Goal: Communication & Community: Answer question/provide support

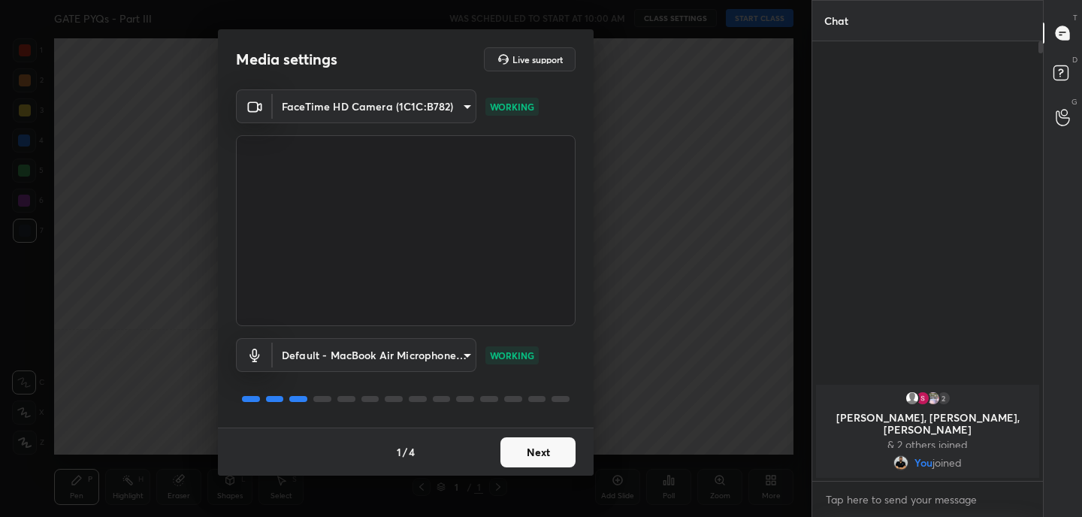
click at [536, 459] on button "Next" at bounding box center [537, 452] width 75 height 30
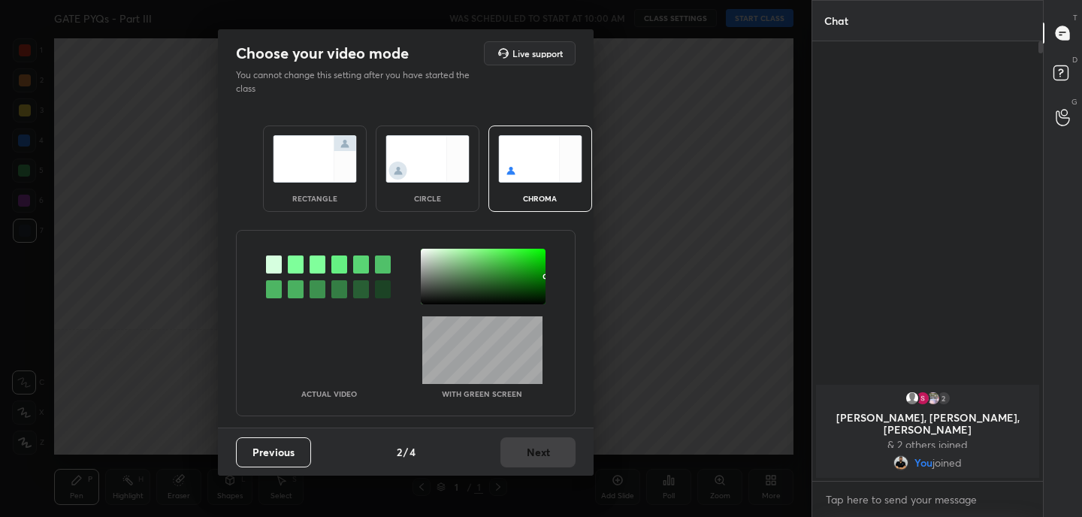
click at [297, 168] on img at bounding box center [315, 158] width 84 height 47
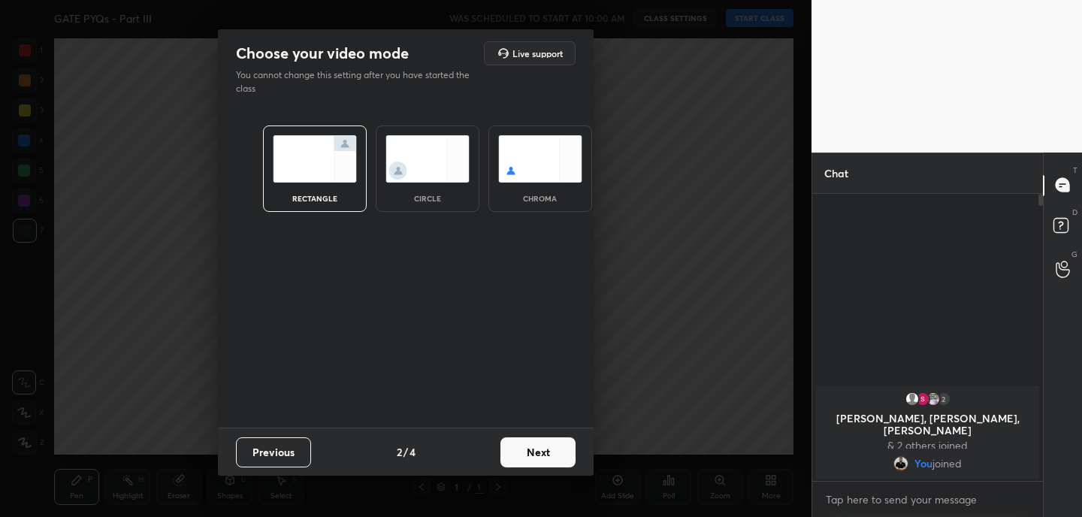
click at [539, 448] on button "Next" at bounding box center [537, 452] width 75 height 30
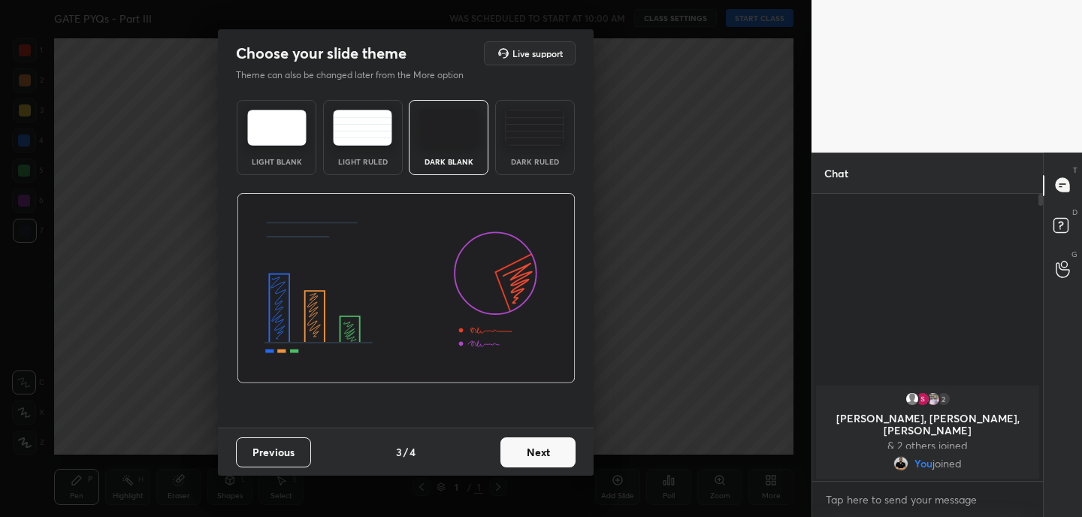
click at [538, 452] on button "Next" at bounding box center [537, 452] width 75 height 30
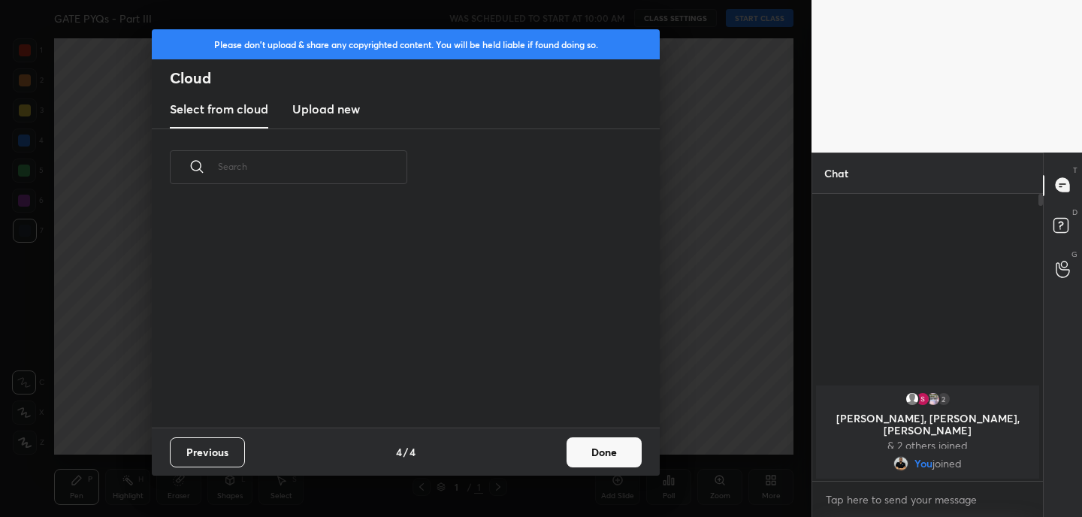
scroll to position [222, 482]
click at [615, 449] on button "Done" at bounding box center [603, 452] width 75 height 30
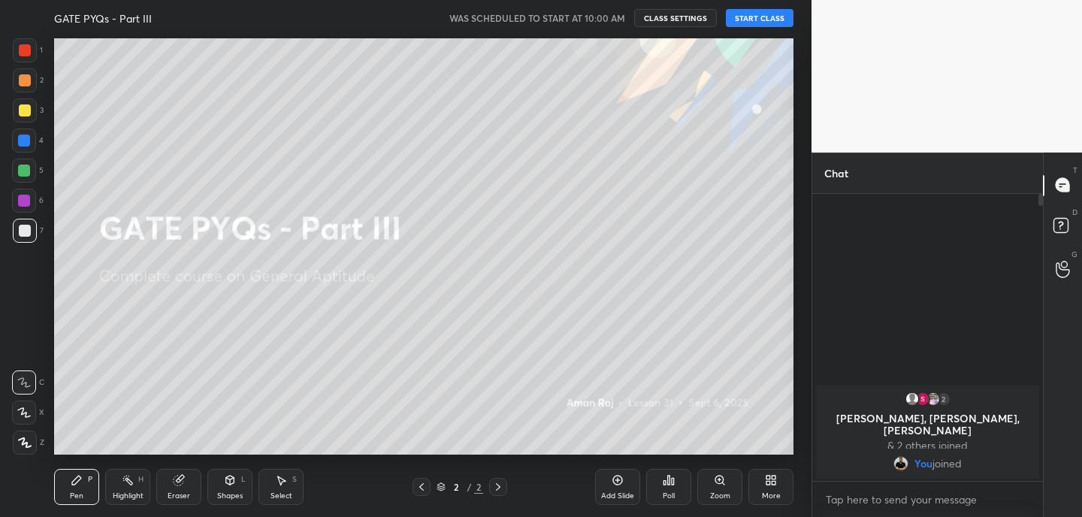
click at [856, 504] on body "1 2 3 4 5 6 7 C X Z C X Z E E Erase all H H GATE PYQs - Part III WAS SCHEDULED …" at bounding box center [541, 258] width 1082 height 517
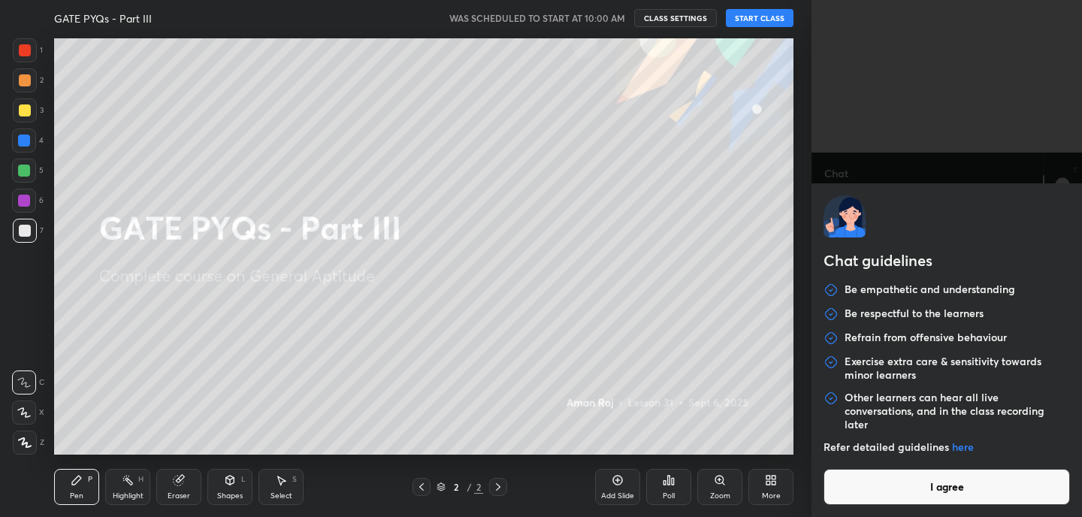
click at [930, 487] on button "I agree" at bounding box center [946, 487] width 246 height 36
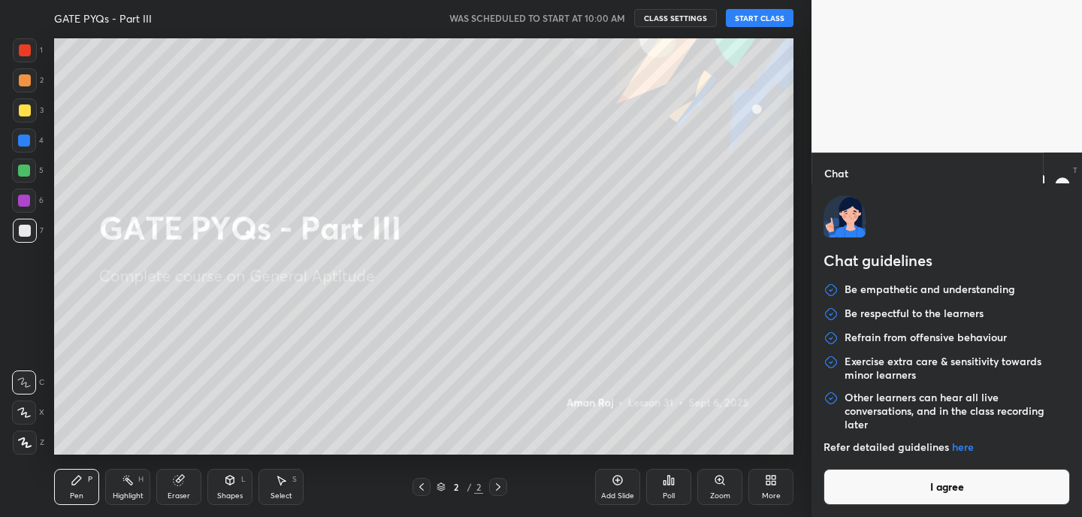
type textarea "x"
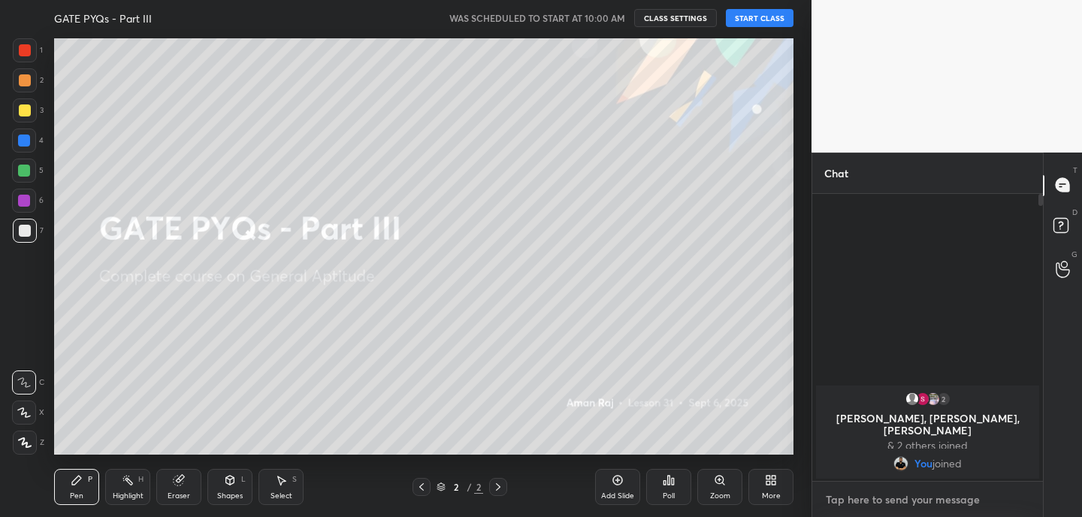
type textarea "w"
type textarea "x"
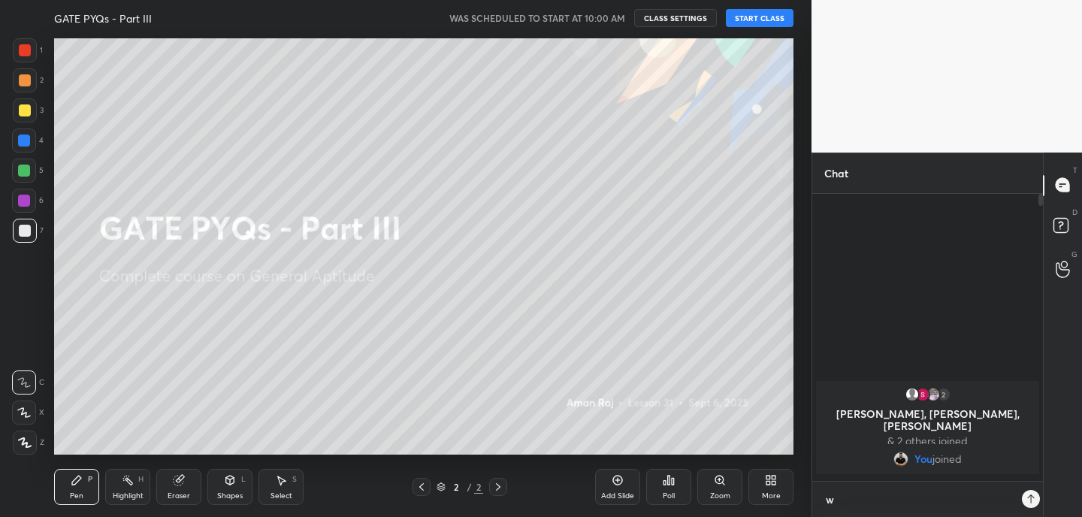
scroll to position [157, 226]
type textarea "wi"
type textarea "x"
type textarea "wil"
type textarea "x"
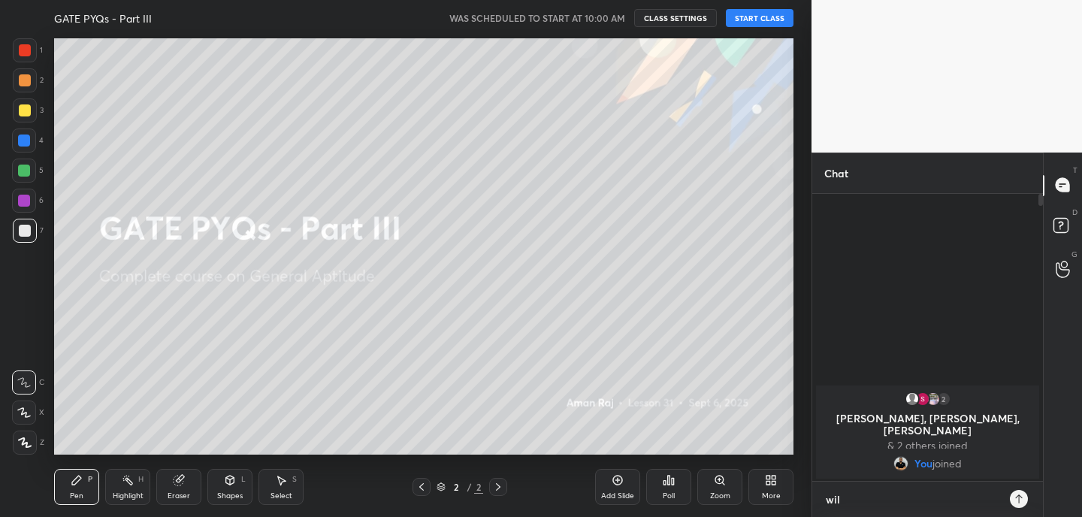
type textarea "will"
type textarea "x"
type textarea "will"
type textarea "x"
type textarea "will s"
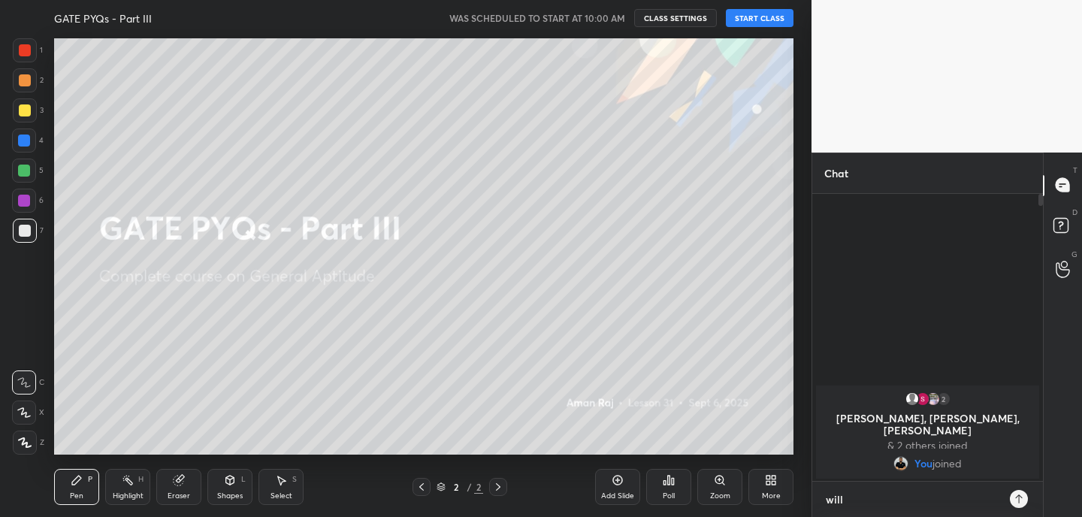
type textarea "x"
type textarea "will st"
type textarea "x"
type textarea "will sta"
type textarea "x"
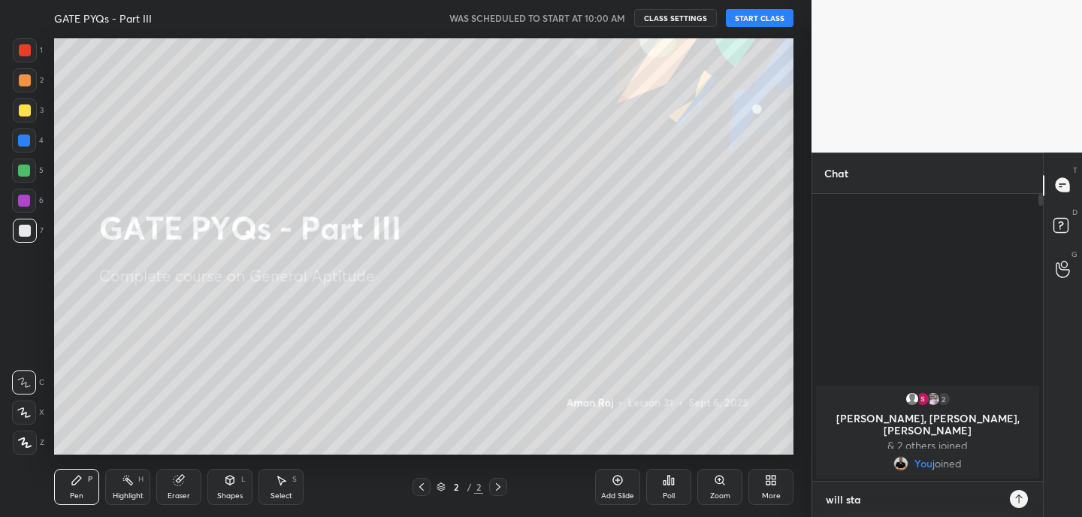
type textarea "will star"
type textarea "x"
type textarea "will start"
type textarea "x"
type textarea "will start"
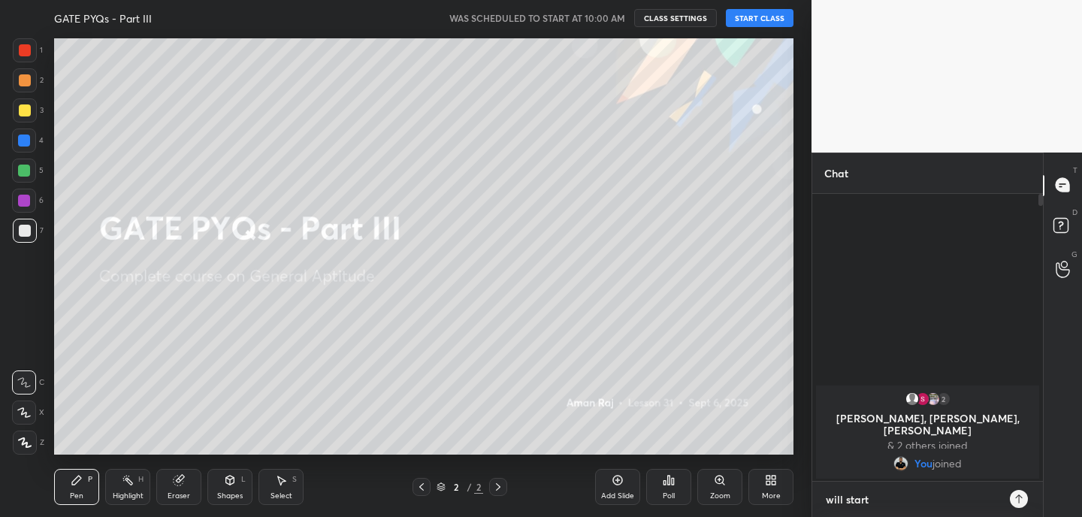
type textarea "x"
type textarea "will start a"
type textarea "x"
type textarea "will start af"
type textarea "x"
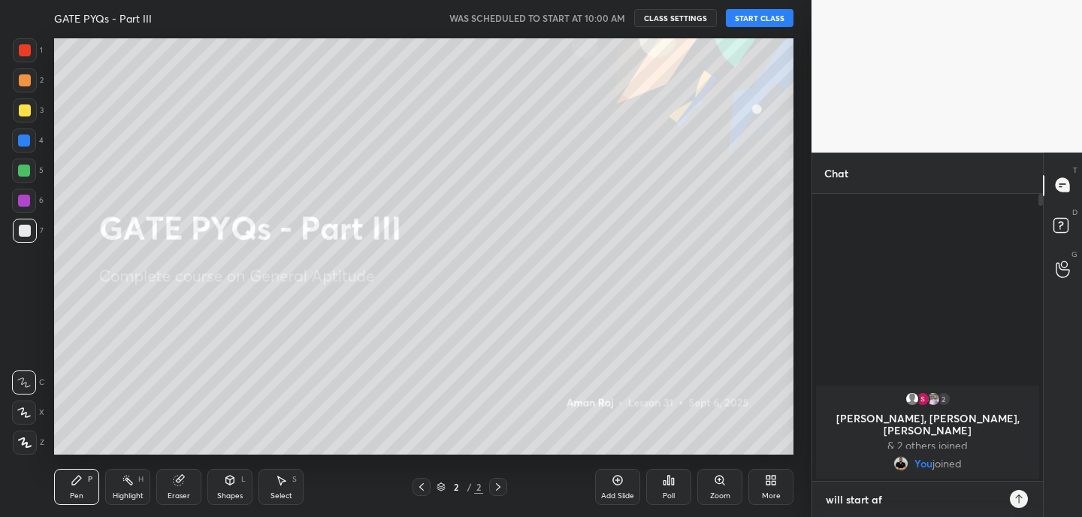
type textarea "will start aft"
type textarea "x"
type textarea "will start afte"
type textarea "x"
type textarea "will start after"
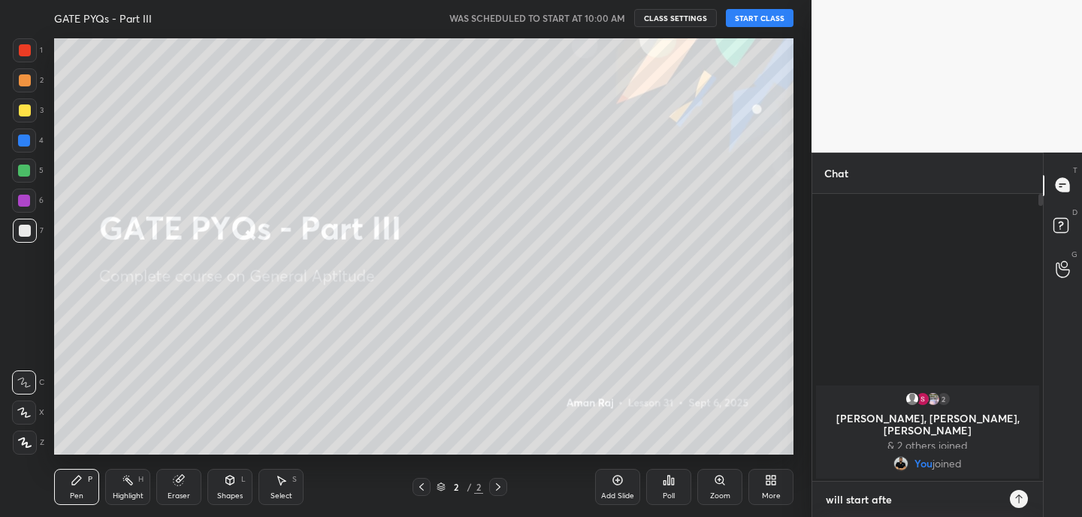
type textarea "x"
type textarea "will start after"
type textarea "x"
type textarea "will start after 5"
type textarea "x"
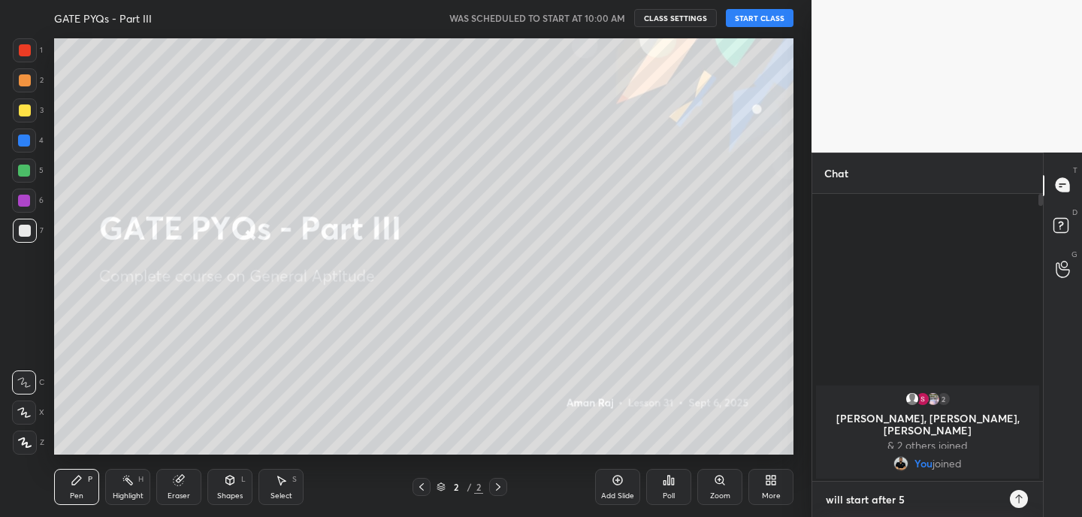
type textarea "will start after 5"
type textarea "x"
type textarea "will start after 5 m"
type textarea "x"
type textarea "will start after 5 mi"
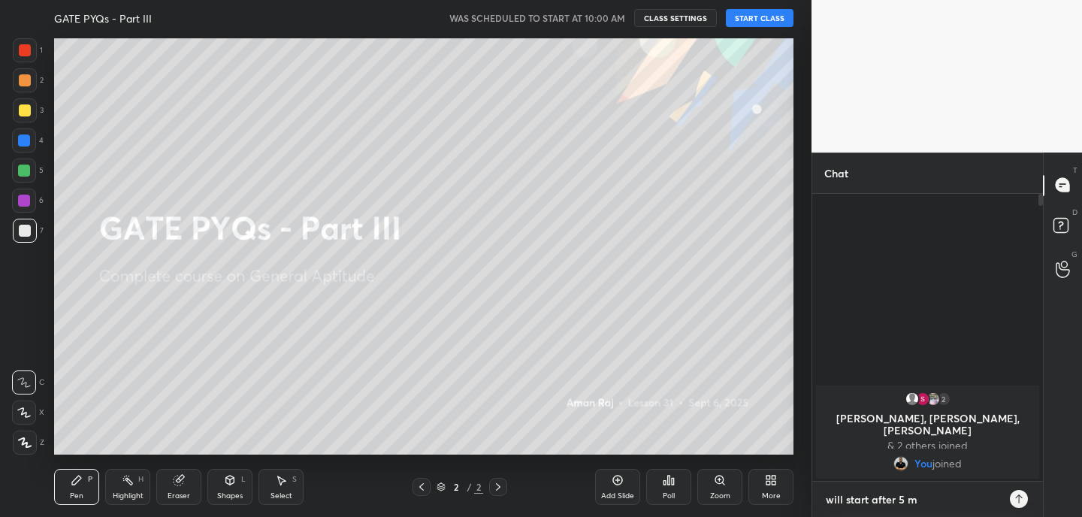
type textarea "x"
type textarea "will start after 5 min"
type textarea "x"
type textarea "will start after 5 minu"
type textarea "x"
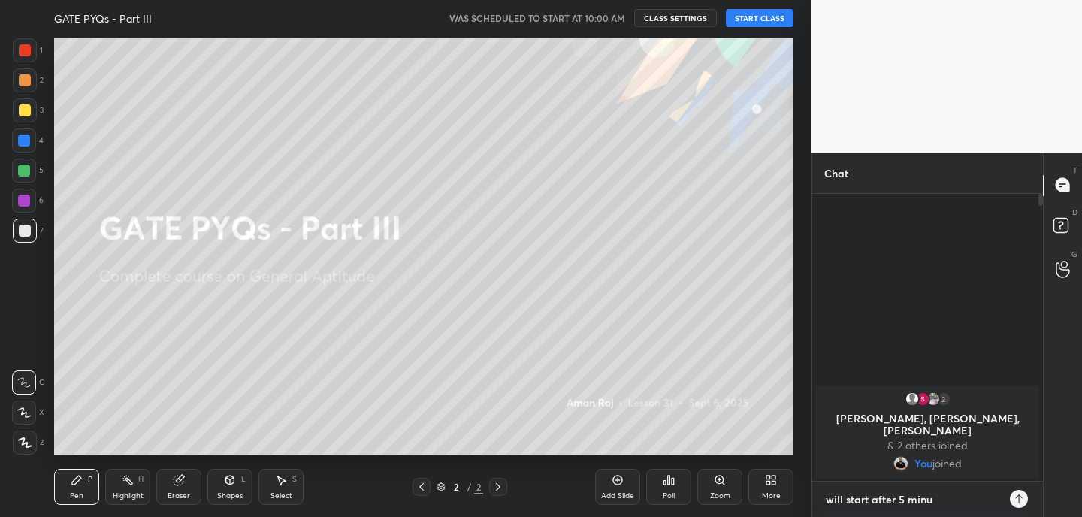
type textarea "will start after 5 minut"
type textarea "x"
type textarea "will start after 5 minute"
type textarea "x"
type textarea "will start after 5 minutes"
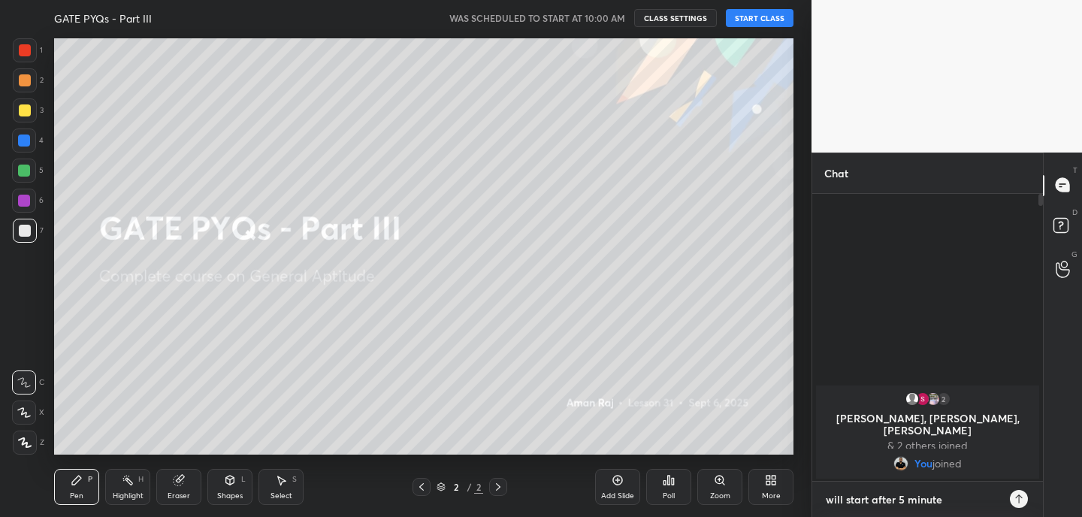
type textarea "x"
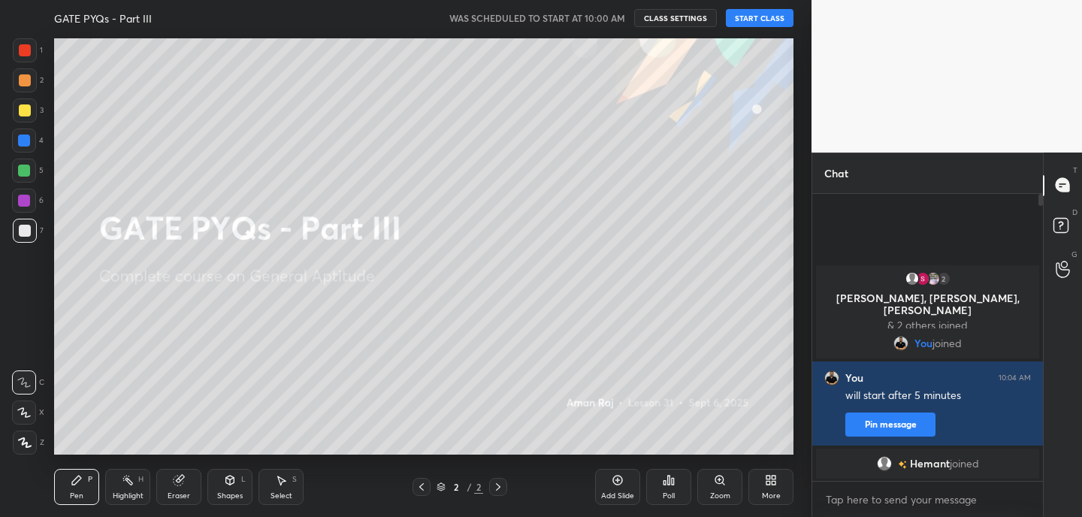
click at [779, 18] on button "START CLASS" at bounding box center [760, 18] width 68 height 18
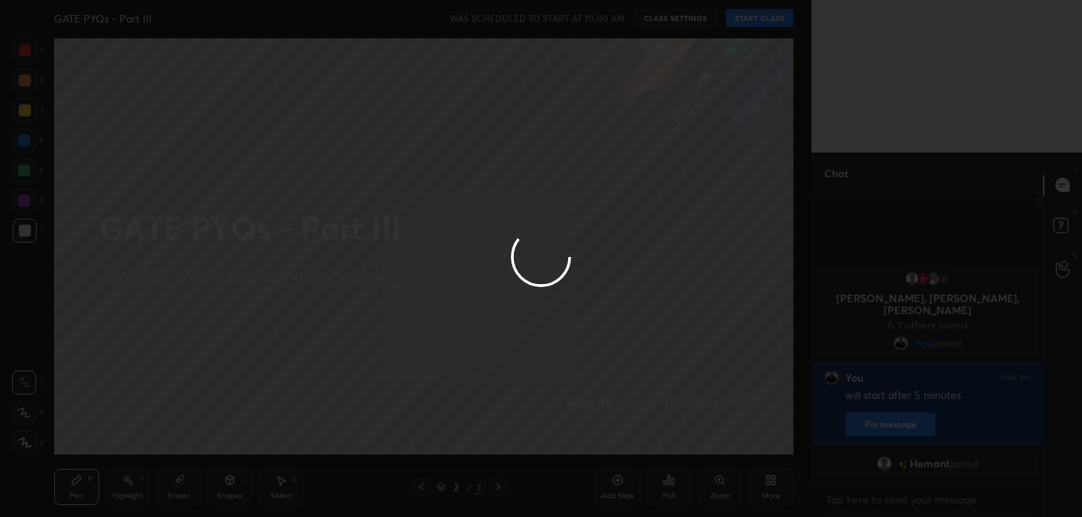
type textarea "x"
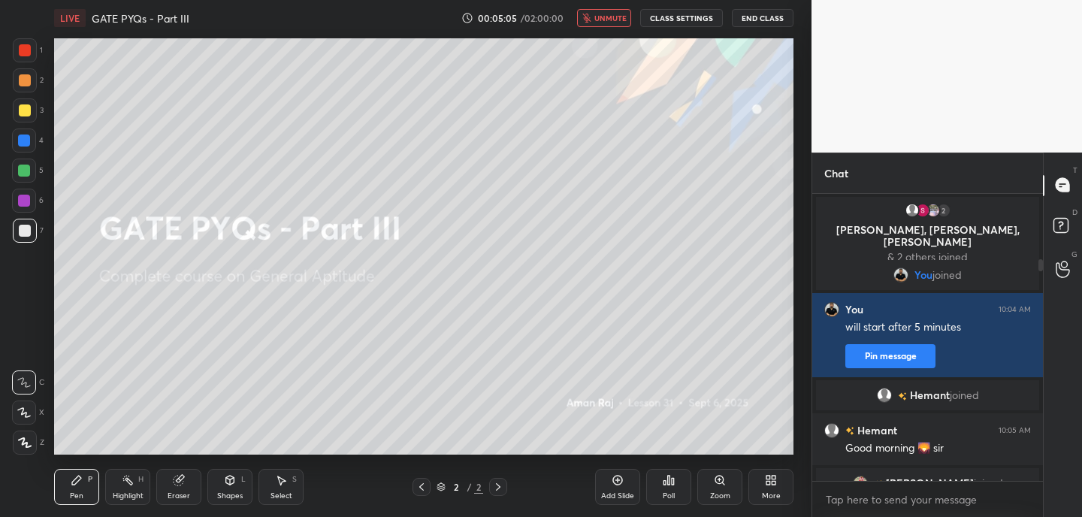
scroll to position [157, 226]
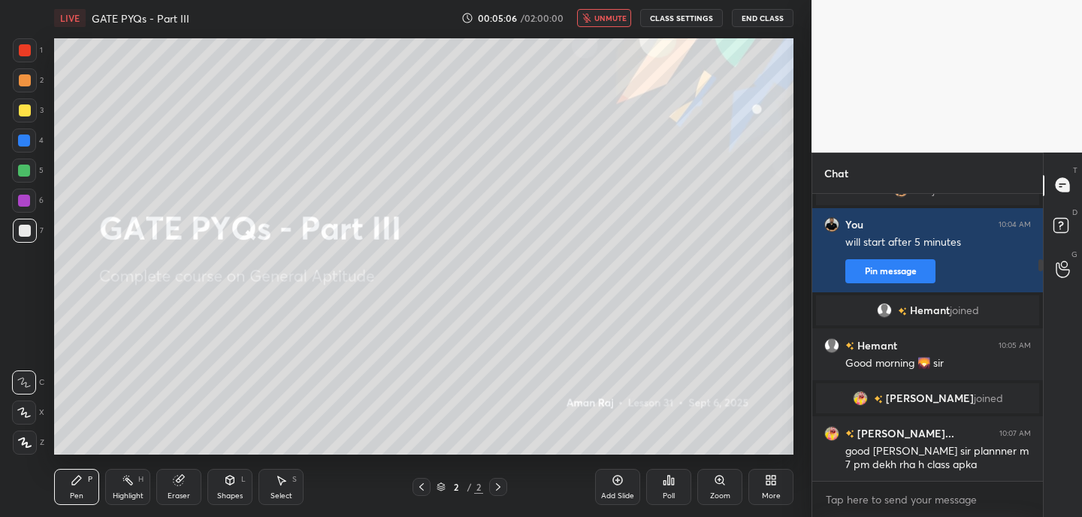
click at [793, 495] on div "More" at bounding box center [770, 487] width 45 height 36
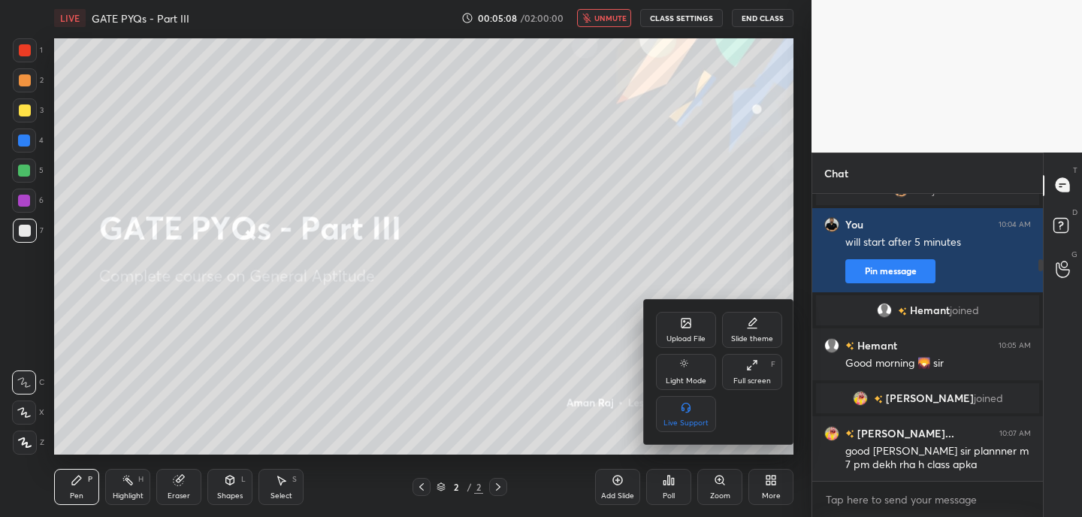
click at [692, 328] on div "Upload File" at bounding box center [686, 330] width 60 height 36
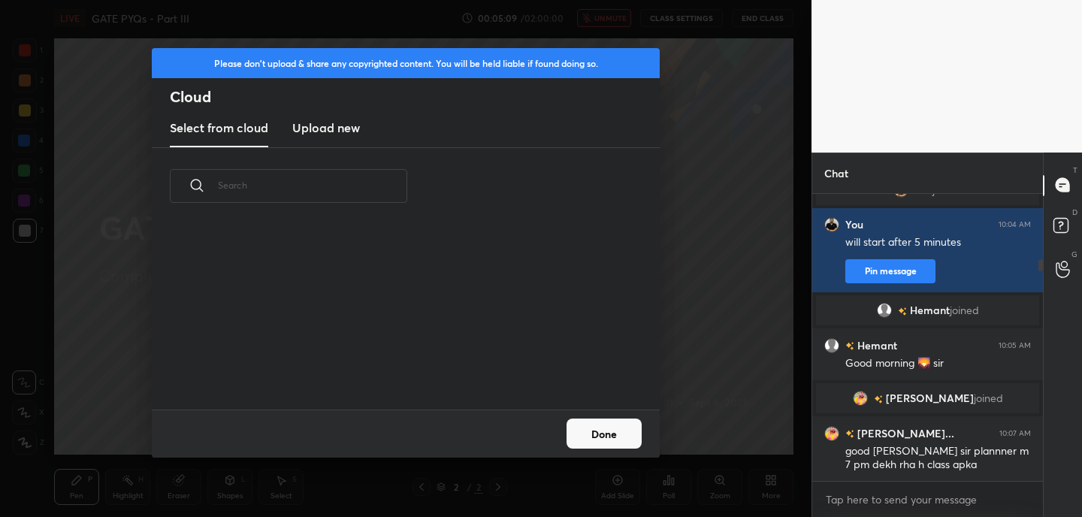
scroll to position [185, 482]
click at [341, 127] on h3 "Upload new" at bounding box center [326, 128] width 68 height 18
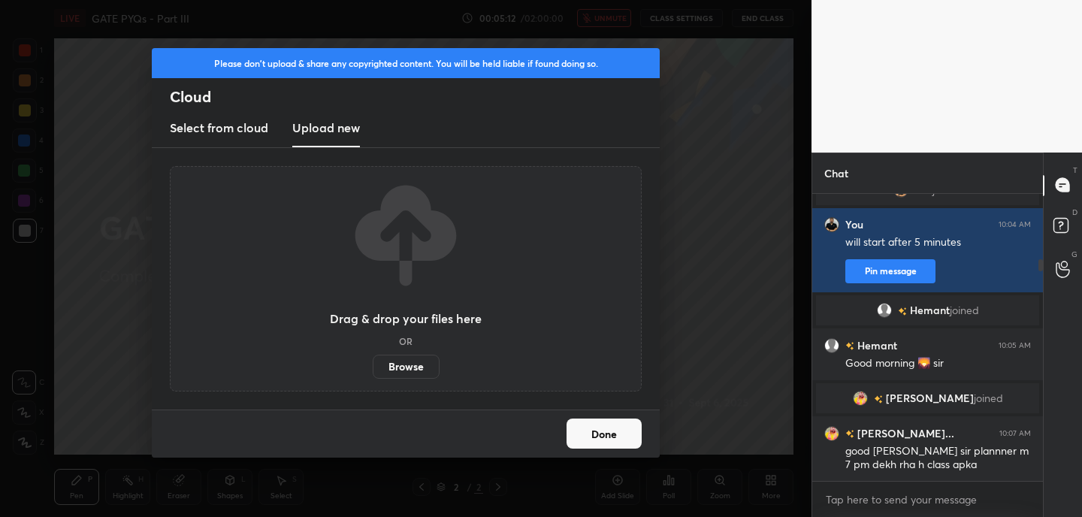
click at [391, 369] on label "Browse" at bounding box center [406, 367] width 67 height 24
click at [373, 369] on input "Browse" at bounding box center [373, 367] width 0 height 24
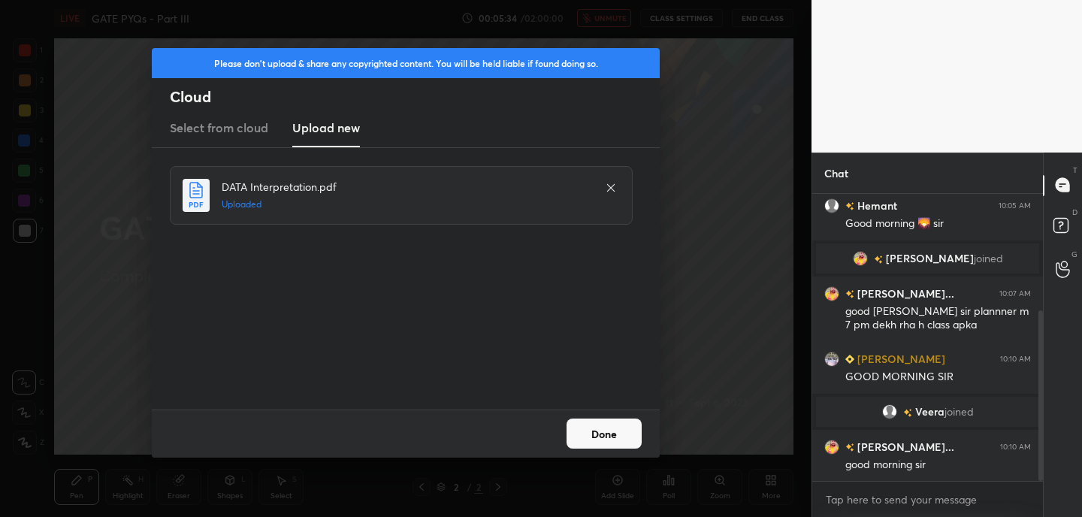
scroll to position [248, 0]
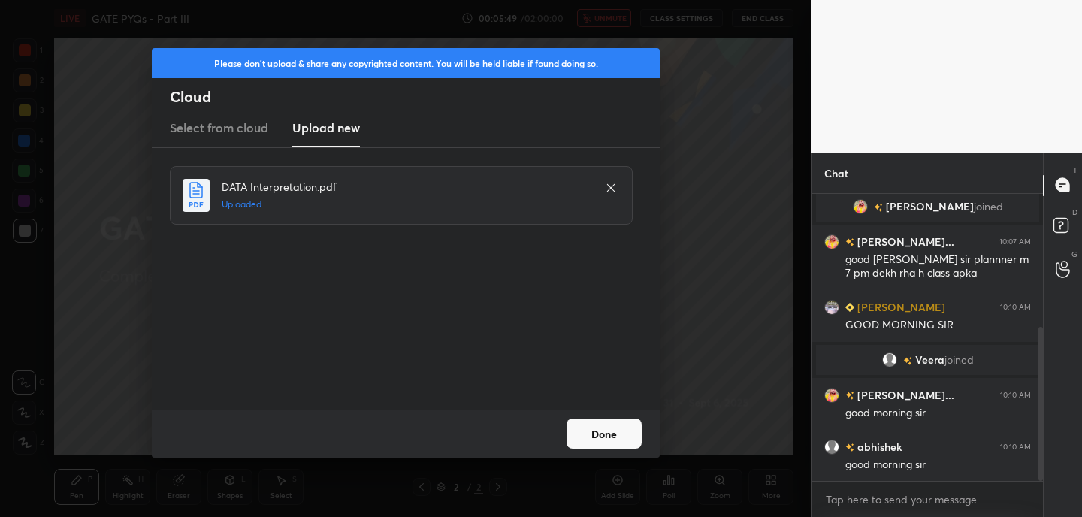
click at [618, 437] on button "Done" at bounding box center [603, 433] width 75 height 30
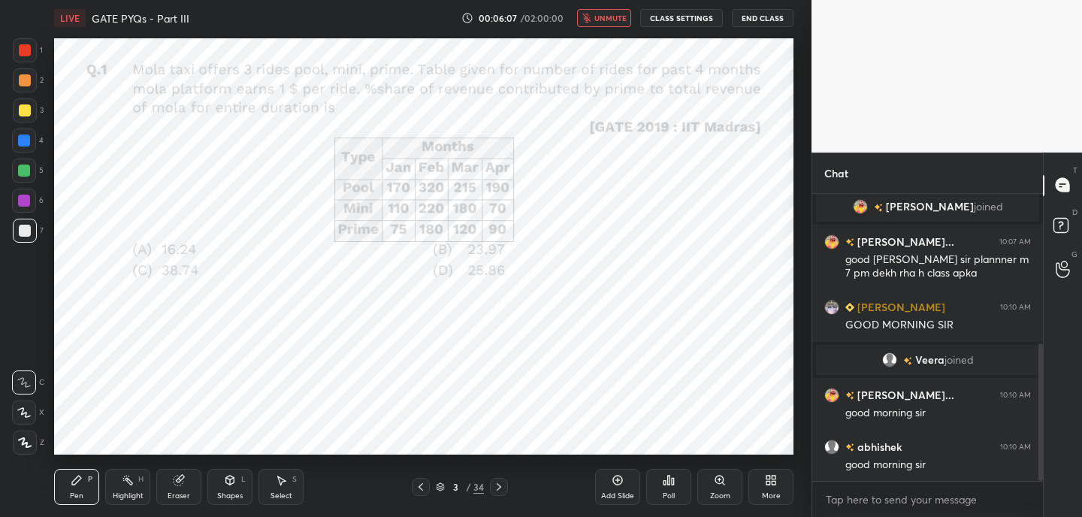
scroll to position [313, 0]
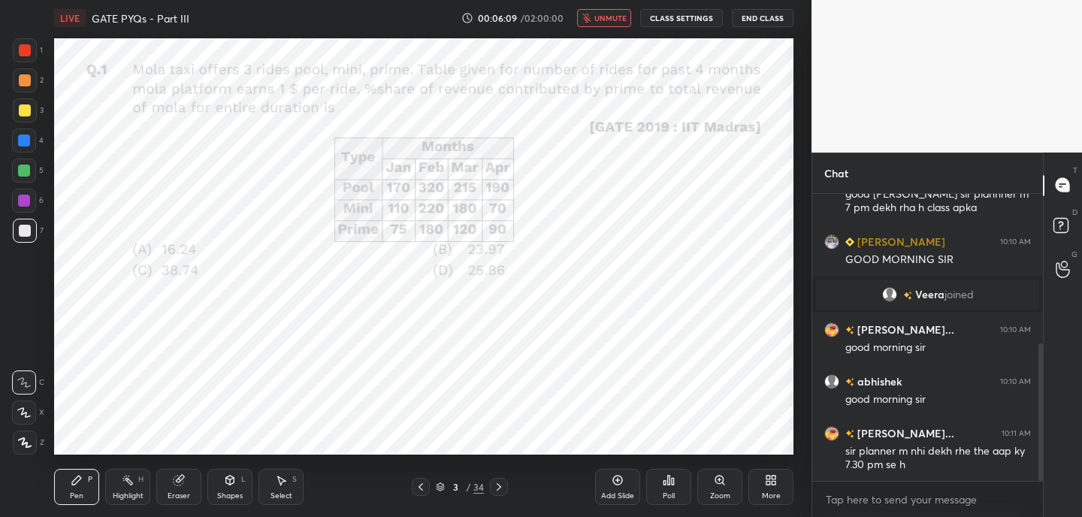
click at [424, 488] on icon at bounding box center [421, 487] width 12 height 12
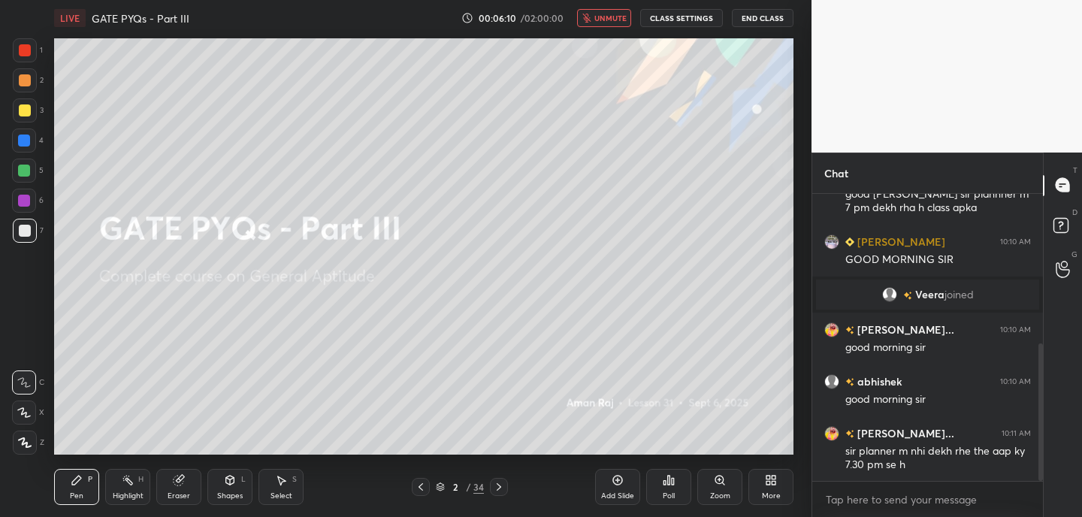
drag, startPoint x: 615, startPoint y: 21, endPoint x: 627, endPoint y: 10, distance: 15.9
click at [613, 23] on span "unmute" at bounding box center [610, 18] width 32 height 11
click at [1042, 397] on div "Chat [PERSON_NAME] joined [PERSON_NAME]... 10:07 AM good [PERSON_NAME] sir plan…" at bounding box center [946, 335] width 270 height 365
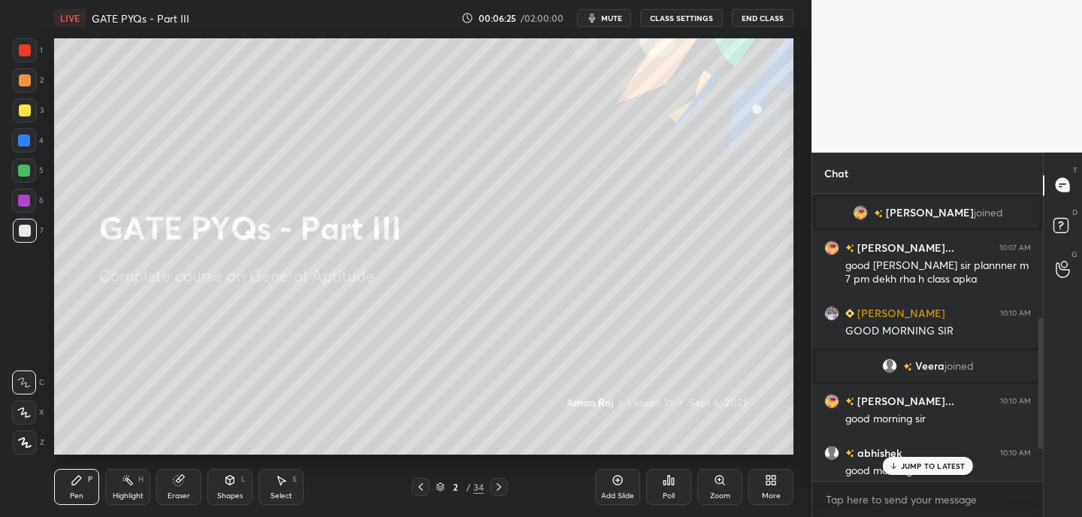
scroll to position [264, 0]
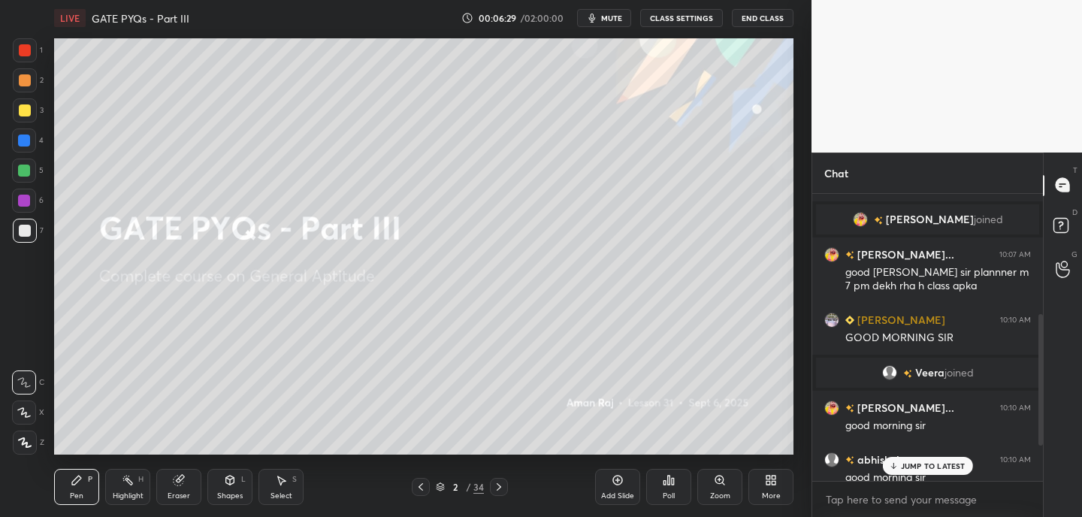
drag, startPoint x: 1039, startPoint y: 402, endPoint x: 1041, endPoint y: 380, distance: 21.8
click at [1041, 379] on div at bounding box center [1040, 379] width 5 height 131
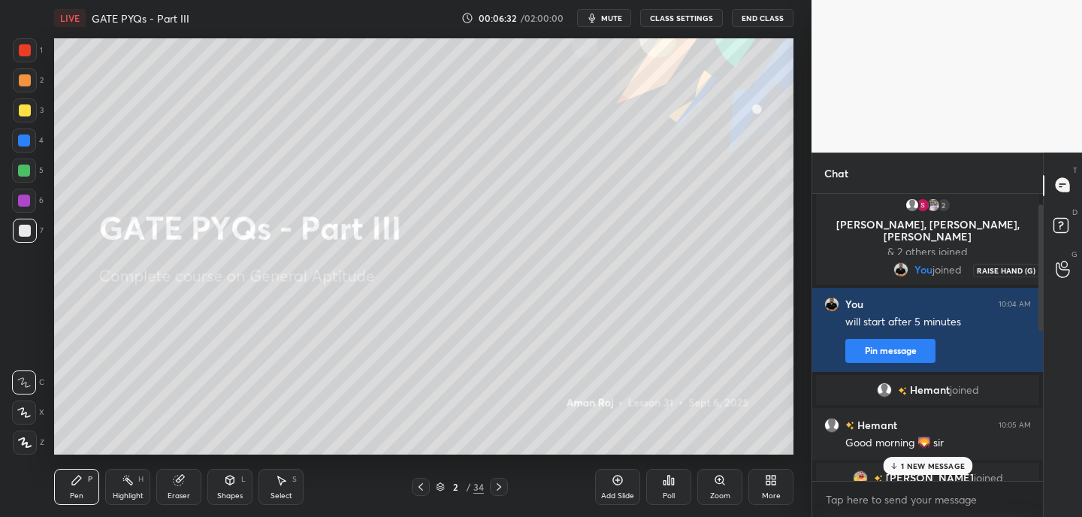
scroll to position [0, 0]
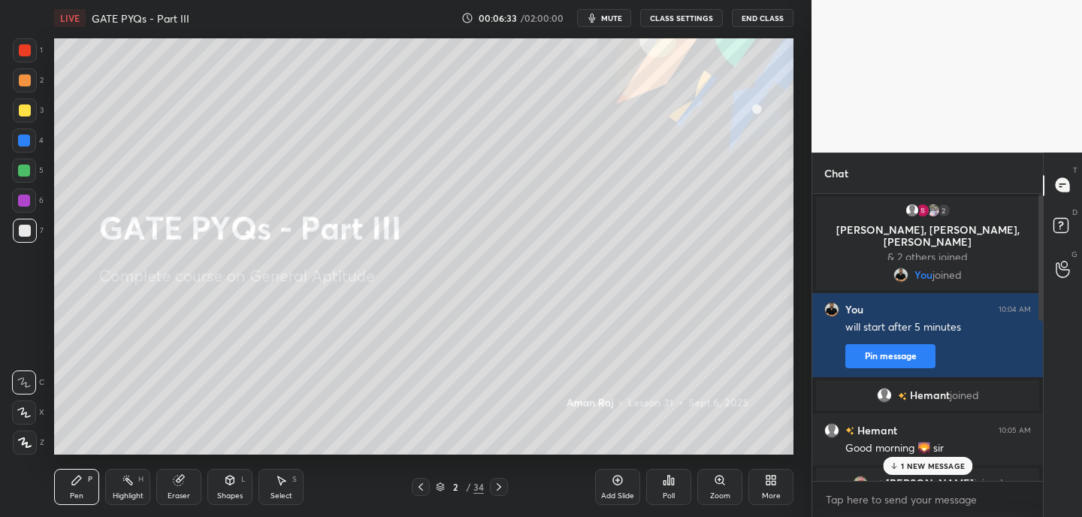
drag, startPoint x: 1041, startPoint y: 379, endPoint x: 1053, endPoint y: 249, distance: 131.4
click at [1054, 246] on div "Chat 2 [PERSON_NAME], [PERSON_NAME], [PERSON_NAME] & 2 others joined You joined…" at bounding box center [946, 335] width 270 height 365
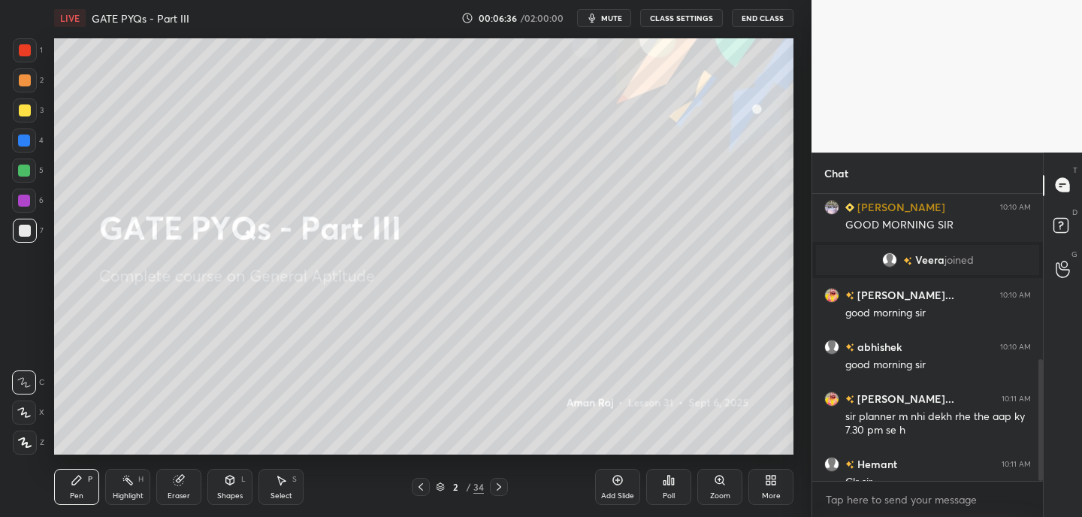
scroll to position [394, 0]
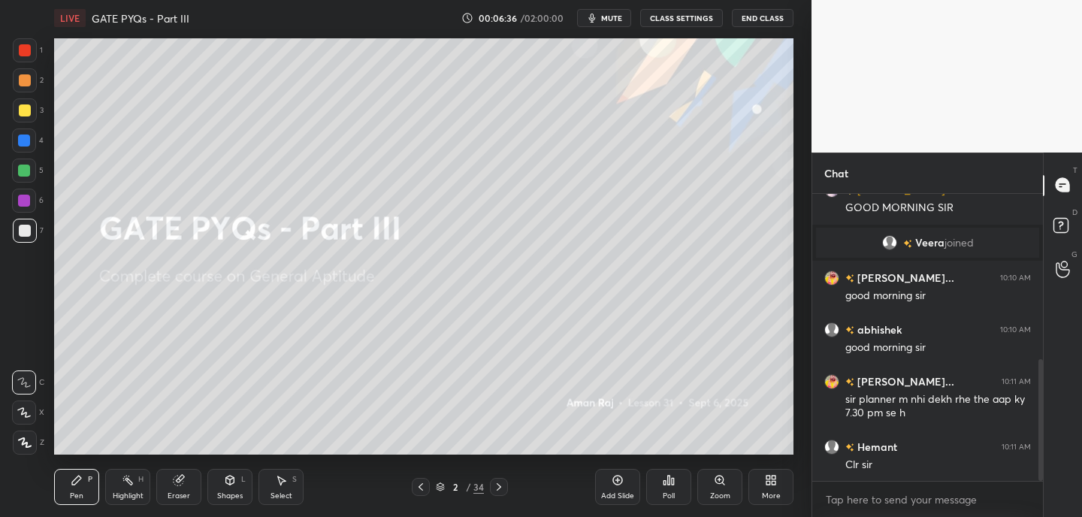
drag, startPoint x: 1041, startPoint y: 307, endPoint x: 1035, endPoint y: 476, distance: 168.4
click at [1038, 476] on div at bounding box center [1040, 420] width 5 height 122
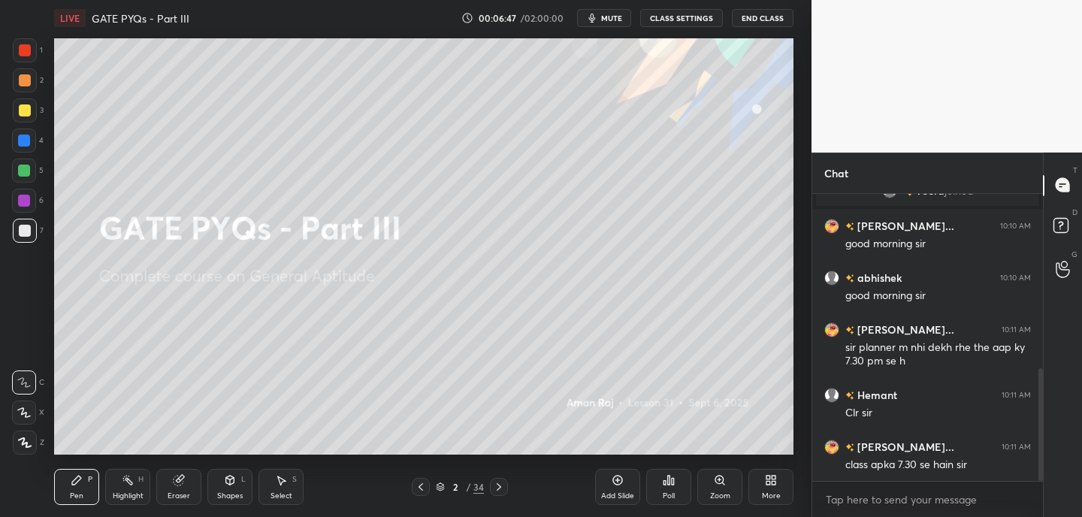
scroll to position [461, 0]
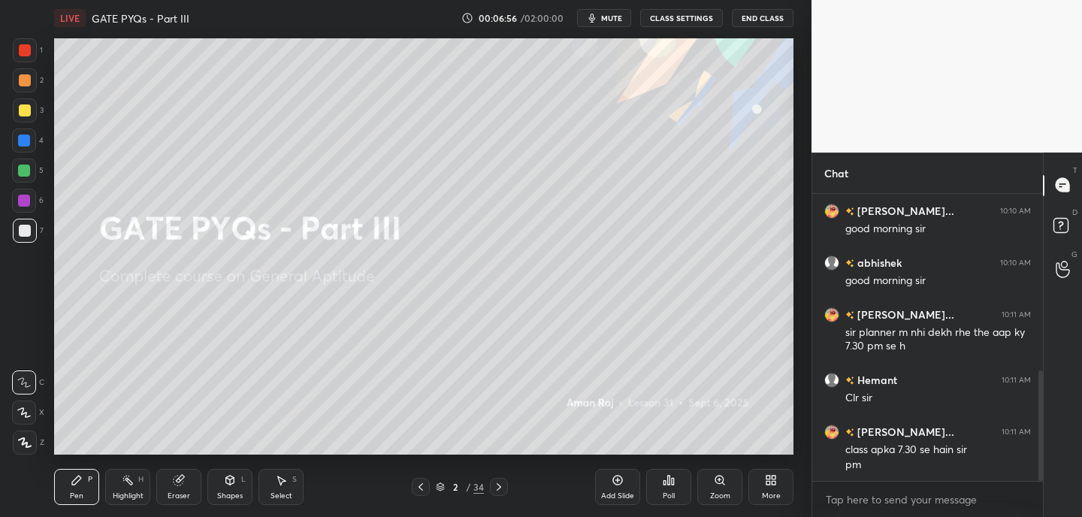
click at [172, 495] on div "Eraser" at bounding box center [179, 496] width 23 height 8
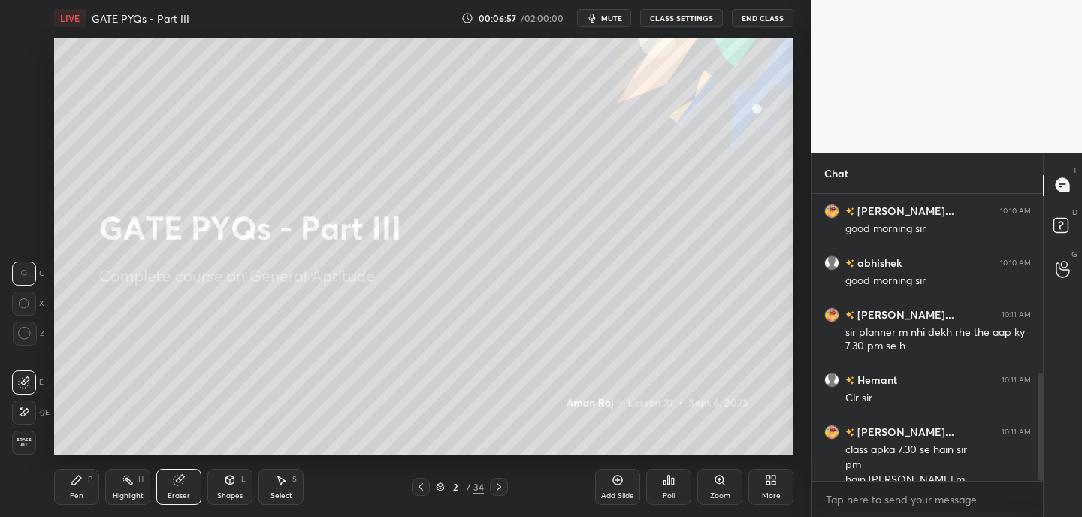
scroll to position [476, 0]
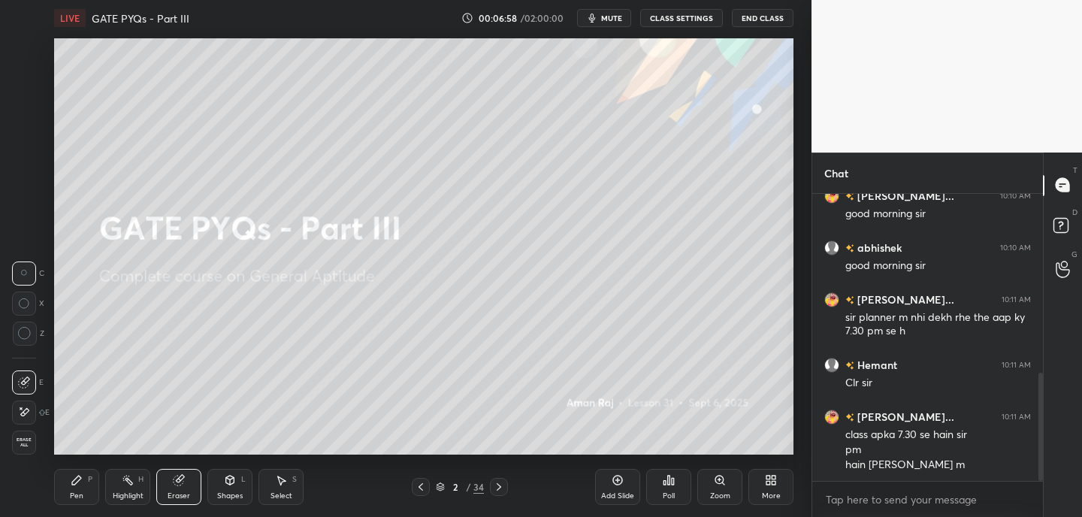
drag, startPoint x: 13, startPoint y: 414, endPoint x: 38, endPoint y: 409, distance: 26.1
click at [15, 416] on div at bounding box center [24, 412] width 24 height 24
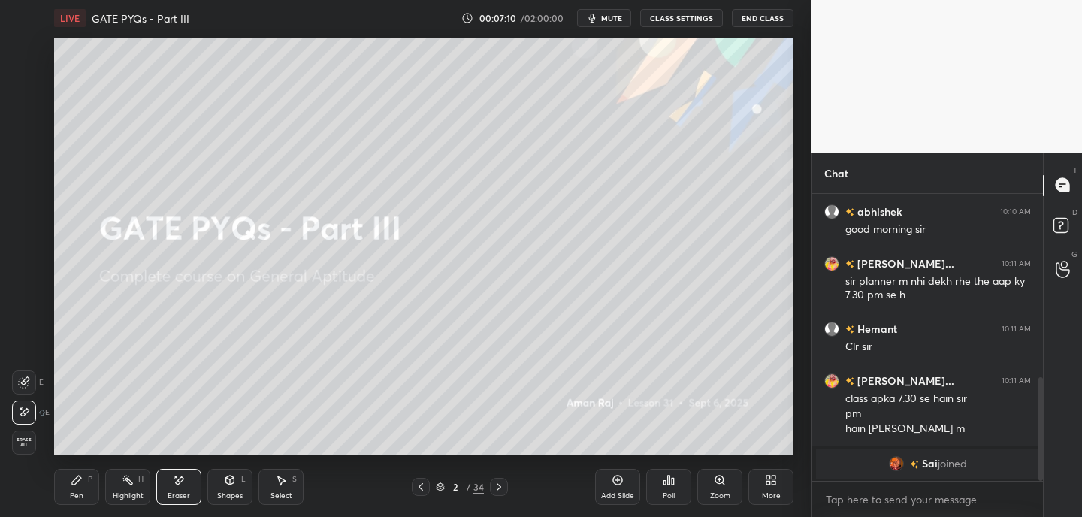
click at [79, 494] on div "Pen" at bounding box center [77, 496] width 14 height 8
click at [228, 489] on div "Shapes L" at bounding box center [229, 487] width 45 height 36
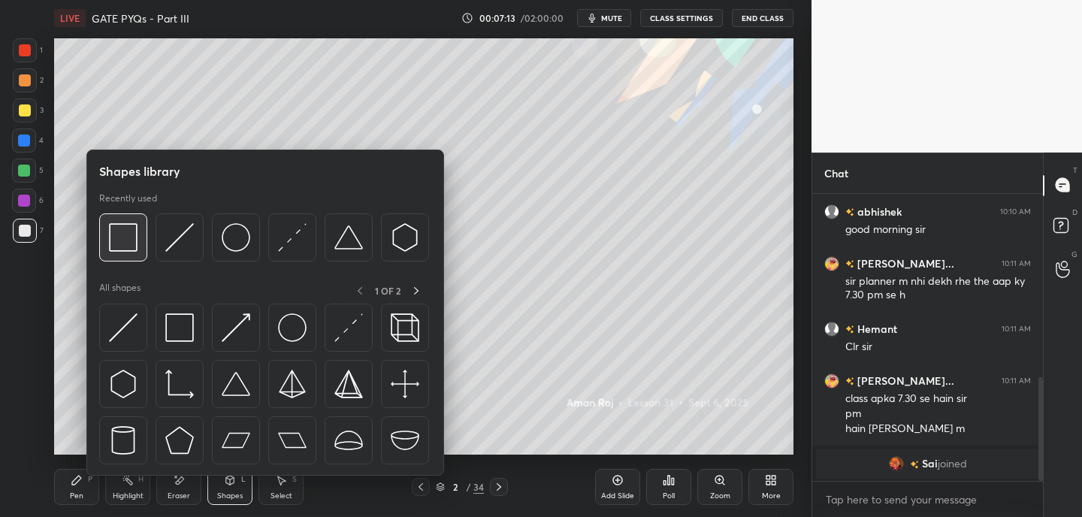
click at [122, 249] on img at bounding box center [123, 237] width 29 height 29
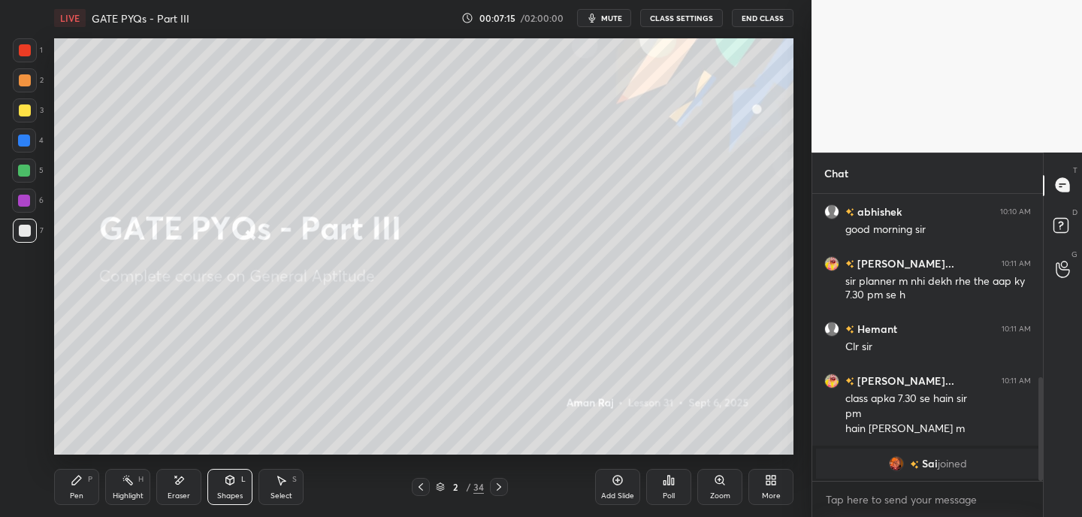
click at [28, 111] on div at bounding box center [25, 110] width 12 height 12
click at [32, 49] on div at bounding box center [25, 50] width 24 height 24
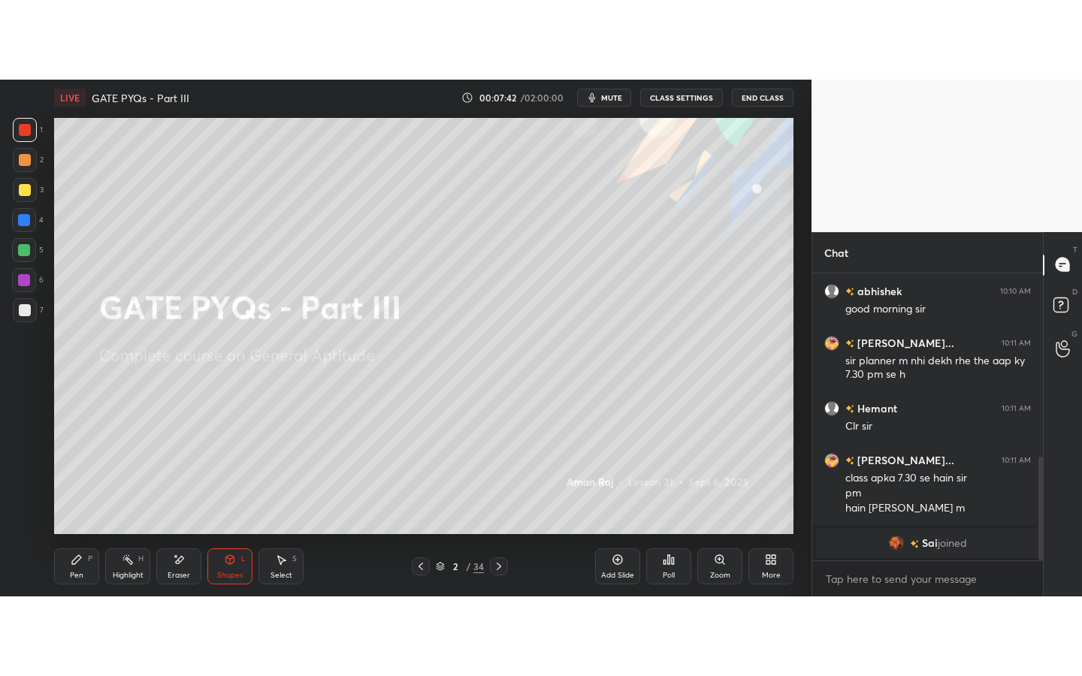
scroll to position [563, 0]
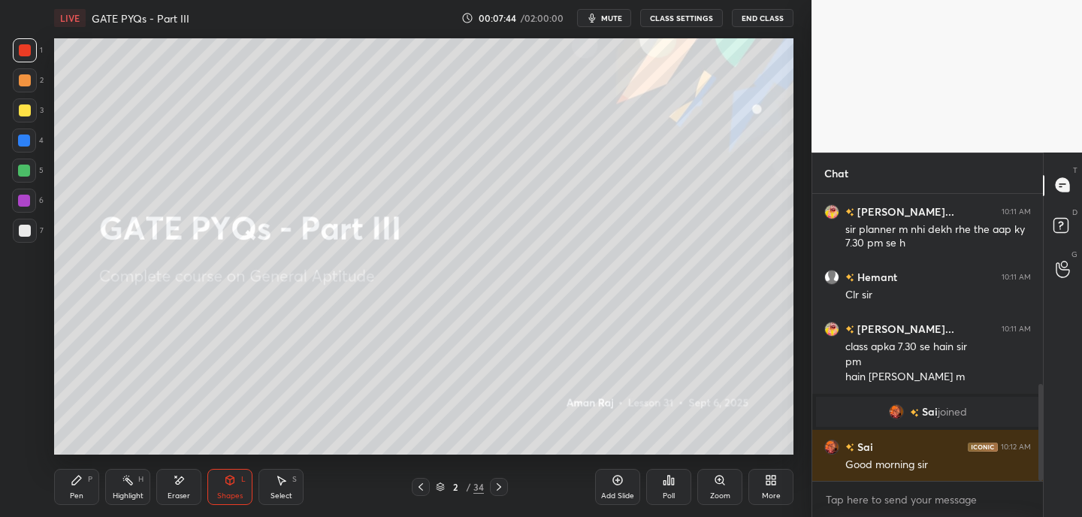
drag, startPoint x: 91, startPoint y: 485, endPoint x: 95, endPoint y: 475, distance: 10.5
click at [91, 484] on div "Pen P" at bounding box center [76, 487] width 45 height 36
click at [768, 493] on div "More" at bounding box center [771, 496] width 19 height 8
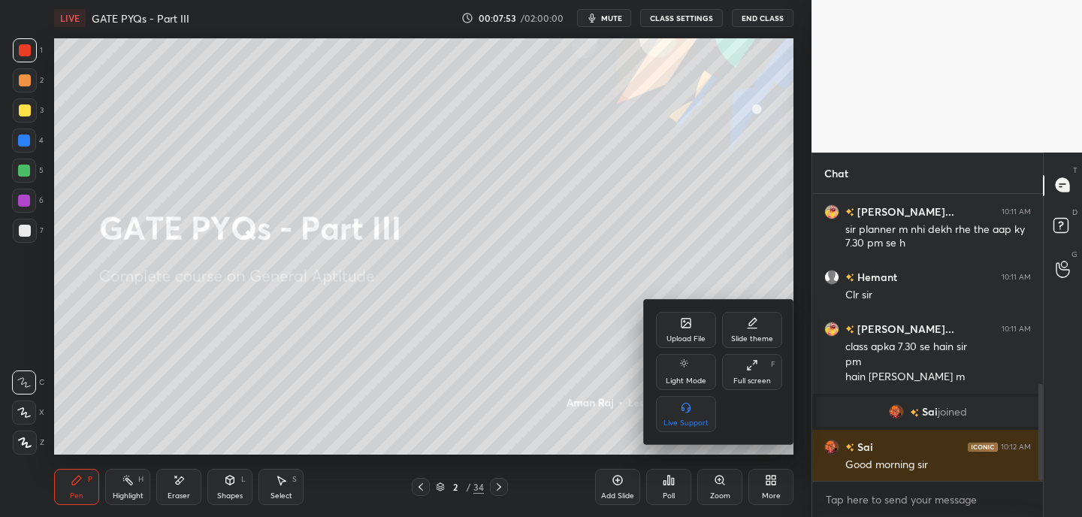
click at [766, 370] on div "Full screen F" at bounding box center [752, 372] width 60 height 36
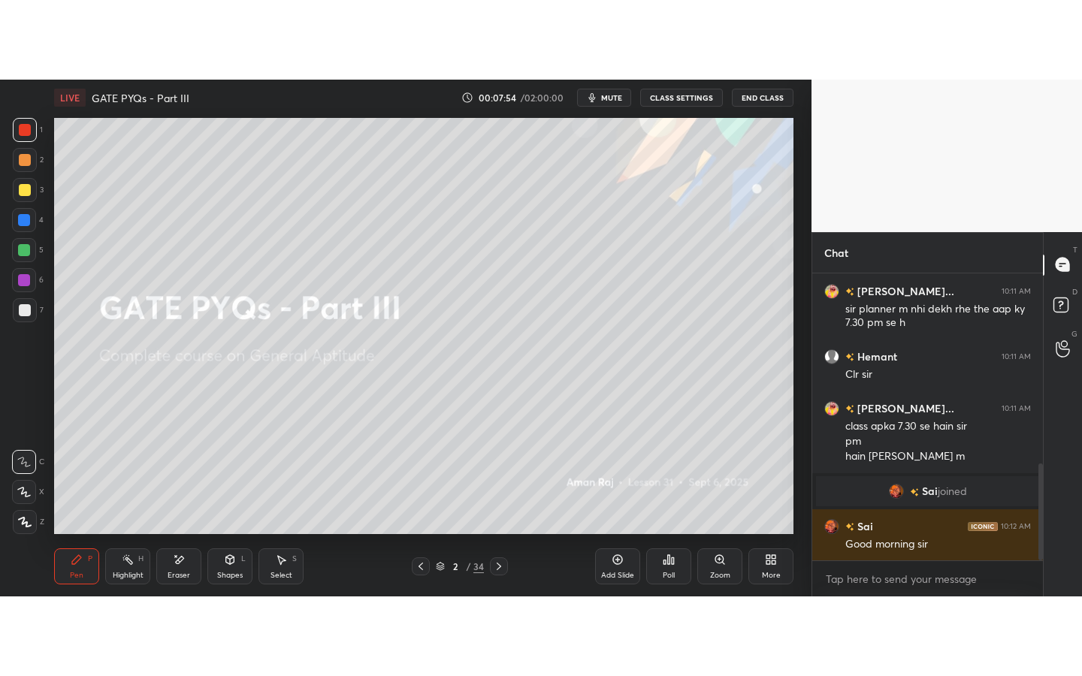
scroll to position [404, 0]
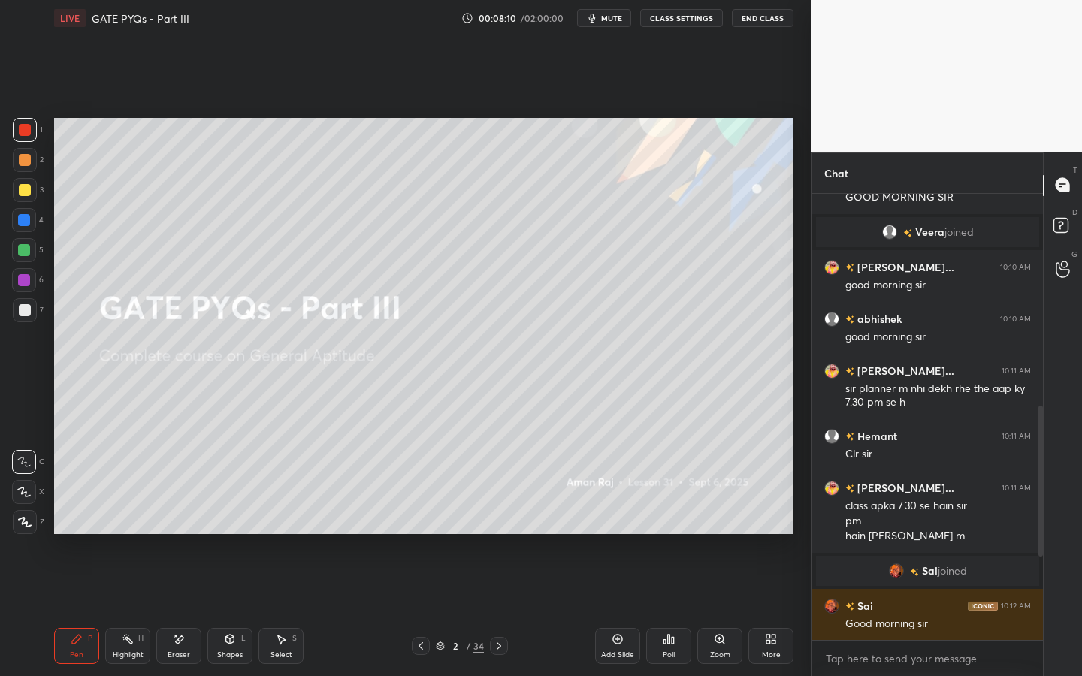
drag, startPoint x: 1040, startPoint y: 438, endPoint x: 1036, endPoint y: 494, distance: 55.7
click at [1038, 489] on div at bounding box center [1038, 417] width 9 height 447
drag, startPoint x: 1037, startPoint y: 489, endPoint x: 1040, endPoint y: 459, distance: 30.2
click at [1040, 459] on div at bounding box center [1038, 417] width 9 height 447
drag, startPoint x: 1040, startPoint y: 460, endPoint x: 1038, endPoint y: 491, distance: 30.8
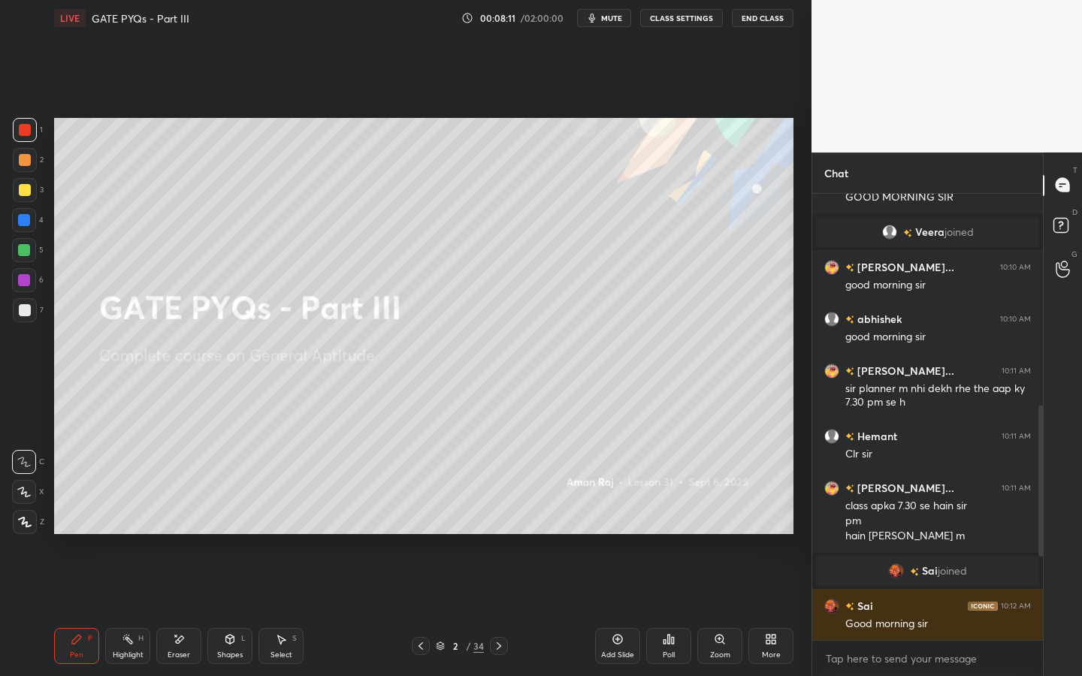
click at [1041, 486] on div at bounding box center [1040, 481] width 5 height 151
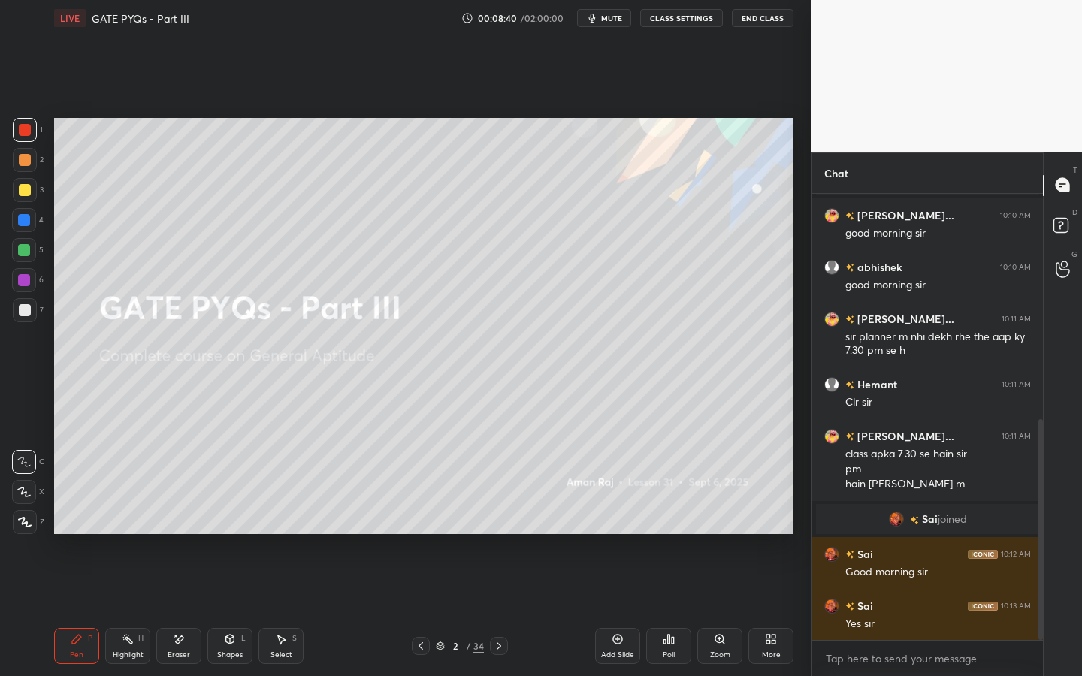
click at [612, 516] on icon at bounding box center [618, 639] width 12 height 12
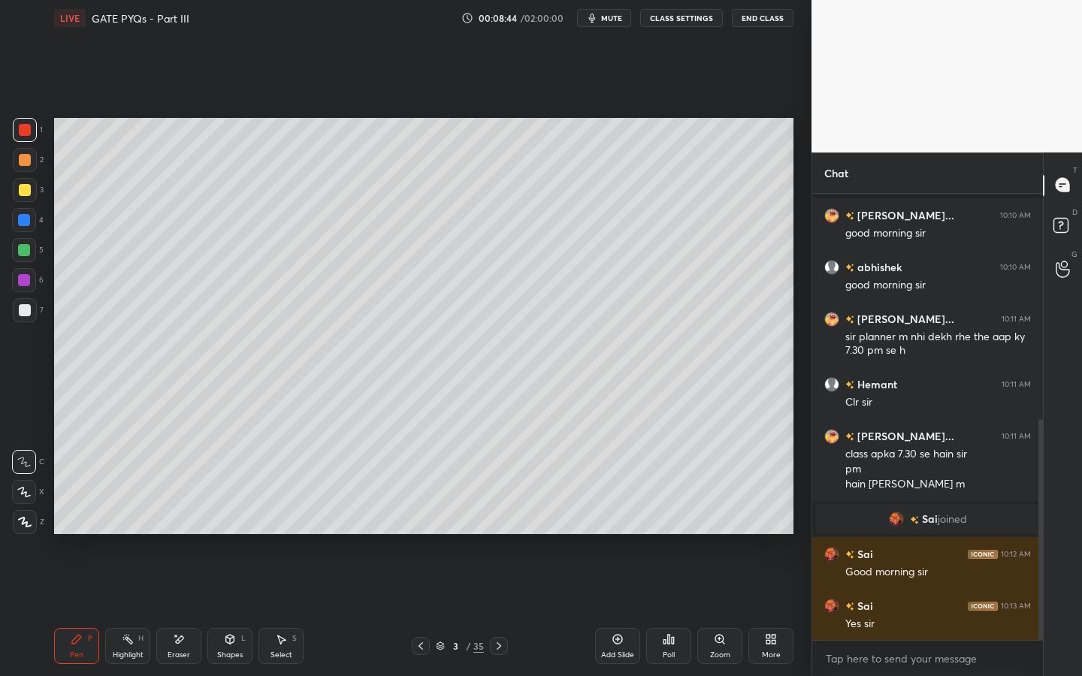
click at [25, 188] on div at bounding box center [25, 190] width 12 height 12
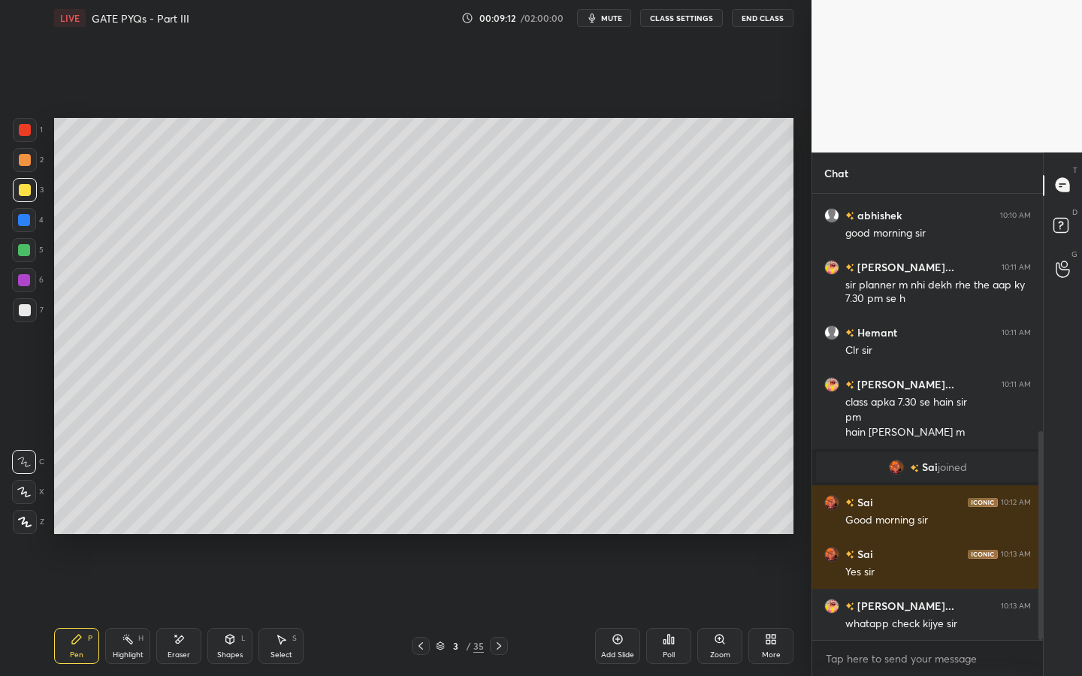
click at [295, 516] on div "S" at bounding box center [294, 639] width 5 height 8
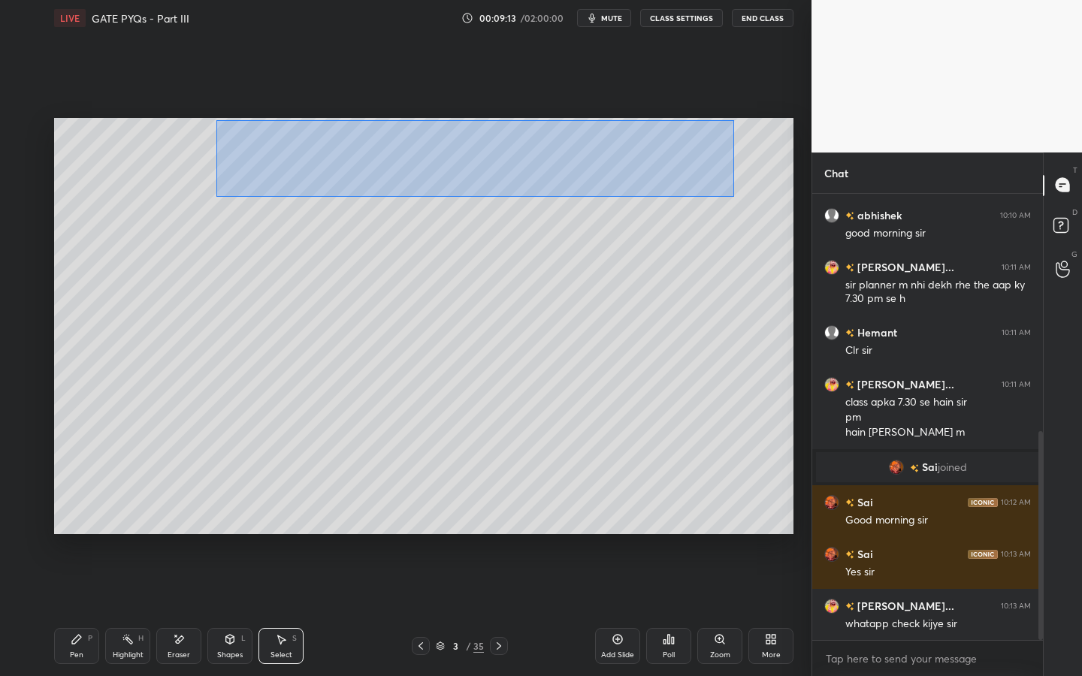
drag, startPoint x: 232, startPoint y: 135, endPoint x: 745, endPoint y: 195, distance: 515.9
click at [746, 197] on div "0 ° Undo Copy Duplicate Duplicate to new slide Delete" at bounding box center [423, 326] width 739 height 416
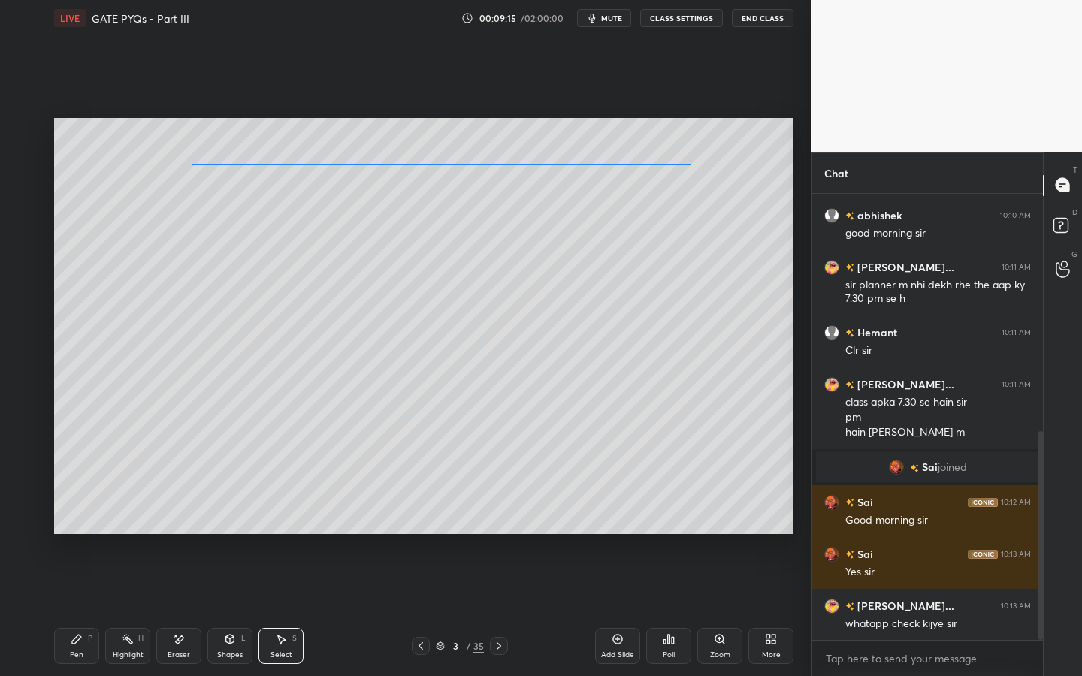
drag, startPoint x: 660, startPoint y: 141, endPoint x: 619, endPoint y: 138, distance: 41.4
click at [618, 140] on div "0 ° Undo Copy Duplicate Duplicate to new slide Delete" at bounding box center [423, 326] width 739 height 416
click at [643, 245] on div "0 ° Undo Copy Duplicate Duplicate to new slide Delete" at bounding box center [423, 326] width 739 height 416
click at [75, 516] on icon at bounding box center [77, 639] width 12 height 12
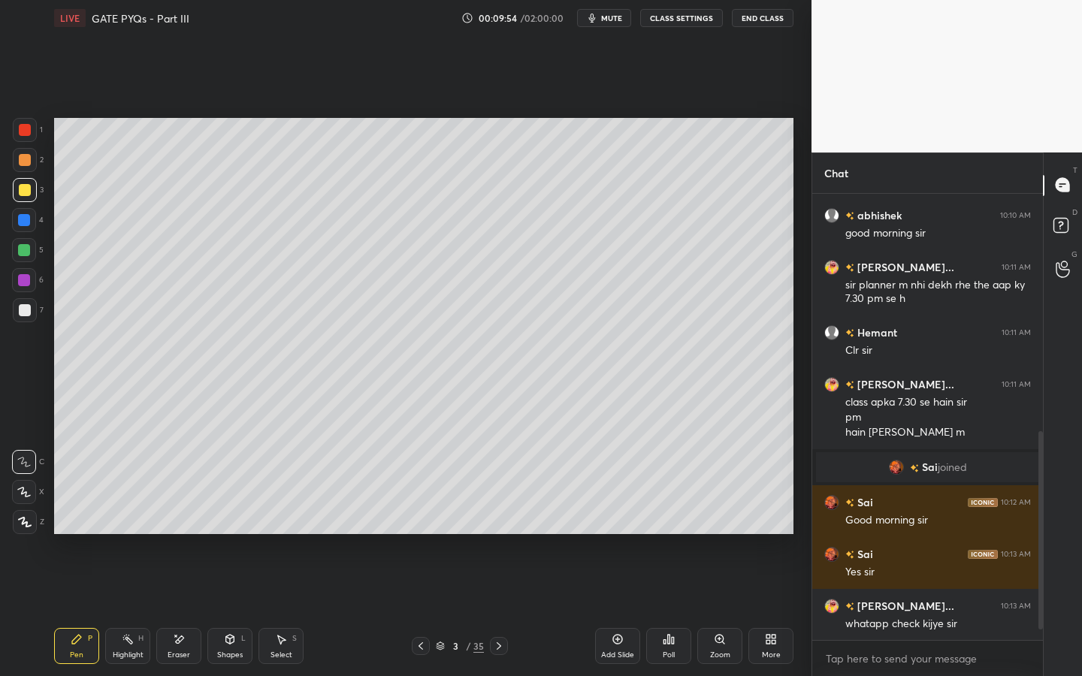
scroll to position [560, 0]
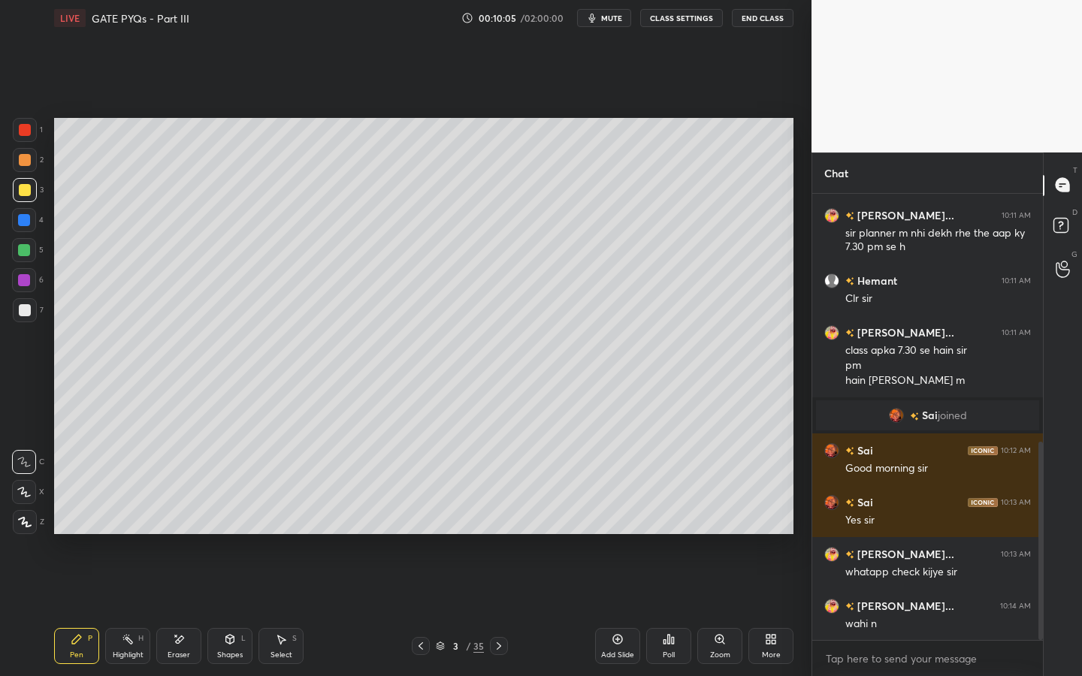
drag, startPoint x: 612, startPoint y: 554, endPoint x: 617, endPoint y: 541, distance: 14.3
click at [612, 516] on div "Setting up your live class Poll for secs No correct answer Start poll" at bounding box center [423, 326] width 751 height 580
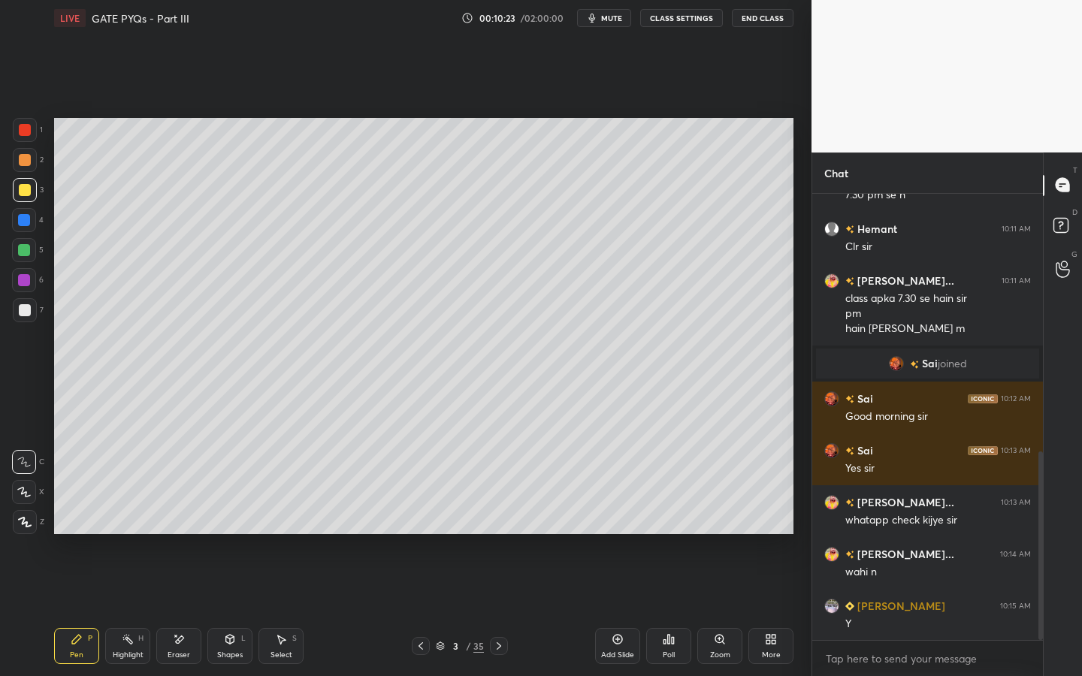
click at [485, 516] on div "Setting up your live class Poll for secs No correct answer Start poll" at bounding box center [423, 326] width 751 height 580
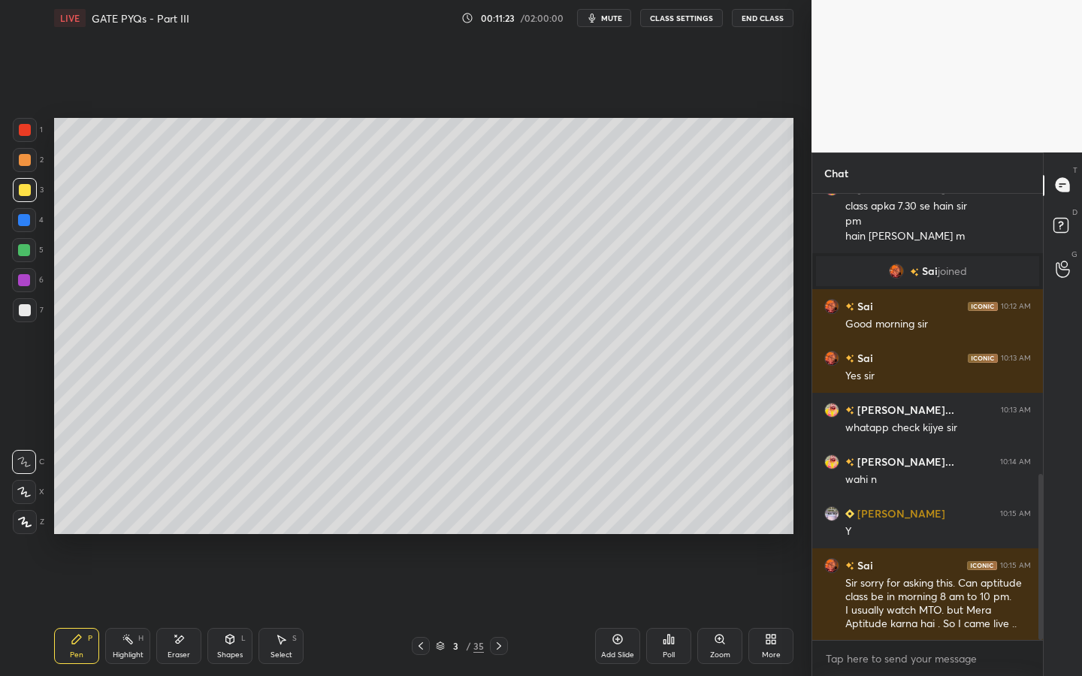
scroll to position [756, 0]
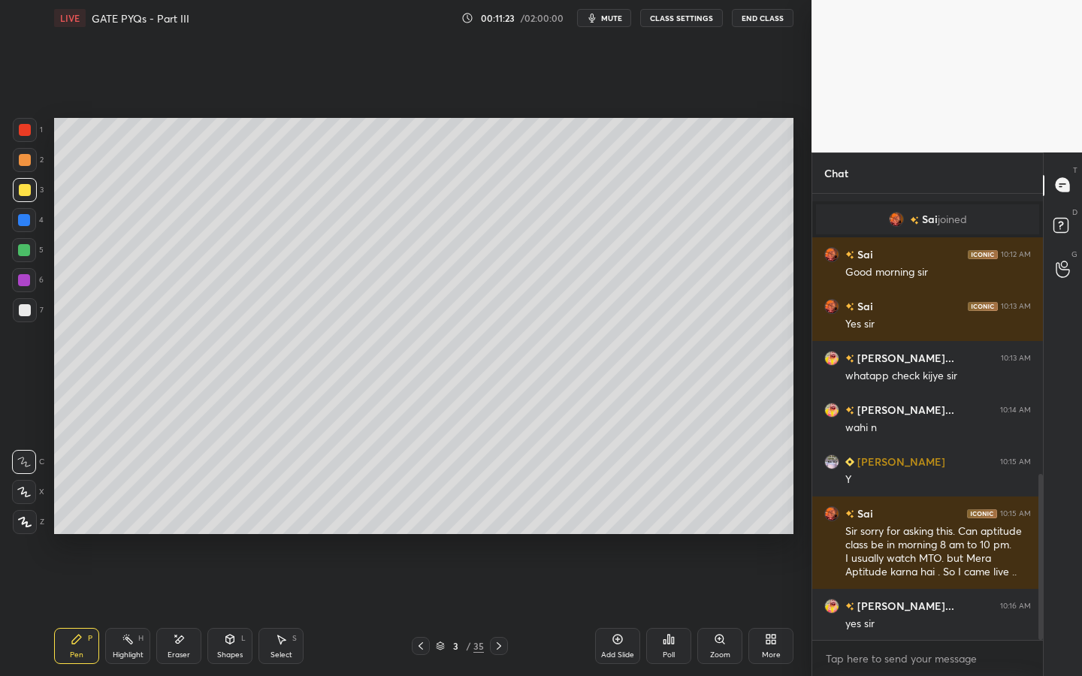
click at [234, 516] on div "Shapes L" at bounding box center [229, 646] width 45 height 36
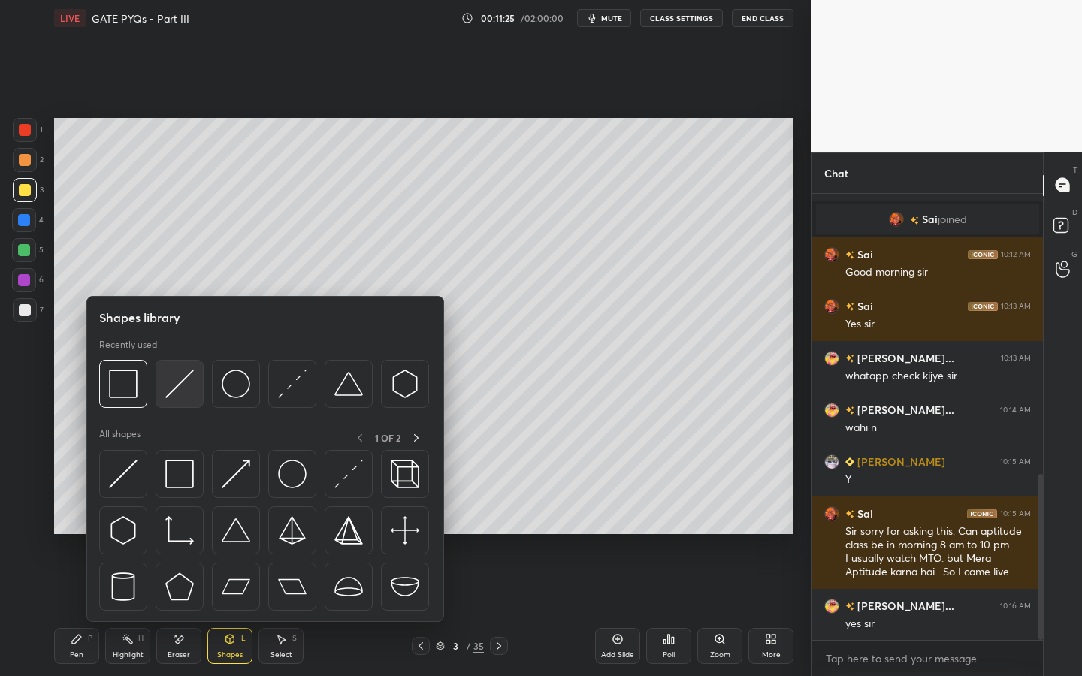
click at [173, 390] on img at bounding box center [179, 384] width 29 height 29
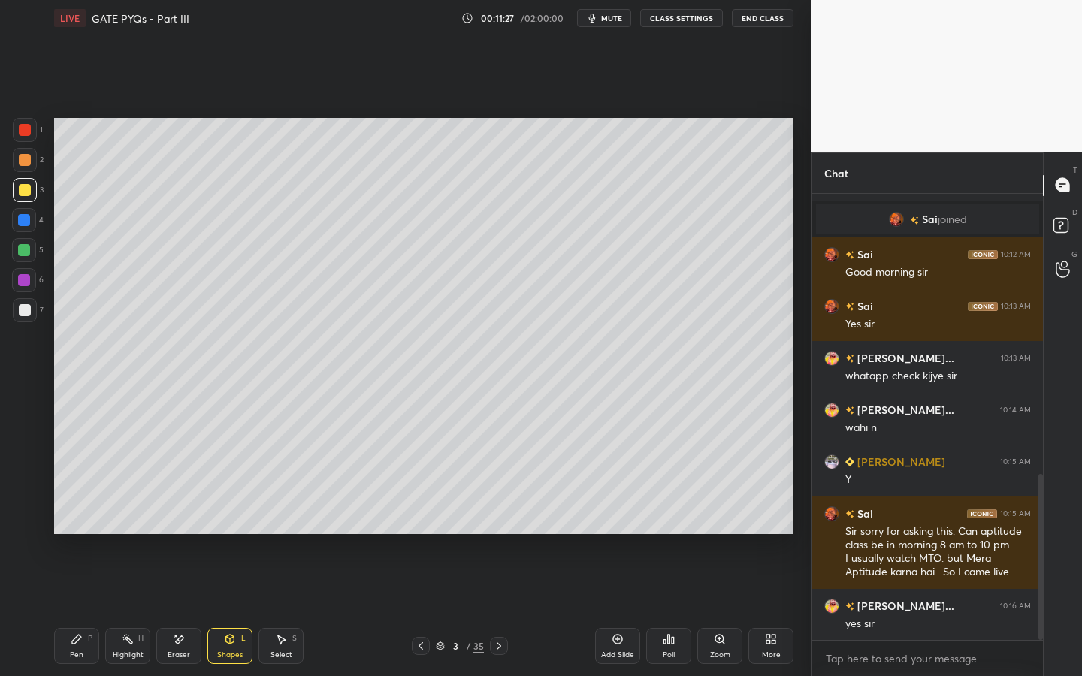
click at [25, 247] on div at bounding box center [24, 250] width 12 height 12
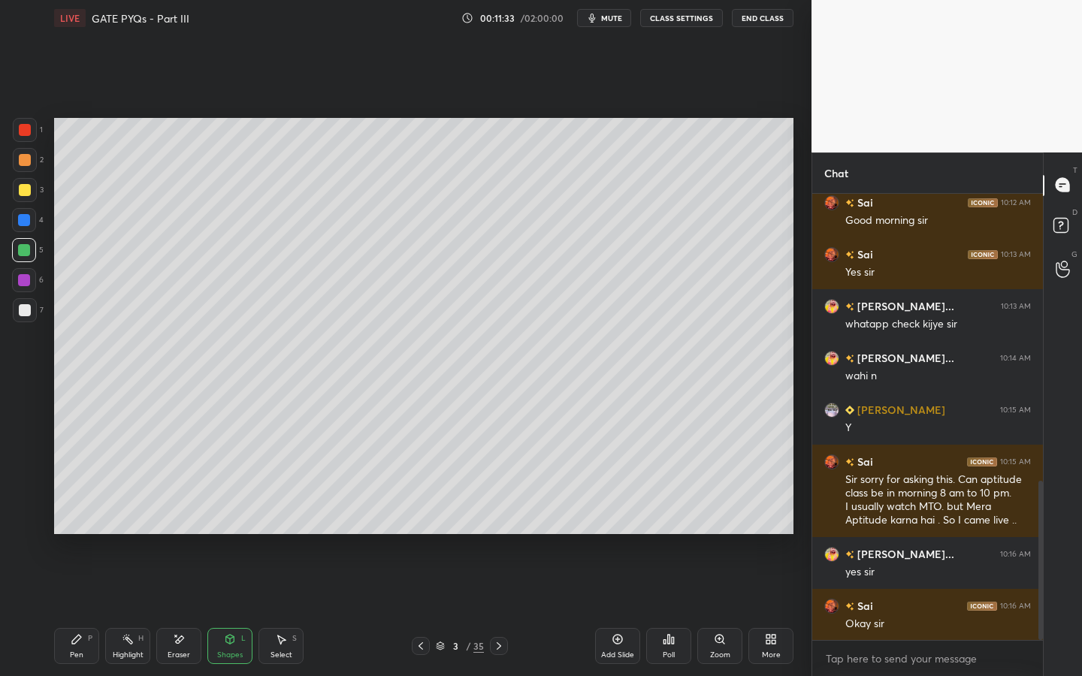
scroll to position [860, 0]
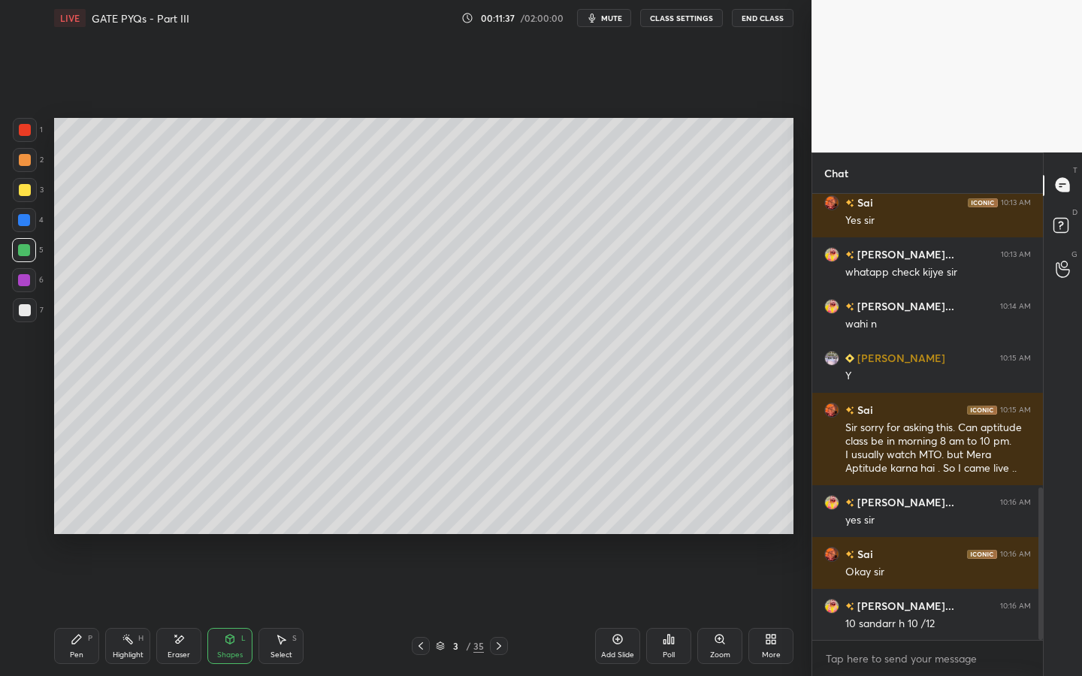
click at [86, 516] on div "Pen P" at bounding box center [76, 646] width 45 height 36
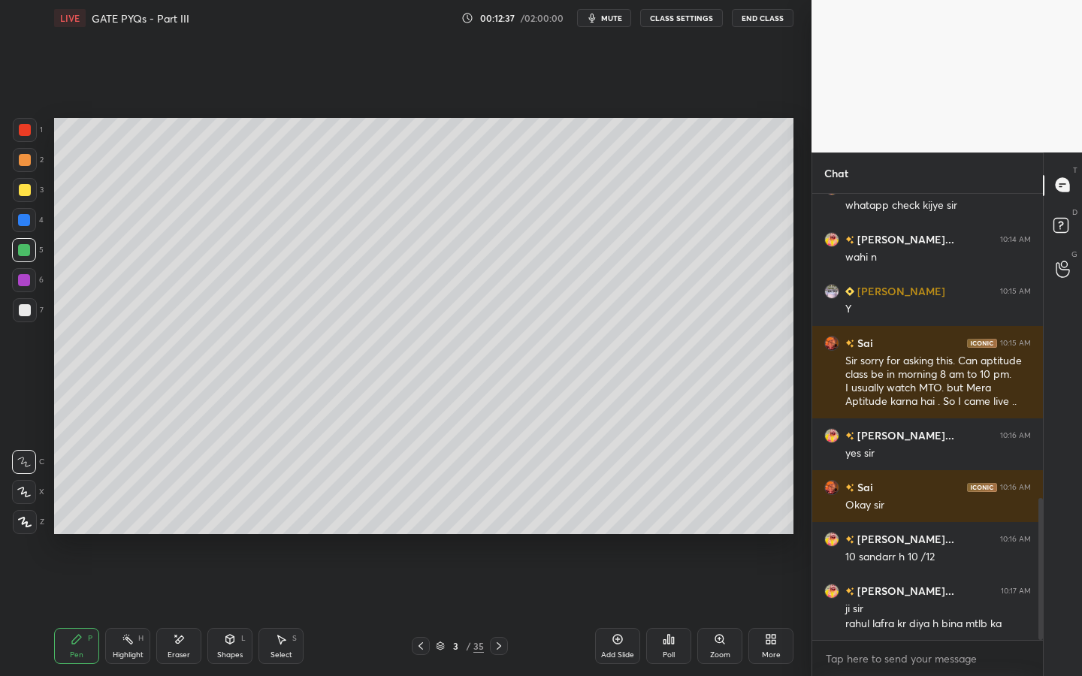
scroll to position [962, 0]
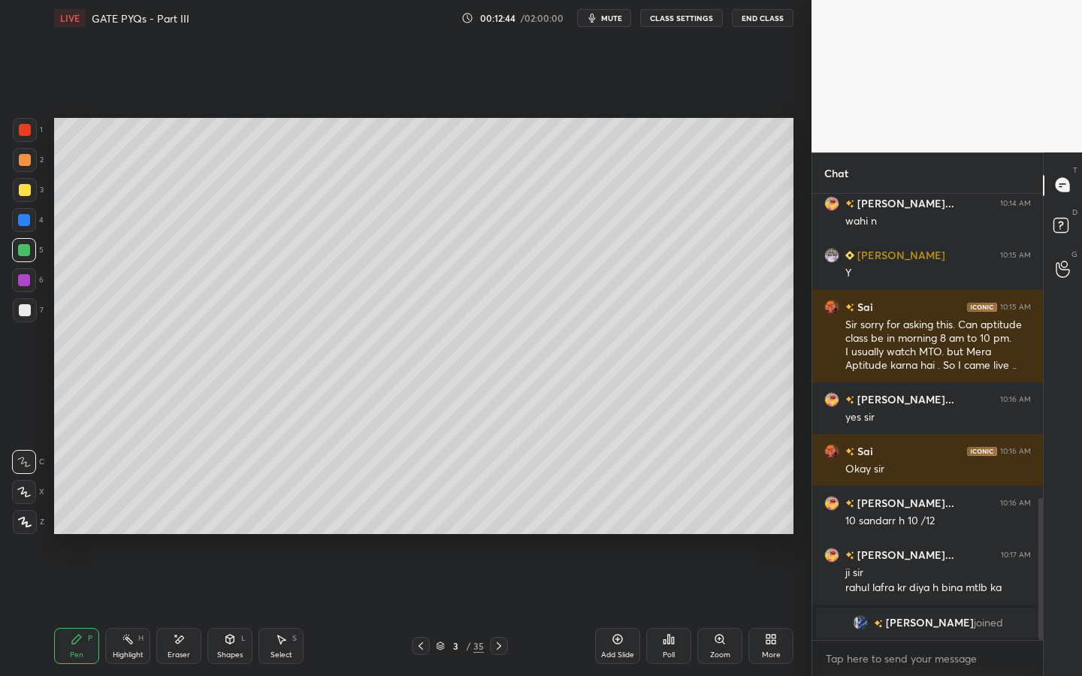
drag, startPoint x: 167, startPoint y: 665, endPoint x: 189, endPoint y: 633, distance: 38.8
click at [165, 516] on div "Pen P Highlight H Eraser Shapes L Select S 3 / 35 Add Slide Poll Zoom More" at bounding box center [423, 646] width 739 height 60
click at [182, 516] on icon at bounding box center [179, 639] width 12 height 13
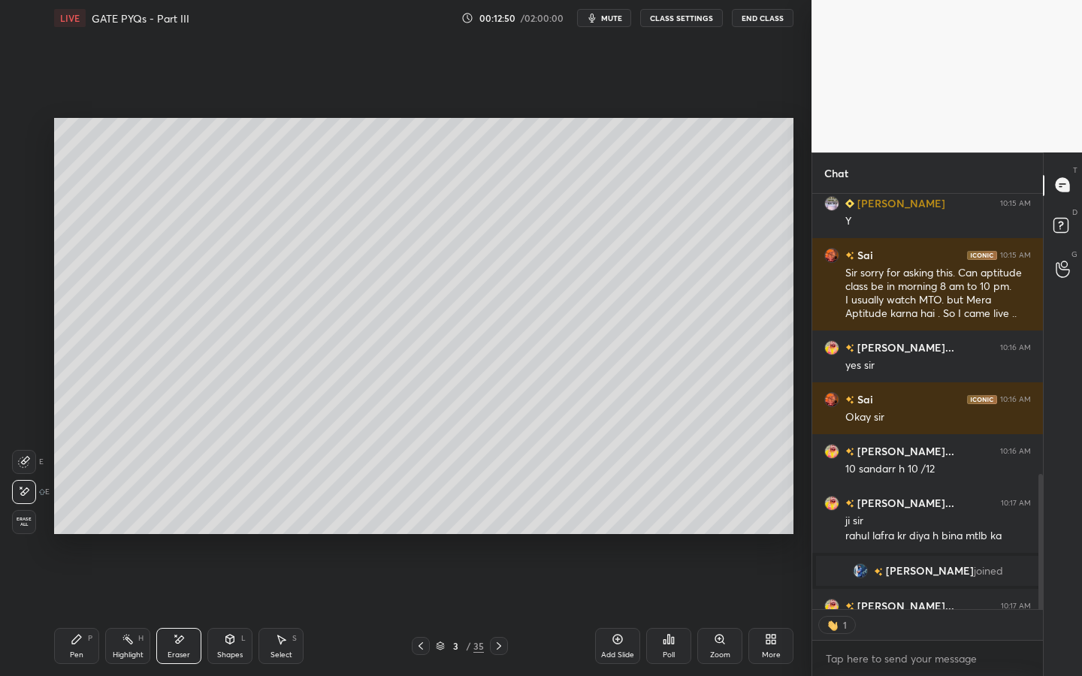
scroll to position [411, 226]
click at [64, 516] on div "Pen P" at bounding box center [76, 646] width 45 height 36
drag, startPoint x: 186, startPoint y: 639, endPoint x: 222, endPoint y: 590, distance: 61.8
click at [186, 516] on div "Eraser" at bounding box center [178, 646] width 45 height 36
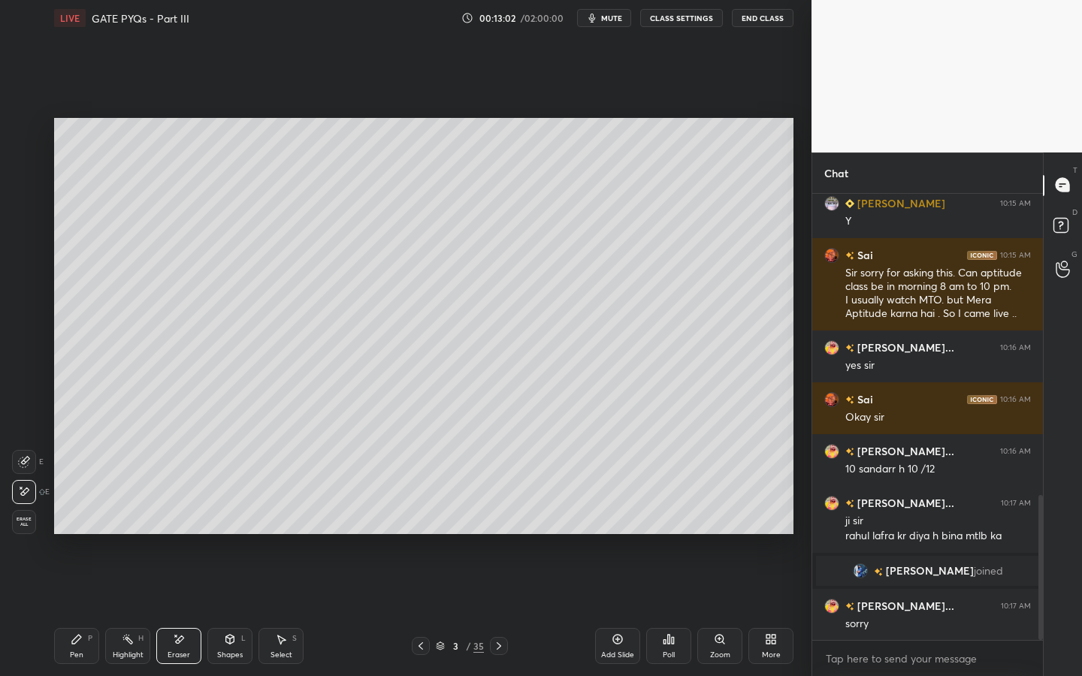
click at [81, 516] on icon at bounding box center [77, 639] width 12 height 12
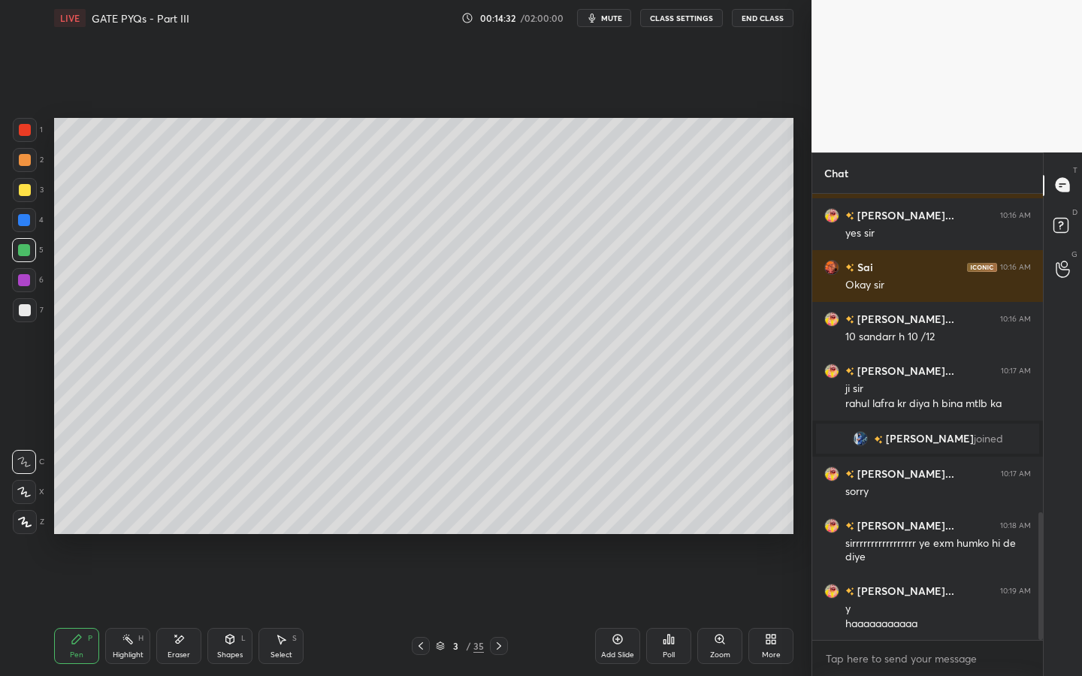
scroll to position [1115, 0]
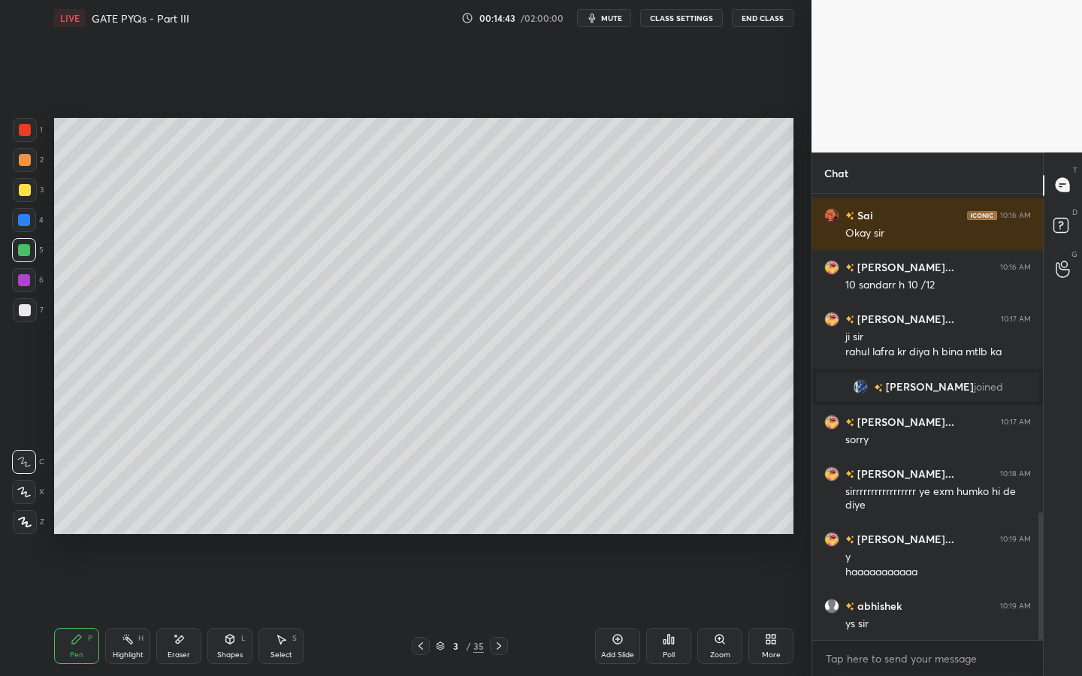
click at [187, 516] on div "Eraser" at bounding box center [179, 655] width 23 height 8
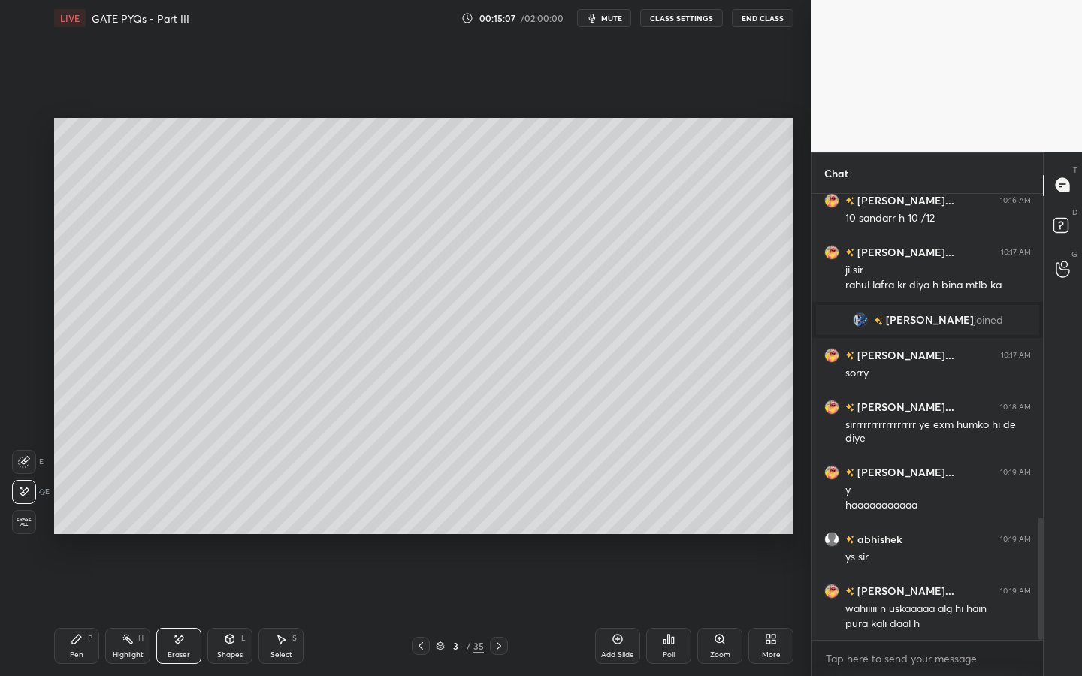
scroll to position [1234, 0]
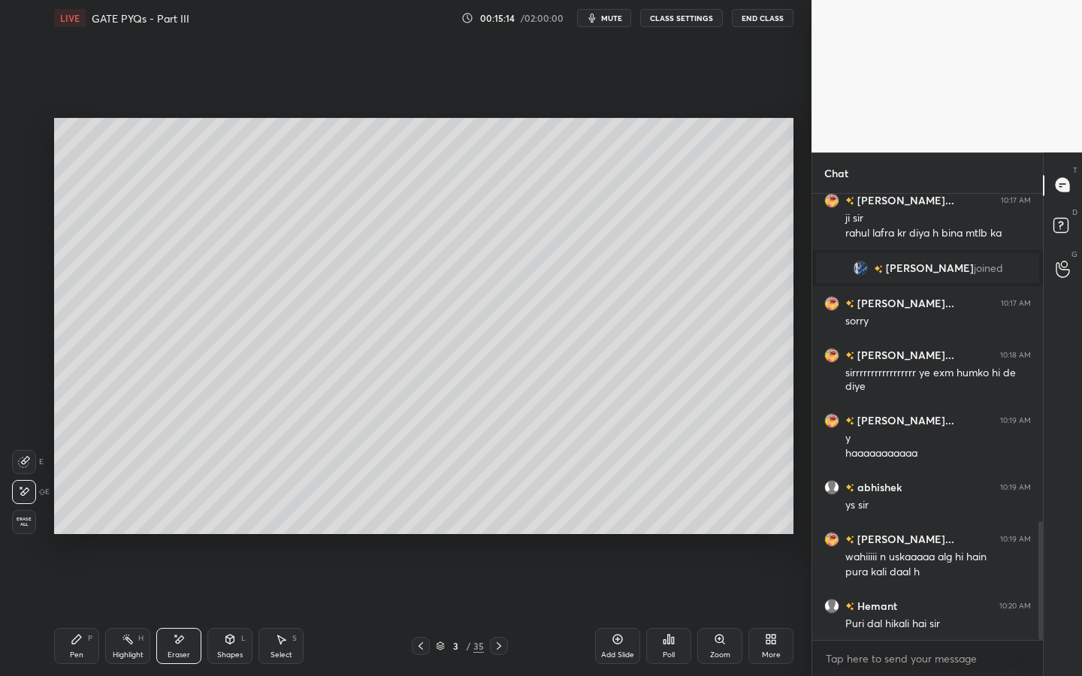
click at [86, 516] on div "Pen P" at bounding box center [76, 646] width 45 height 36
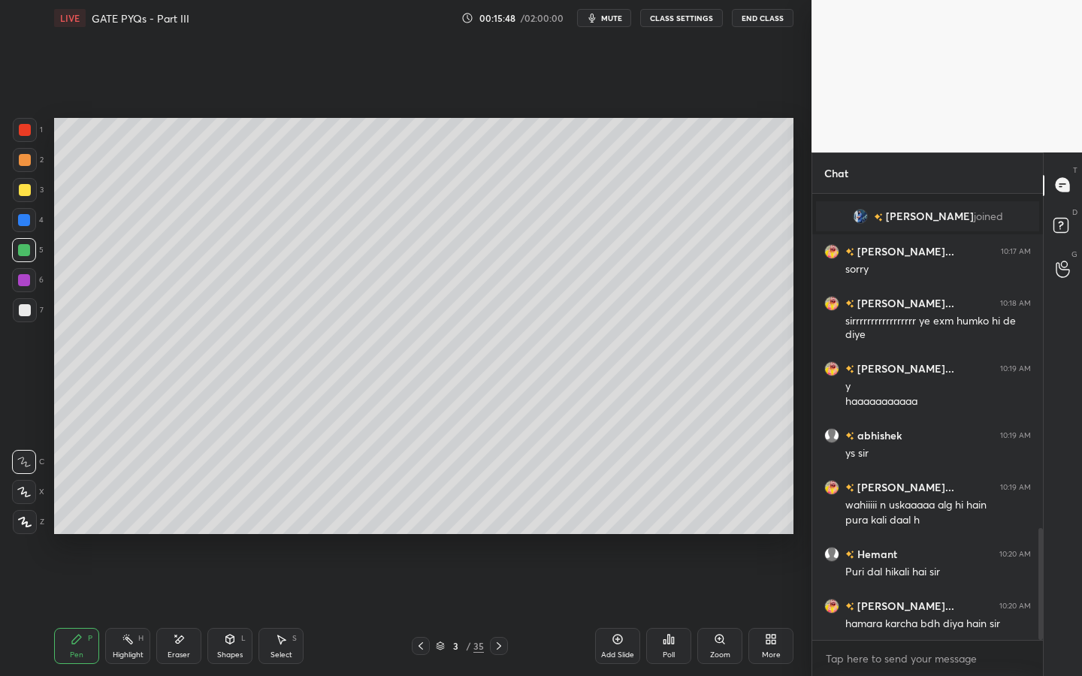
scroll to position [1337, 0]
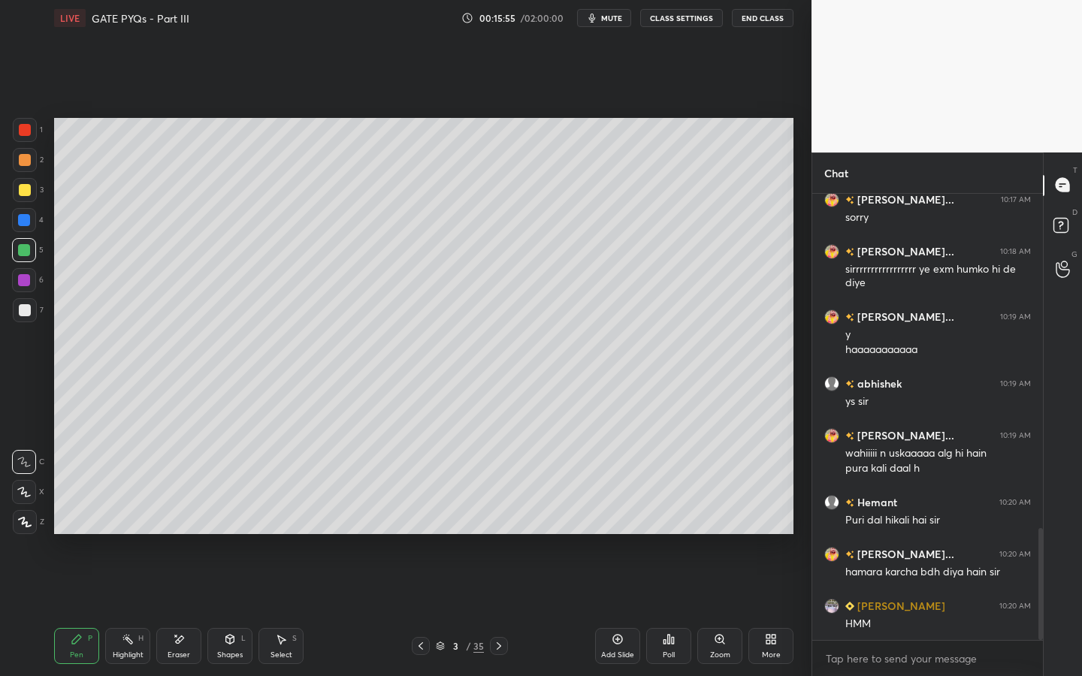
drag, startPoint x: 185, startPoint y: 651, endPoint x: 221, endPoint y: 618, distance: 48.9
click at [185, 516] on div "Eraser" at bounding box center [179, 655] width 23 height 8
click at [74, 516] on icon at bounding box center [77, 639] width 12 height 12
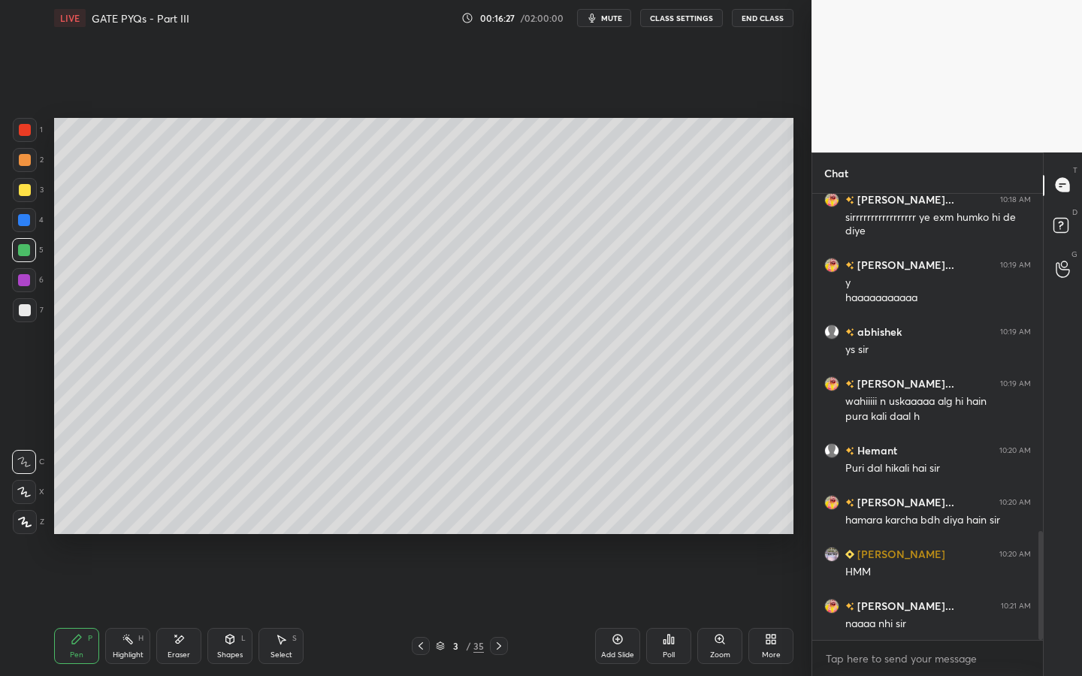
click at [185, 516] on div "Eraser" at bounding box center [178, 646] width 45 height 36
drag, startPoint x: 88, startPoint y: 638, endPoint x: 197, endPoint y: 541, distance: 145.8
click at [95, 516] on div "Pen P" at bounding box center [76, 646] width 45 height 36
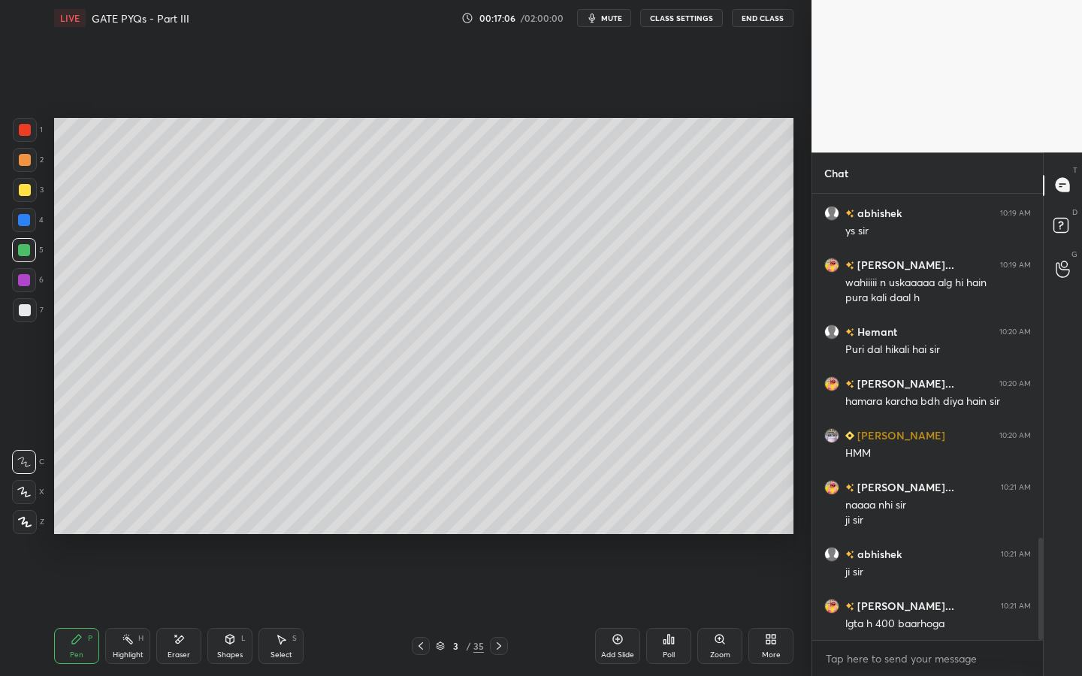
scroll to position [1560, 0]
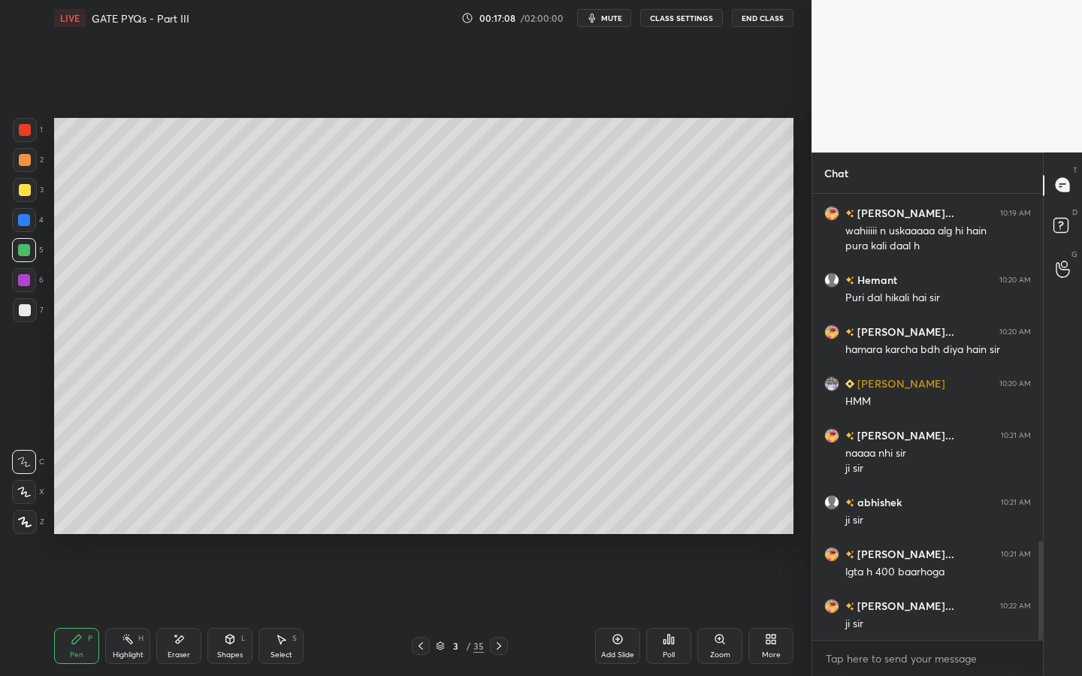
click at [195, 516] on div "Eraser" at bounding box center [178, 646] width 45 height 36
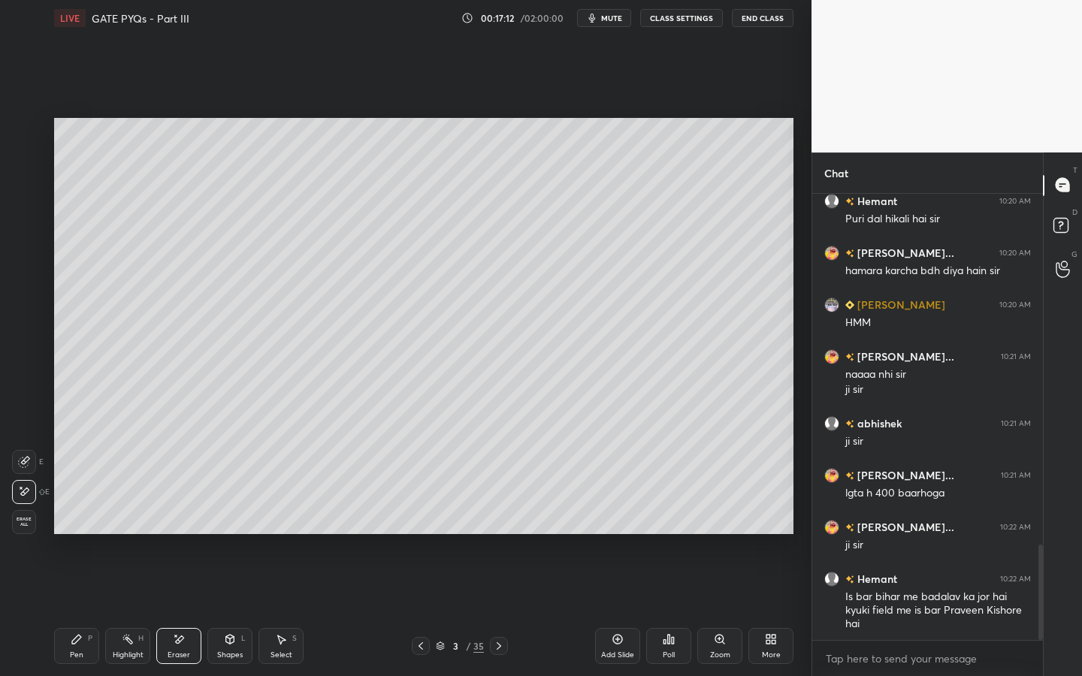
drag, startPoint x: 80, startPoint y: 638, endPoint x: 80, endPoint y: 626, distance: 12.0
click at [80, 516] on icon at bounding box center [77, 639] width 12 height 12
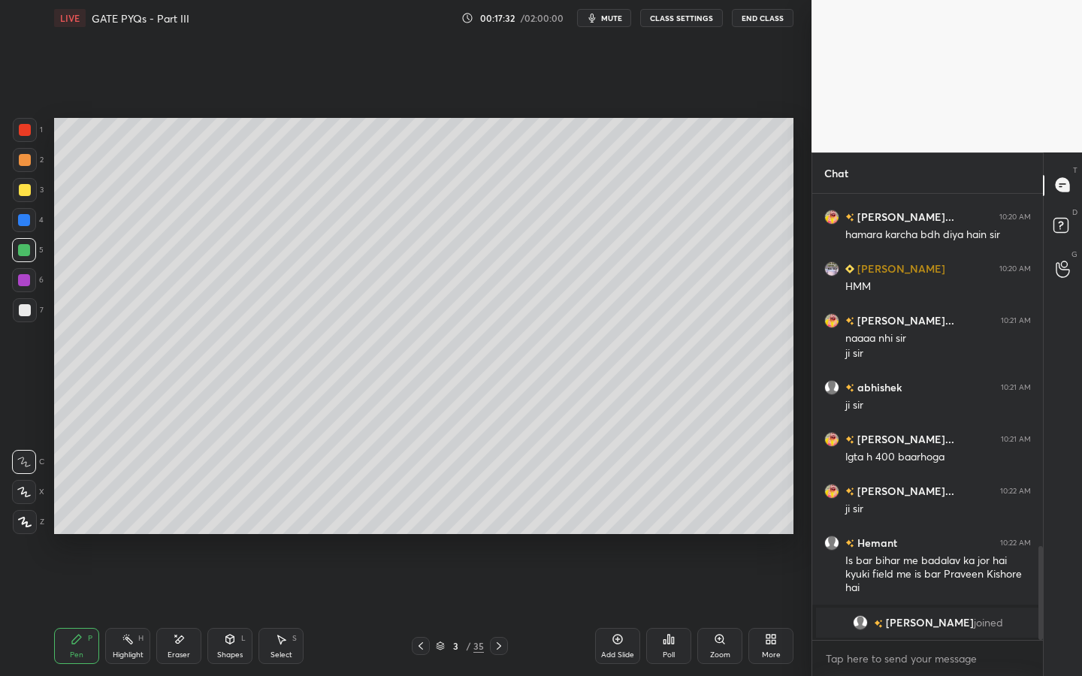
click at [185, 516] on div "Eraser" at bounding box center [179, 655] width 23 height 8
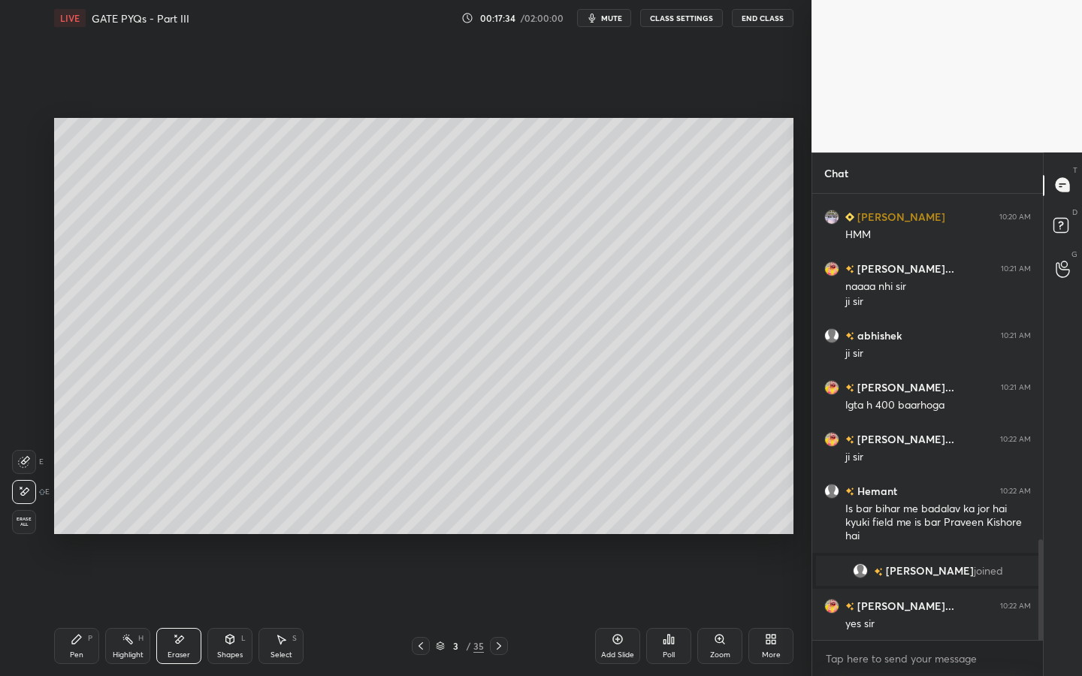
scroll to position [1531, 0]
drag, startPoint x: 84, startPoint y: 652, endPoint x: 98, endPoint y: 637, distance: 20.7
click at [89, 516] on div "Pen P" at bounding box center [76, 646] width 45 height 36
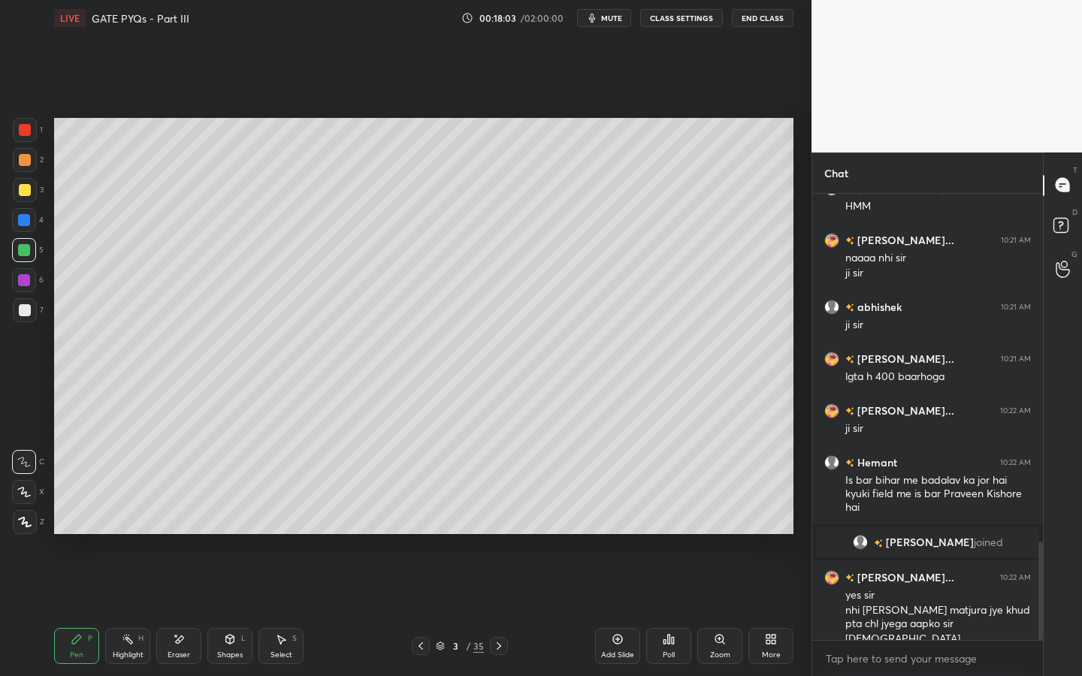
scroll to position [1575, 0]
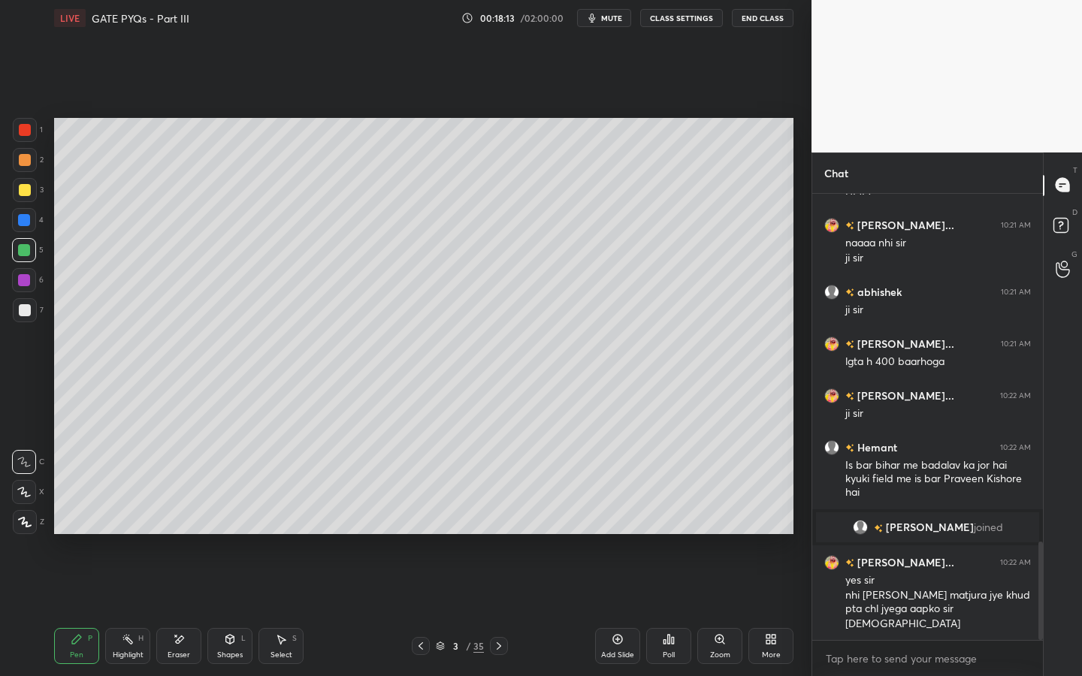
click at [180, 516] on div "Eraser" at bounding box center [179, 655] width 23 height 8
drag, startPoint x: 68, startPoint y: 649, endPoint x: 88, endPoint y: 630, distance: 27.6
click at [71, 516] on div "Pen P" at bounding box center [76, 646] width 45 height 36
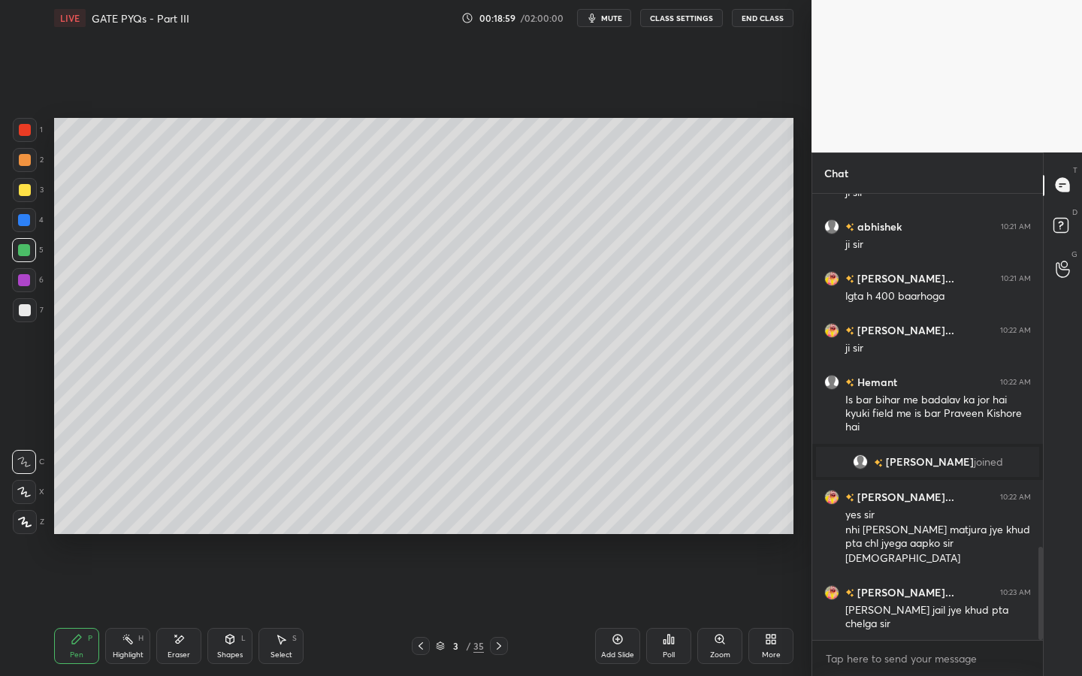
scroll to position [1692, 0]
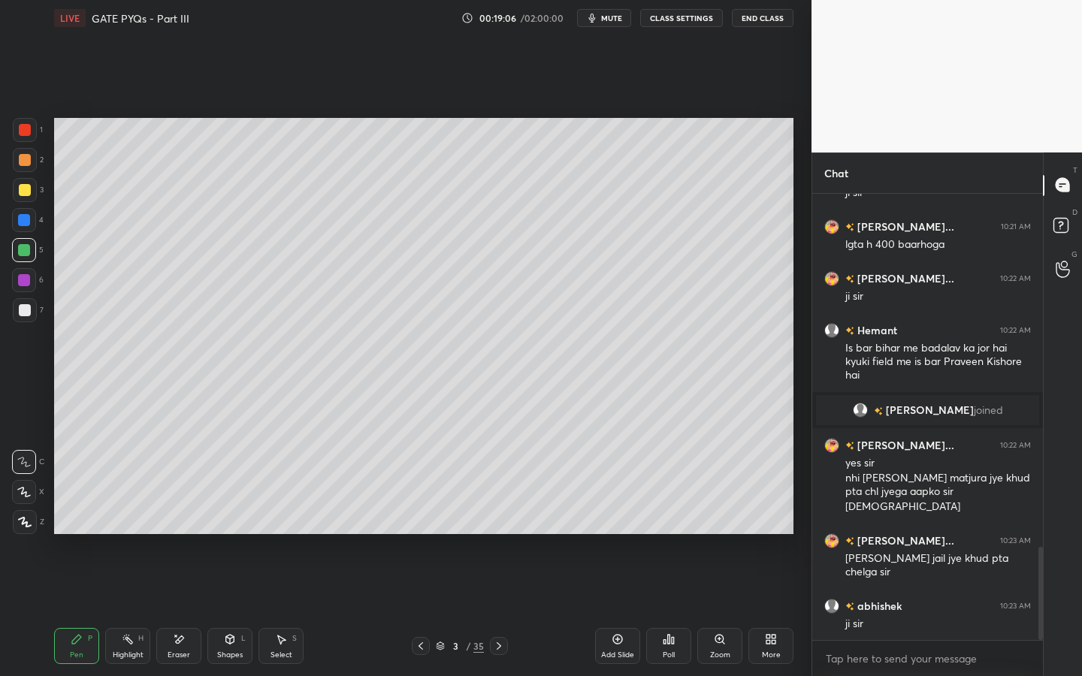
click at [173, 516] on div "Eraser" at bounding box center [178, 646] width 45 height 36
drag, startPoint x: 231, startPoint y: 642, endPoint x: 231, endPoint y: 627, distance: 15.0
click at [231, 516] on icon at bounding box center [230, 639] width 8 height 9
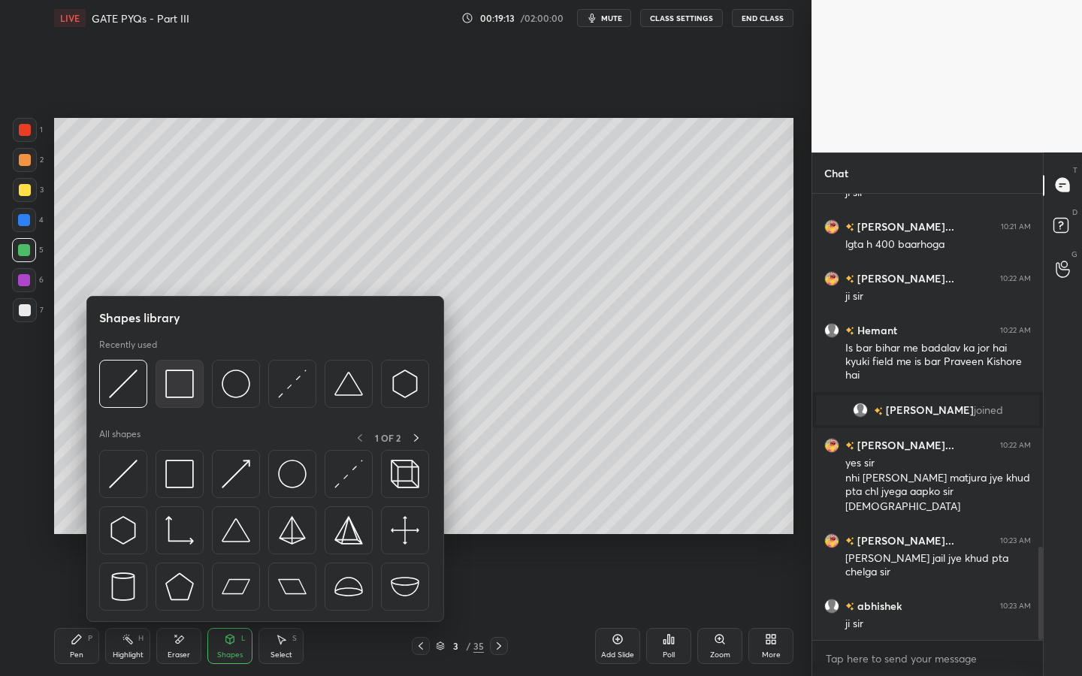
click at [188, 378] on img at bounding box center [179, 384] width 29 height 29
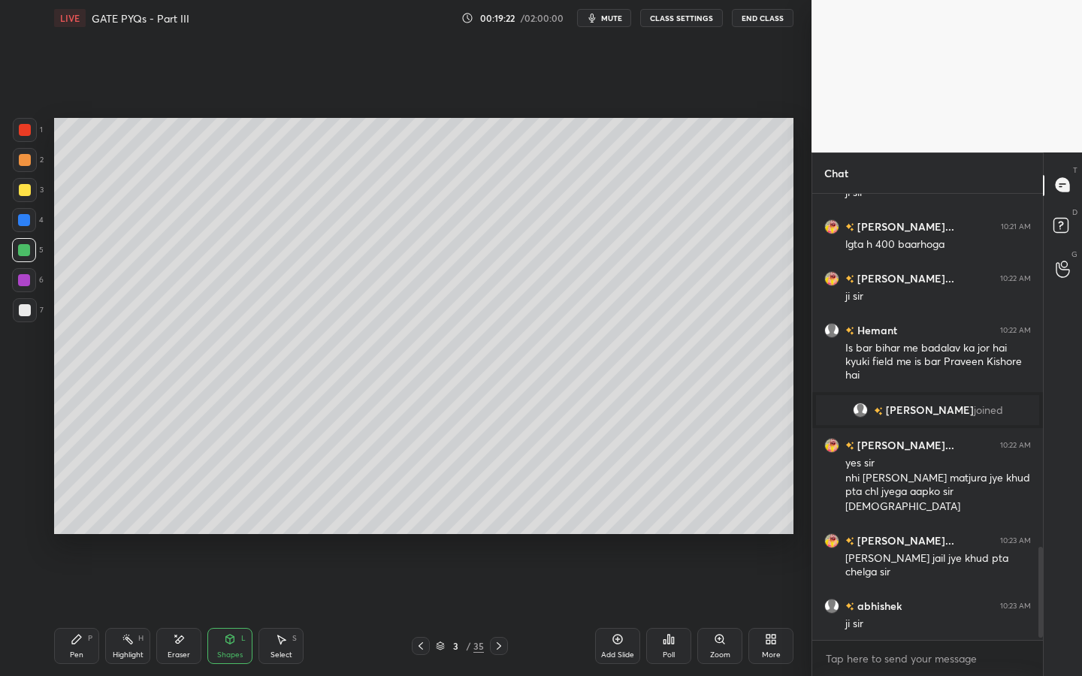
scroll to position [1744, 0]
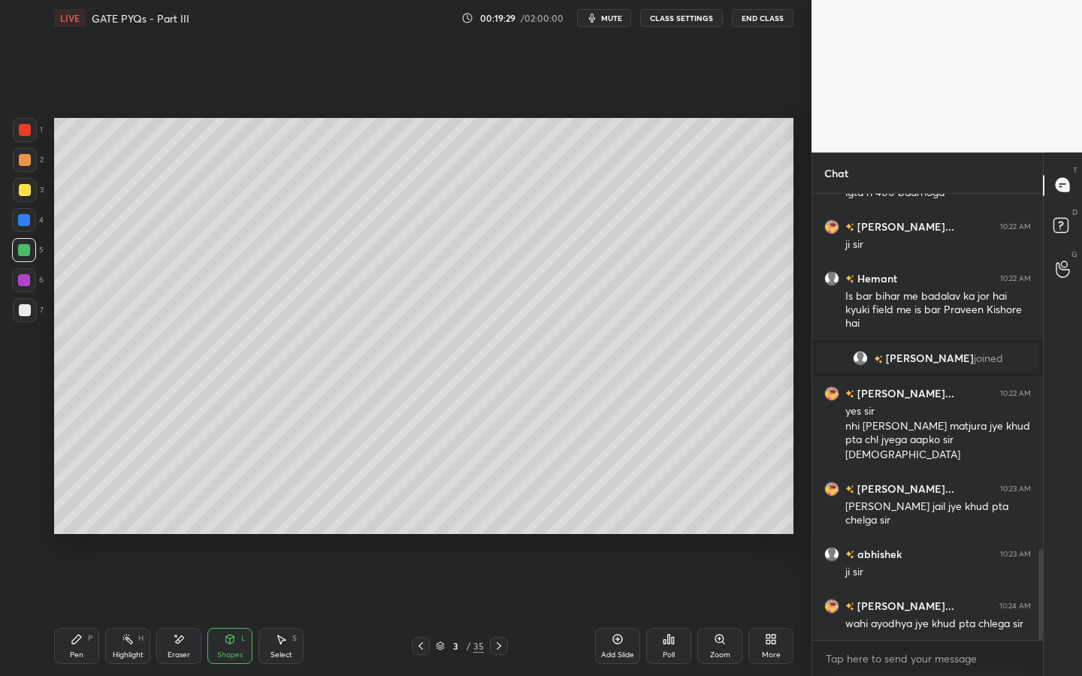
click at [87, 516] on div "Pen P" at bounding box center [76, 646] width 45 height 36
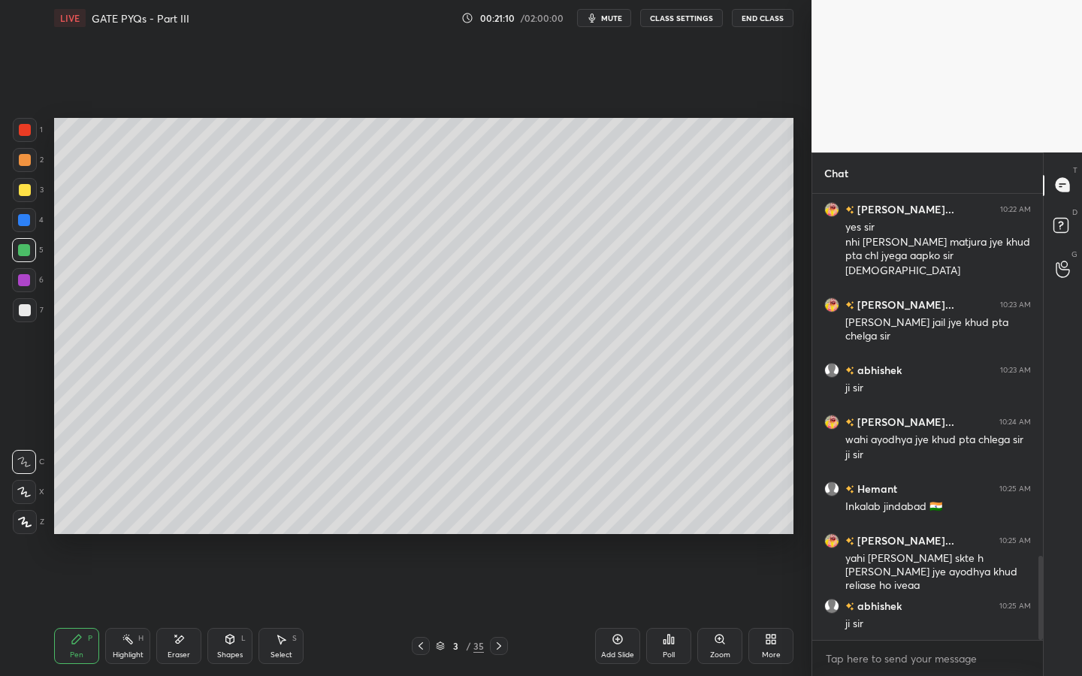
scroll to position [1980, 0]
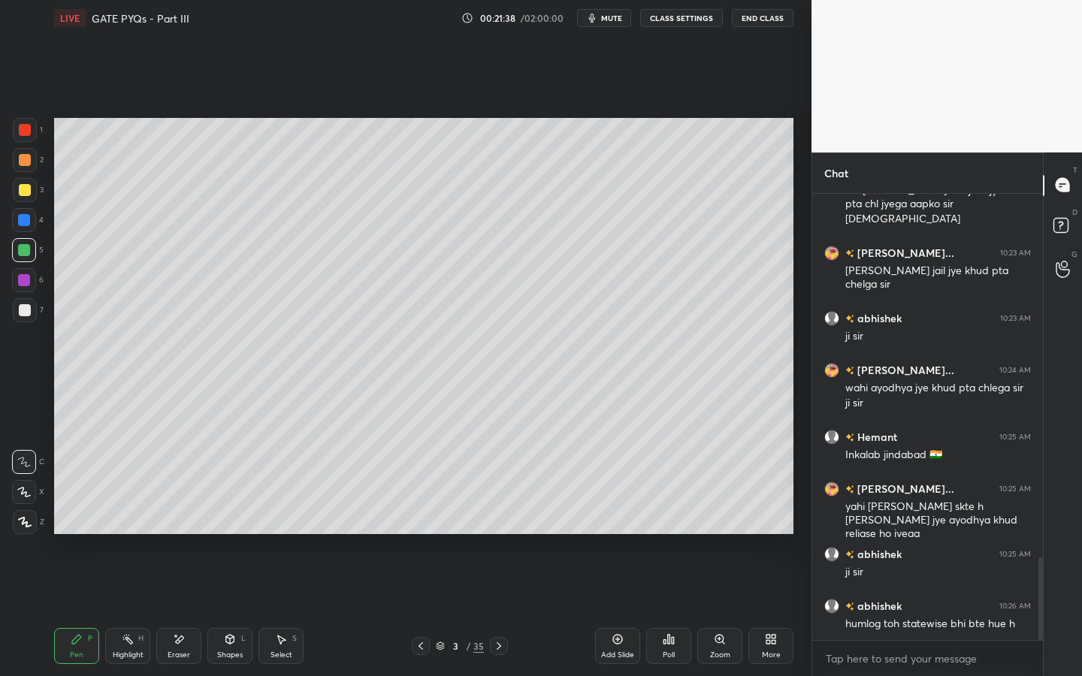
drag, startPoint x: 187, startPoint y: 646, endPoint x: 264, endPoint y: 569, distance: 108.9
click at [187, 516] on div "Eraser" at bounding box center [178, 646] width 45 height 36
click at [80, 516] on div "Pen" at bounding box center [77, 655] width 14 height 8
drag, startPoint x: 175, startPoint y: 649, endPoint x: 247, endPoint y: 579, distance: 100.9
click at [180, 516] on div "Eraser" at bounding box center [178, 646] width 45 height 36
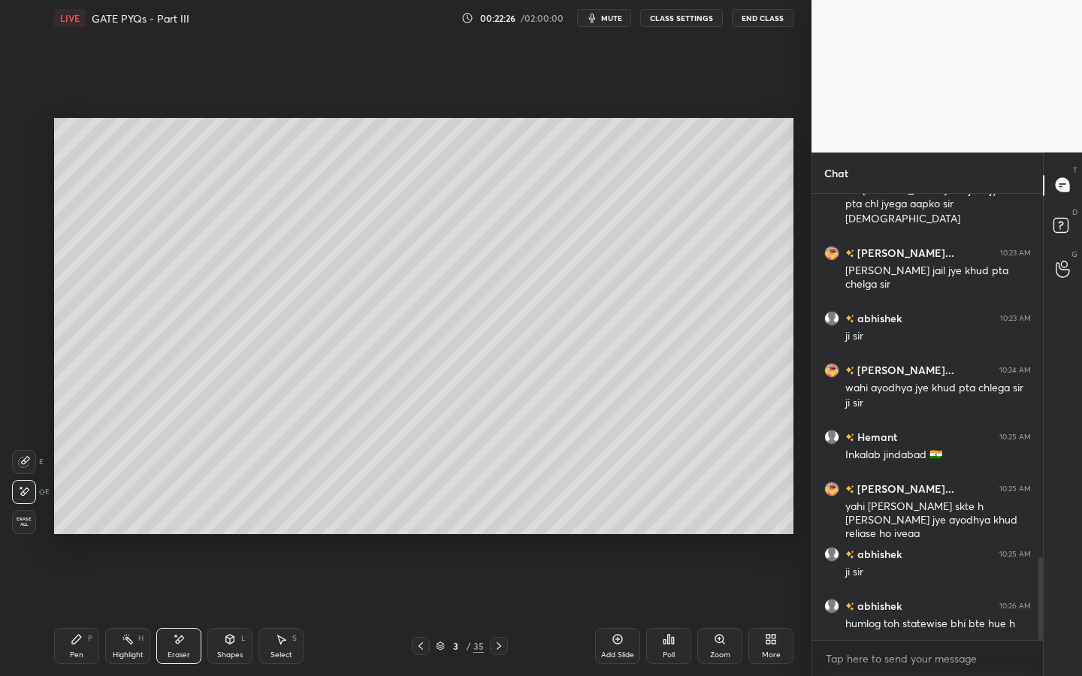
scroll to position [2032, 0]
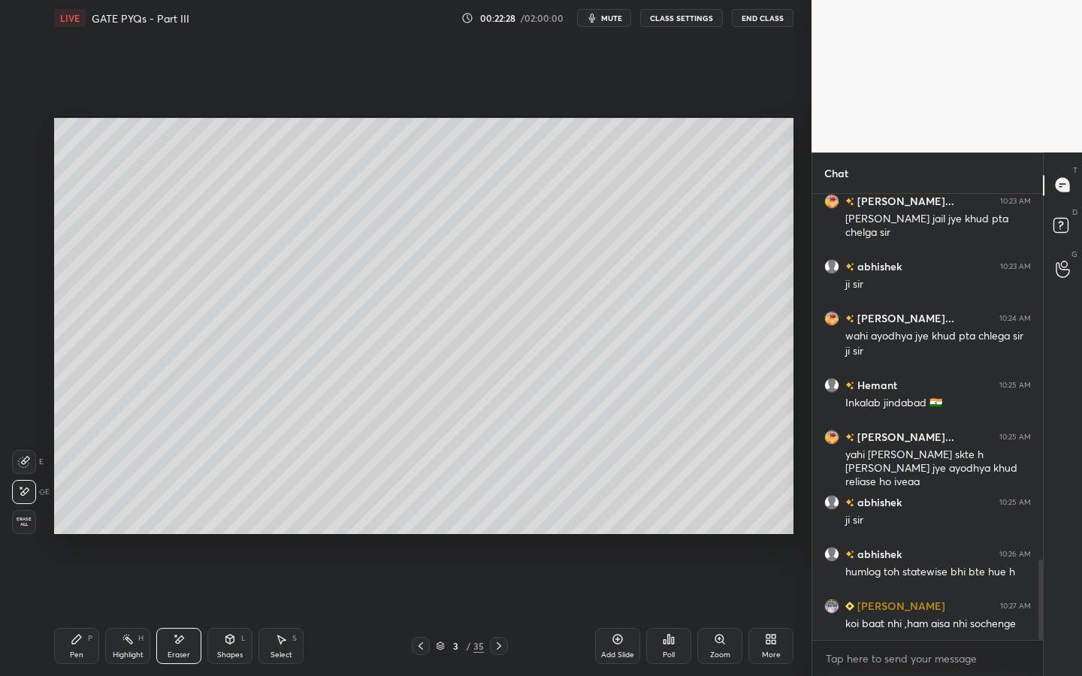
drag, startPoint x: 93, startPoint y: 640, endPoint x: 113, endPoint y: 619, distance: 28.7
click at [94, 516] on div "Pen P" at bounding box center [76, 646] width 45 height 36
click at [32, 128] on div at bounding box center [25, 130] width 24 height 24
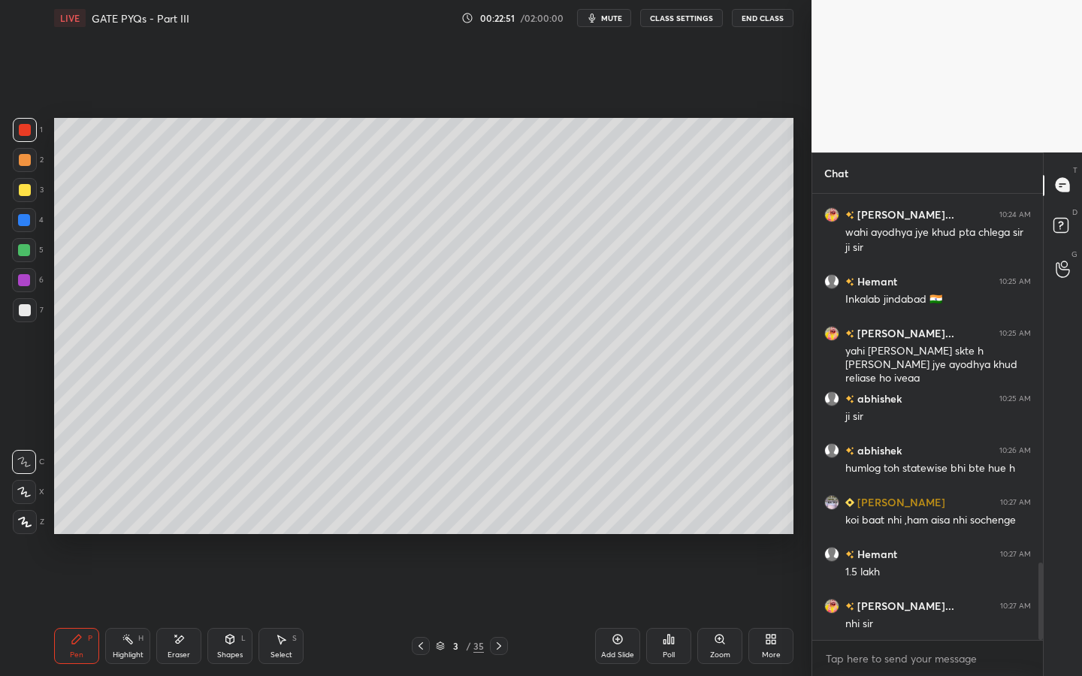
scroll to position [2187, 0]
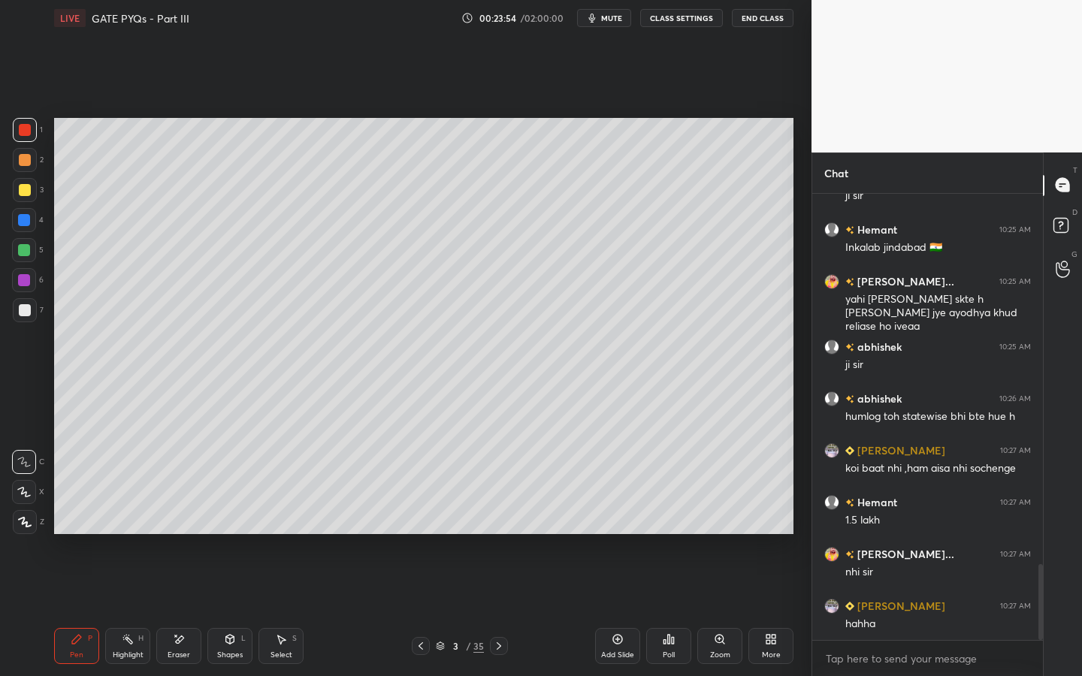
click at [31, 155] on div at bounding box center [25, 160] width 24 height 24
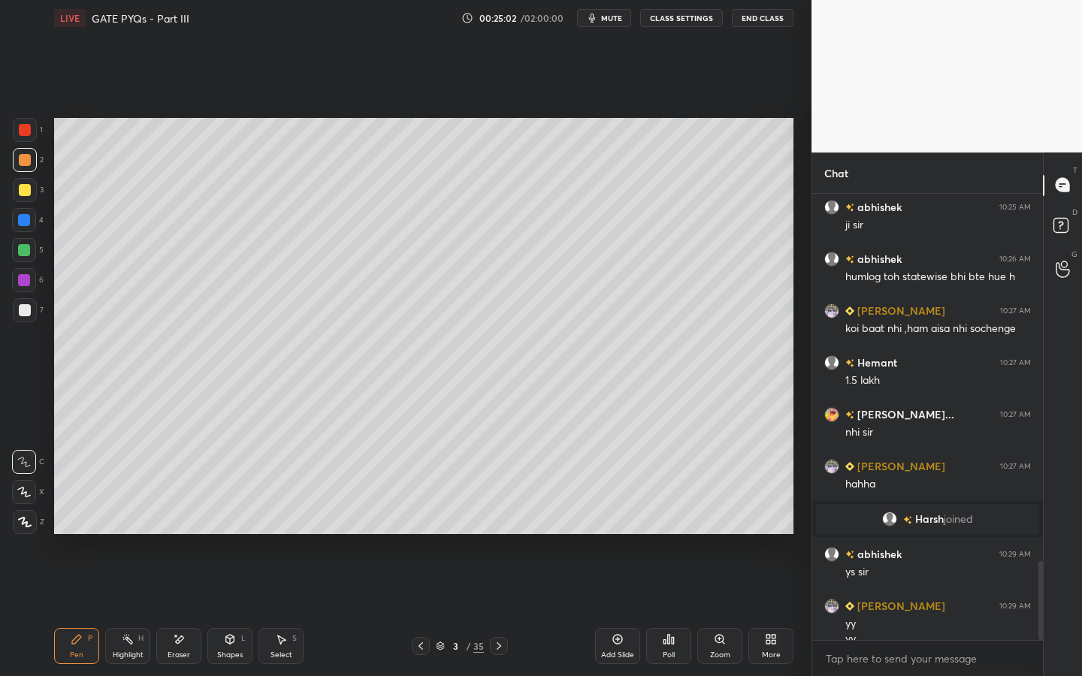
scroll to position [2073, 0]
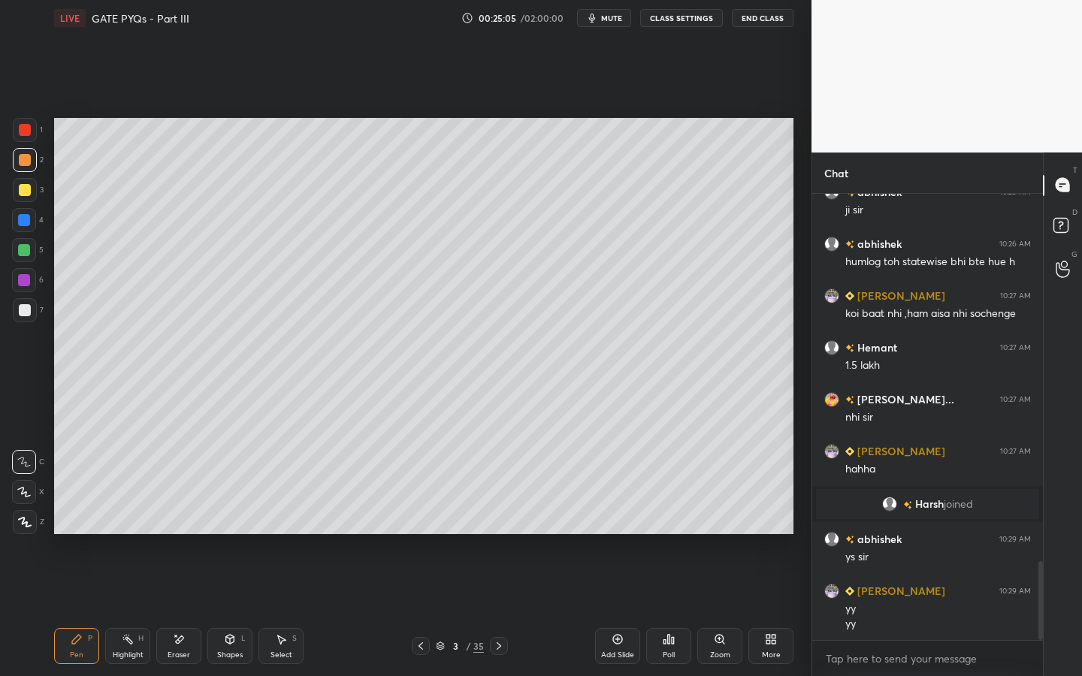
click at [177, 516] on icon at bounding box center [179, 639] width 12 height 13
click at [77, 516] on div "Pen P" at bounding box center [76, 646] width 45 height 36
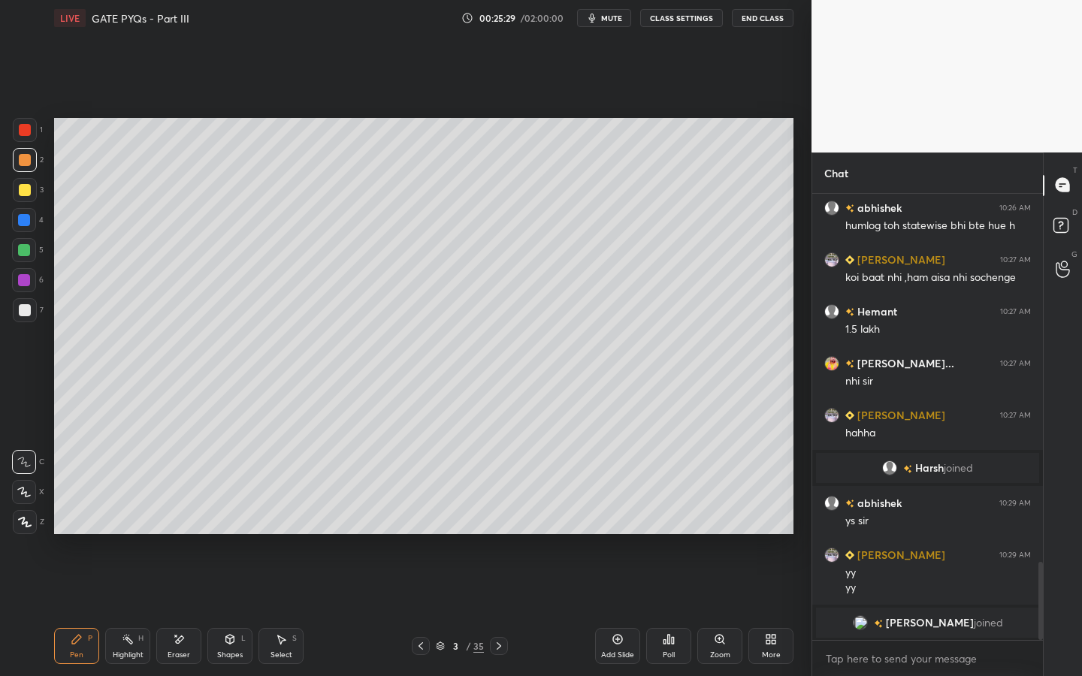
click at [176, 516] on div "Eraser" at bounding box center [178, 646] width 45 height 36
click at [80, 516] on div "Pen P" at bounding box center [76, 646] width 45 height 36
drag, startPoint x: 612, startPoint y: 637, endPoint x: 627, endPoint y: 633, distance: 15.5
click at [613, 516] on icon at bounding box center [618, 639] width 12 height 12
drag, startPoint x: 26, startPoint y: 190, endPoint x: 53, endPoint y: 170, distance: 33.2
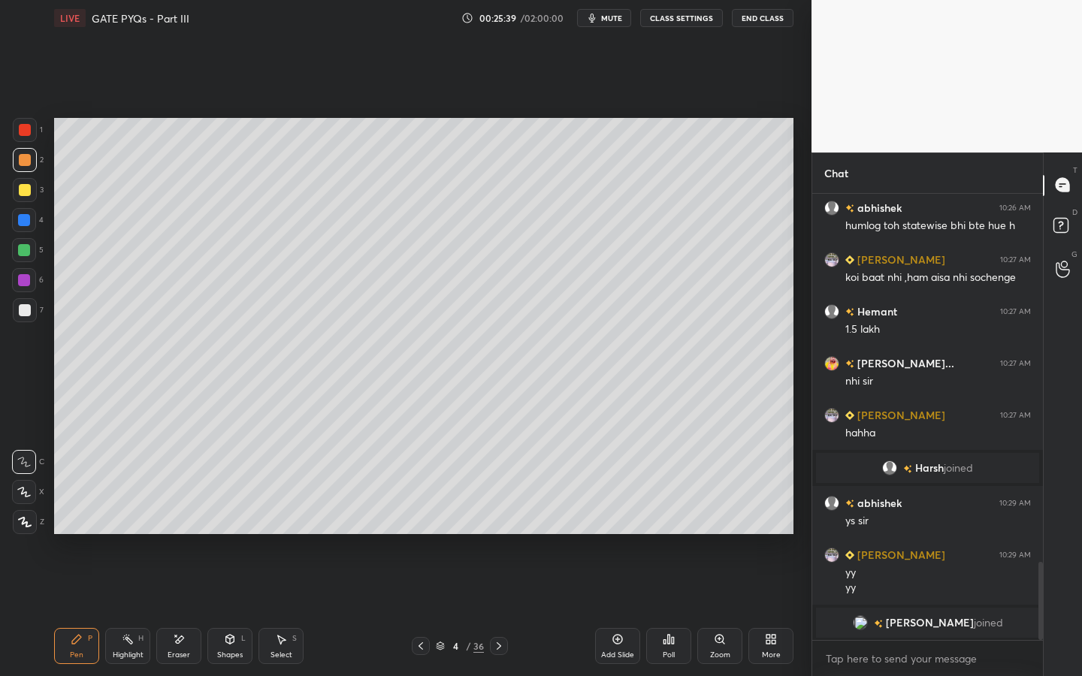
click at [26, 190] on div at bounding box center [25, 190] width 12 height 12
click at [234, 516] on icon at bounding box center [230, 639] width 8 height 9
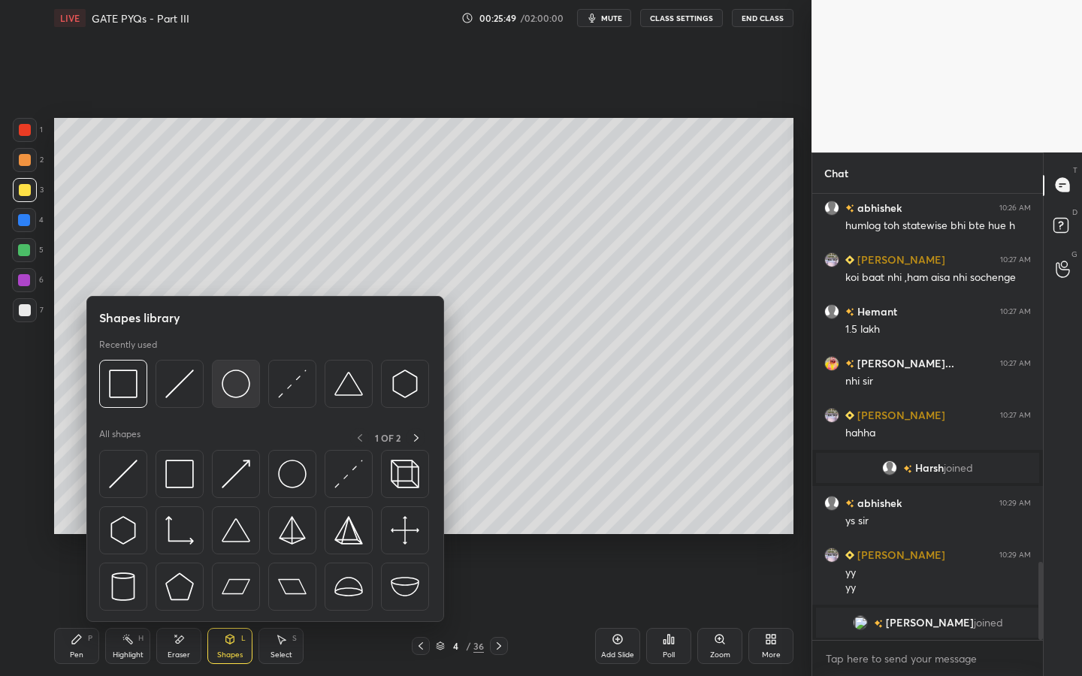
click at [244, 385] on img at bounding box center [236, 384] width 29 height 29
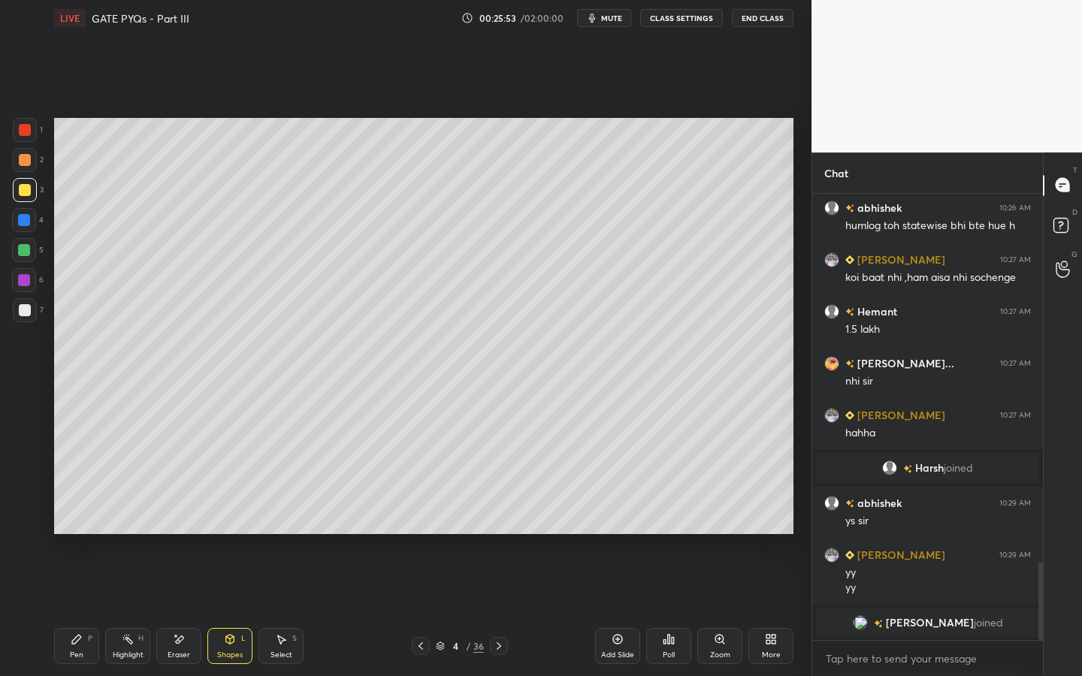
click at [71, 516] on div "Pen P" at bounding box center [76, 646] width 45 height 36
drag, startPoint x: 225, startPoint y: 639, endPoint x: 225, endPoint y: 629, distance: 9.8
click at [225, 516] on icon at bounding box center [230, 639] width 12 height 12
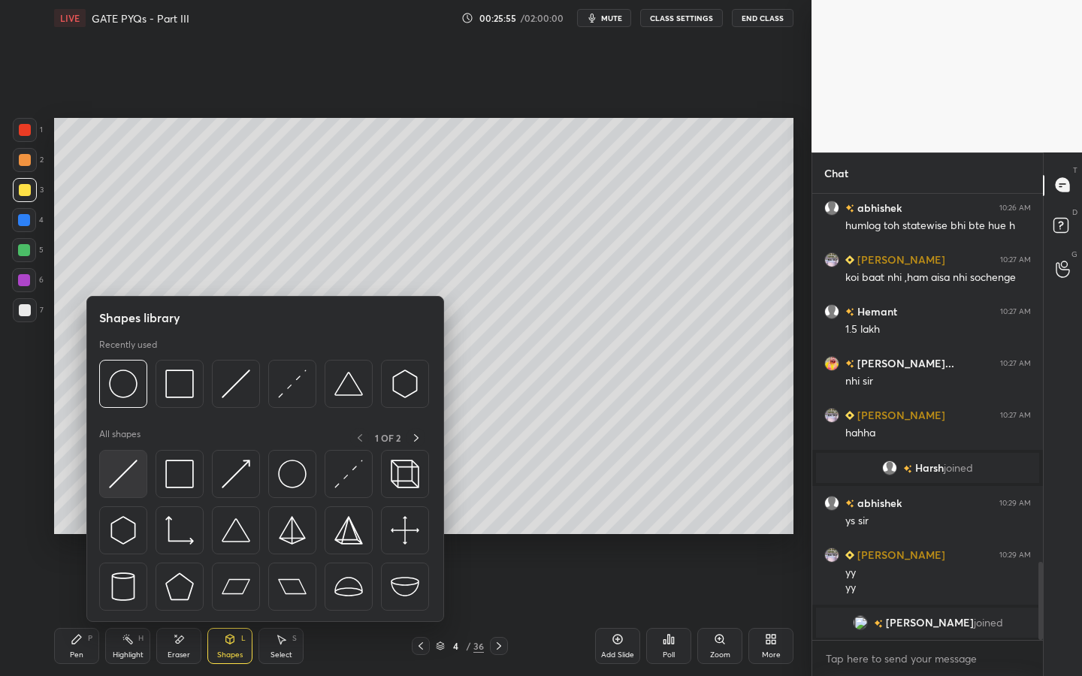
click at [124, 477] on img at bounding box center [123, 474] width 29 height 29
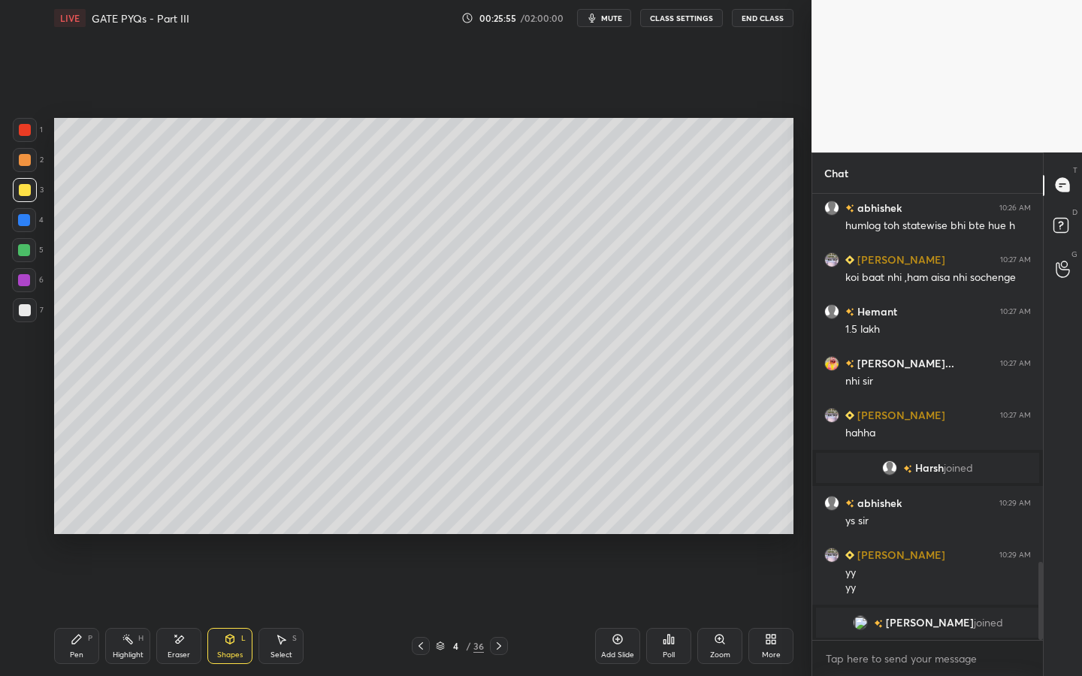
scroll to position [2128, 0]
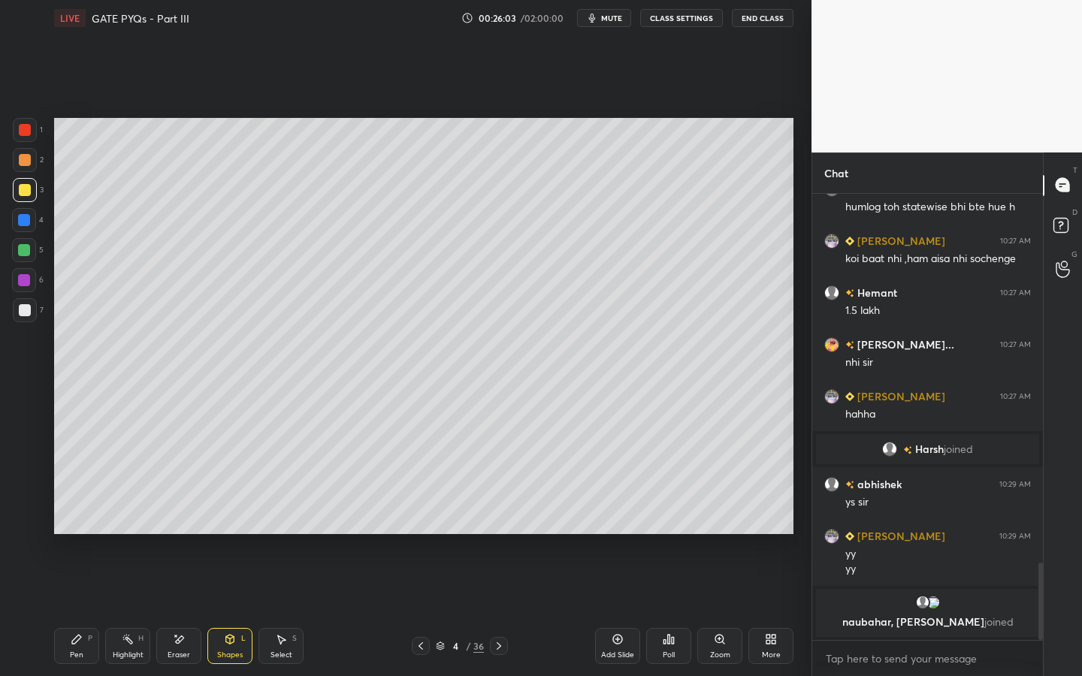
click at [29, 250] on div at bounding box center [24, 250] width 12 height 12
click at [80, 516] on div "Pen P" at bounding box center [76, 646] width 45 height 36
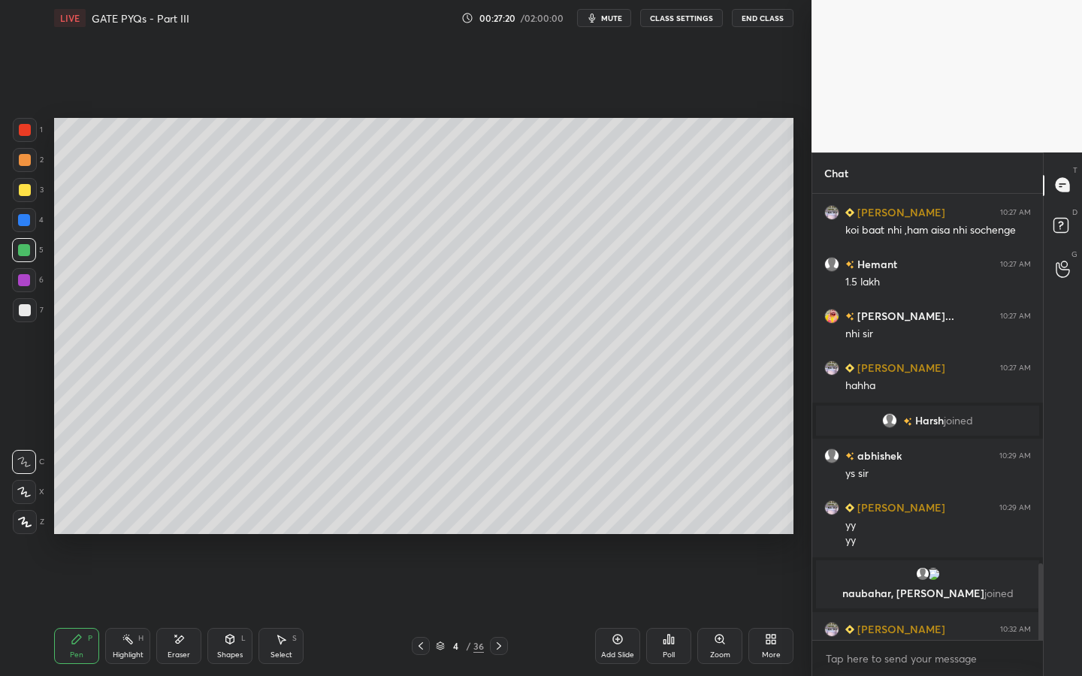
scroll to position [2151, 0]
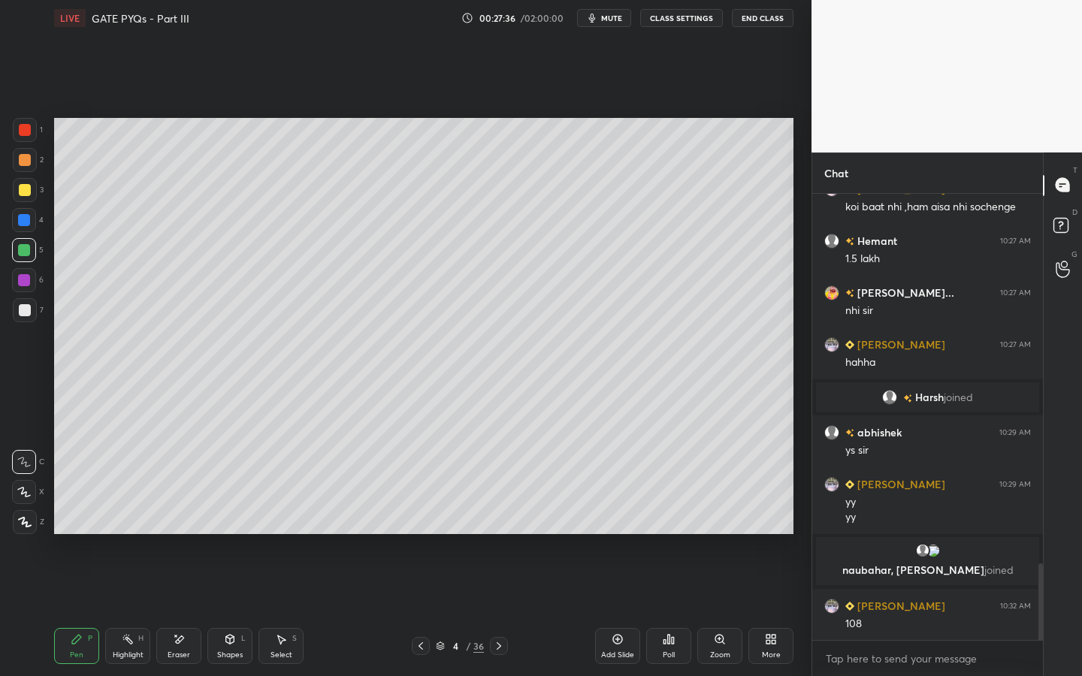
drag, startPoint x: 607, startPoint y: 640, endPoint x: 600, endPoint y: 632, distance: 11.2
click at [610, 516] on div "Add Slide" at bounding box center [617, 646] width 45 height 36
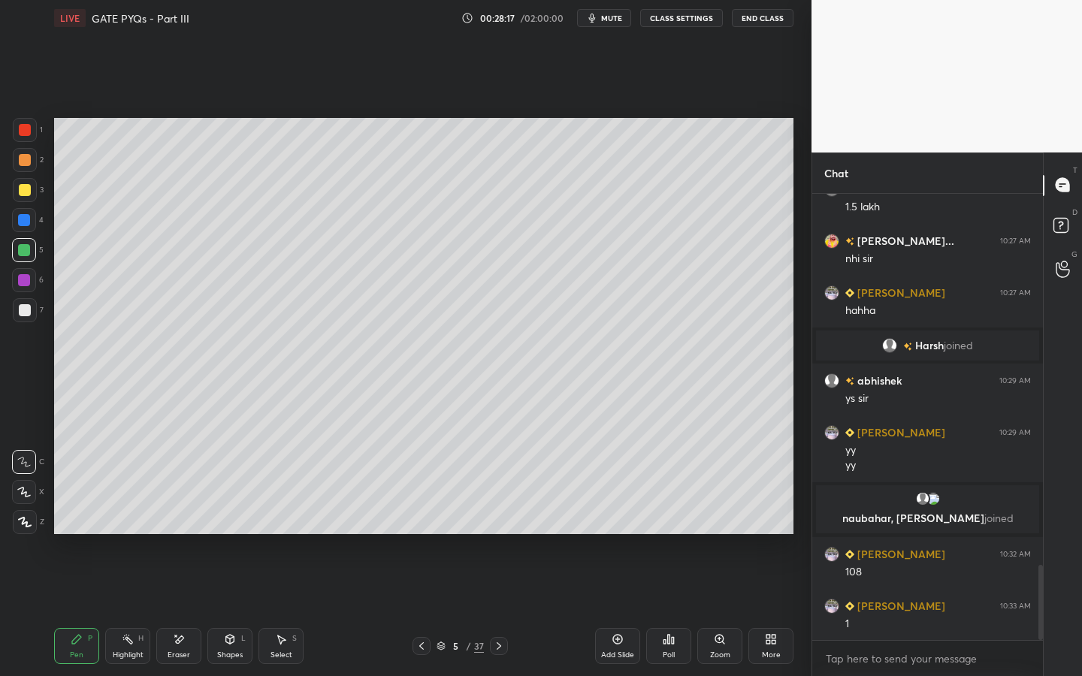
scroll to position [2255, 0]
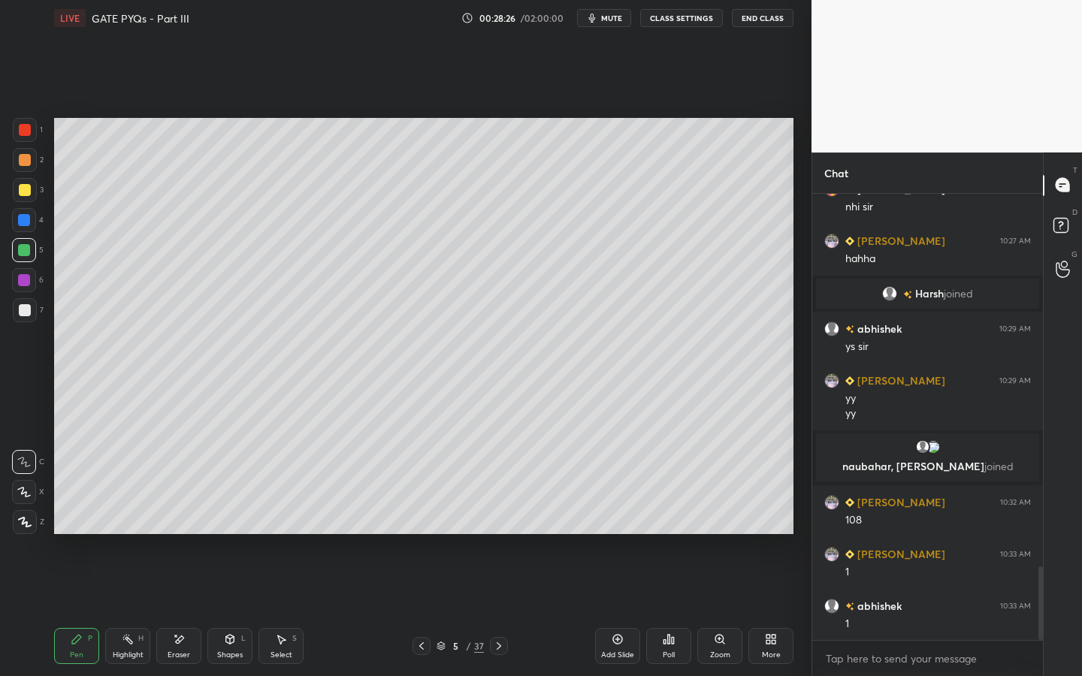
drag, startPoint x: 171, startPoint y: 657, endPoint x: 195, endPoint y: 576, distance: 84.6
click at [176, 516] on div "Pen P Highlight H Eraser Shapes L Select S 5 / 37 Add Slide Poll Zoom More" at bounding box center [423, 646] width 739 height 60
click at [184, 516] on div "Eraser" at bounding box center [178, 646] width 45 height 36
click at [89, 516] on div "P" at bounding box center [90, 639] width 5 height 8
click at [502, 516] on icon at bounding box center [499, 646] width 12 height 12
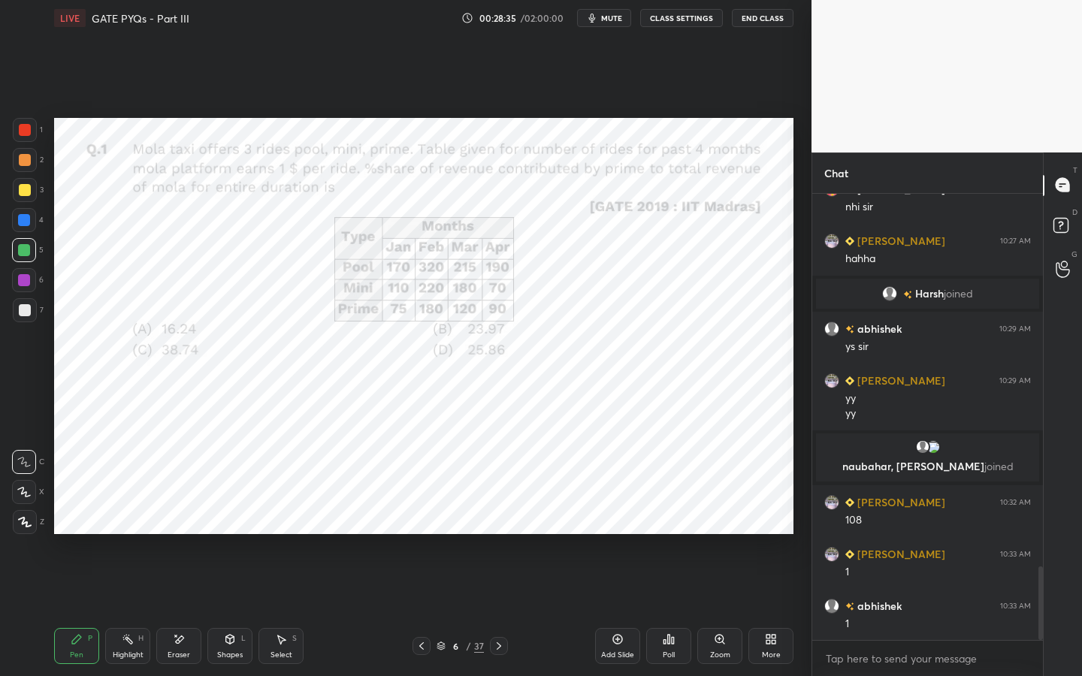
drag, startPoint x: 26, startPoint y: 134, endPoint x: 32, endPoint y: 125, distance: 10.8
click at [22, 134] on div at bounding box center [25, 130] width 12 height 12
click at [605, 23] on button "mute" at bounding box center [604, 18] width 54 height 18
click at [606, 19] on span "unmute" at bounding box center [610, 18] width 32 height 11
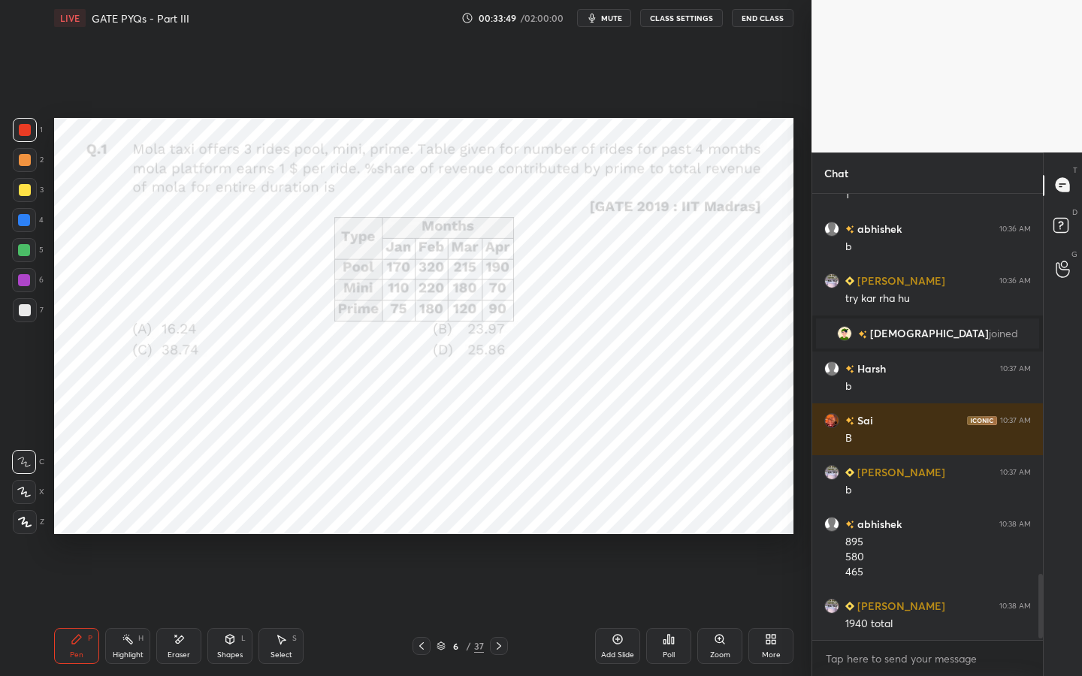
scroll to position [2608, 0]
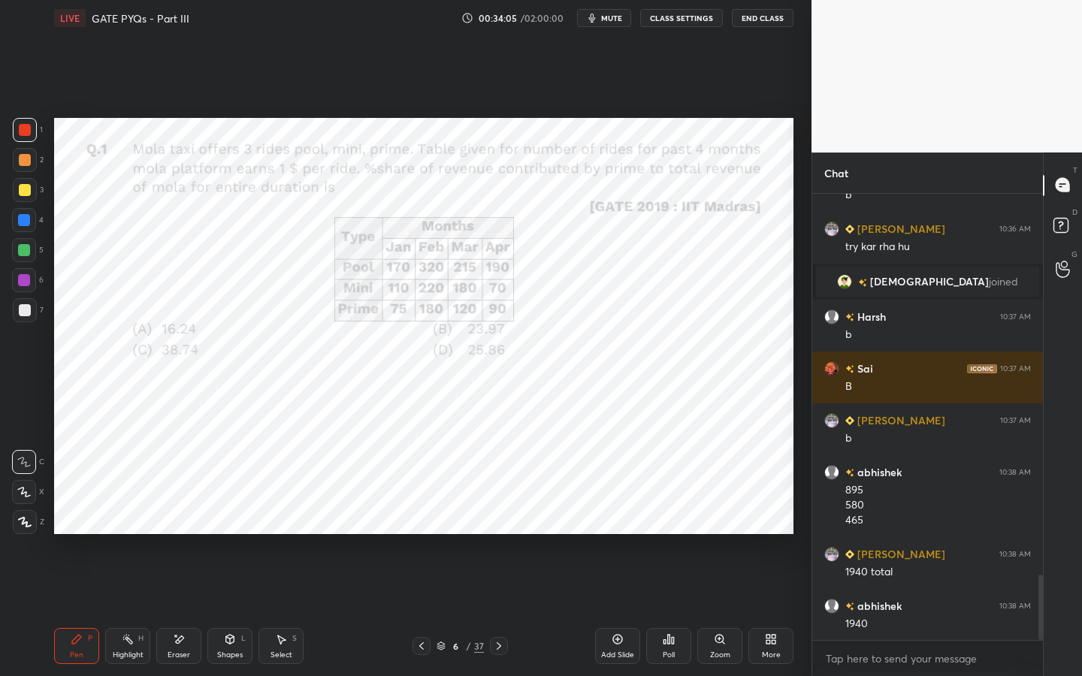
click at [496, 516] on icon at bounding box center [499, 646] width 12 height 12
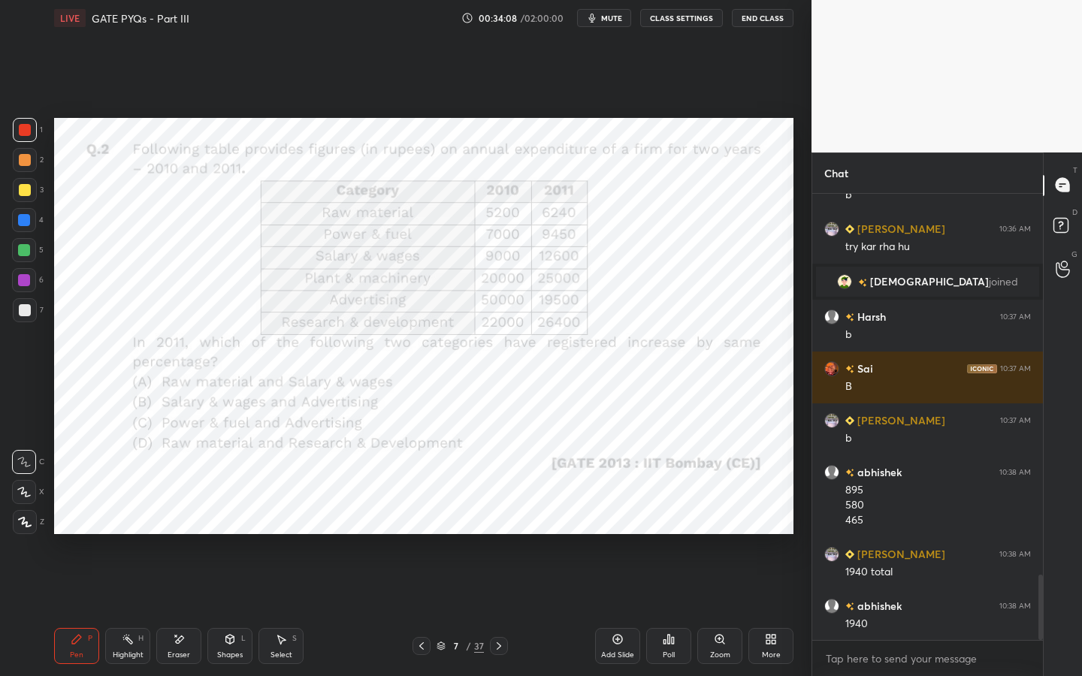
click at [671, 516] on icon at bounding box center [669, 639] width 12 height 12
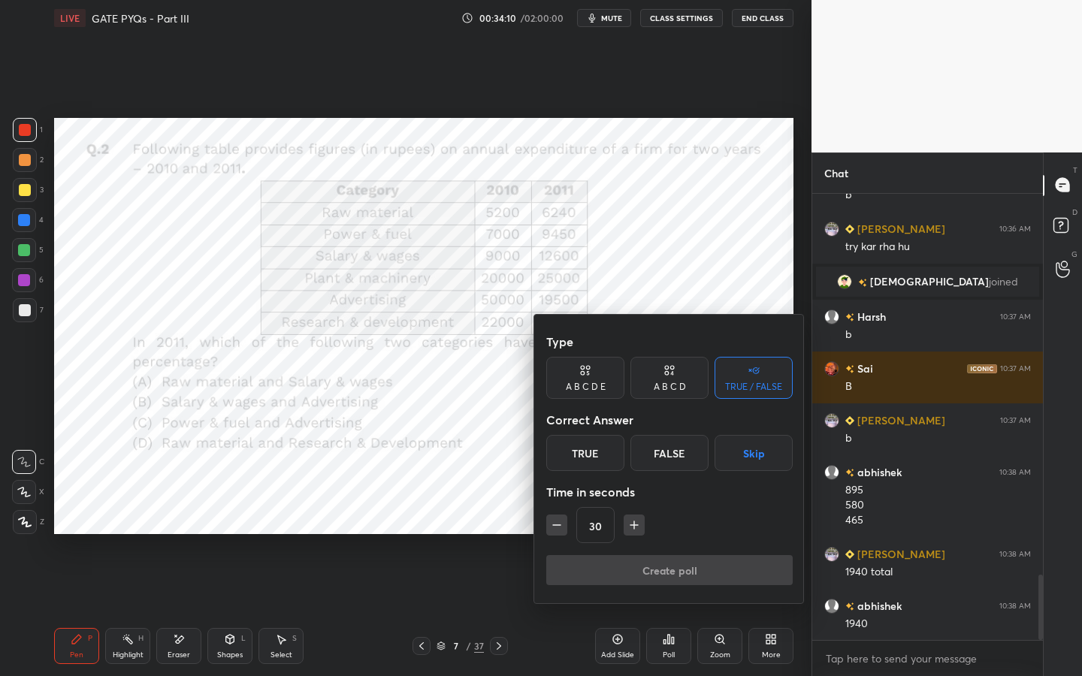
click at [680, 386] on div "A B C D" at bounding box center [670, 386] width 32 height 9
click at [754, 377] on icon at bounding box center [754, 370] width 12 height 15
click at [615, 447] on div "True" at bounding box center [585, 453] width 78 height 36
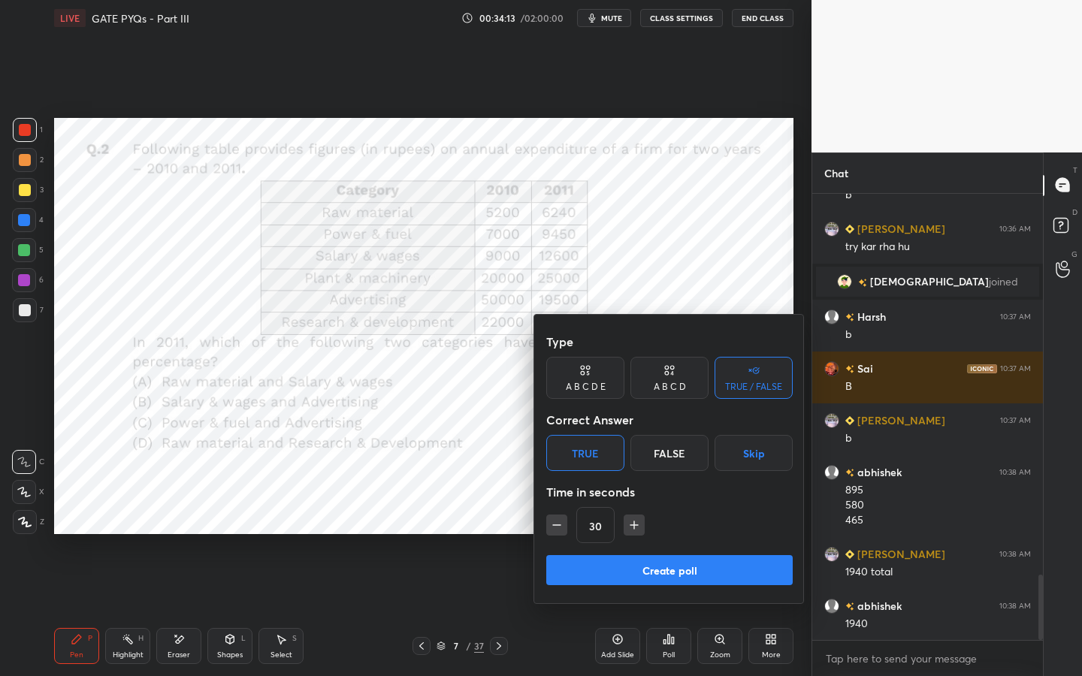
click at [627, 516] on button "Create poll" at bounding box center [669, 570] width 246 height 30
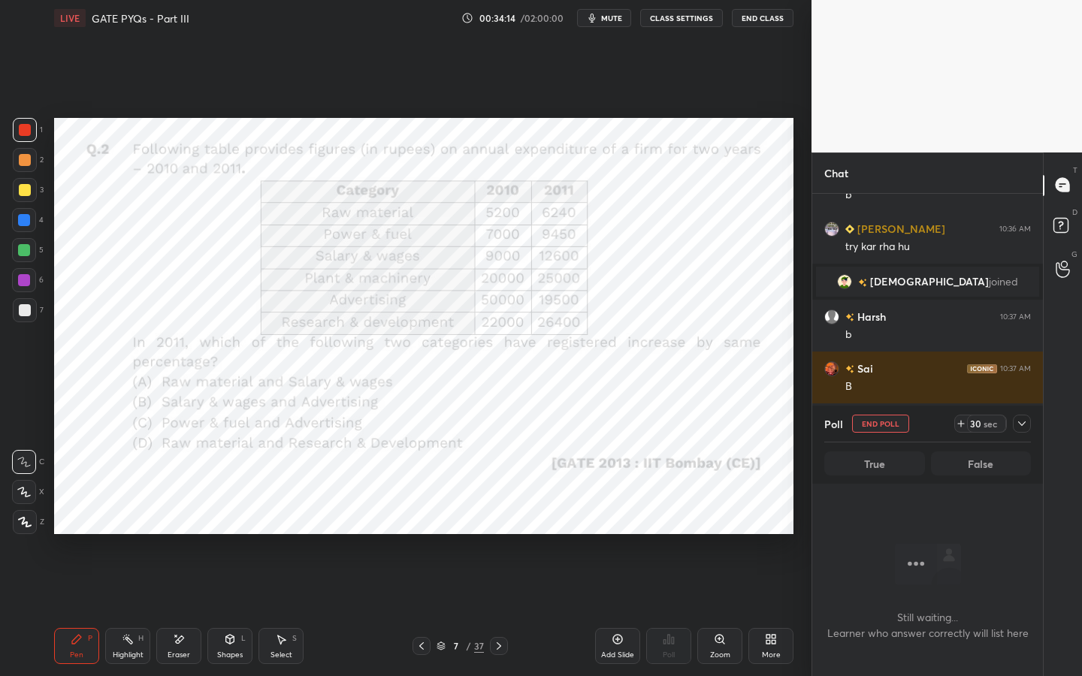
scroll to position [238, 226]
click at [957, 424] on icon at bounding box center [961, 424] width 12 height 12
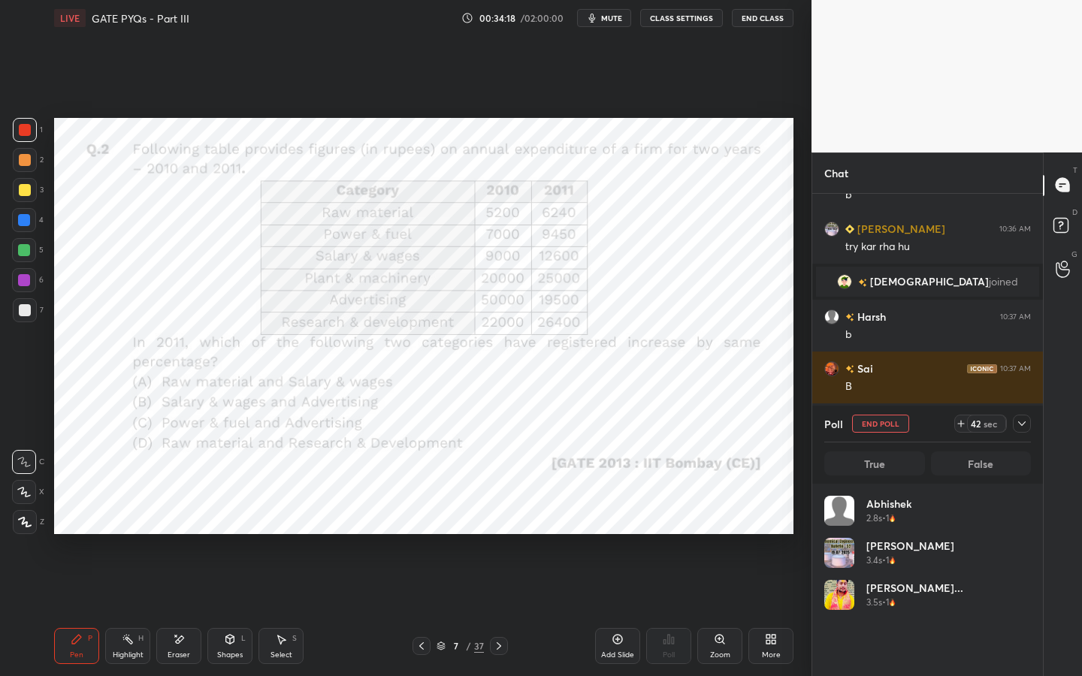
scroll to position [176, 202]
click at [890, 421] on button "End Poll" at bounding box center [880, 424] width 57 height 18
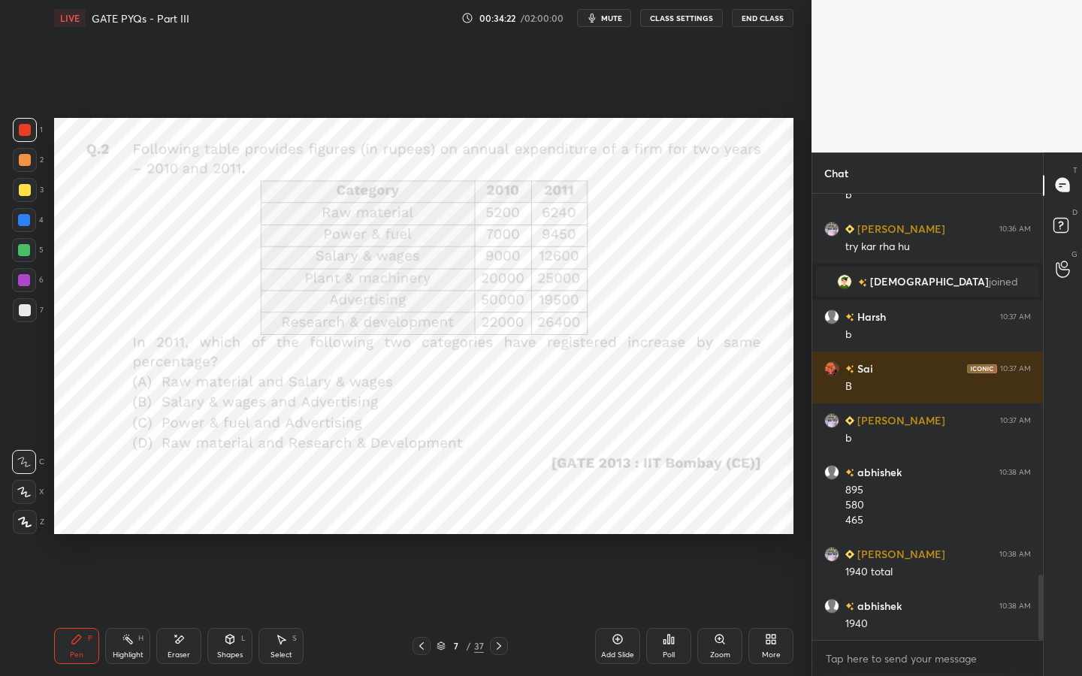
scroll to position [0, 0]
click at [661, 516] on div "Poll" at bounding box center [668, 646] width 45 height 36
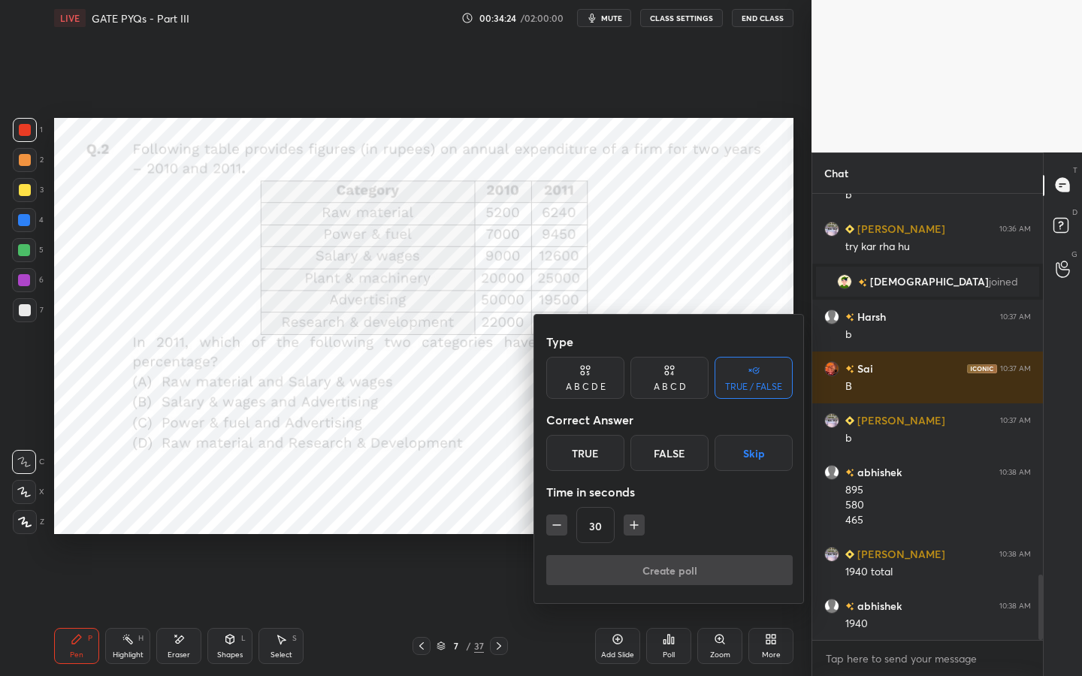
drag, startPoint x: 669, startPoint y: 388, endPoint x: 670, endPoint y: 412, distance: 24.1
click at [669, 388] on div "A B C D" at bounding box center [670, 386] width 32 height 9
click at [730, 456] on div "D" at bounding box center [720, 453] width 44 height 36
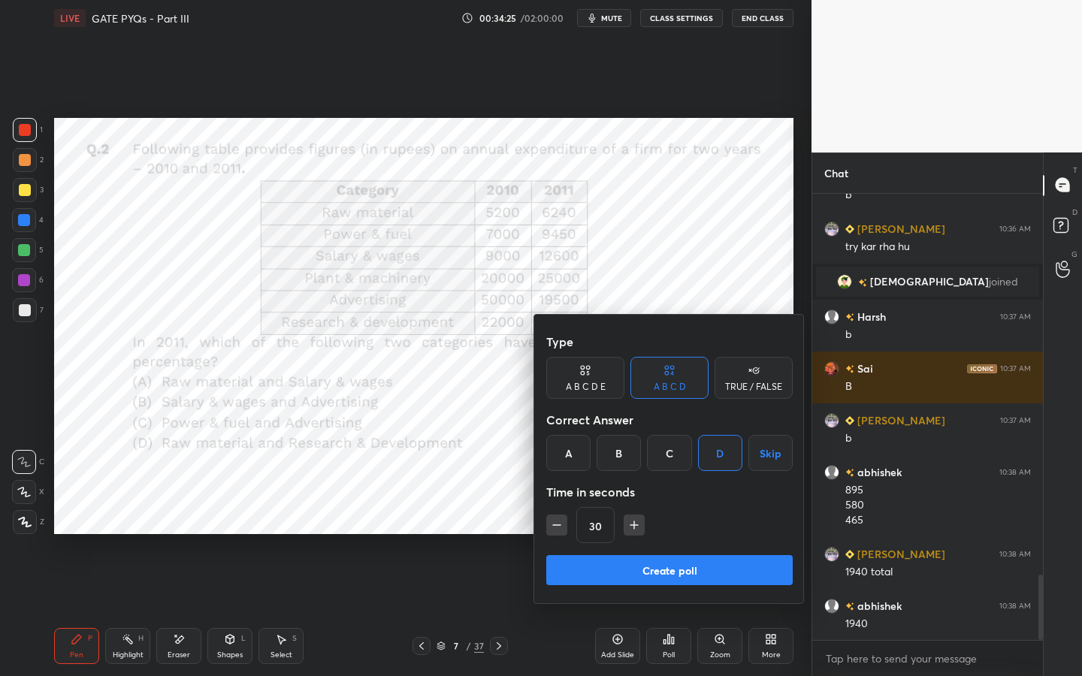
drag, startPoint x: 665, startPoint y: 566, endPoint x: 684, endPoint y: 551, distance: 24.1
click at [666, 516] on button "Create poll" at bounding box center [669, 570] width 246 height 30
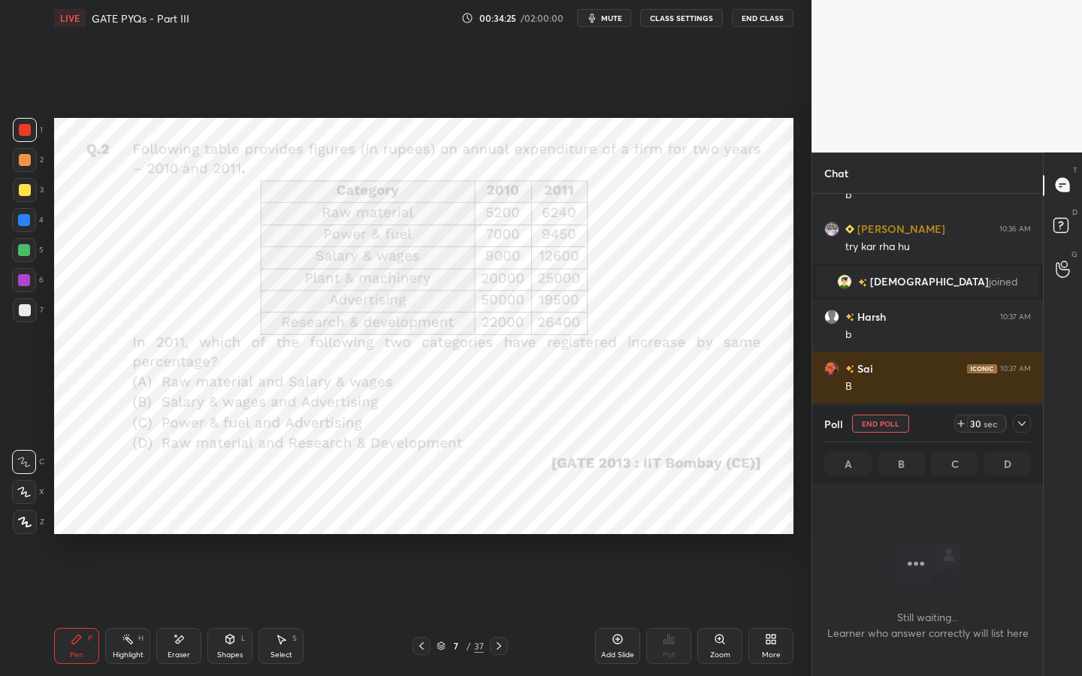
scroll to position [292, 226]
click at [959, 424] on icon at bounding box center [961, 424] width 12 height 12
click at [961, 424] on icon at bounding box center [961, 424] width 0 height 6
click at [961, 424] on icon at bounding box center [961, 424] width 12 height 12
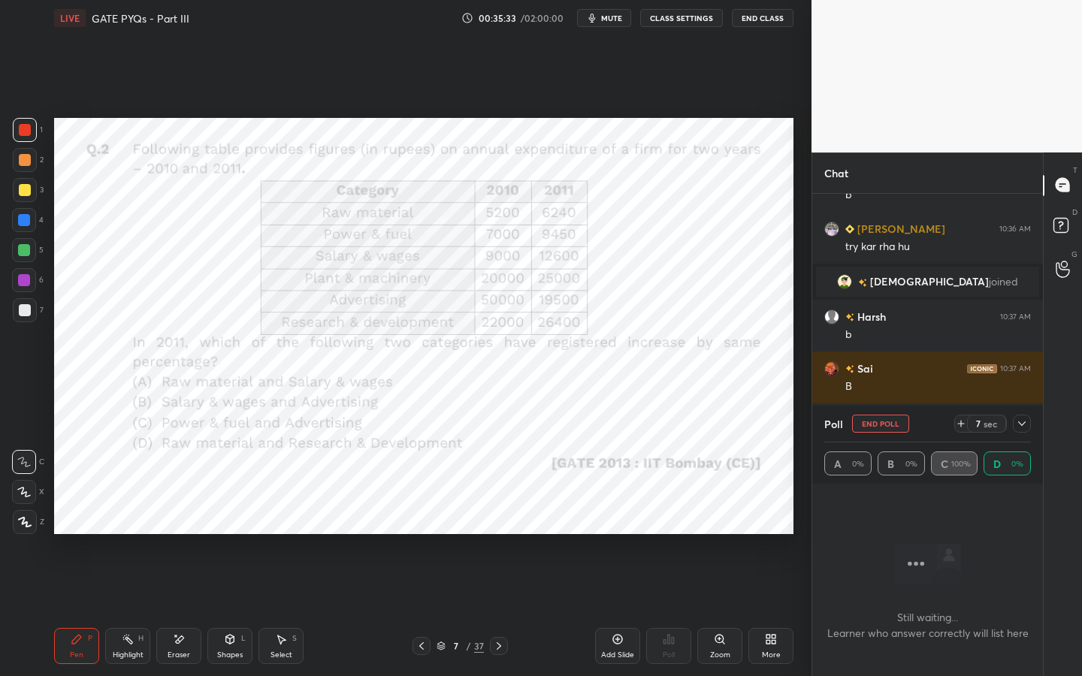
click at [962, 424] on icon at bounding box center [961, 424] width 12 height 12
click at [962, 425] on icon at bounding box center [961, 424] width 12 height 12
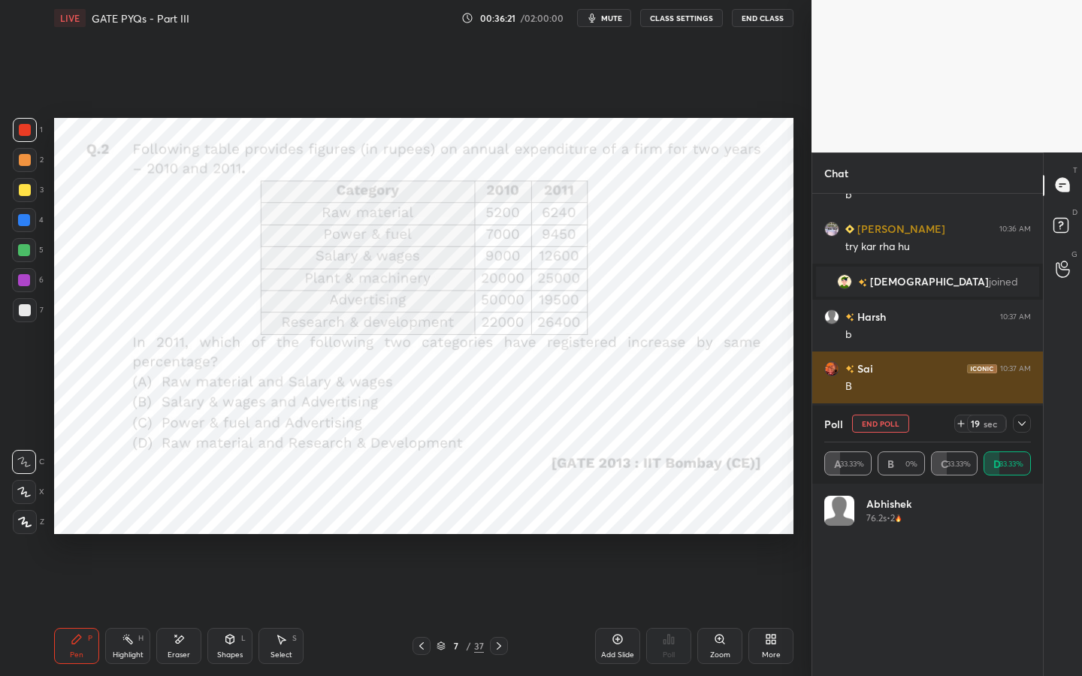
scroll to position [2738, 0]
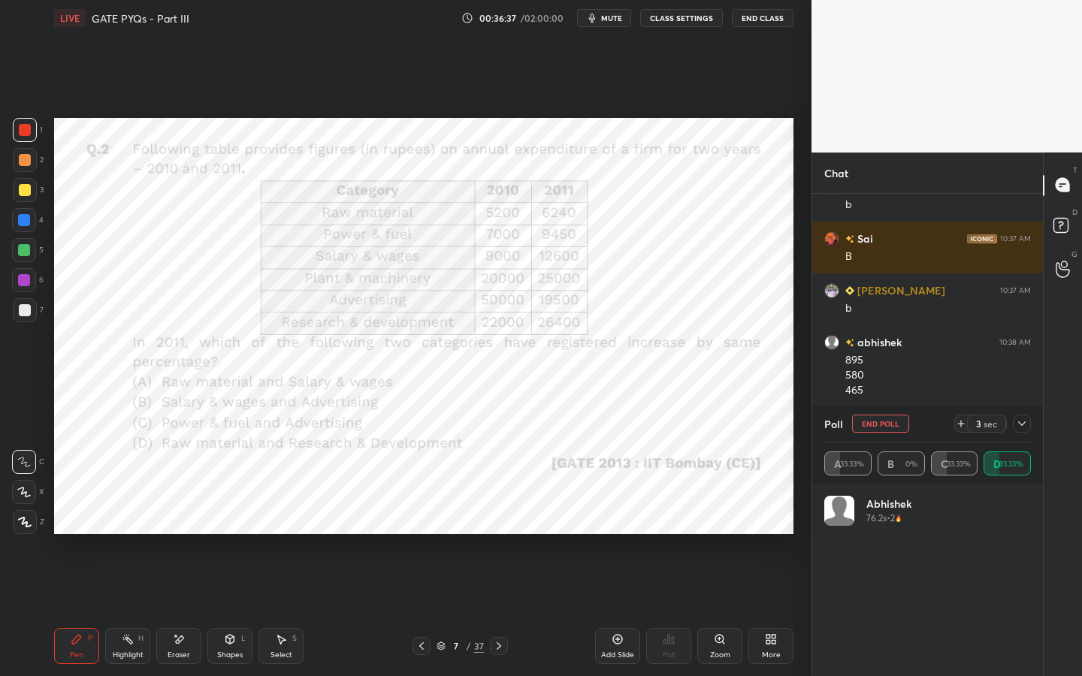
click at [893, 421] on button "End Poll" at bounding box center [880, 424] width 57 height 18
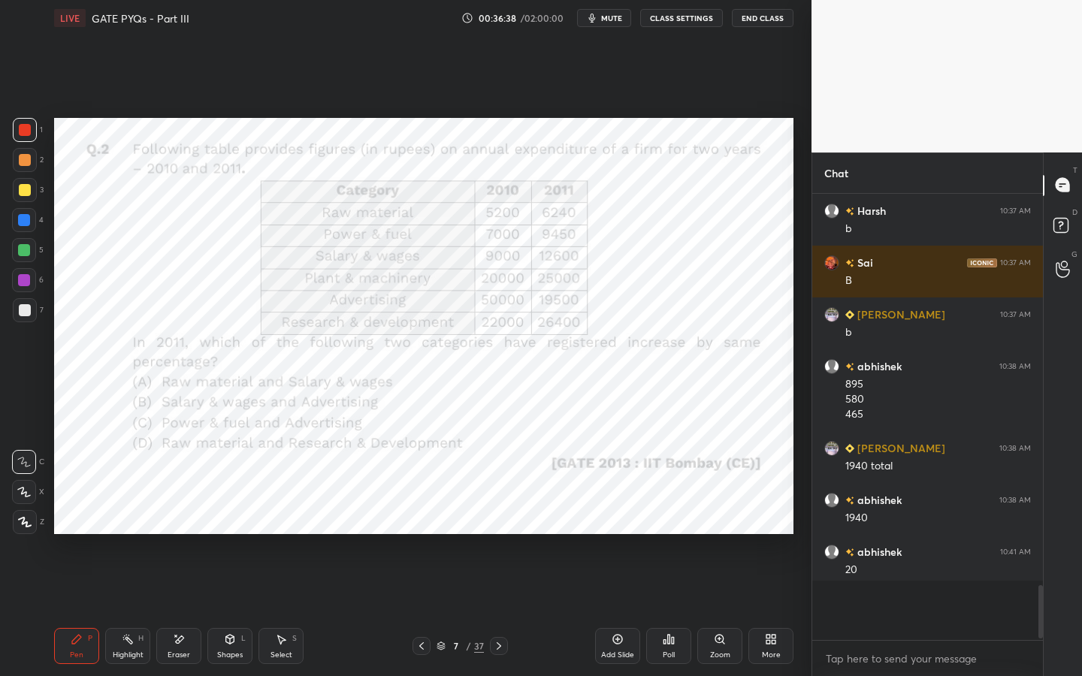
scroll to position [316, 226]
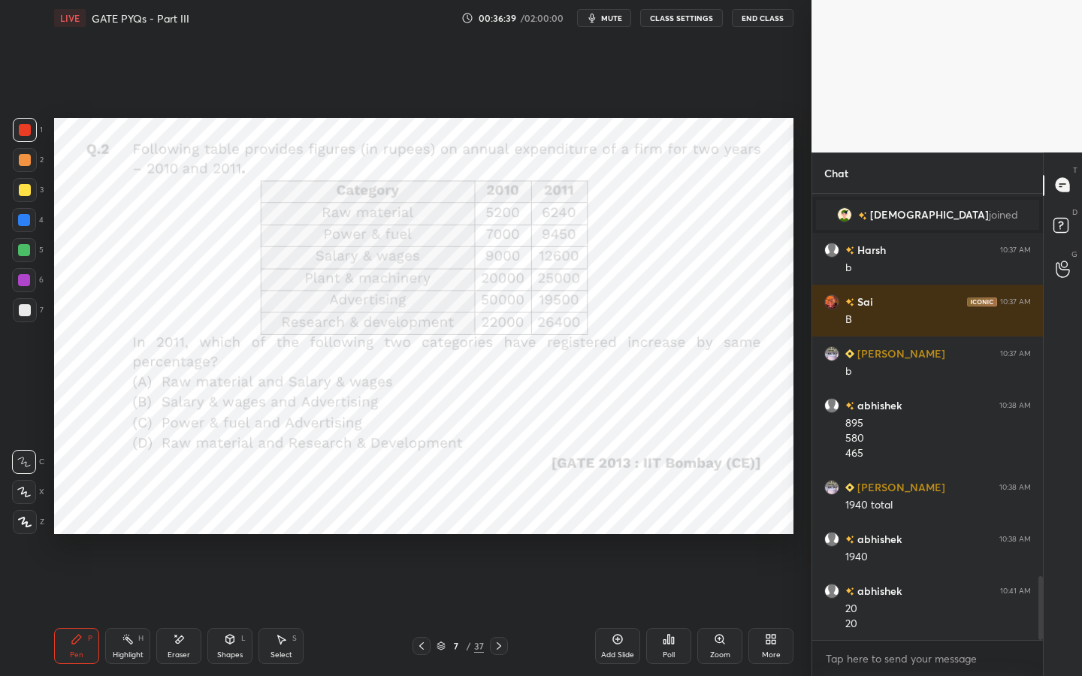
click at [183, 516] on icon at bounding box center [179, 639] width 12 height 13
click at [78, 516] on icon at bounding box center [77, 639] width 12 height 12
drag, startPoint x: 494, startPoint y: 641, endPoint x: 491, endPoint y: 628, distance: 13.1
click at [495, 516] on icon at bounding box center [499, 646] width 12 height 12
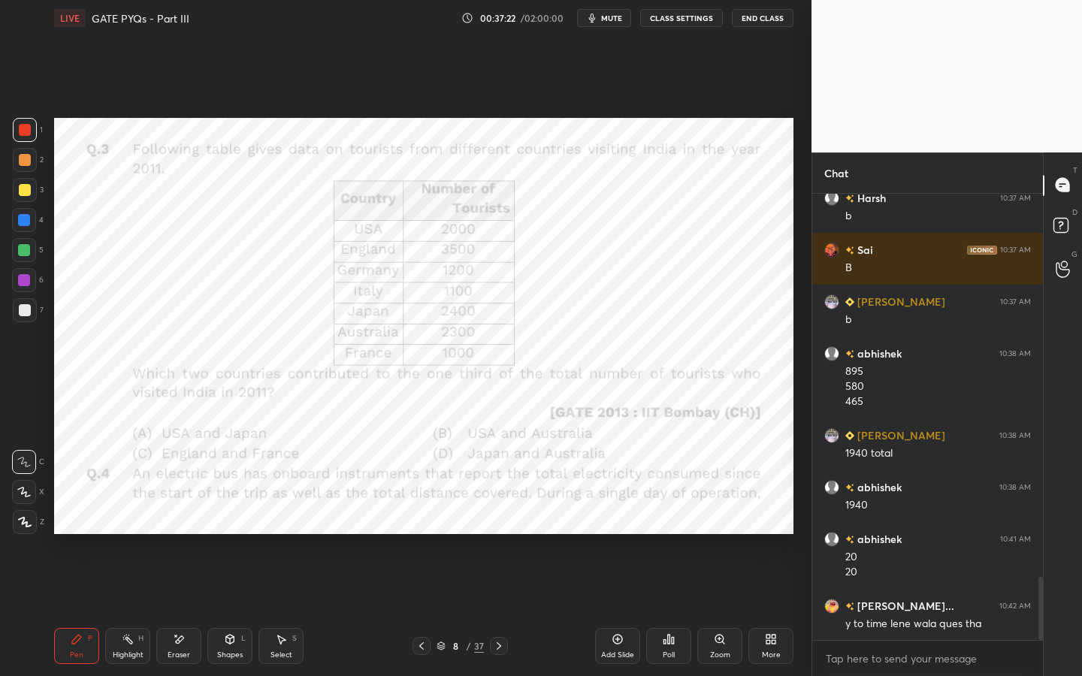
scroll to position [2778, 0]
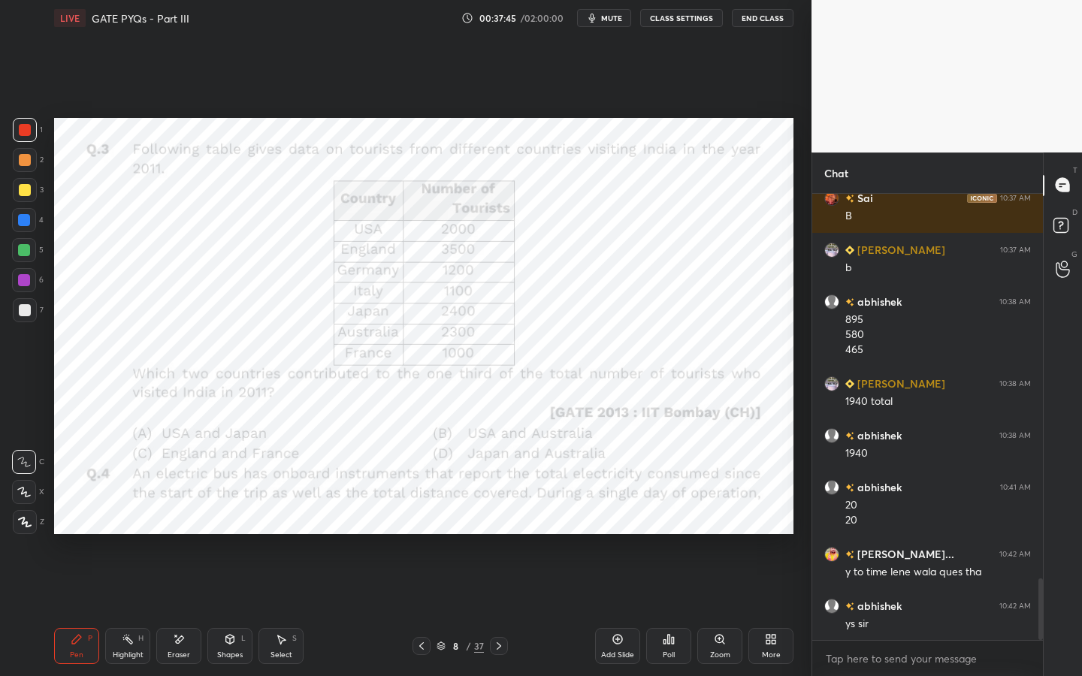
click at [598, 20] on icon "button" at bounding box center [592, 18] width 12 height 12
click at [609, 20] on span "unmute" at bounding box center [610, 18] width 32 height 11
drag, startPoint x: 615, startPoint y: 17, endPoint x: 618, endPoint y: 5, distance: 11.9
click at [615, 17] on span "mute" at bounding box center [611, 18] width 21 height 11
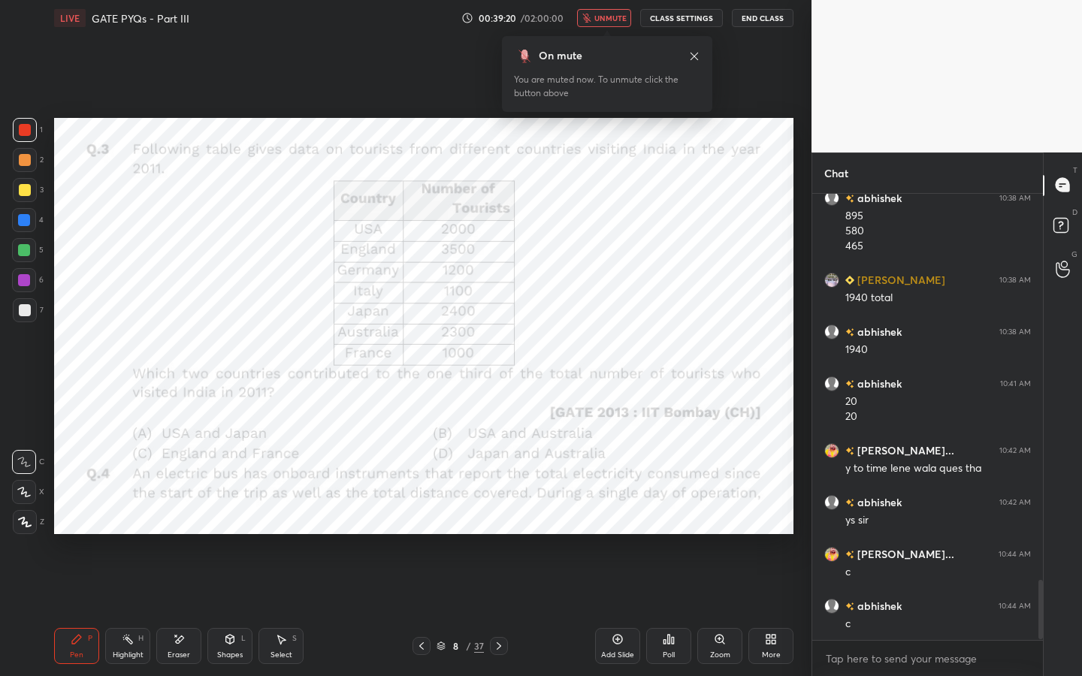
scroll to position [2934, 0]
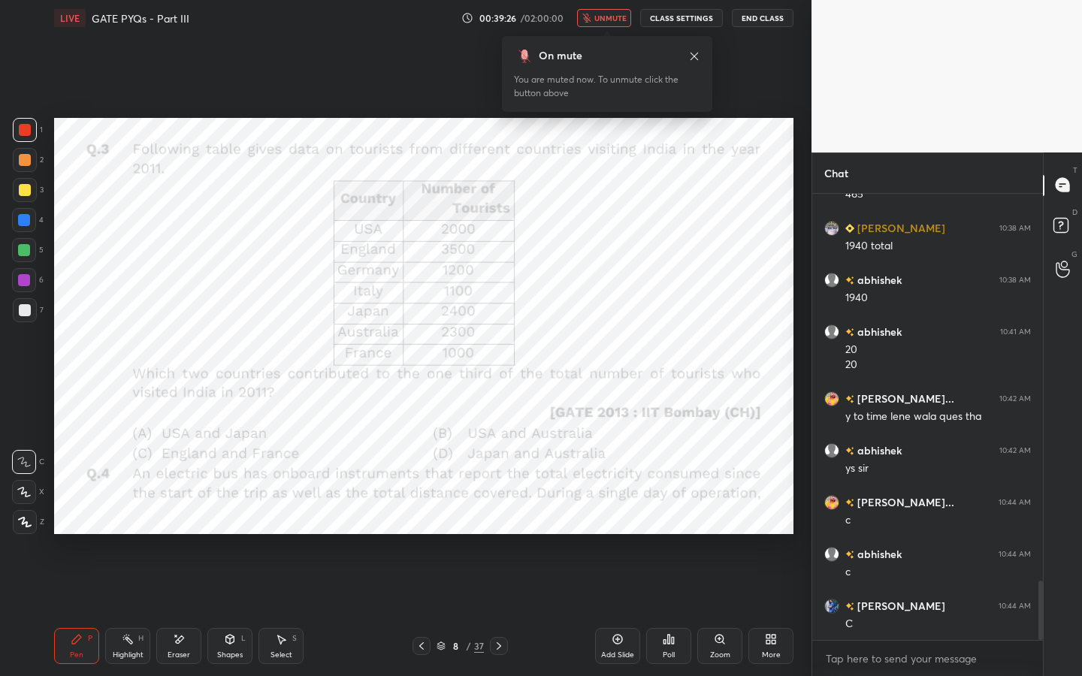
click at [693, 53] on icon at bounding box center [694, 56] width 12 height 12
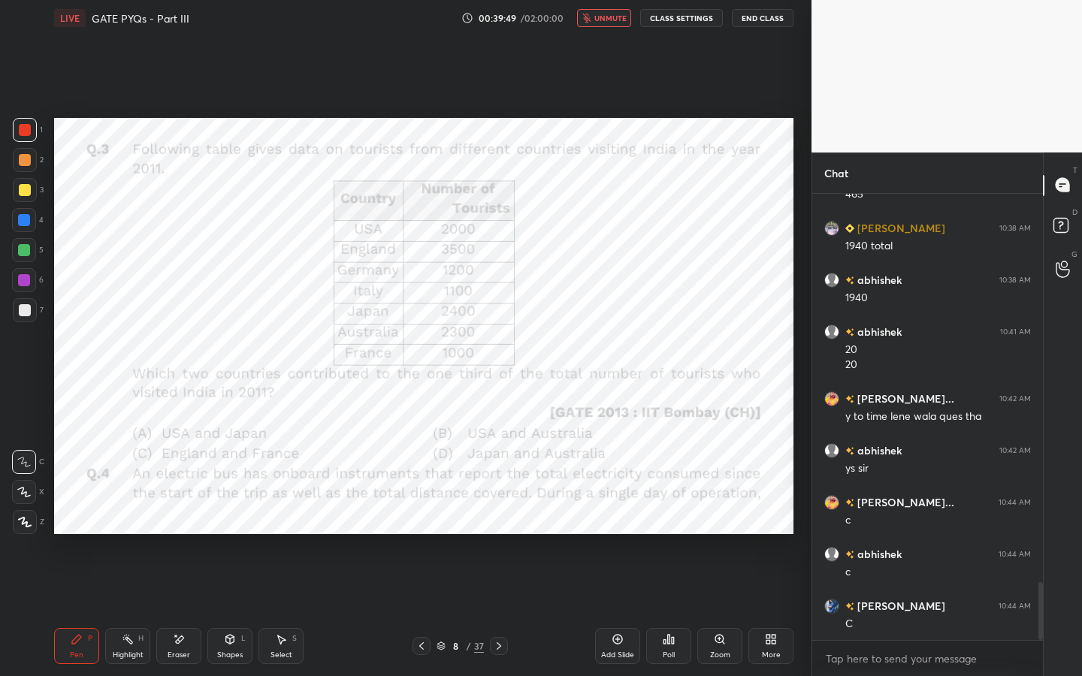
scroll to position [2999, 0]
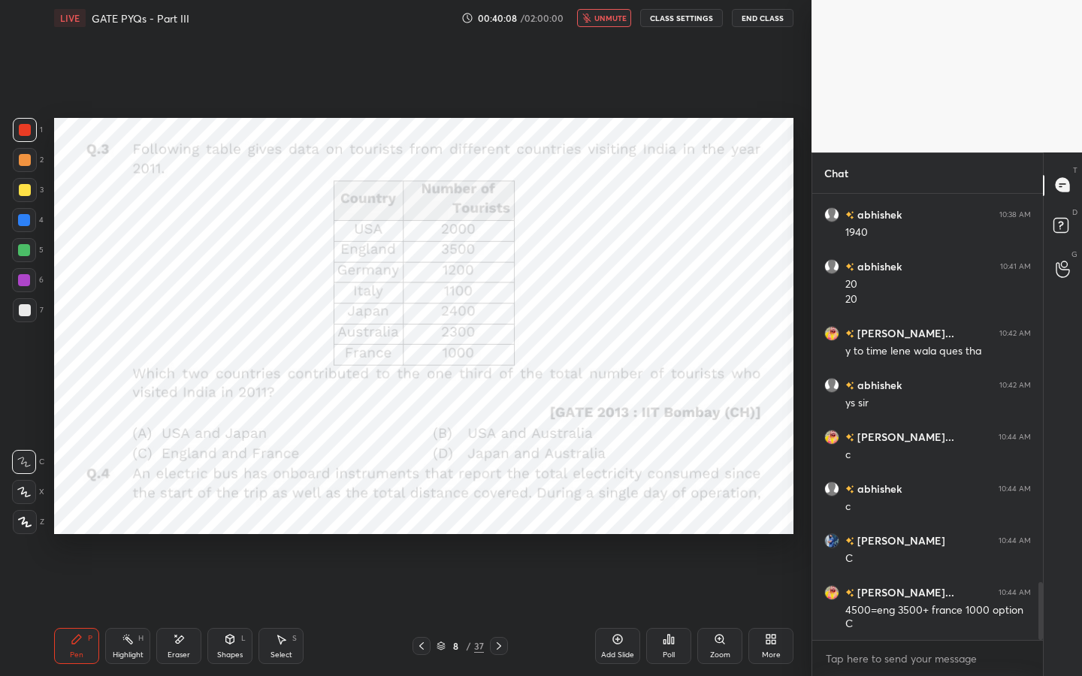
click at [603, 17] on span "unmute" at bounding box center [610, 18] width 32 height 11
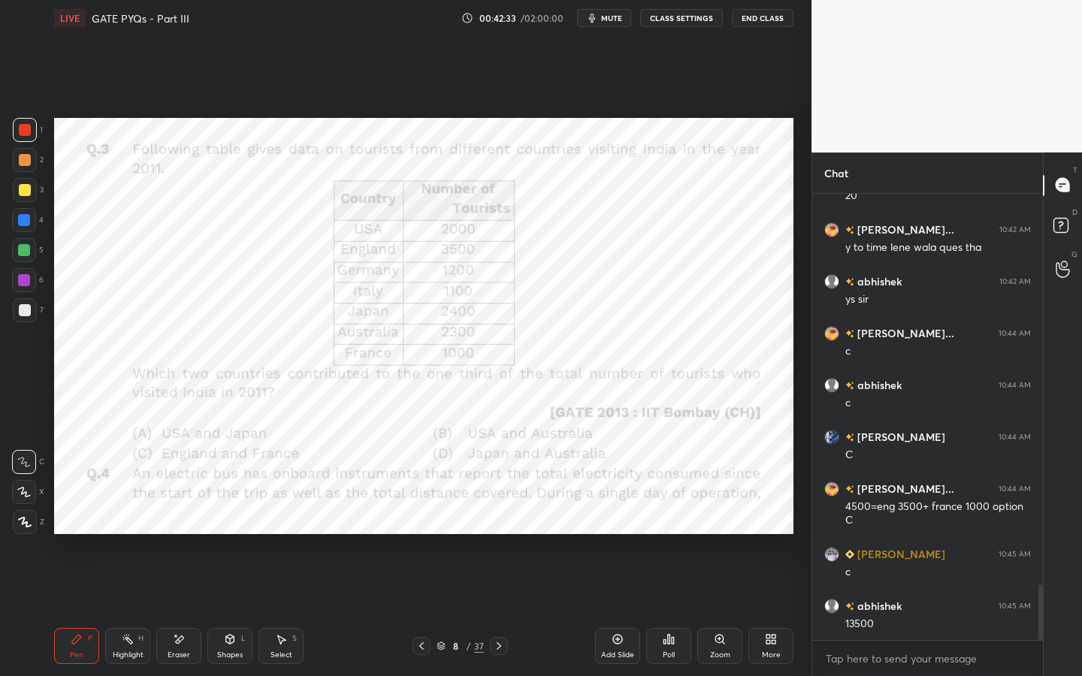
scroll to position [3155, 0]
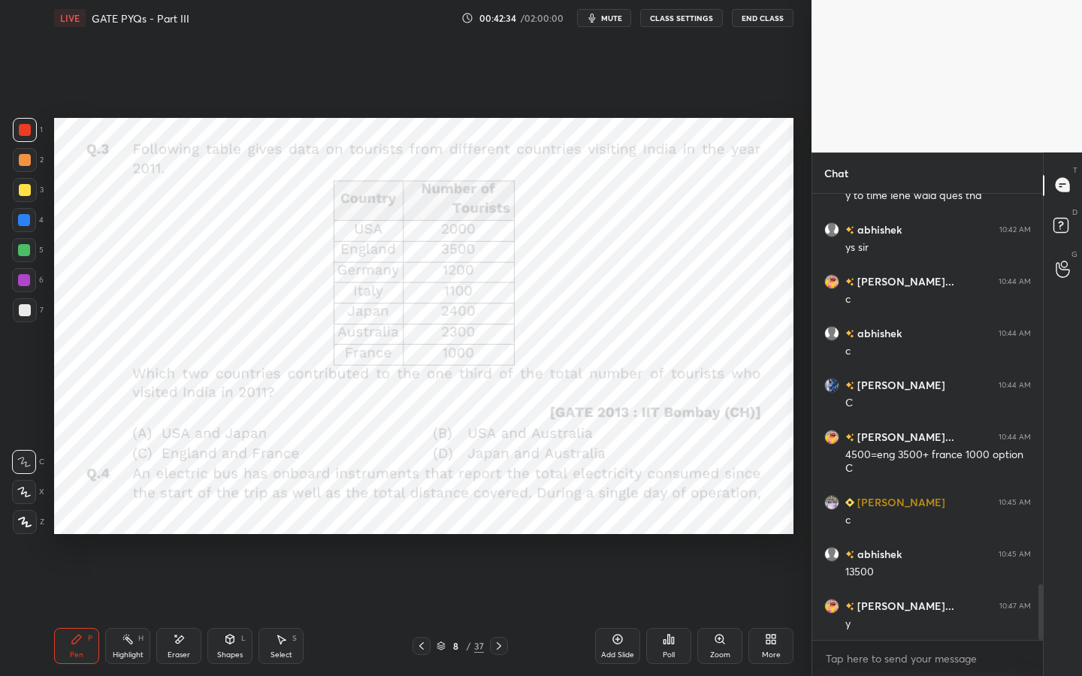
click at [499, 516] on icon at bounding box center [499, 646] width 5 height 8
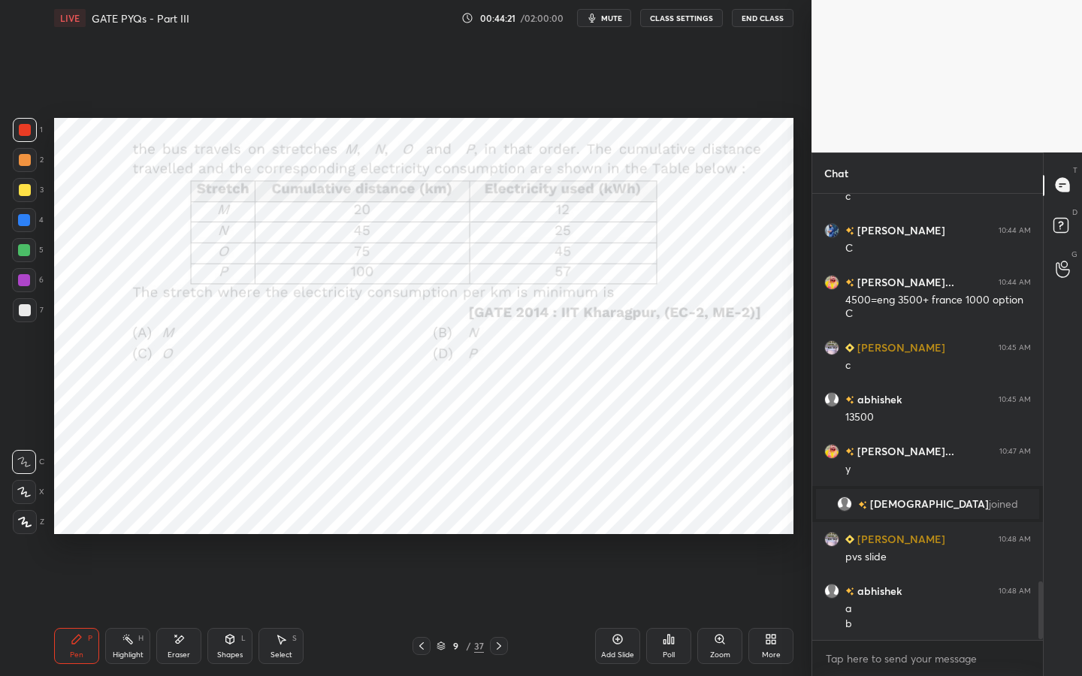
scroll to position [3018, 0]
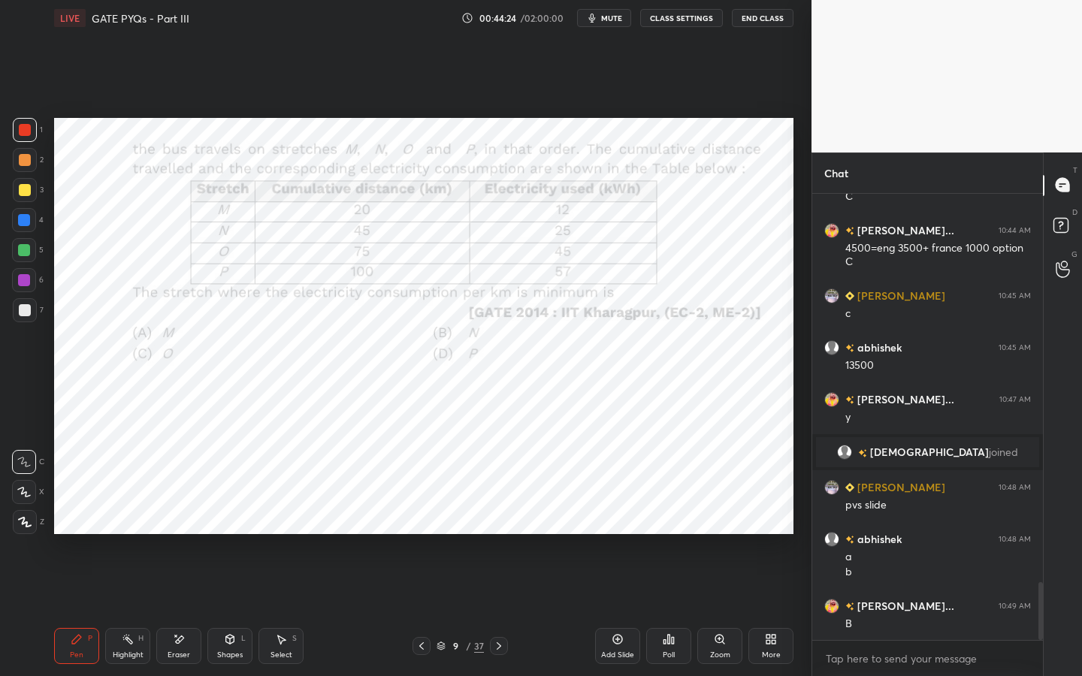
click at [424, 516] on div at bounding box center [421, 646] width 18 height 18
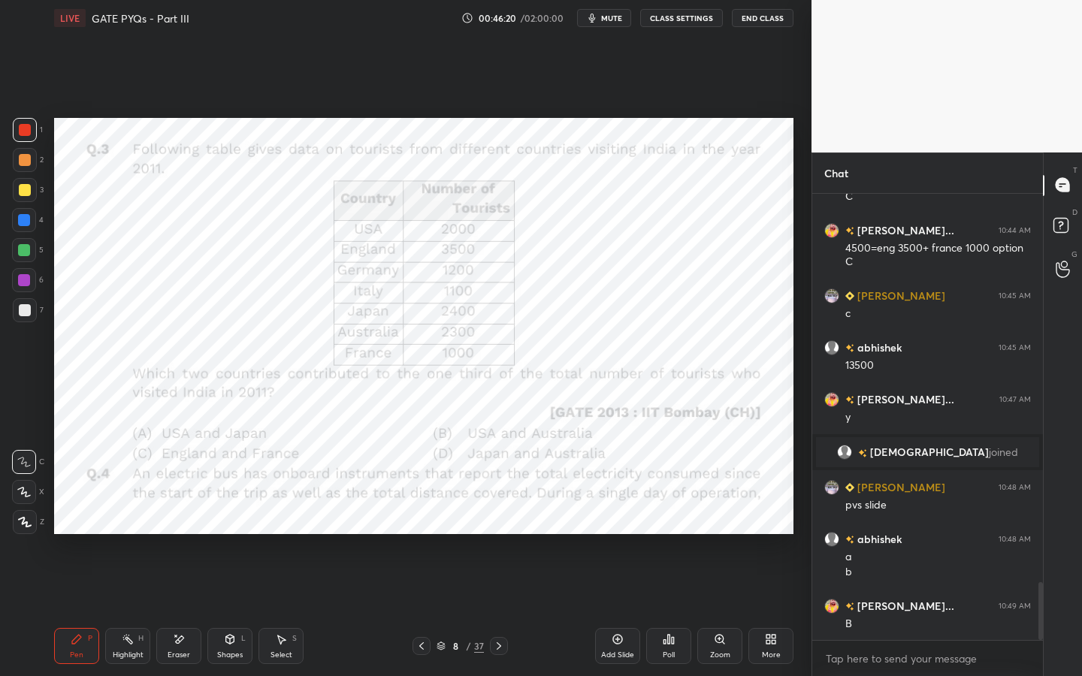
click at [500, 516] on icon at bounding box center [499, 646] width 12 height 12
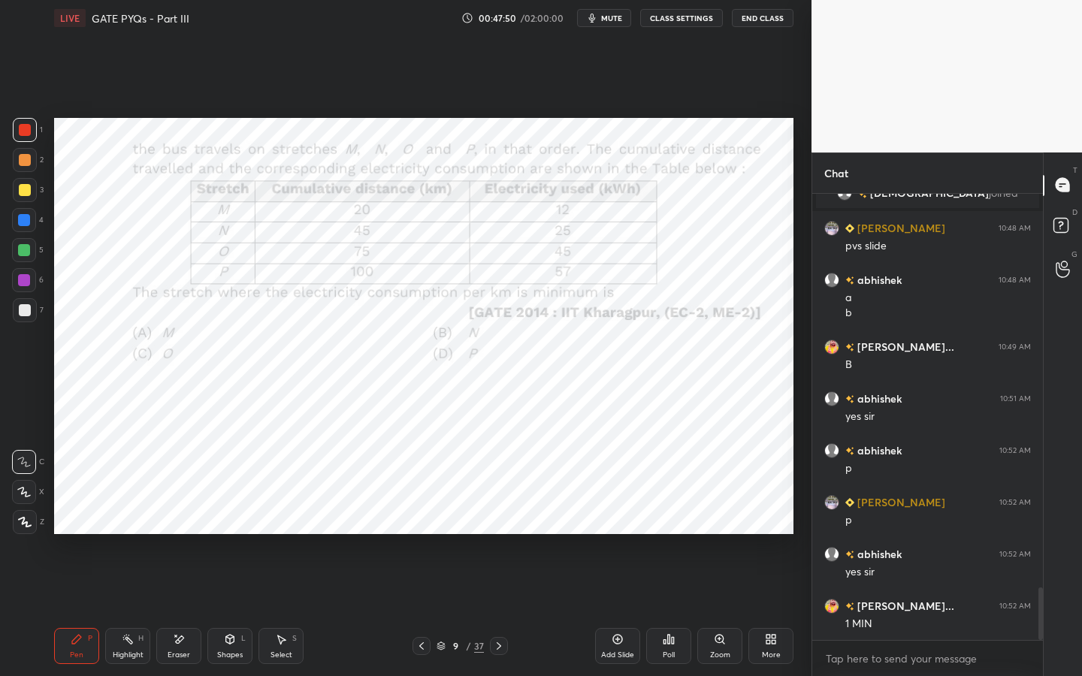
scroll to position [3329, 0]
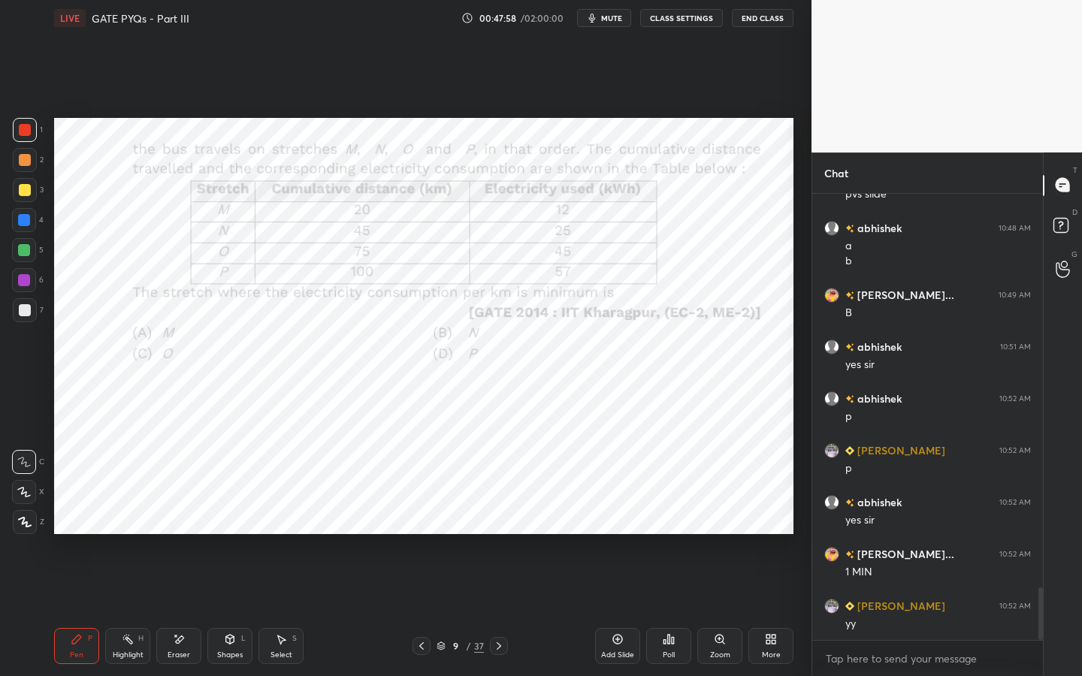
click at [497, 516] on icon at bounding box center [499, 646] width 5 height 8
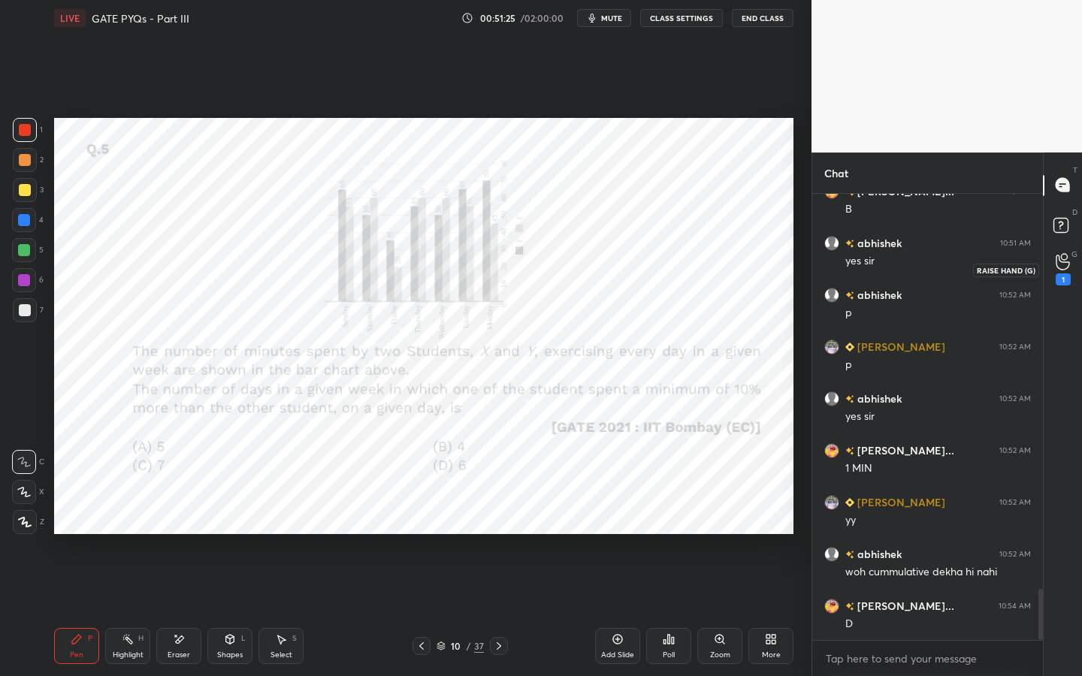
scroll to position [3485, 0]
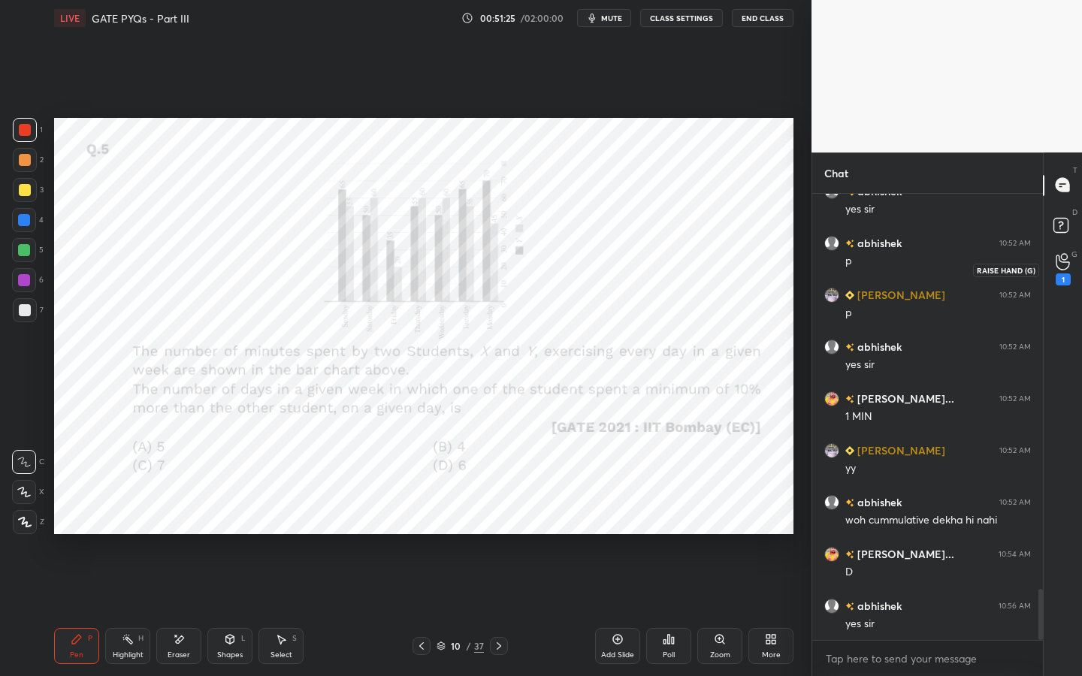
click at [1062, 263] on icon at bounding box center [1063, 261] width 14 height 17
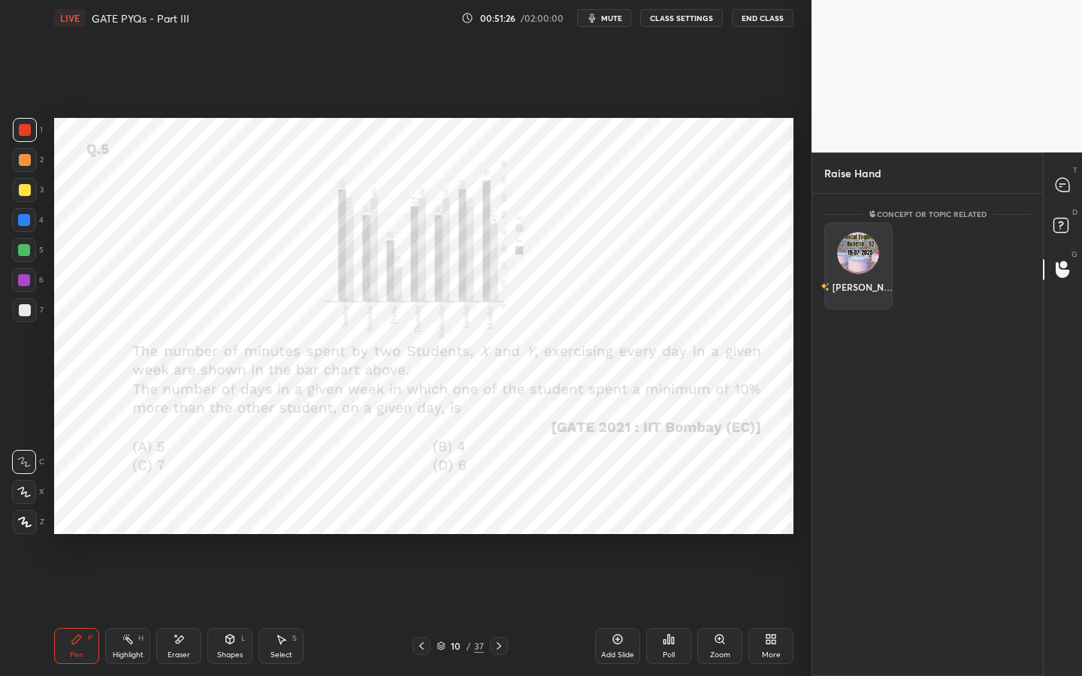
click at [866, 247] on img "grid" at bounding box center [858, 253] width 42 height 42
click at [863, 294] on button "INVITE" at bounding box center [858, 298] width 55 height 20
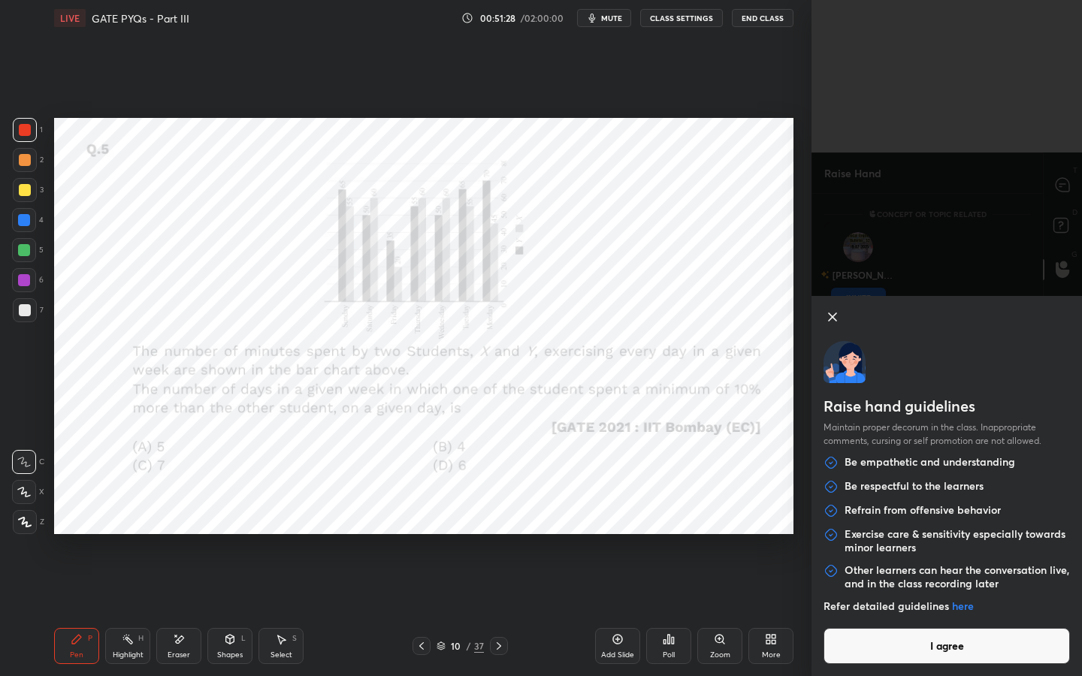
click at [889, 516] on button "I agree" at bounding box center [946, 646] width 246 height 36
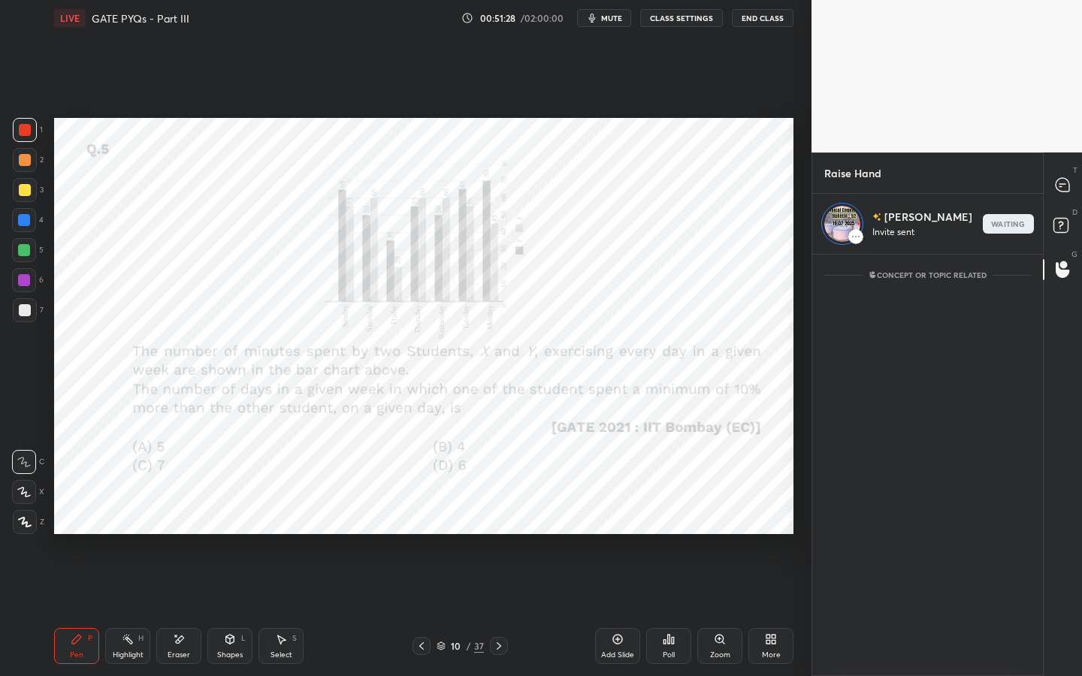
scroll to position [417, 226]
drag, startPoint x: 1065, startPoint y: 219, endPoint x: 1063, endPoint y: 204, distance: 15.1
click at [1062, 216] on icon at bounding box center [1063, 227] width 27 height 27
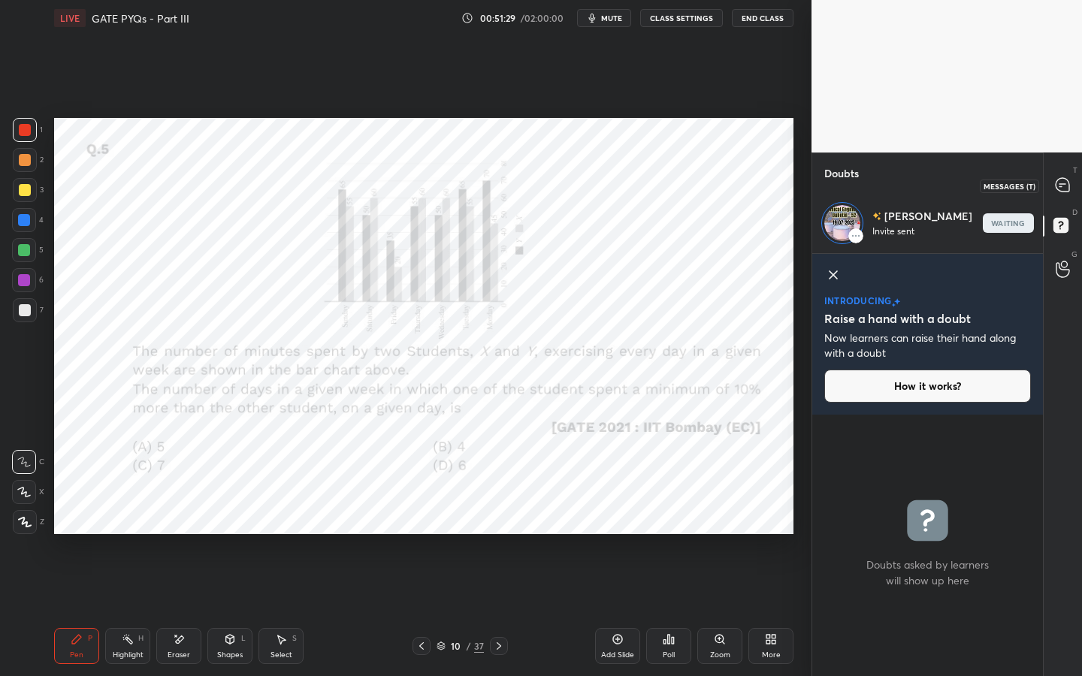
click at [1074, 169] on div "T Messages (T)" at bounding box center [1063, 186] width 38 height 42
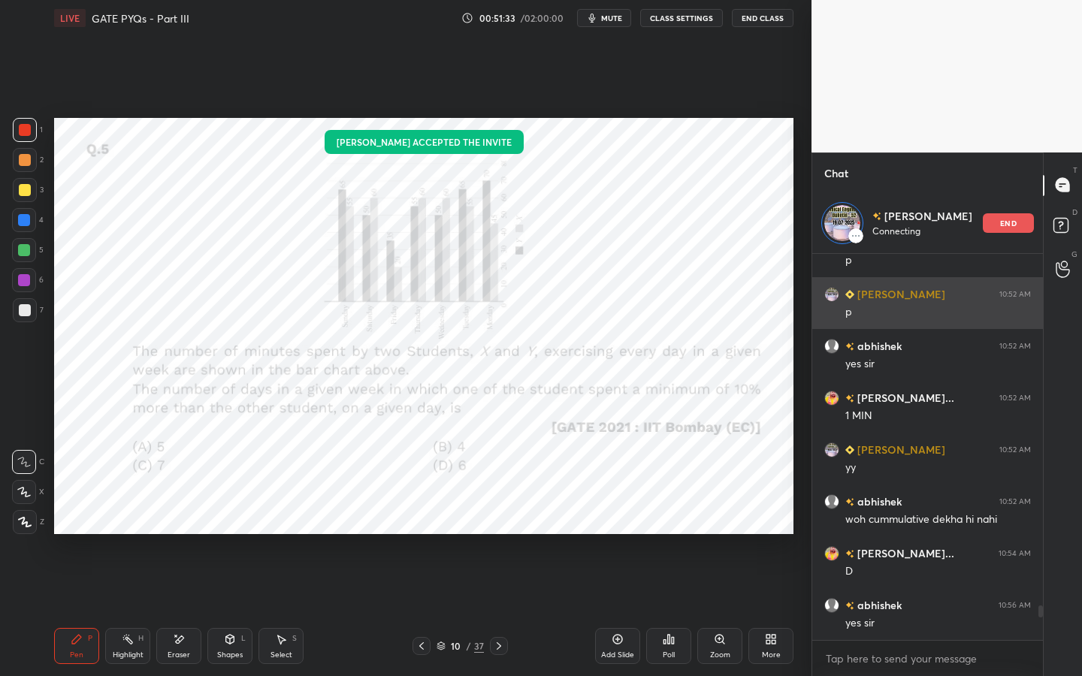
scroll to position [3959, 0]
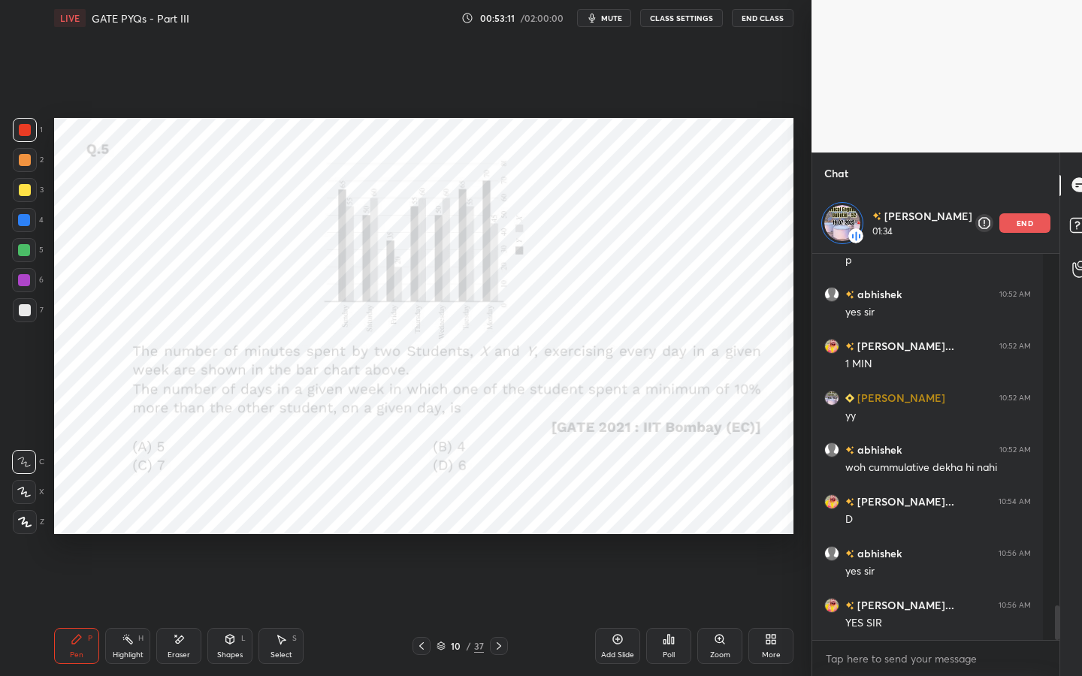
click at [1018, 222] on div "end" at bounding box center [1024, 223] width 51 height 20
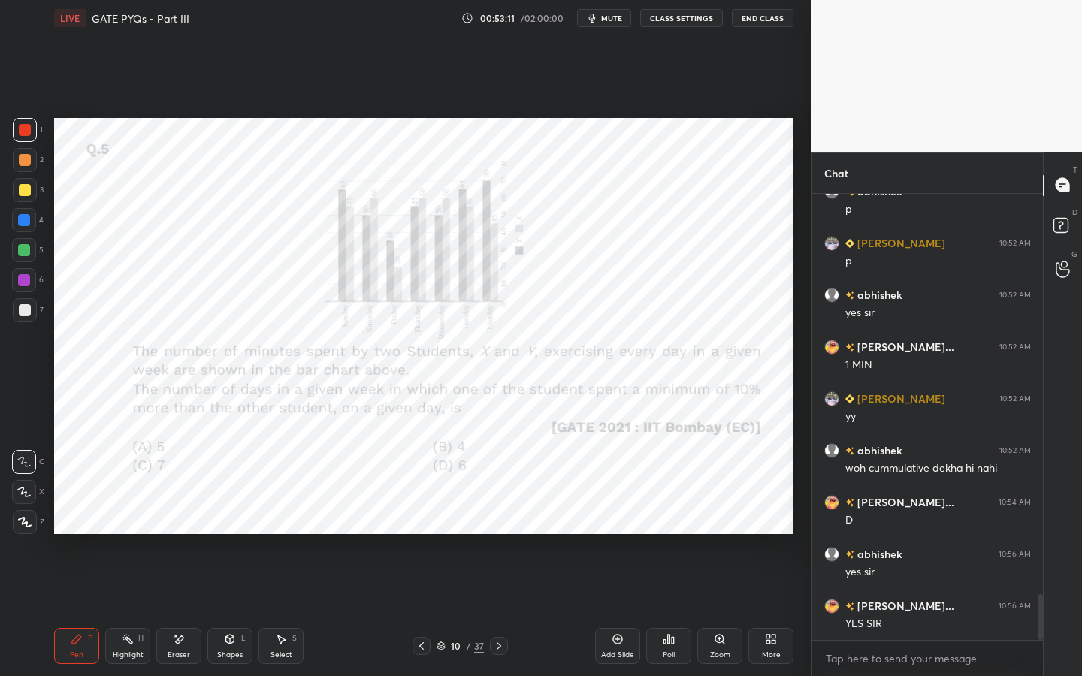
scroll to position [3899, 0]
click at [497, 516] on icon at bounding box center [499, 646] width 12 height 12
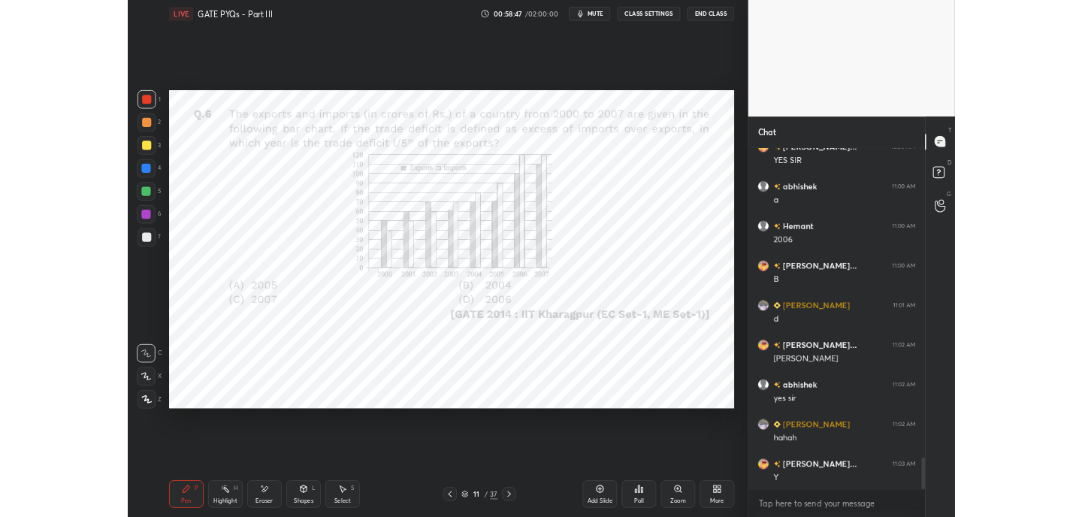
scroll to position [4365, 0]
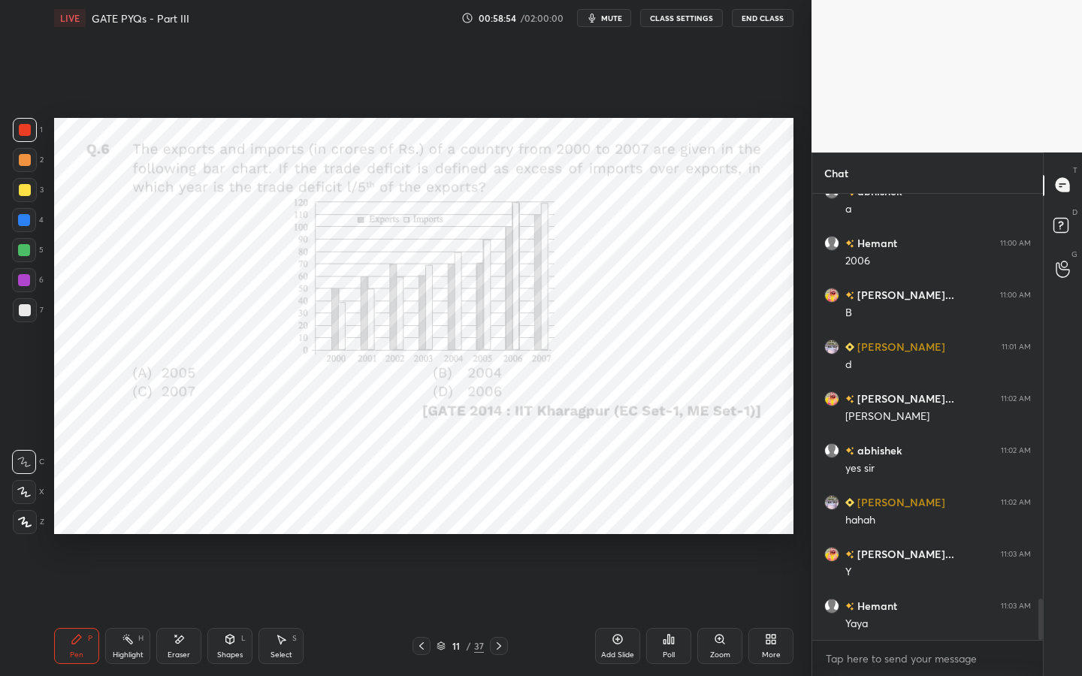
click at [500, 516] on icon at bounding box center [499, 646] width 12 height 12
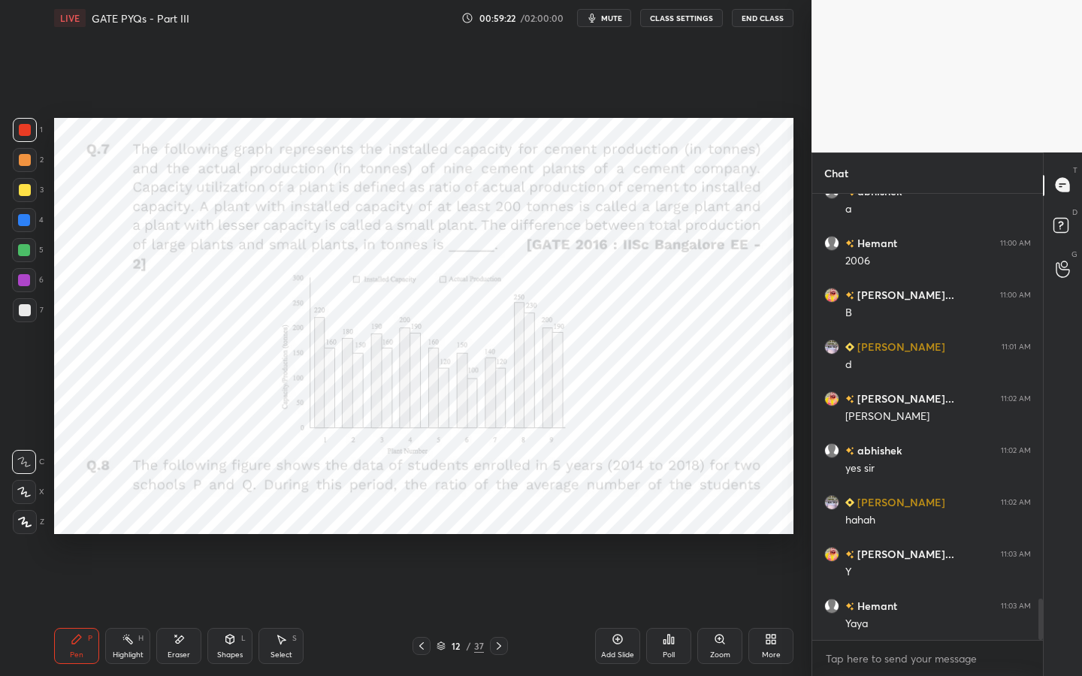
click at [772, 516] on icon at bounding box center [774, 642] width 4 height 4
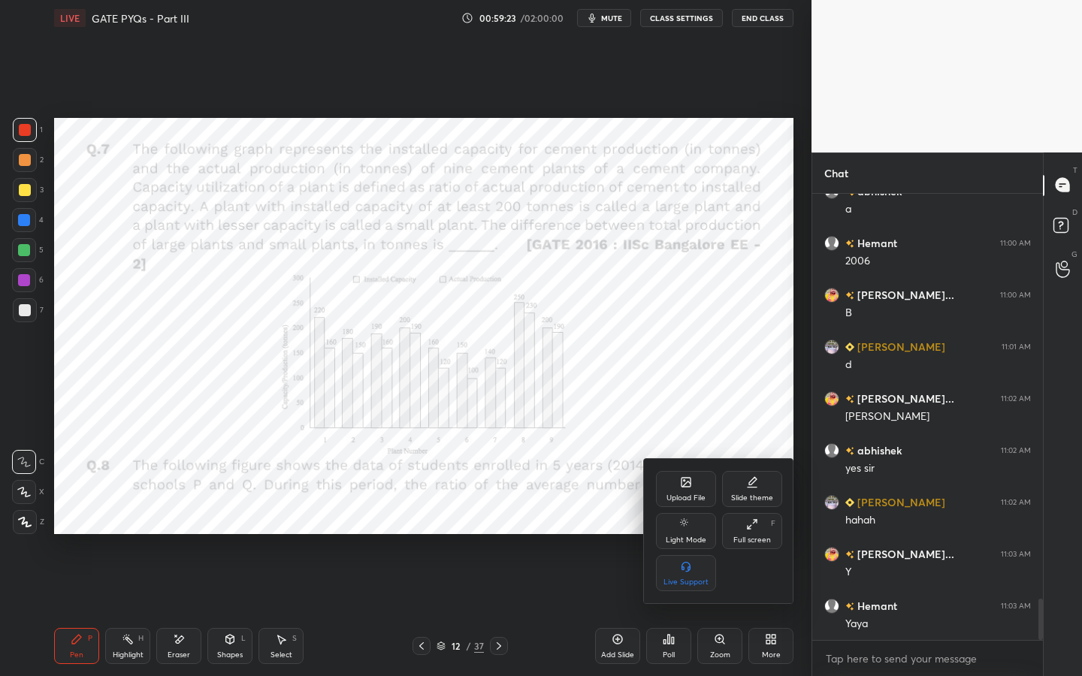
click at [757, 516] on div "Full screen F" at bounding box center [752, 531] width 60 height 36
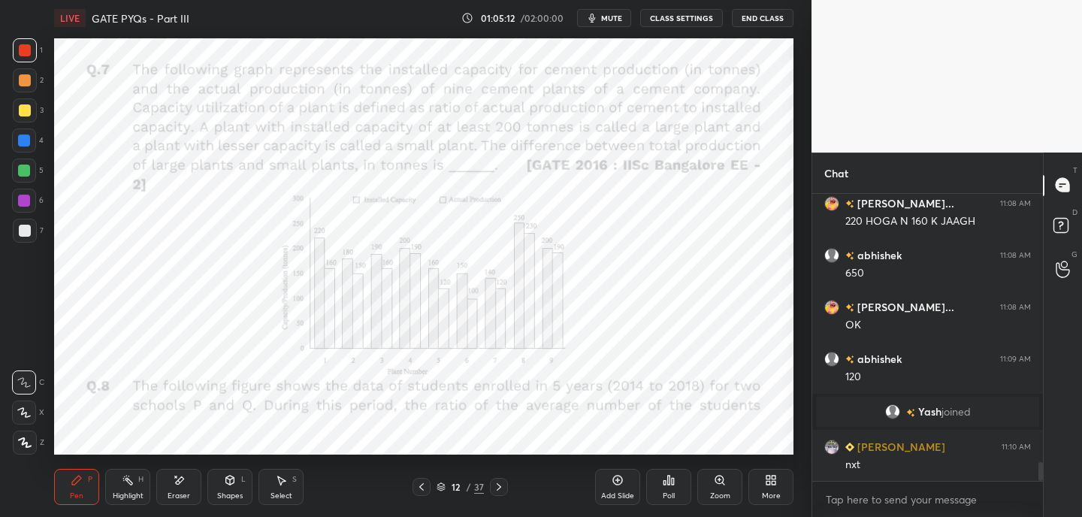
scroll to position [4100, 0]
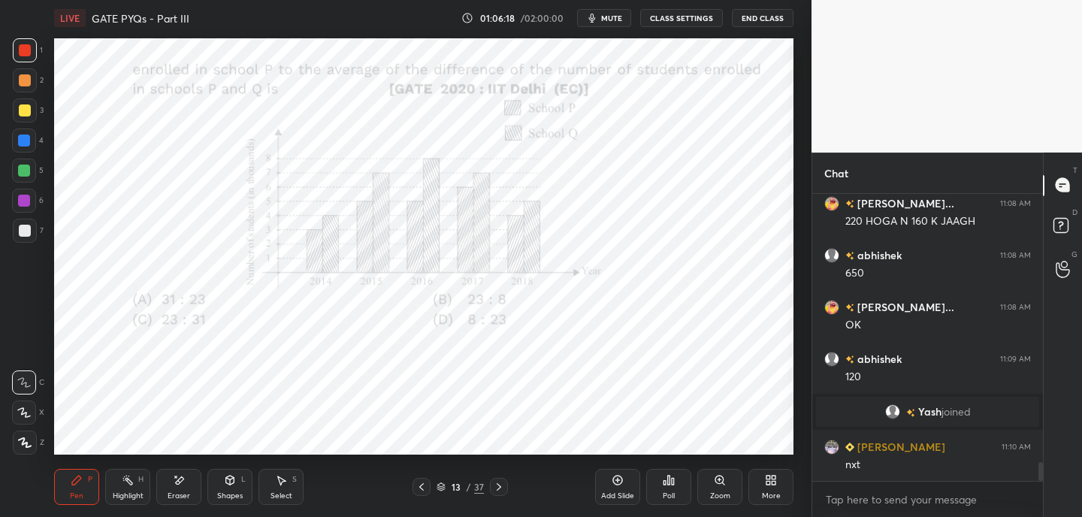
click at [590, 21] on icon "button" at bounding box center [592, 18] width 12 height 12
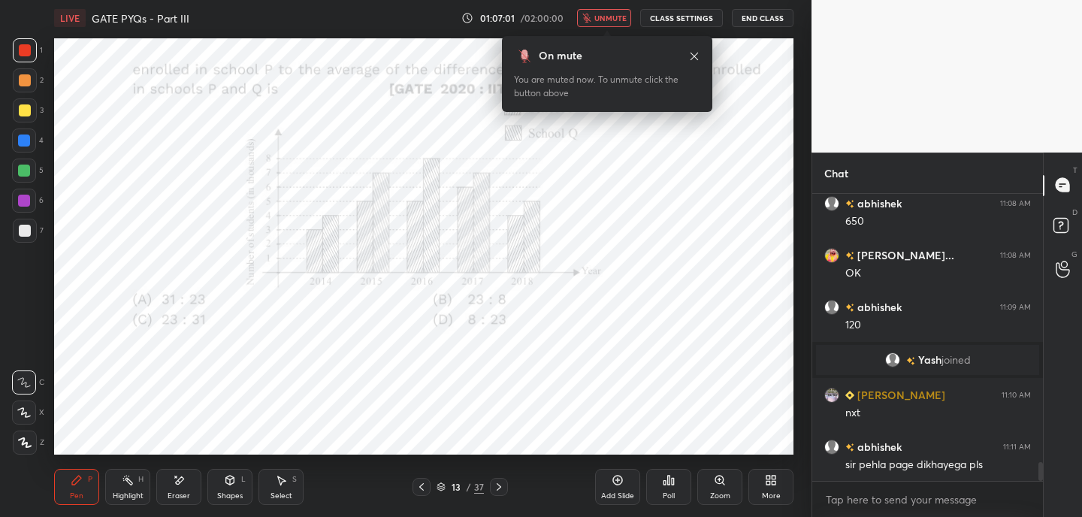
click at [697, 55] on icon at bounding box center [694, 56] width 12 height 12
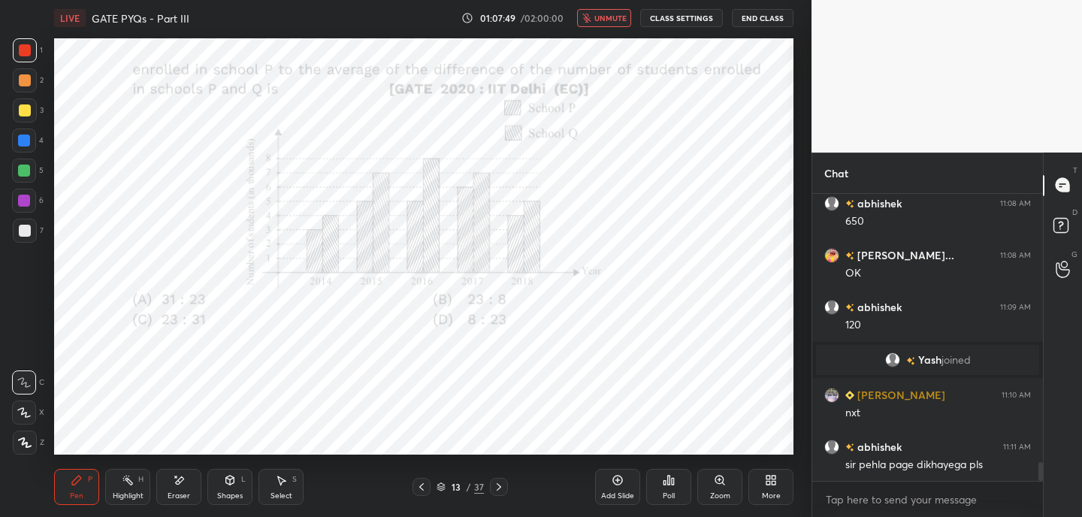
scroll to position [4204, 0]
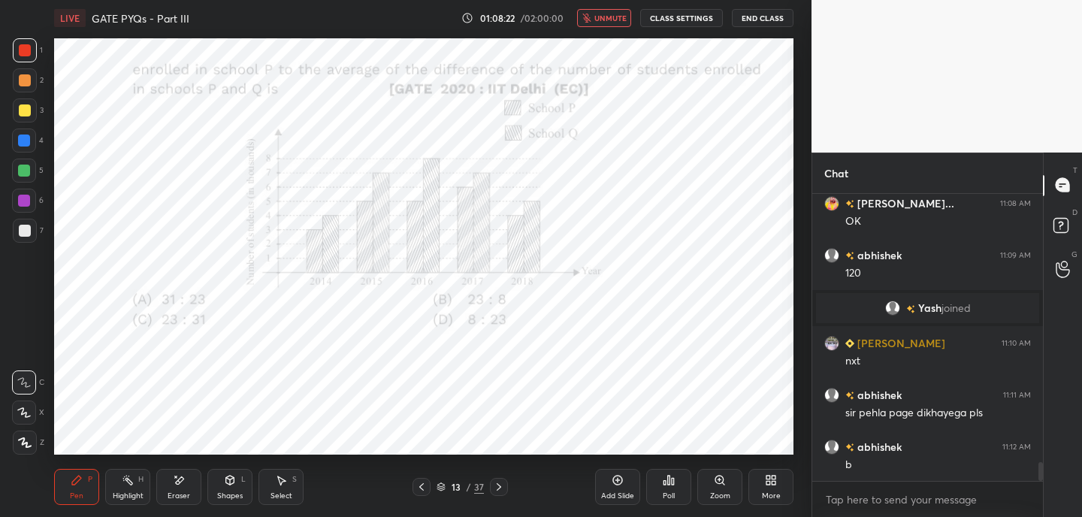
click at [502, 485] on icon at bounding box center [499, 487] width 12 height 12
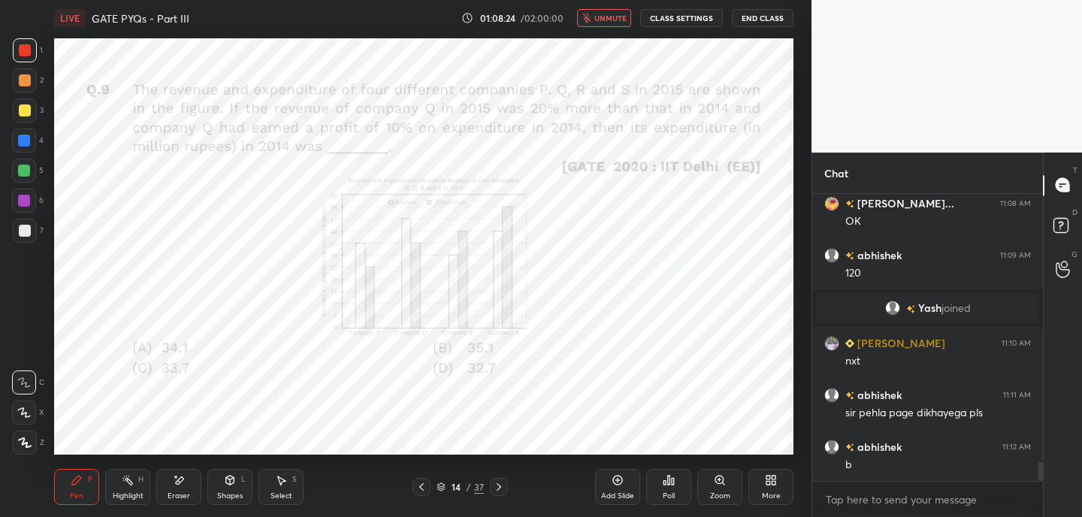
click at [760, 15] on button "End Class" at bounding box center [763, 18] width 62 height 18
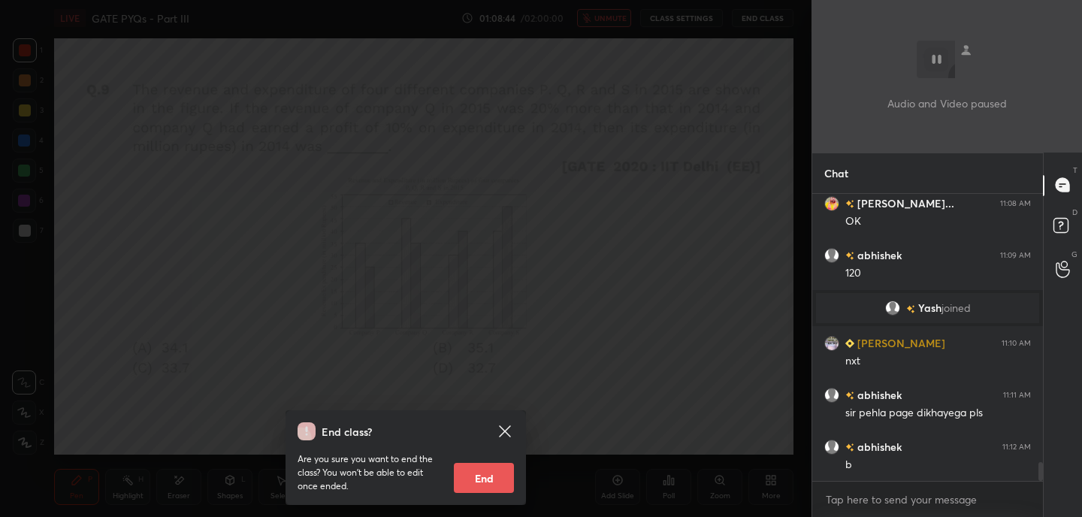
click at [509, 435] on icon at bounding box center [504, 430] width 11 height 11
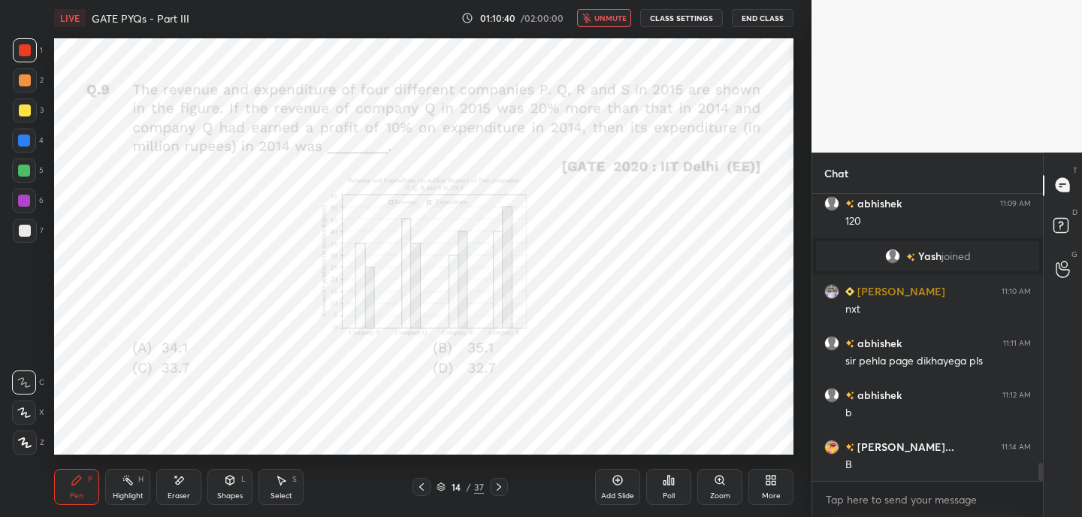
scroll to position [4307, 0]
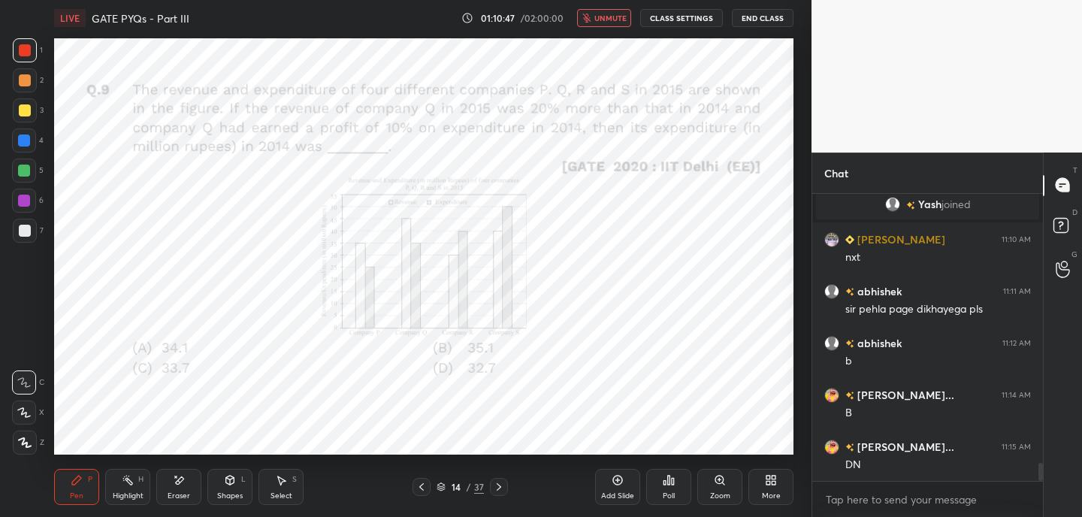
click at [613, 18] on span "unmute" at bounding box center [610, 18] width 32 height 11
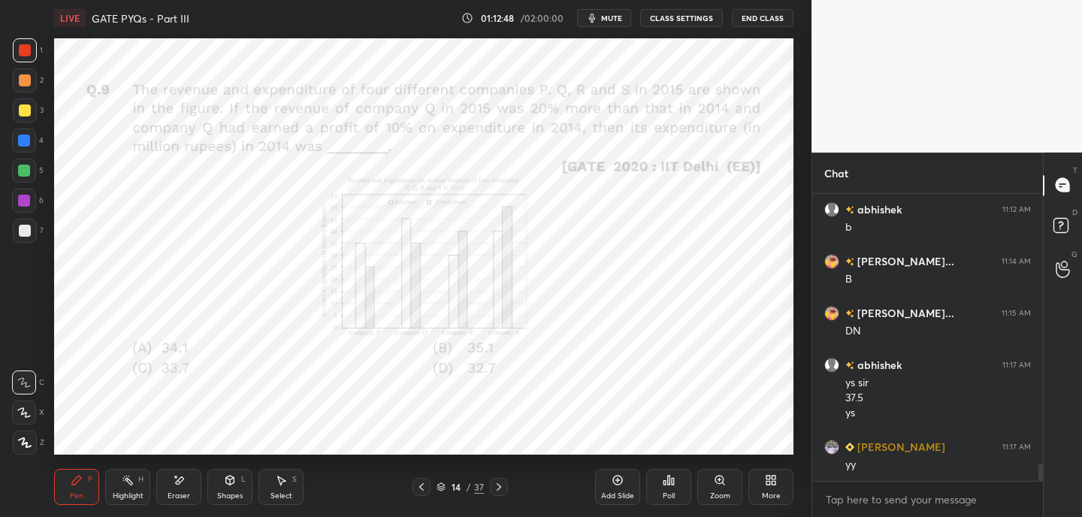
scroll to position [4493, 0]
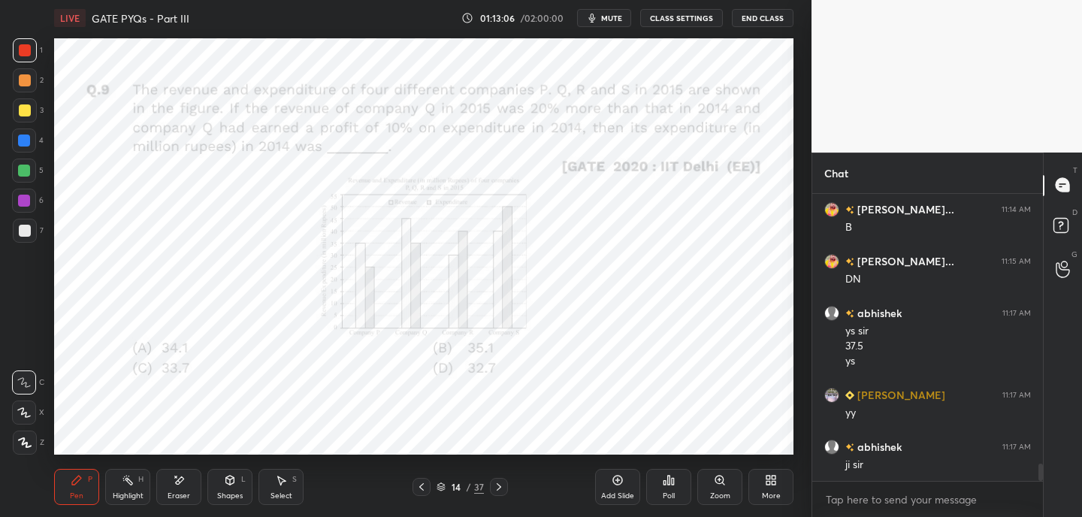
click at [183, 488] on div "Eraser" at bounding box center [178, 487] width 45 height 36
click at [79, 488] on div "Pen P" at bounding box center [76, 487] width 45 height 36
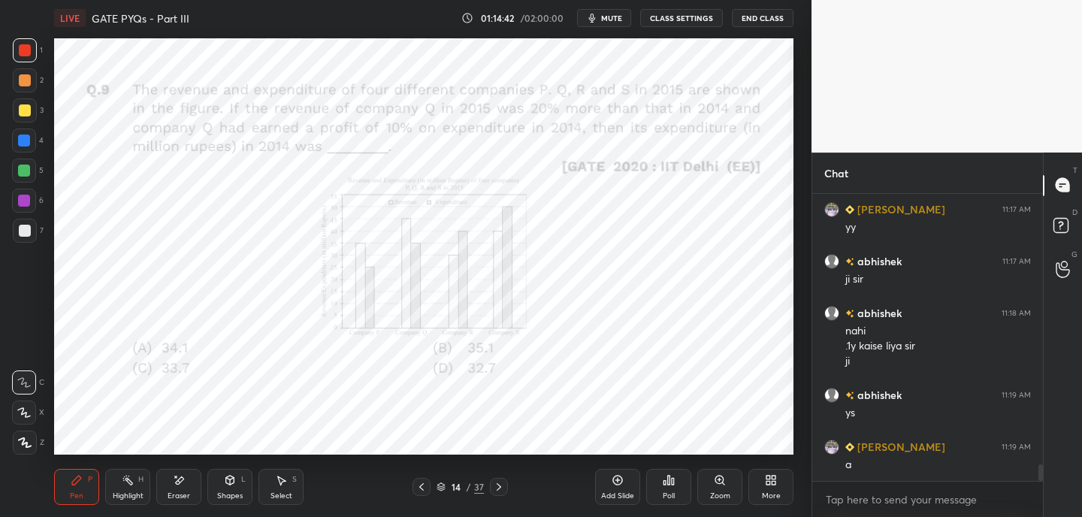
scroll to position [4714, 0]
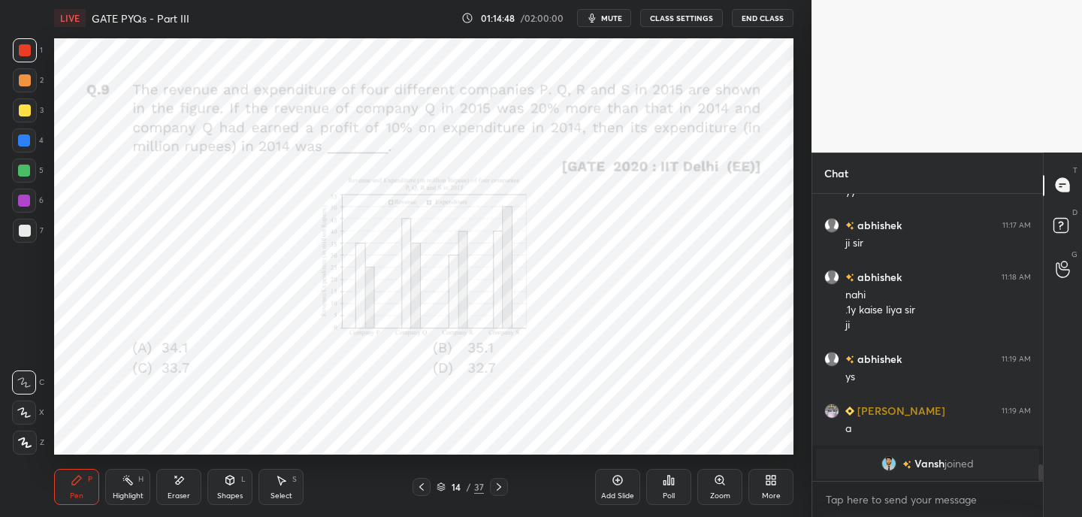
click at [499, 488] on icon at bounding box center [499, 487] width 12 height 12
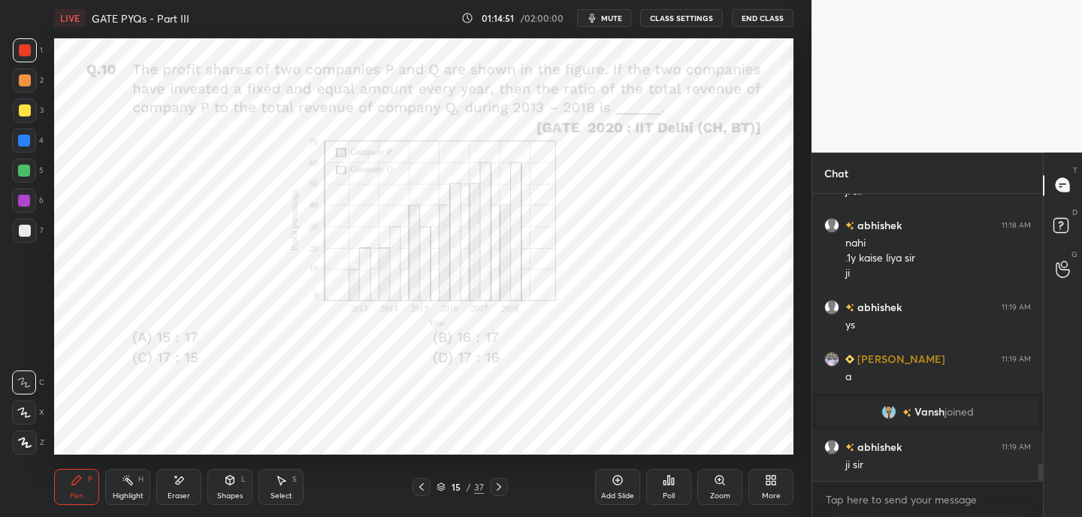
scroll to position [4581, 0]
click at [609, 20] on span "mute" at bounding box center [611, 18] width 21 height 11
click at [606, 21] on span "unmute" at bounding box center [610, 18] width 32 height 11
drag, startPoint x: 618, startPoint y: 21, endPoint x: 621, endPoint y: 11, distance: 10.2
click at [618, 21] on span "mute" at bounding box center [611, 18] width 21 height 11
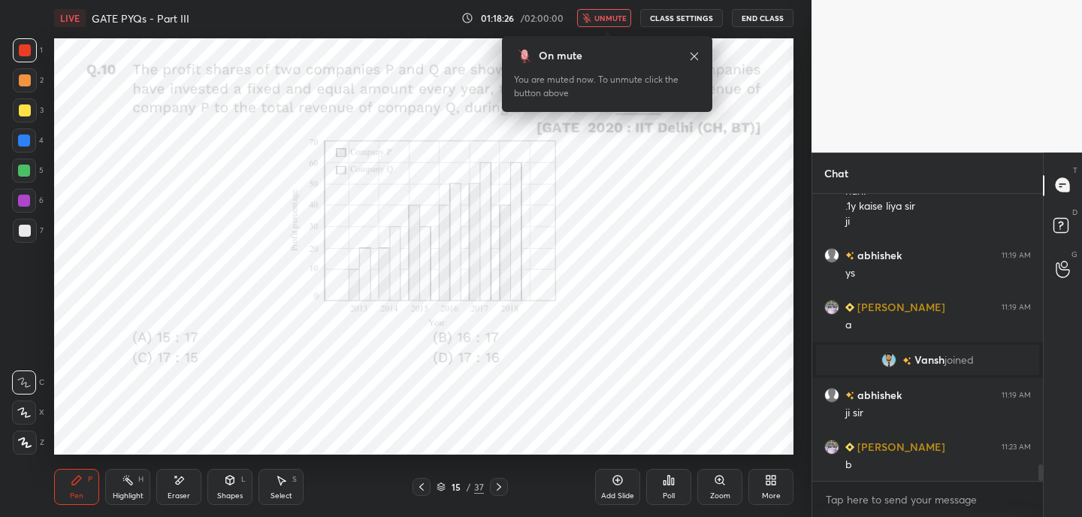
scroll to position [4684, 0]
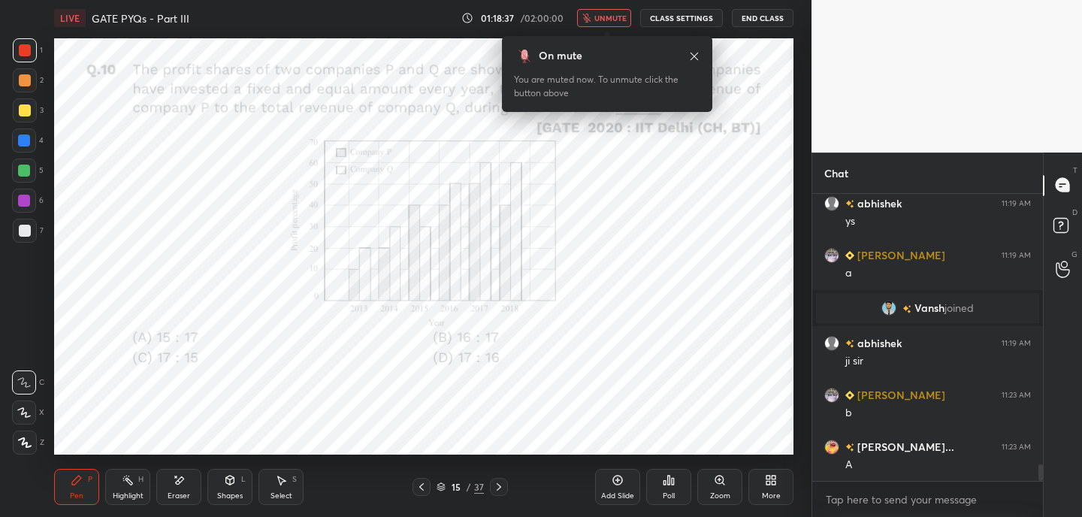
click at [694, 56] on icon at bounding box center [694, 56] width 8 height 8
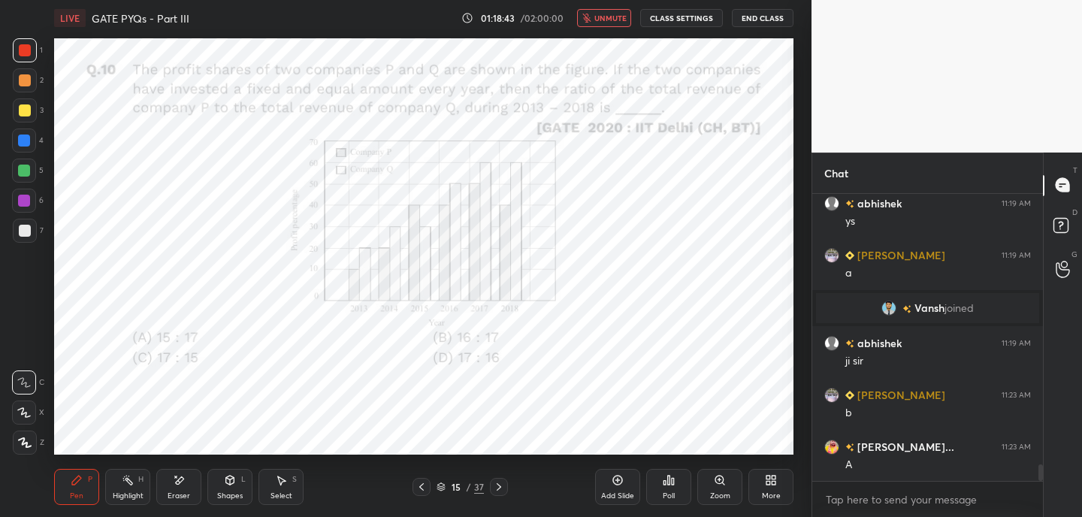
scroll to position [4736, 0]
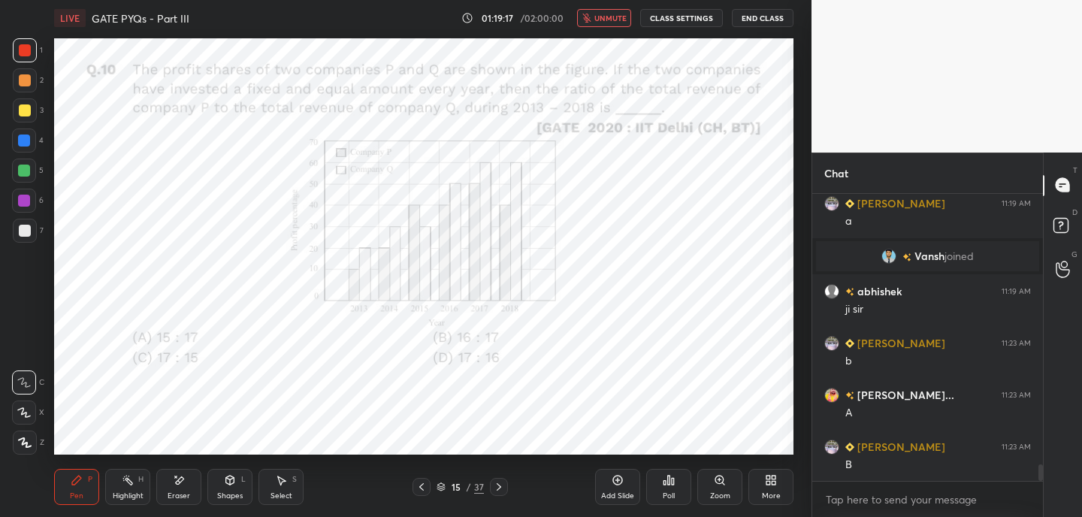
click at [600, 17] on span "unmute" at bounding box center [610, 18] width 32 height 11
click at [502, 486] on icon at bounding box center [499, 487] width 12 height 12
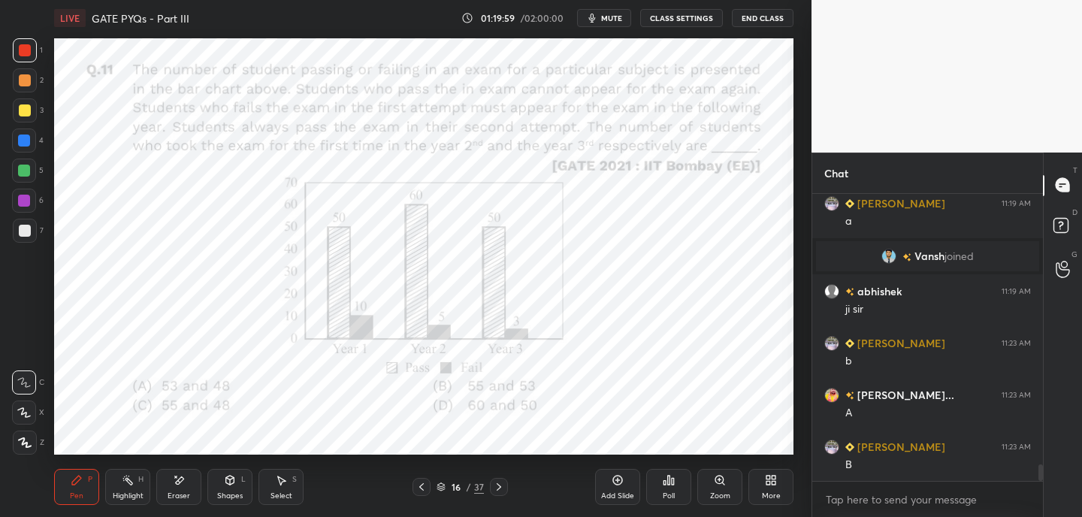
scroll to position [4788, 0]
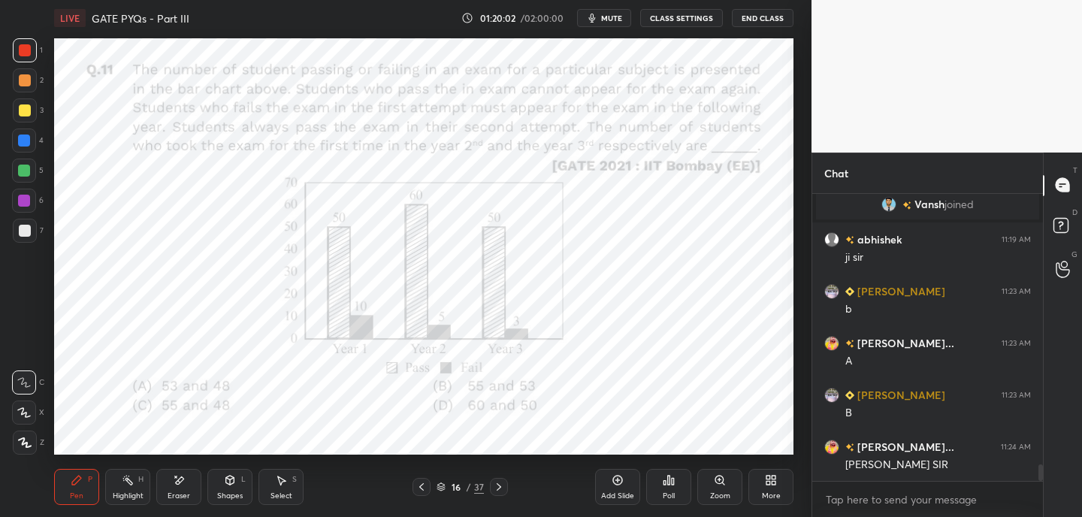
click at [416, 492] on icon at bounding box center [421, 487] width 12 height 12
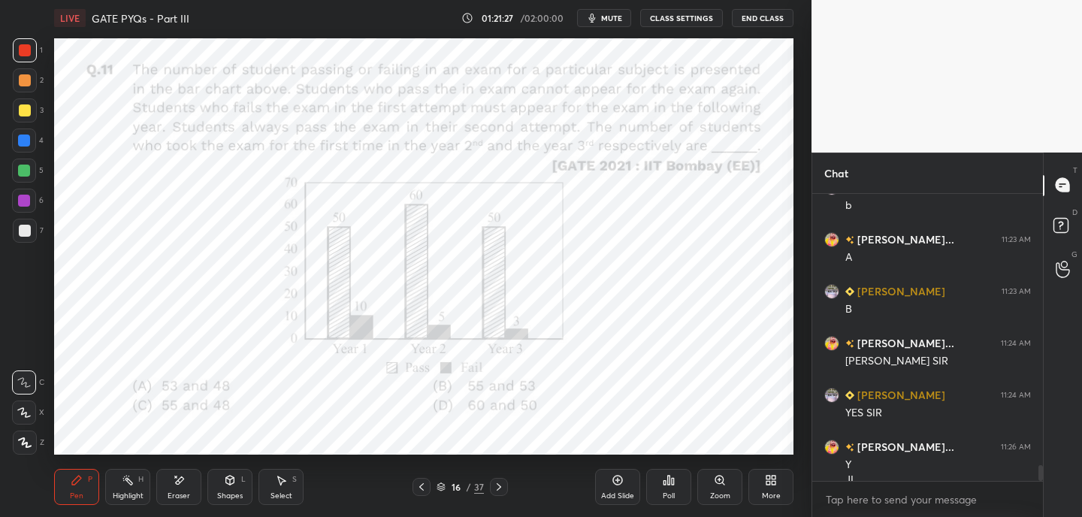
scroll to position [4907, 0]
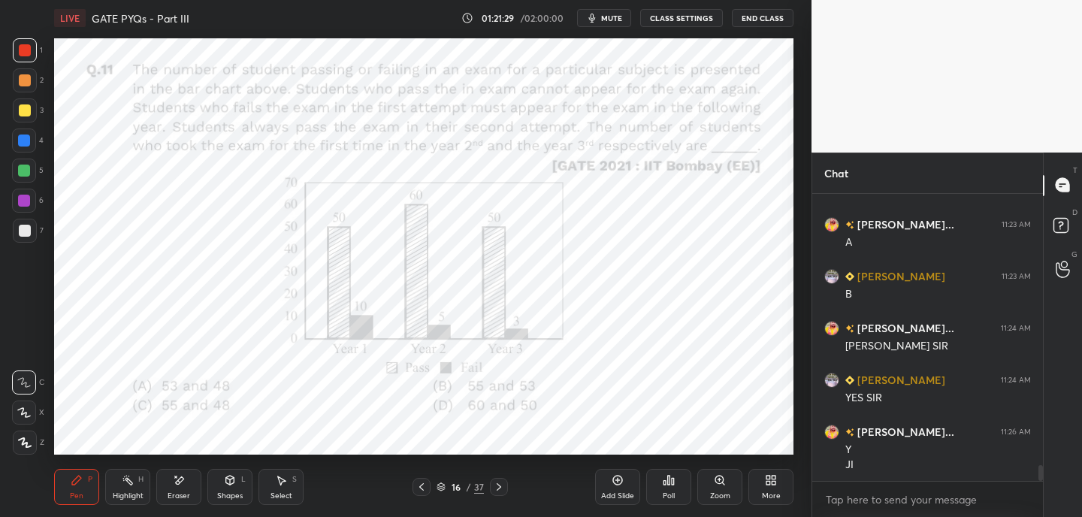
click at [601, 13] on button "mute" at bounding box center [604, 18] width 54 height 18
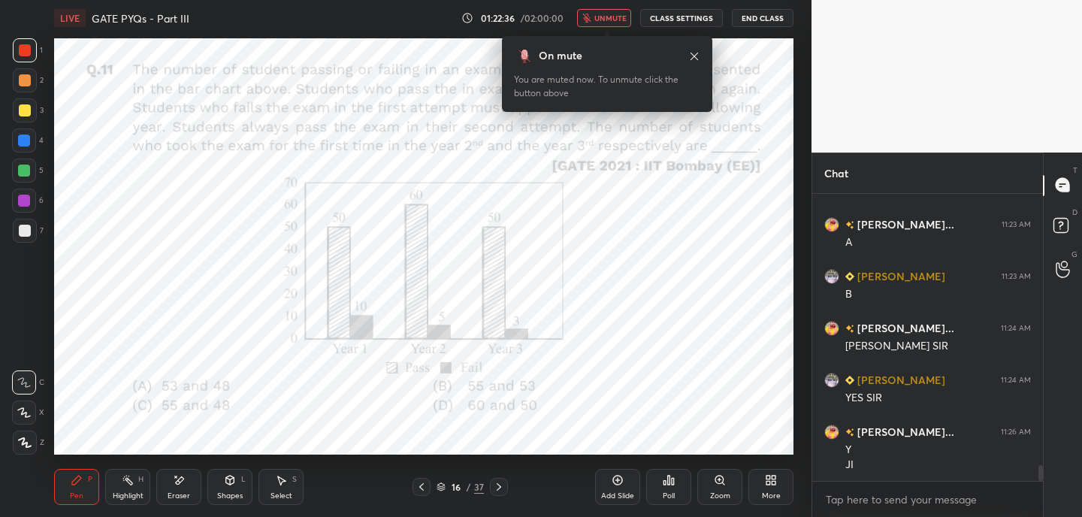
click at [696, 56] on icon at bounding box center [694, 56] width 12 height 12
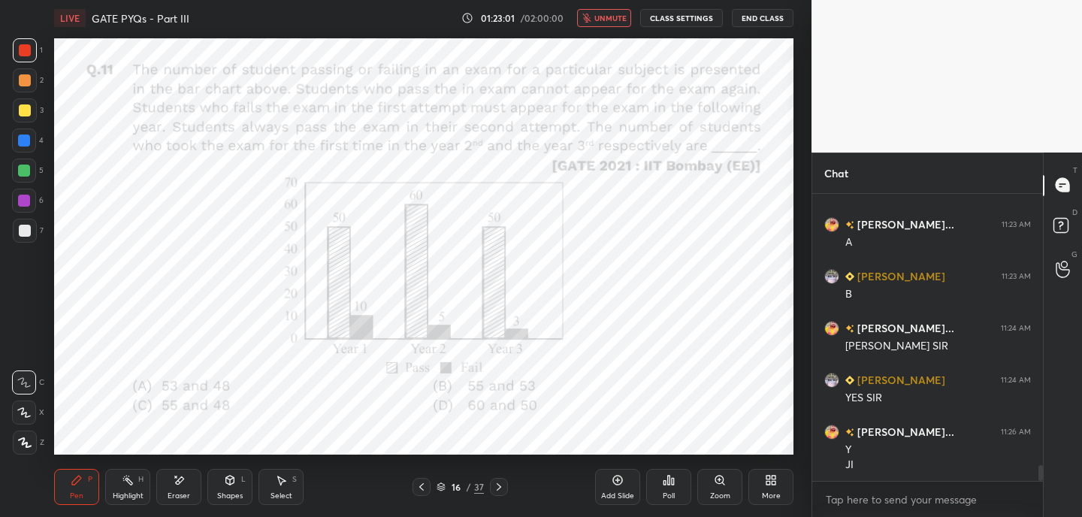
scroll to position [4959, 0]
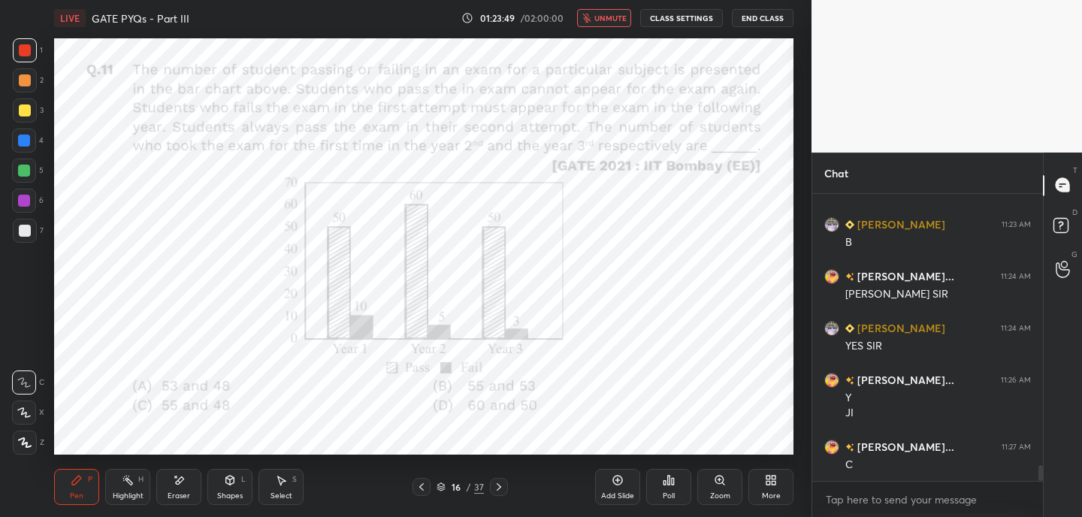
click at [615, 17] on span "unmute" at bounding box center [610, 18] width 32 height 11
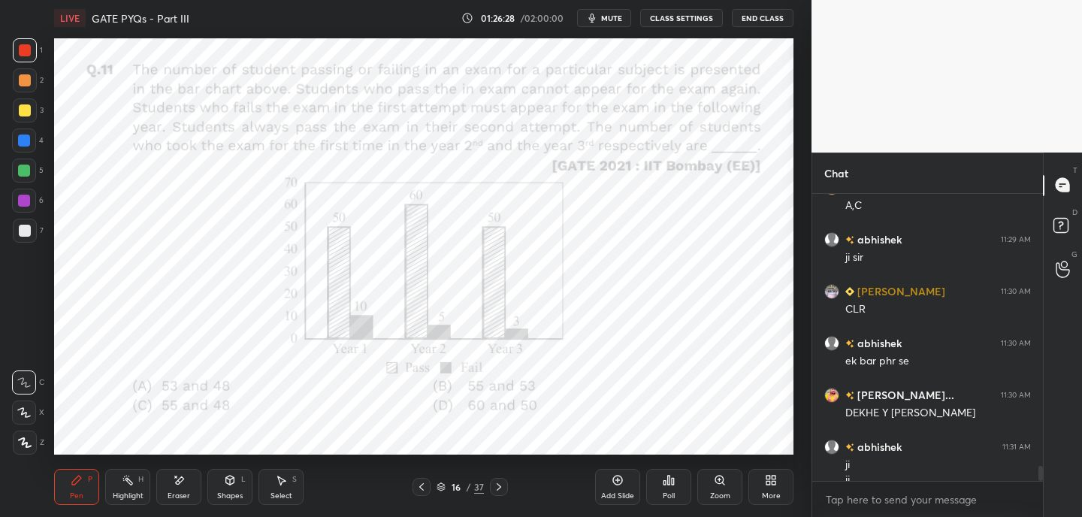
scroll to position [5285, 0]
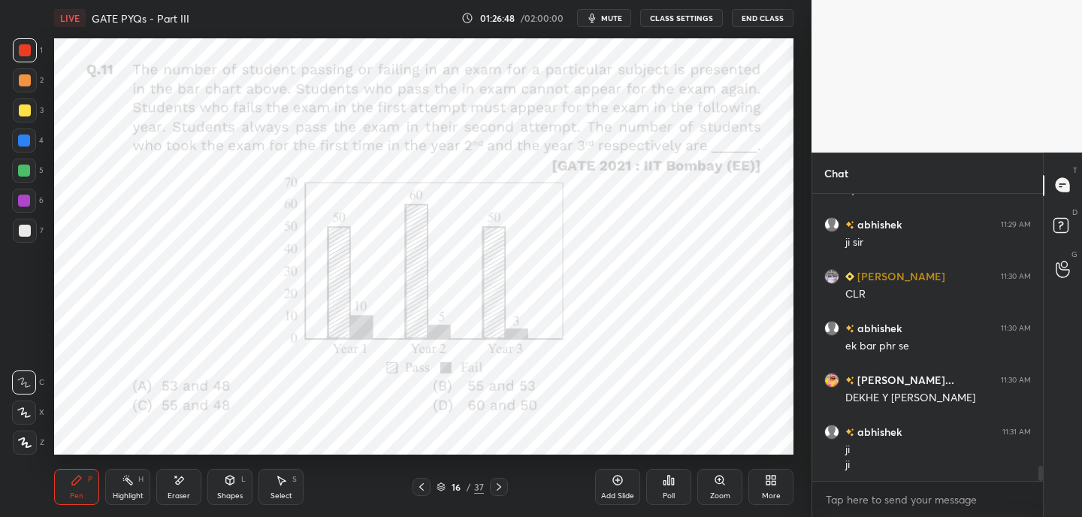
click at [499, 491] on icon at bounding box center [499, 487] width 12 height 12
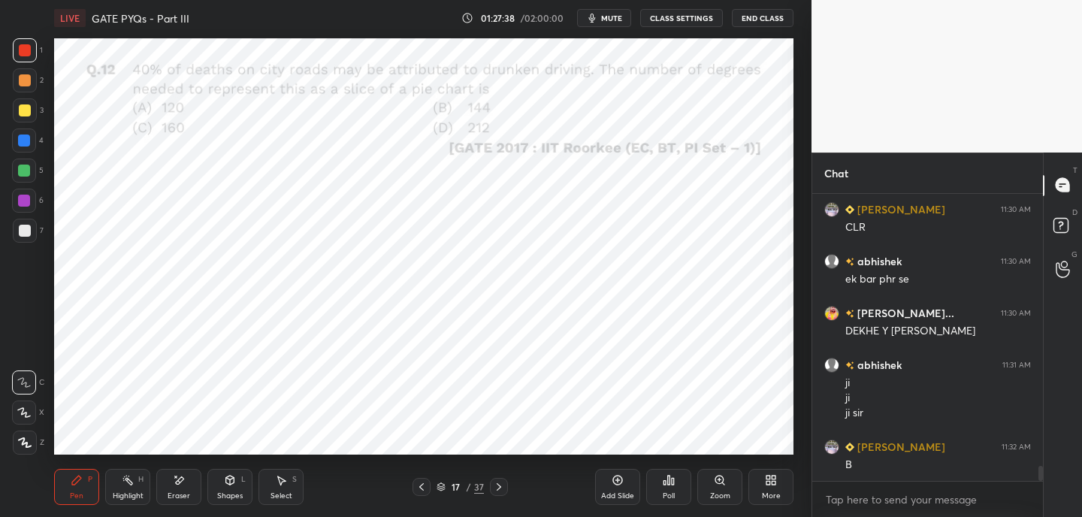
scroll to position [5403, 0]
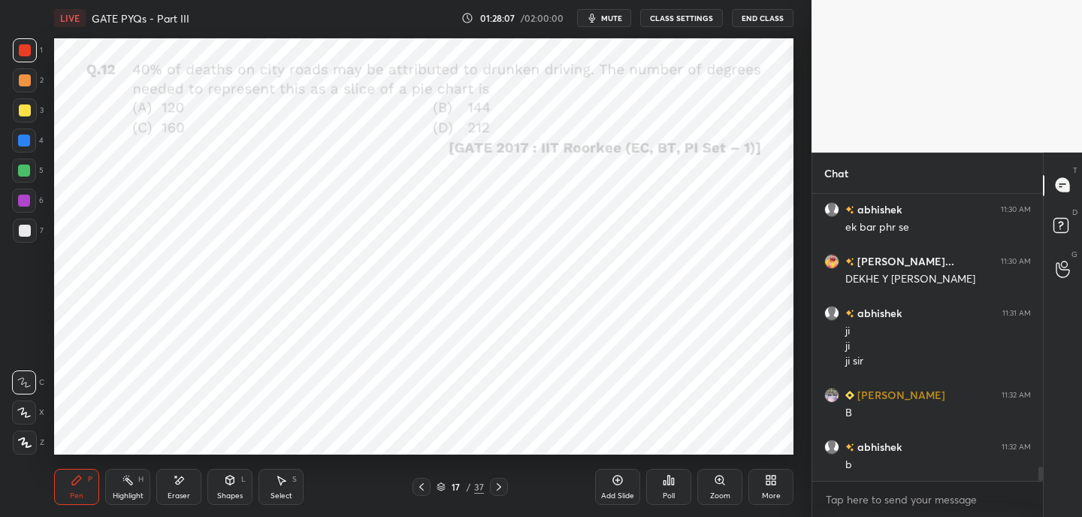
click at [612, 21] on span "mute" at bounding box center [611, 18] width 21 height 11
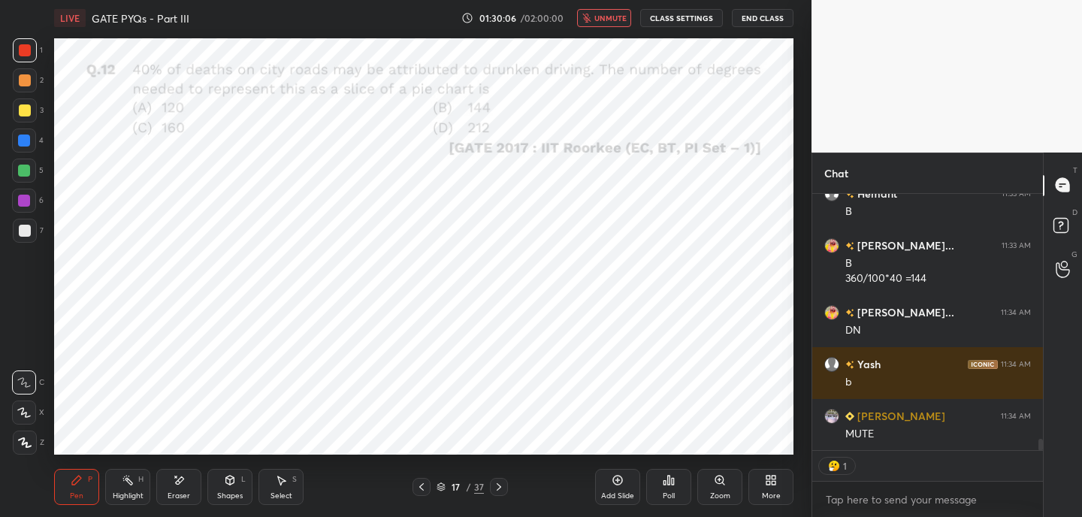
scroll to position [5760, 0]
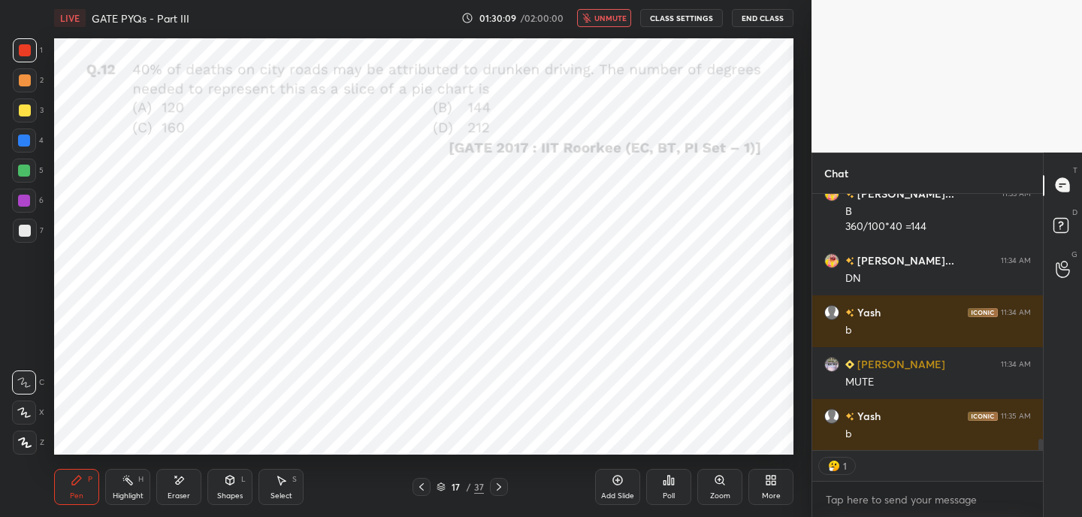
click at [501, 491] on icon at bounding box center [499, 487] width 12 height 12
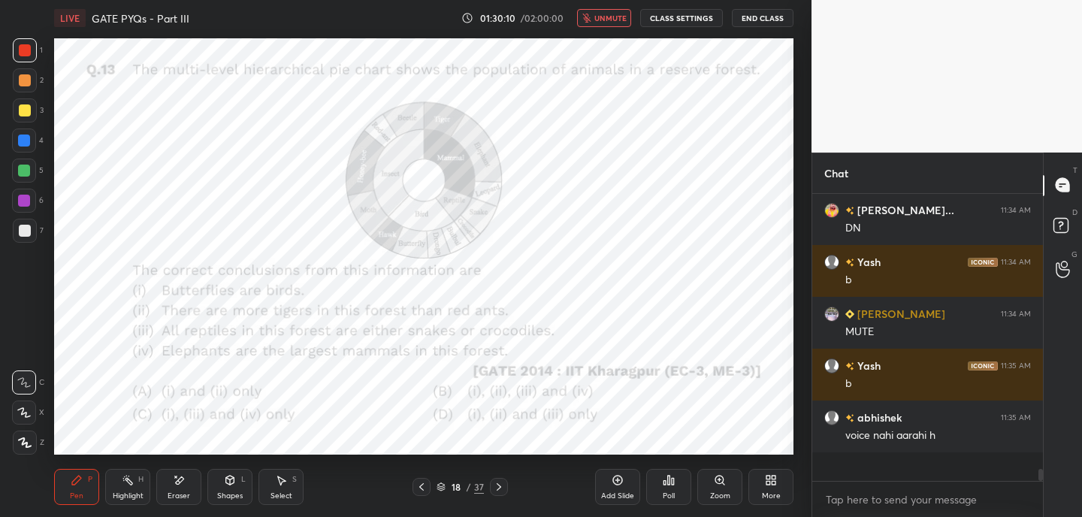
scroll to position [5781, 0]
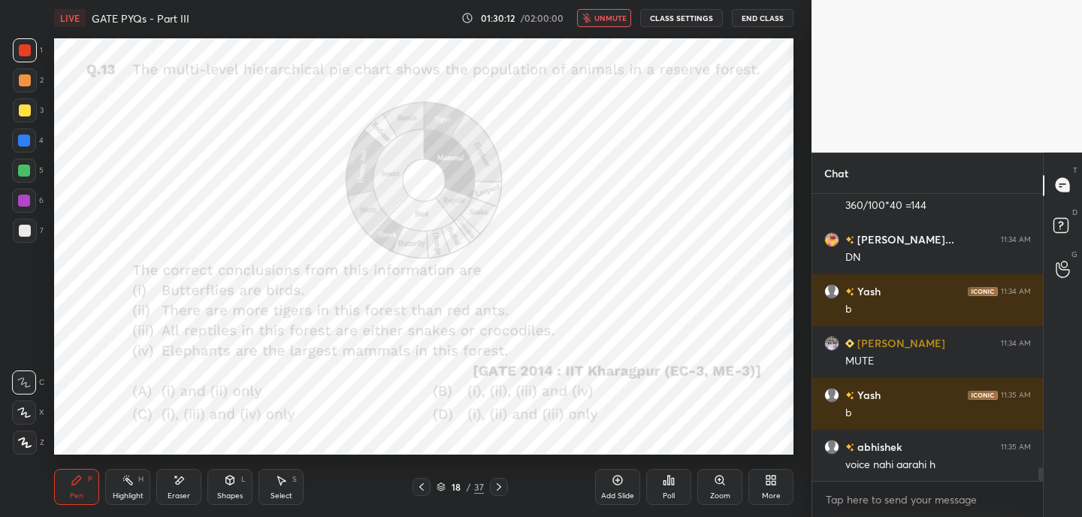
drag, startPoint x: 598, startPoint y: 15, endPoint x: 594, endPoint y: 28, distance: 13.3
click at [598, 18] on span "unmute" at bounding box center [610, 18] width 32 height 11
click at [423, 489] on icon at bounding box center [421, 487] width 12 height 12
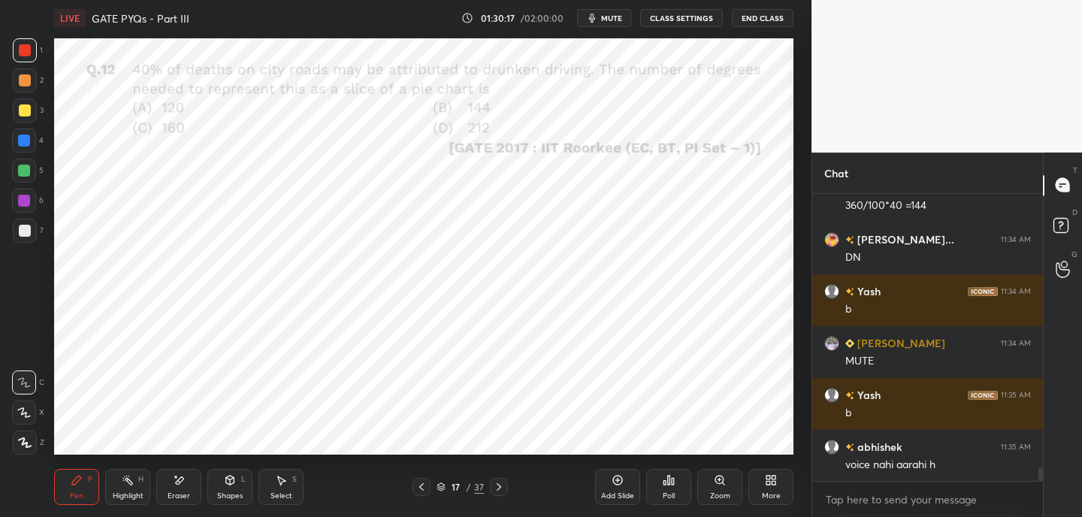
scroll to position [5796, 0]
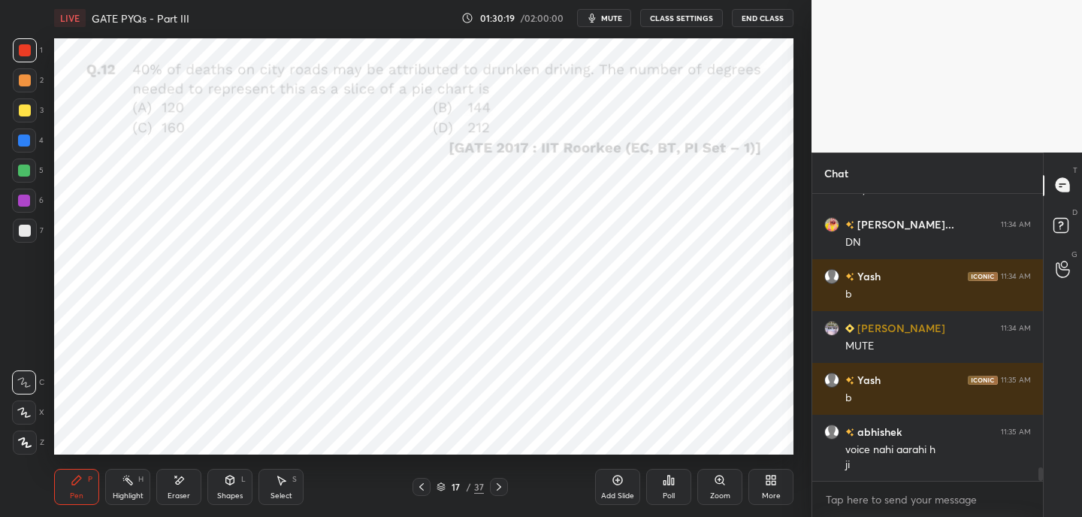
click at [500, 486] on icon at bounding box center [499, 487] width 12 height 12
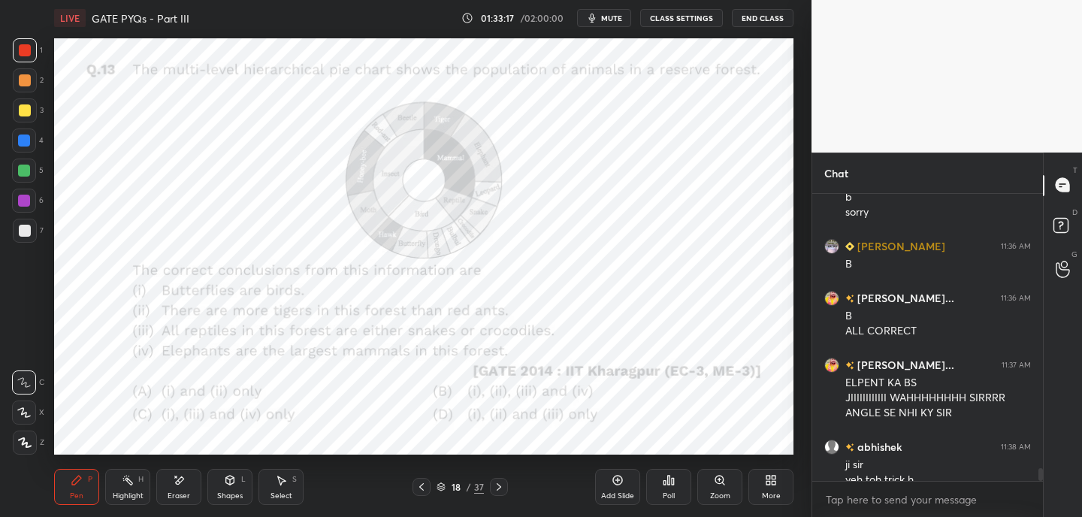
scroll to position [6198, 0]
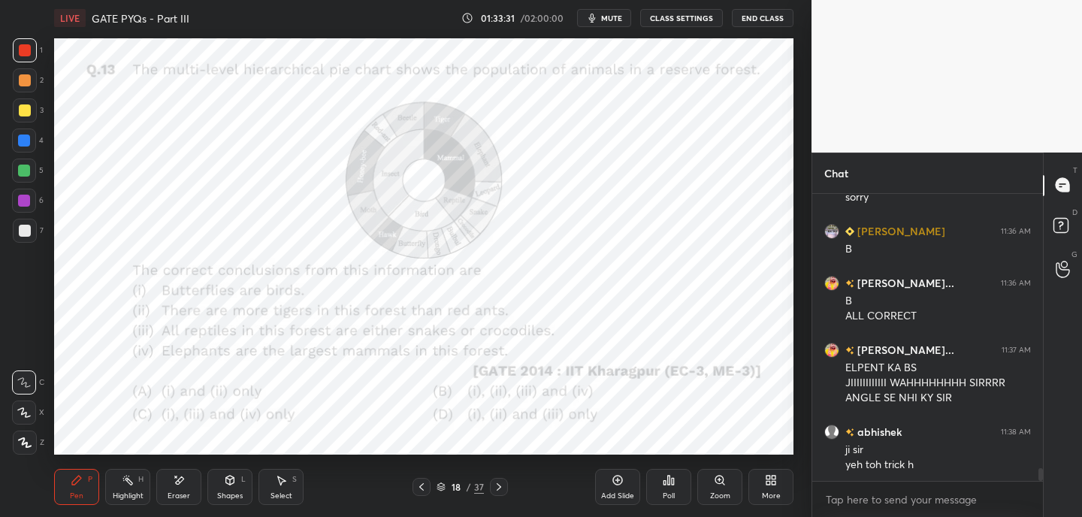
click at [500, 487] on icon at bounding box center [499, 487] width 12 height 12
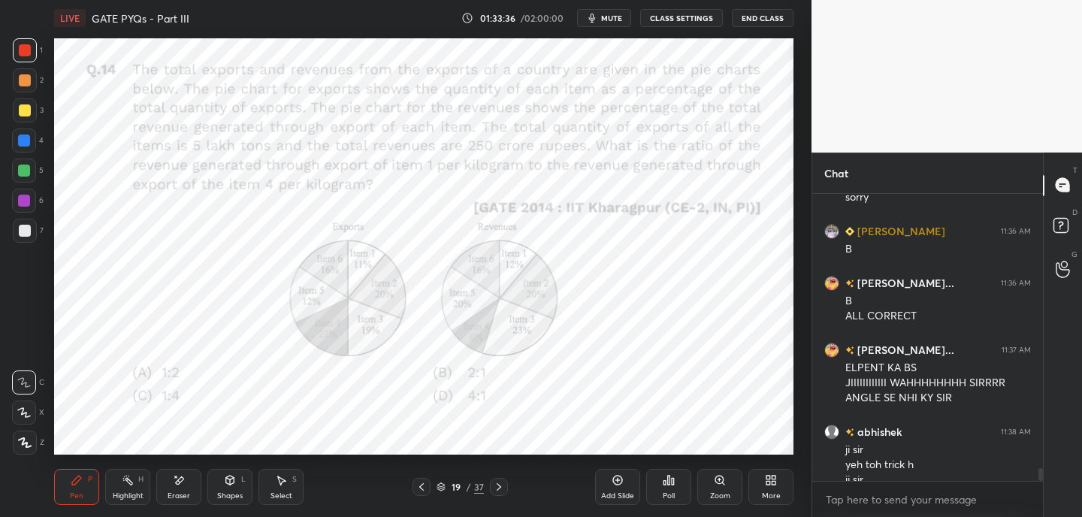
scroll to position [6213, 0]
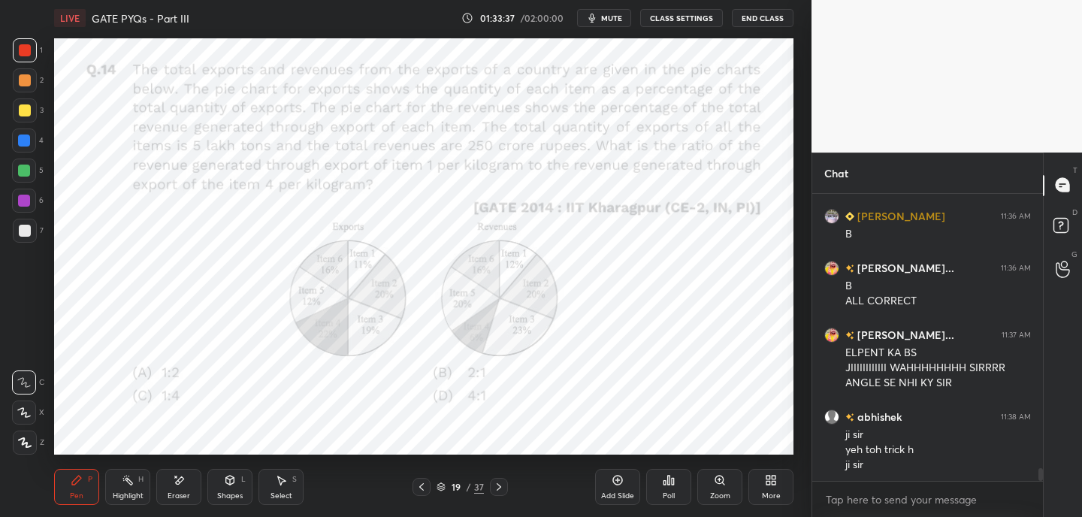
click at [498, 492] on icon at bounding box center [499, 487] width 12 height 12
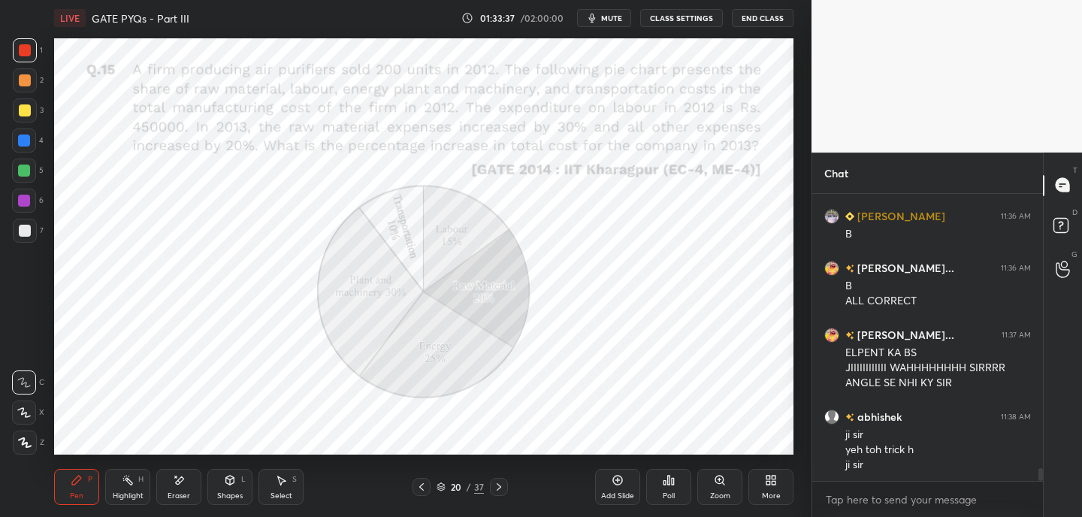
scroll to position [6264, 0]
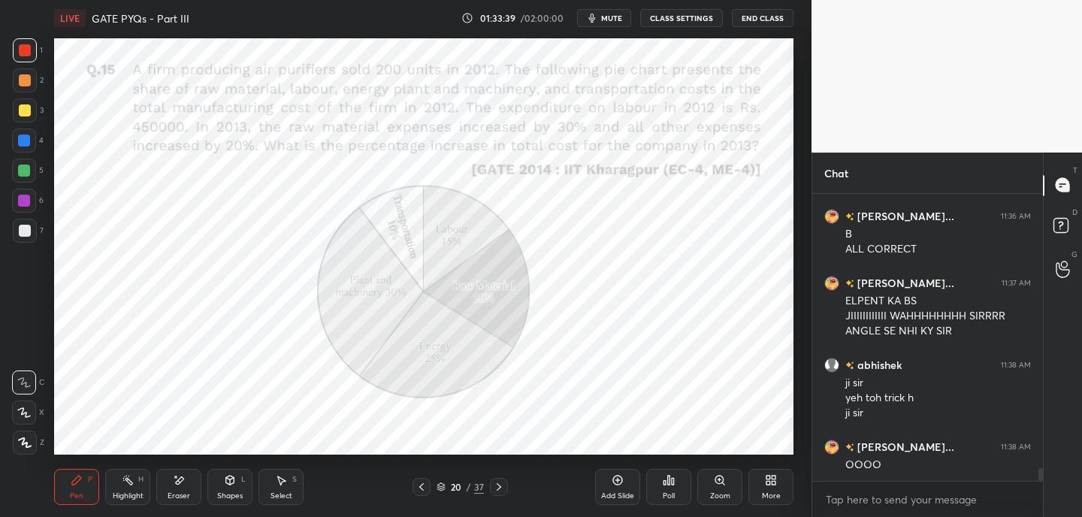
click at [421, 485] on icon at bounding box center [421, 487] width 12 height 12
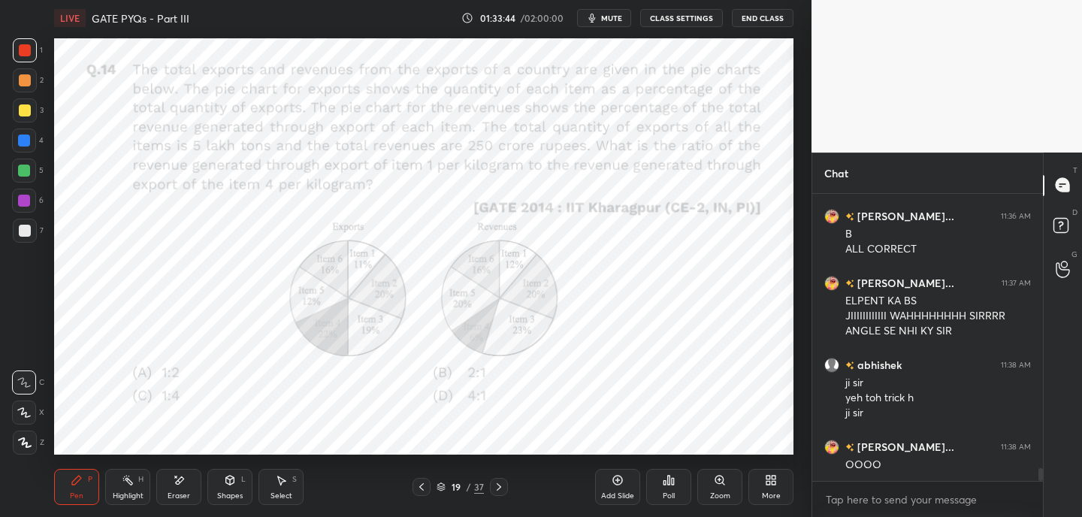
click at [443, 482] on icon at bounding box center [441, 486] width 9 height 9
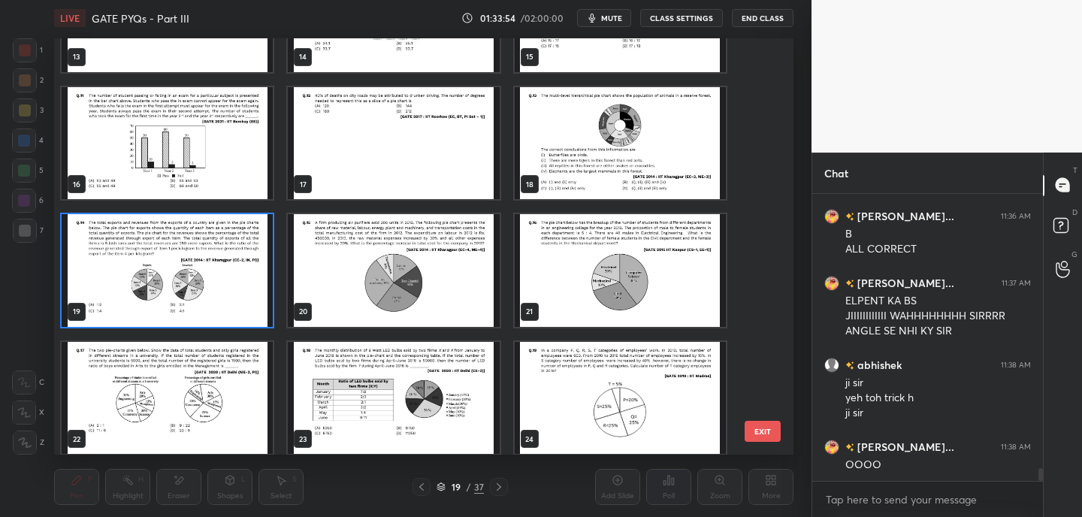
scroll to position [592, 0]
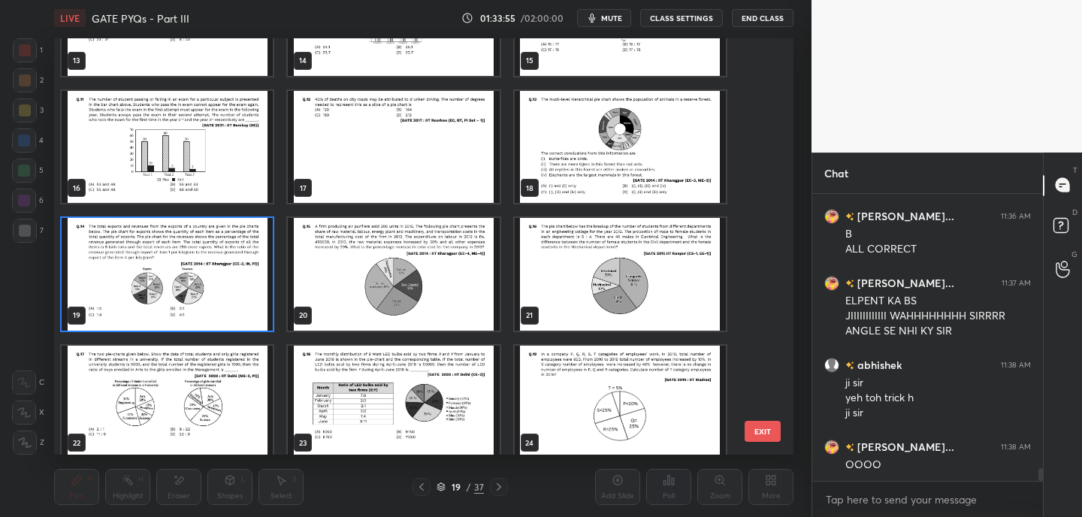
click at [250, 282] on img "grid" at bounding box center [167, 274] width 211 height 113
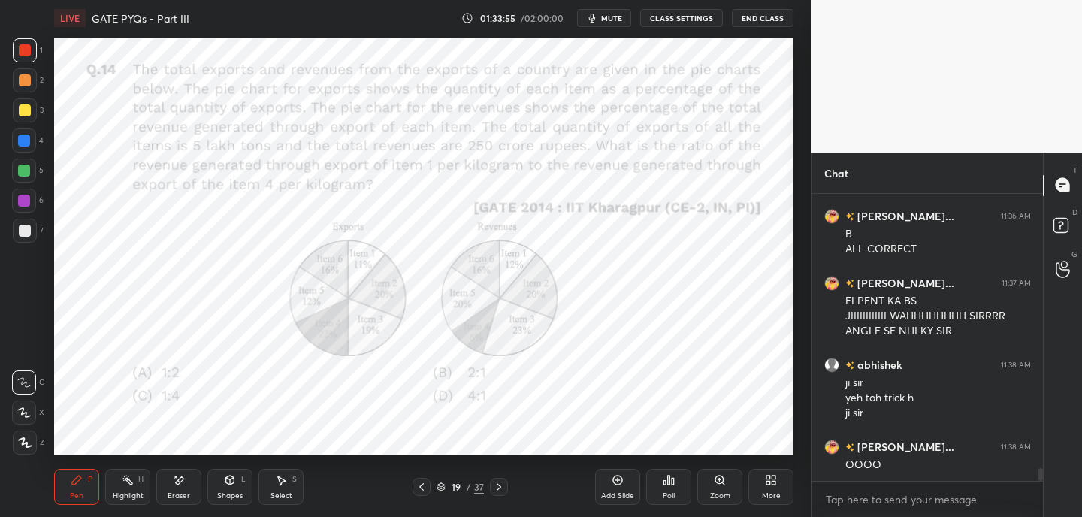
drag, startPoint x: 250, startPoint y: 282, endPoint x: 245, endPoint y: 276, distance: 8.0
click at [250, 282] on img "grid" at bounding box center [167, 274] width 211 height 113
click at [615, 23] on span "mute" at bounding box center [611, 18] width 21 height 11
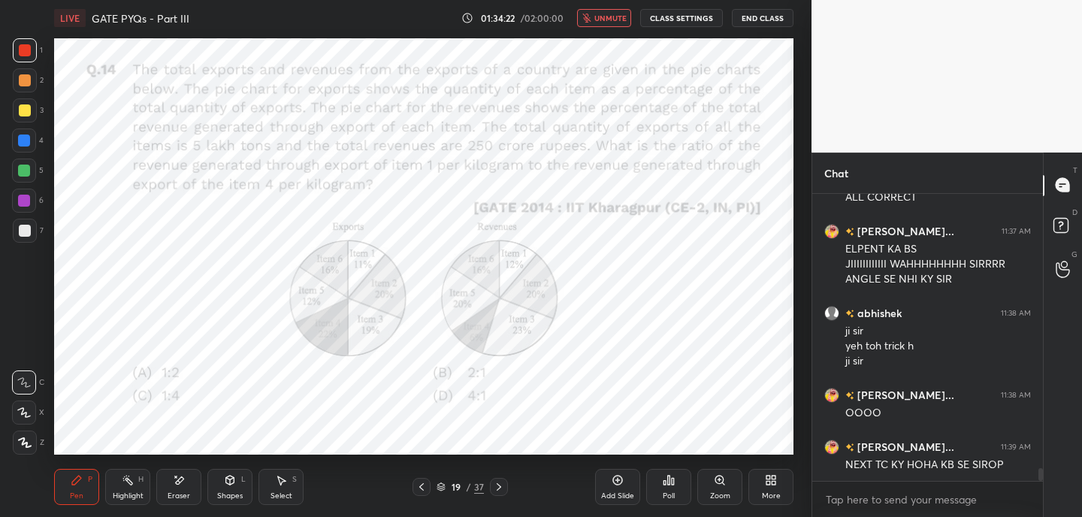
scroll to position [6331, 0]
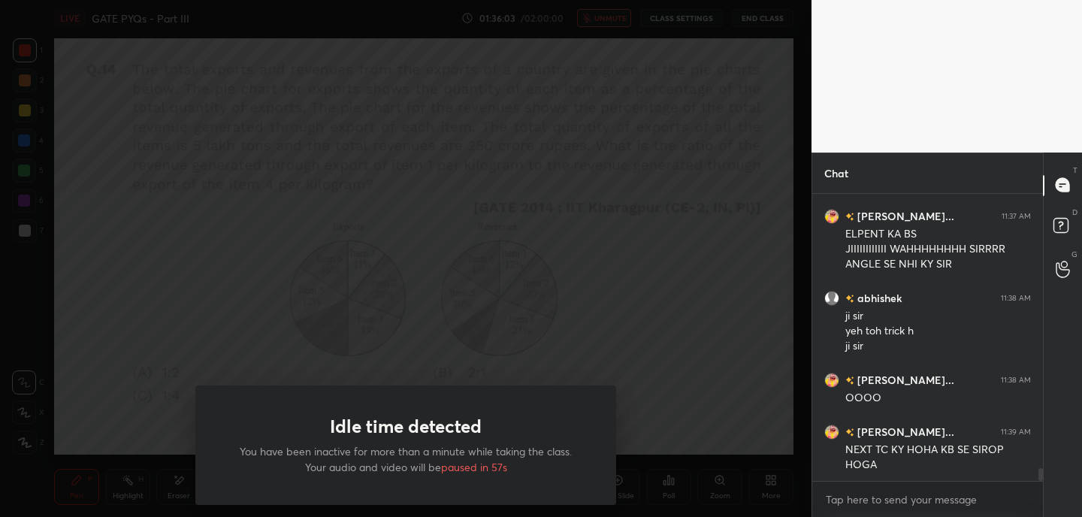
click at [634, 398] on div "Idle time detected You have been inactive for more than a minute while taking t…" at bounding box center [405, 258] width 811 height 517
drag, startPoint x: 634, startPoint y: 398, endPoint x: 642, endPoint y: 366, distance: 33.3
click at [654, 399] on div "Idle time detected You have been inactive for more than a minute while taking t…" at bounding box center [405, 258] width 811 height 517
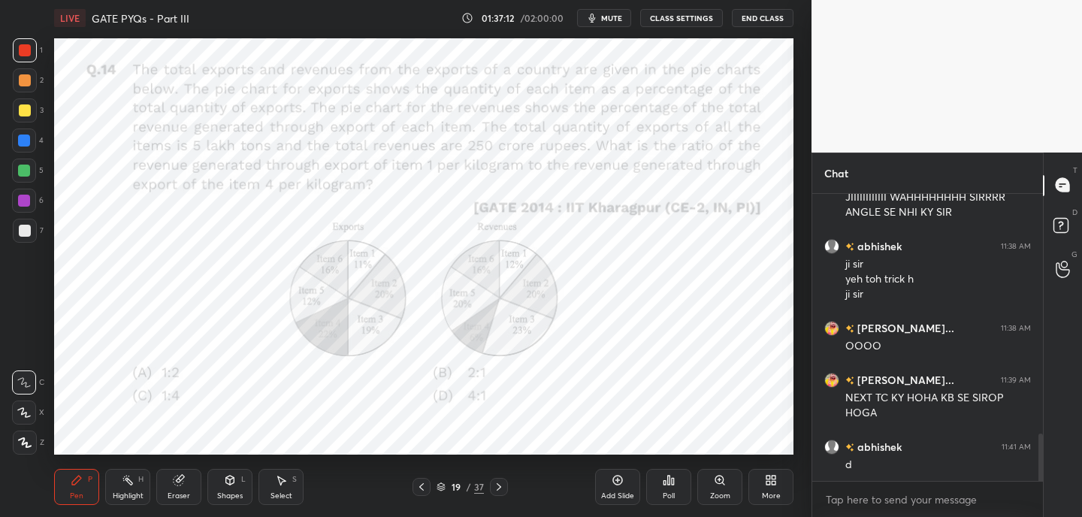
scroll to position [1524, 0]
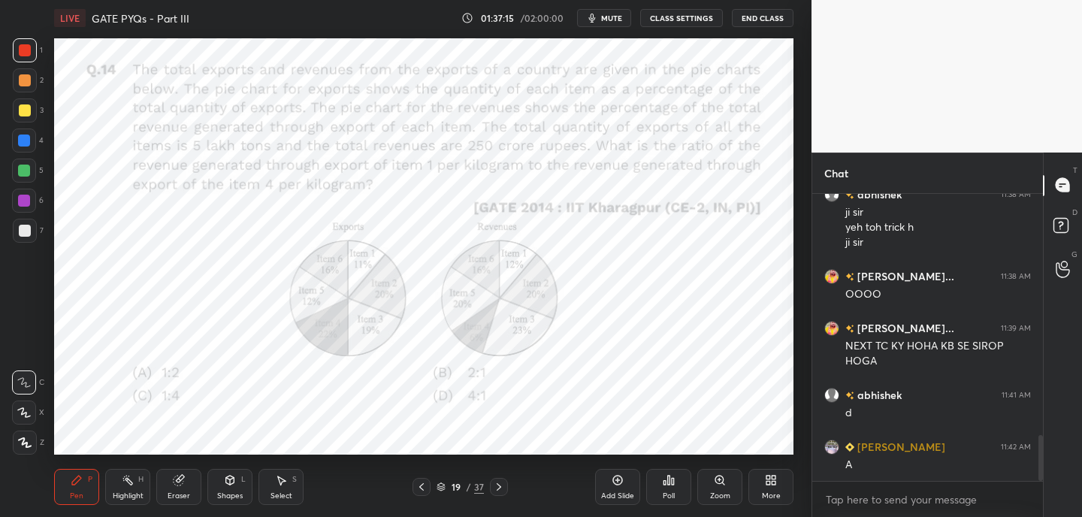
click at [183, 486] on div "Eraser" at bounding box center [178, 487] width 45 height 36
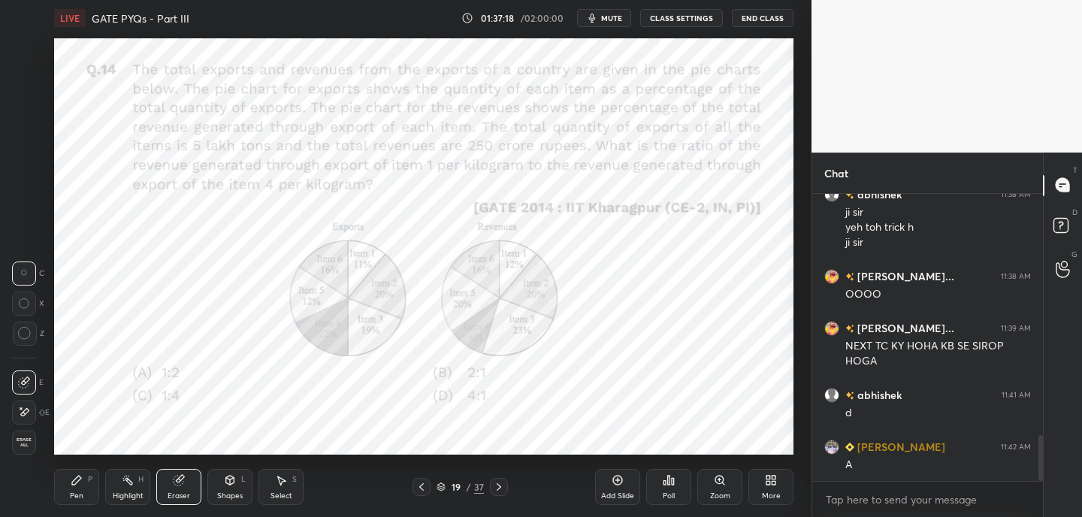
drag, startPoint x: 21, startPoint y: 411, endPoint x: 41, endPoint y: 309, distance: 104.2
click at [23, 412] on icon at bounding box center [24, 412] width 12 height 13
click at [70, 489] on div "Pen P" at bounding box center [76, 487] width 45 height 36
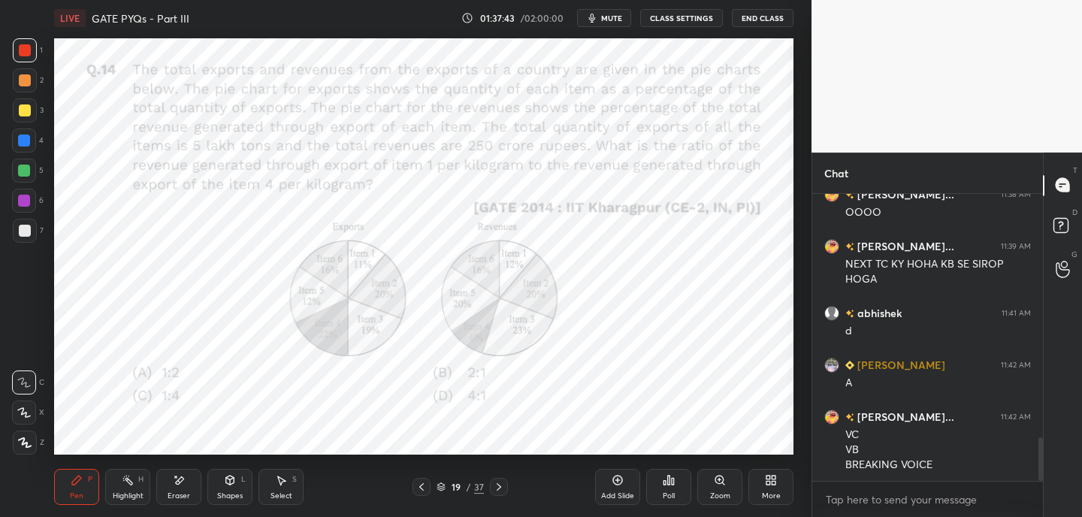
scroll to position [1657, 0]
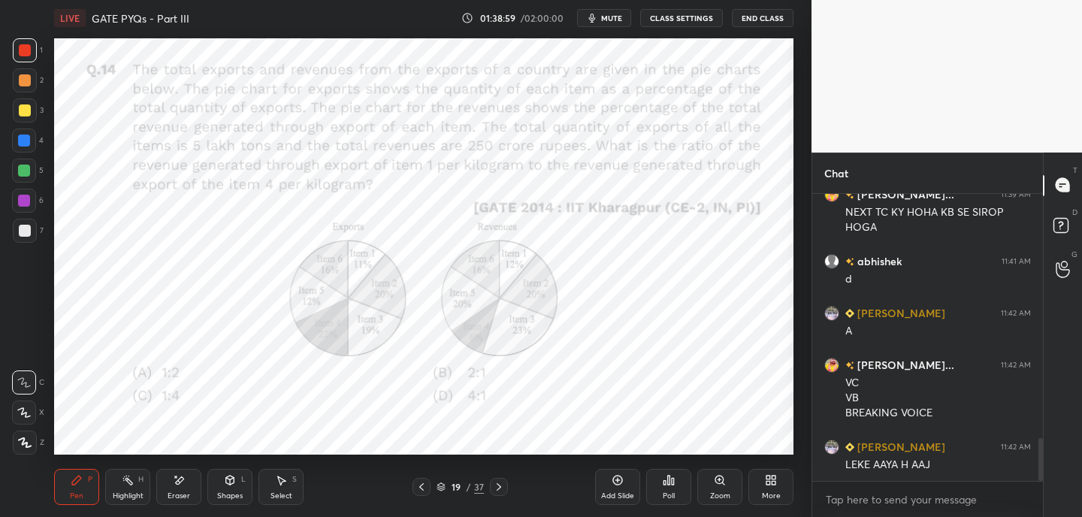
click at [628, 446] on div "LIVE GATE PYQs - Part III 01:38:59 / 02:00:00 mute CLASS SETTINGS End Class Set…" at bounding box center [423, 258] width 751 height 517
click at [624, 445] on div "LIVE GATE PYQs - Part III 01:39:00 / 02:00:00 mute CLASS SETTINGS End Class Set…" at bounding box center [423, 258] width 751 height 517
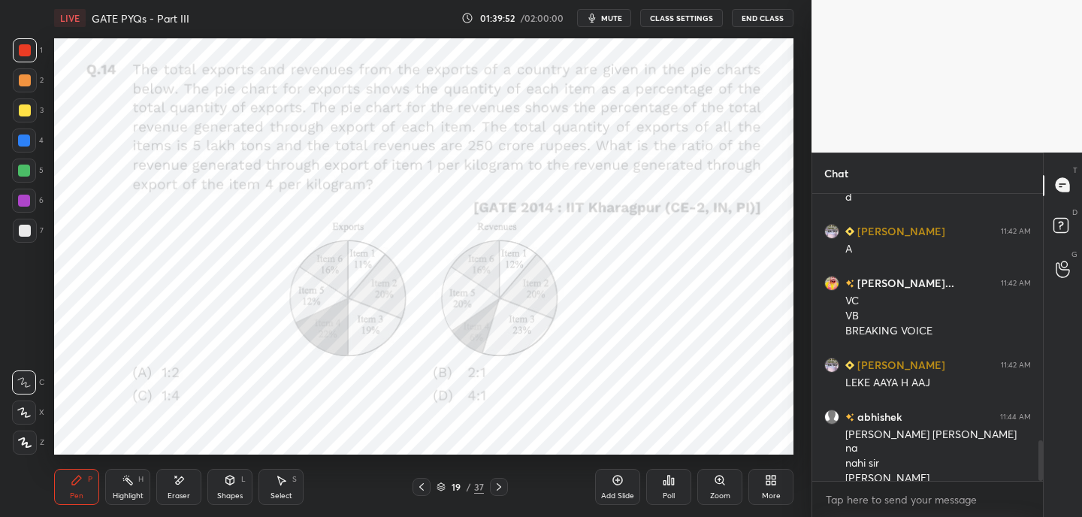
scroll to position [1754, 0]
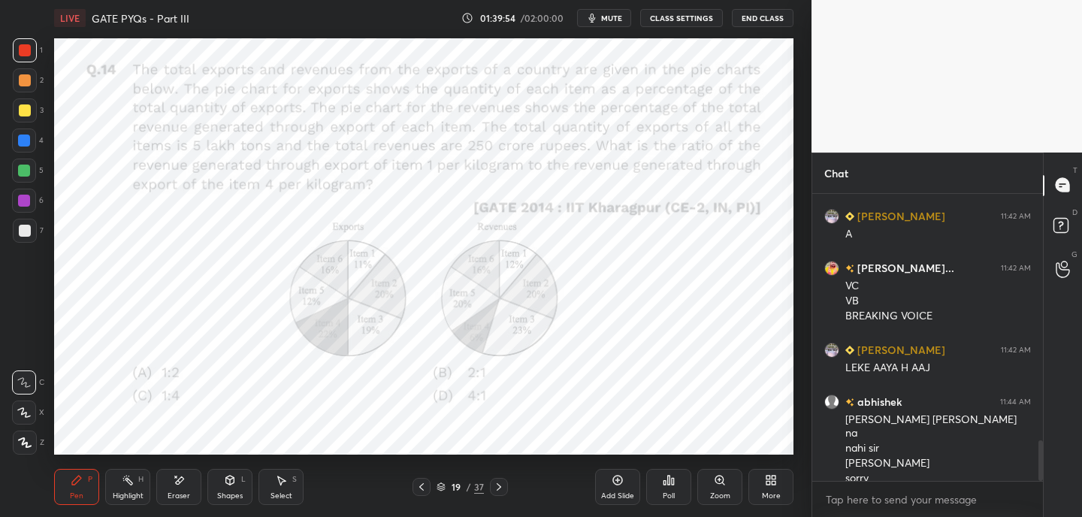
click at [500, 485] on icon at bounding box center [499, 487] width 12 height 12
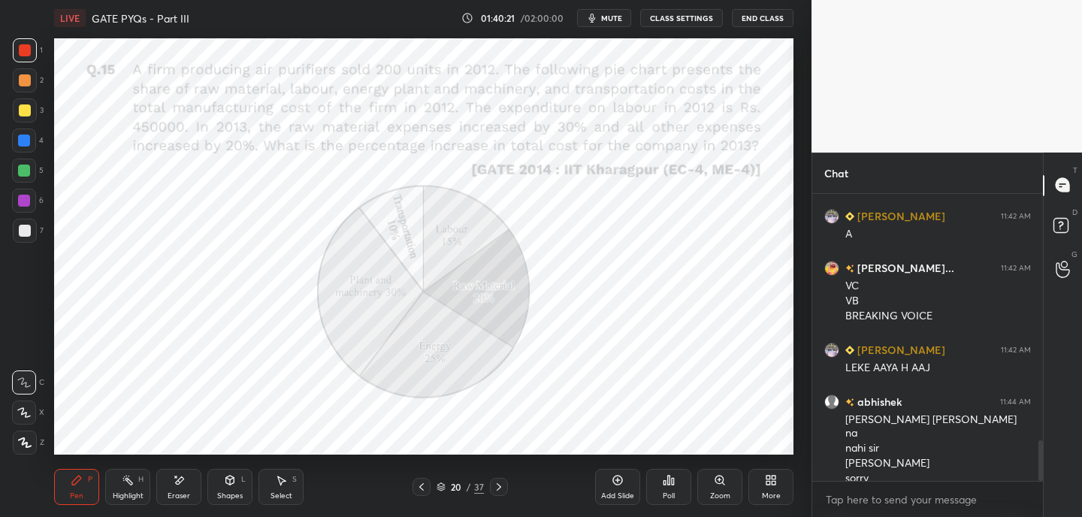
click at [617, 21] on span "mute" at bounding box center [611, 18] width 21 height 11
drag, startPoint x: 620, startPoint y: 20, endPoint x: 627, endPoint y: 14, distance: 9.0
click at [620, 20] on span "unmute" at bounding box center [610, 18] width 32 height 11
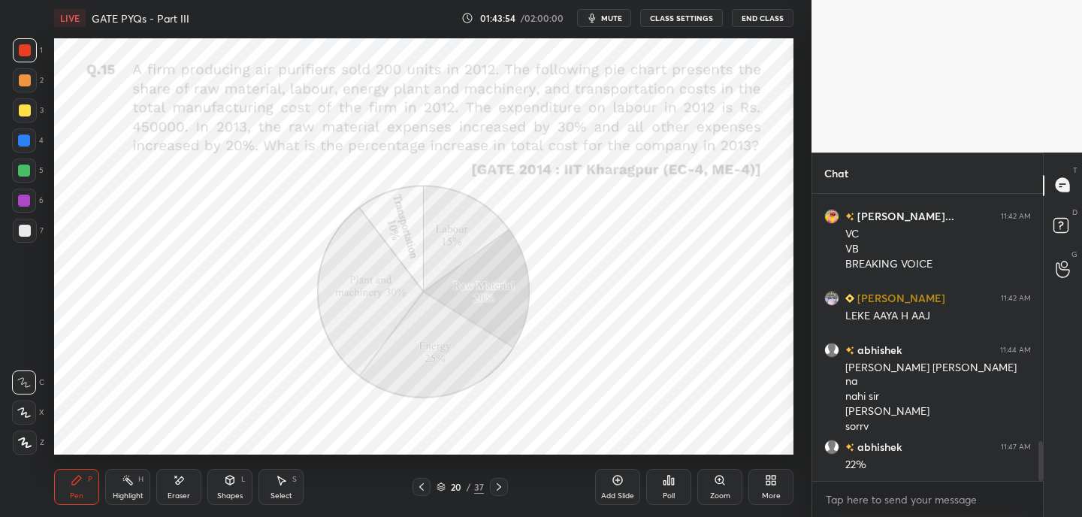
drag, startPoint x: 24, startPoint y: 413, endPoint x: 36, endPoint y: 369, distance: 45.9
click at [24, 412] on icon at bounding box center [24, 412] width 12 height 9
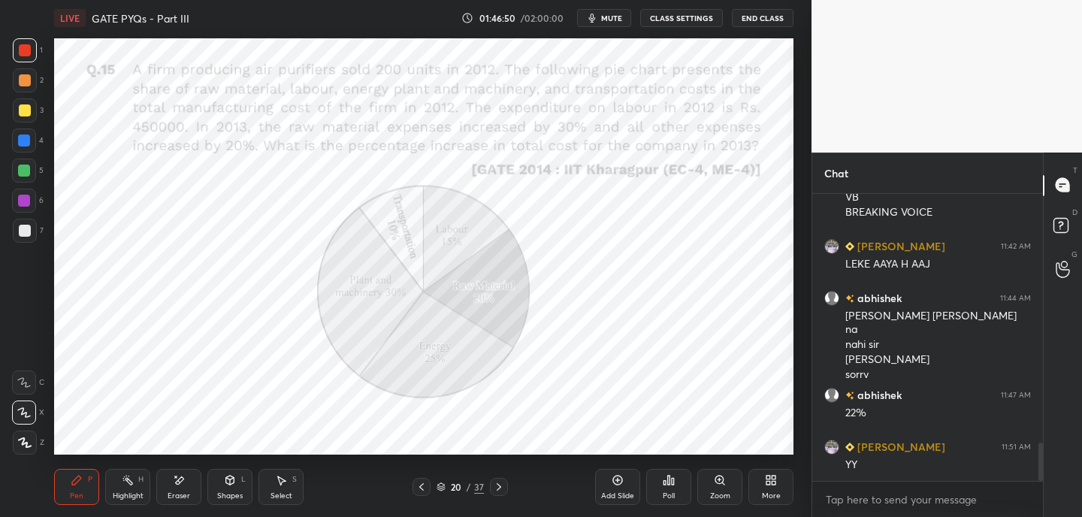
click at [497, 485] on icon at bounding box center [499, 487] width 12 height 12
click at [613, 19] on span "mute" at bounding box center [611, 18] width 21 height 11
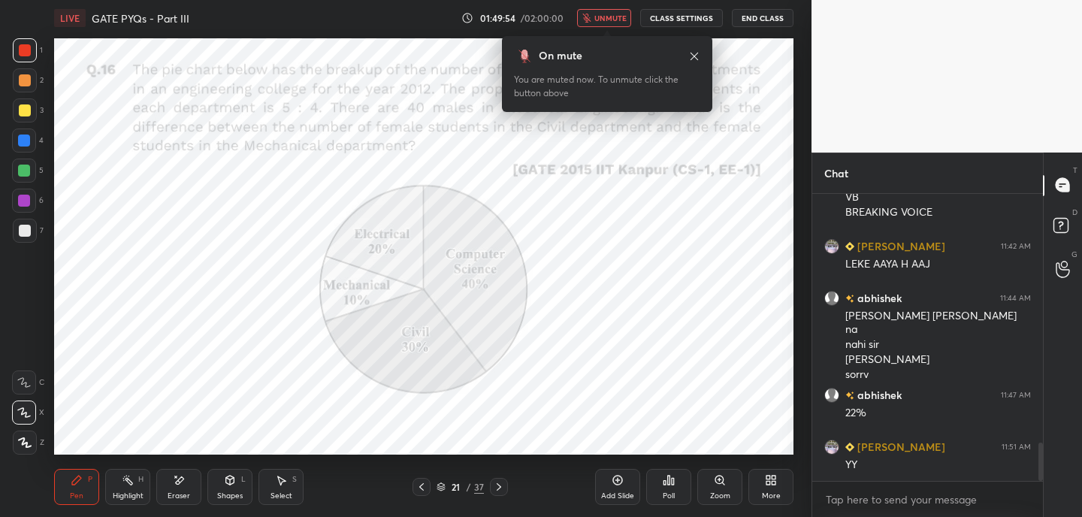
drag, startPoint x: 621, startPoint y: 15, endPoint x: 625, endPoint y: 25, distance: 10.5
click at [621, 15] on span "unmute" at bounding box center [610, 18] width 32 height 11
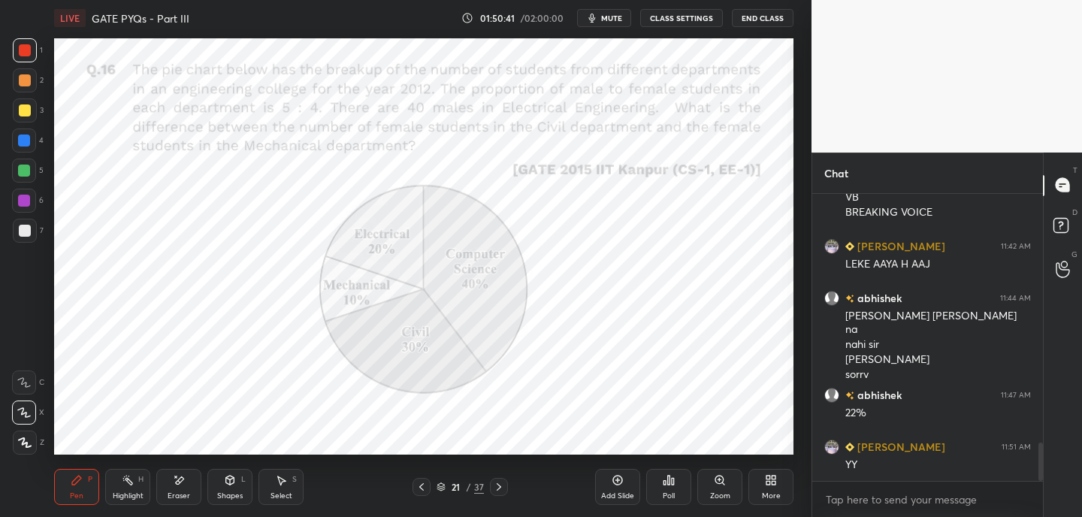
click at [609, 24] on button "mute" at bounding box center [604, 18] width 54 height 18
click at [610, 21] on span "unmute" at bounding box center [610, 18] width 32 height 11
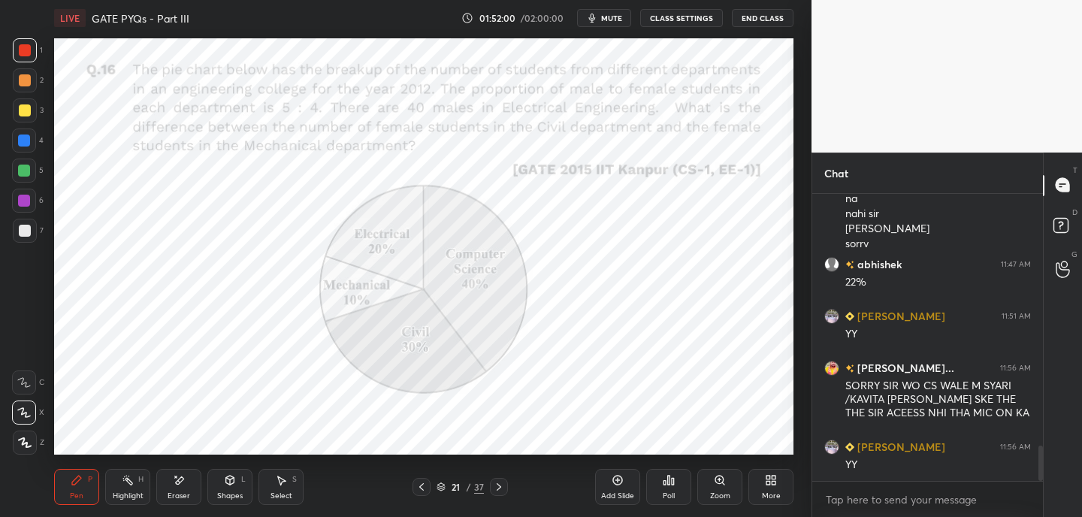
scroll to position [2041, 0]
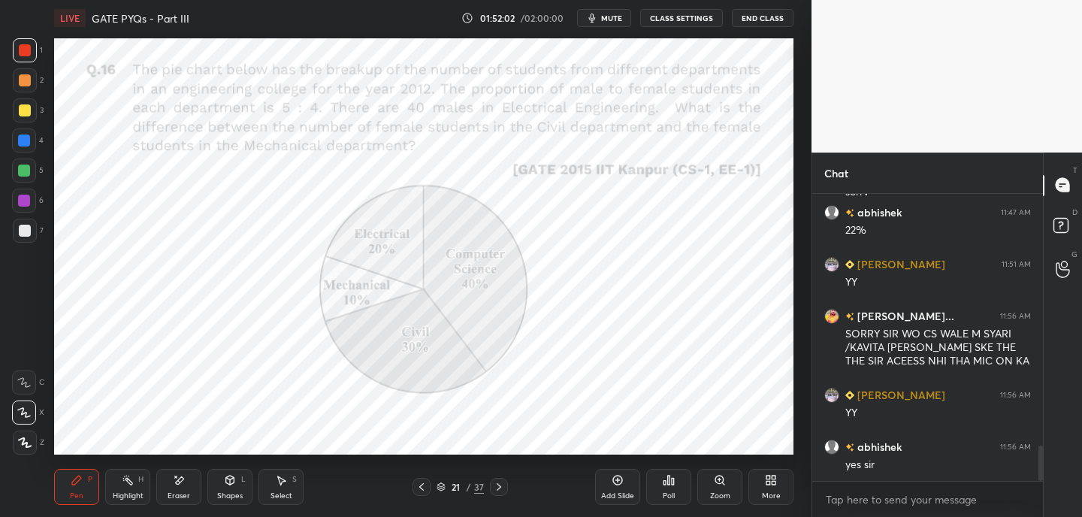
drag, startPoint x: 502, startPoint y: 492, endPoint x: 504, endPoint y: 485, distance: 7.8
click at [500, 491] on icon at bounding box center [499, 487] width 12 height 12
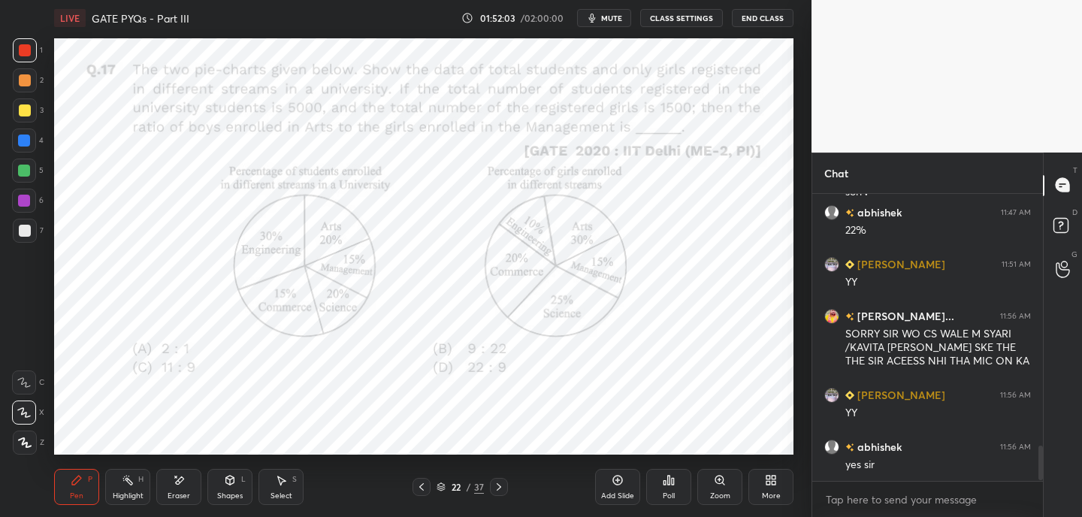
scroll to position [2092, 0]
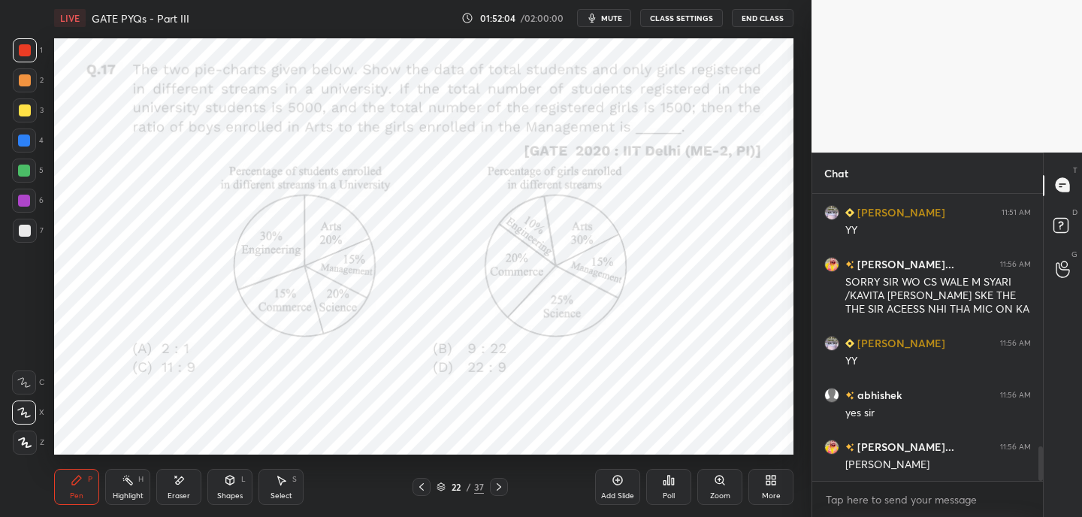
click at [494, 494] on div at bounding box center [499, 487] width 18 height 18
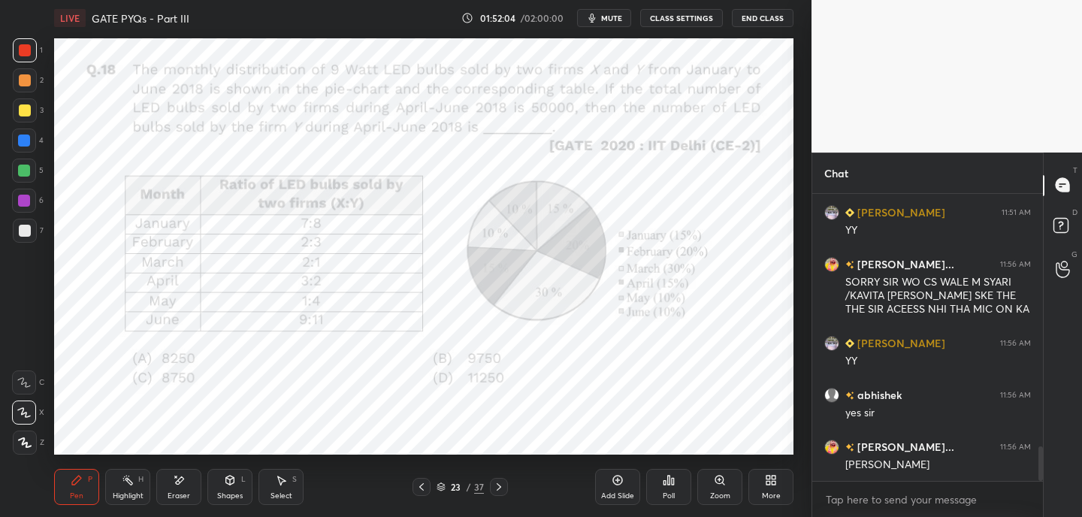
click at [495, 490] on icon at bounding box center [499, 487] width 12 height 12
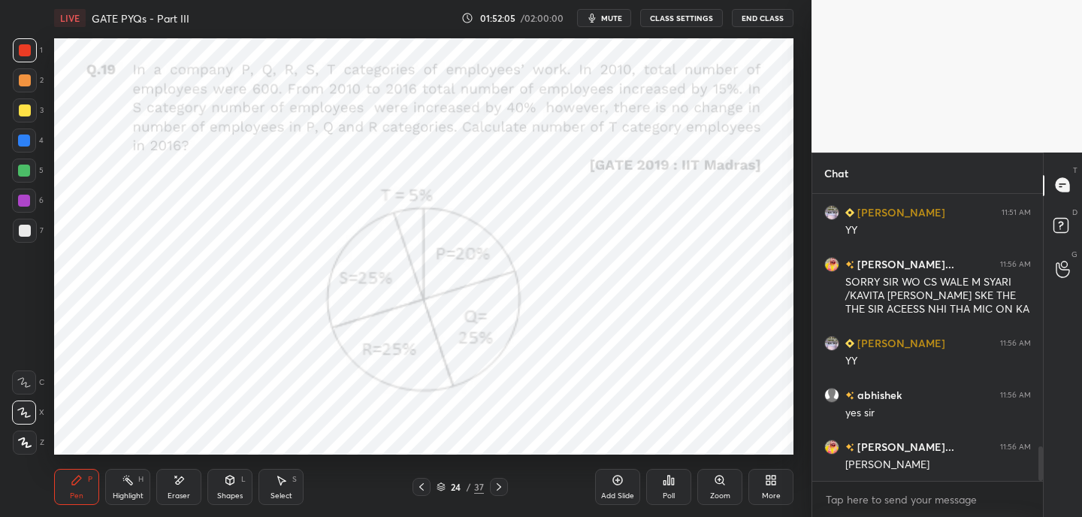
drag, startPoint x: 497, startPoint y: 494, endPoint x: 488, endPoint y: 492, distance: 8.4
click at [495, 493] on div at bounding box center [499, 487] width 18 height 18
click at [497, 485] on icon at bounding box center [499, 487] width 12 height 12
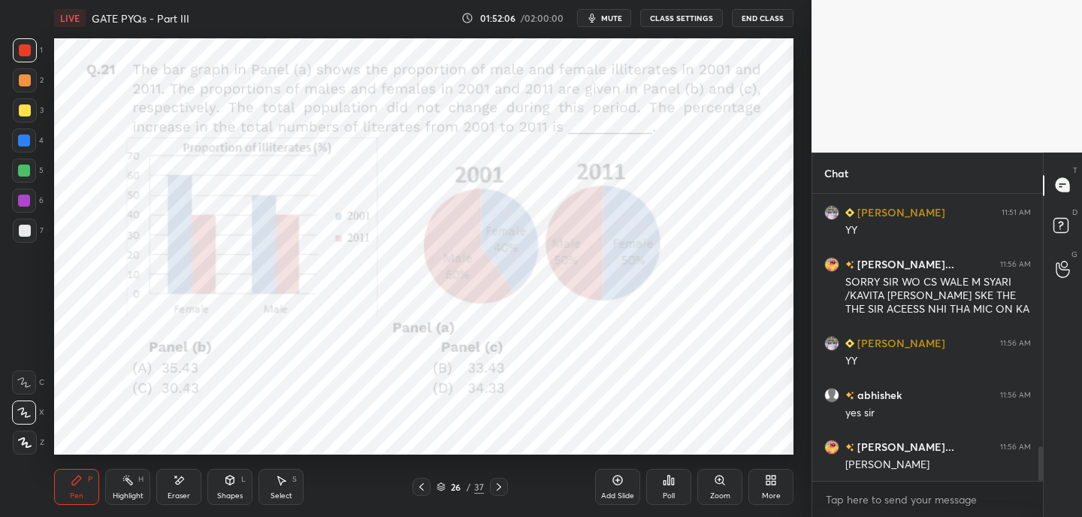
click at [496, 492] on icon at bounding box center [499, 487] width 12 height 12
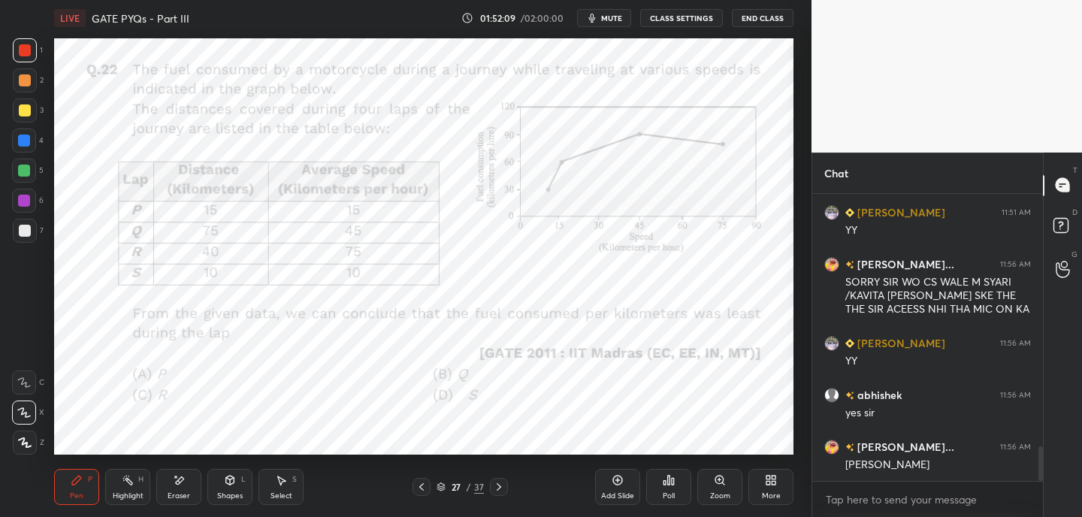
click at [612, 17] on span "mute" at bounding box center [611, 18] width 21 height 11
click at [424, 490] on icon at bounding box center [421, 487] width 12 height 12
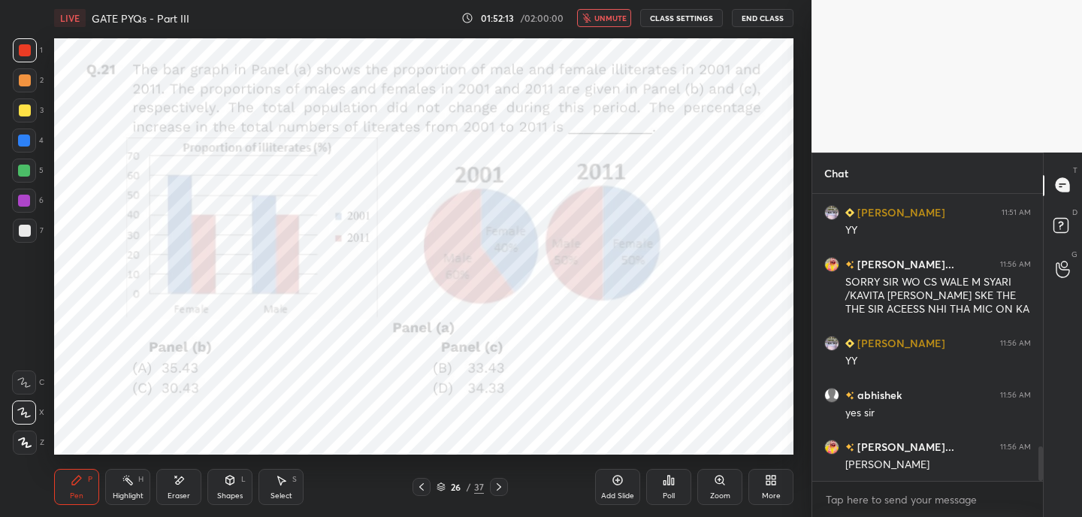
click at [605, 20] on span "unmute" at bounding box center [610, 18] width 32 height 11
click at [427, 488] on div at bounding box center [421, 487] width 18 height 18
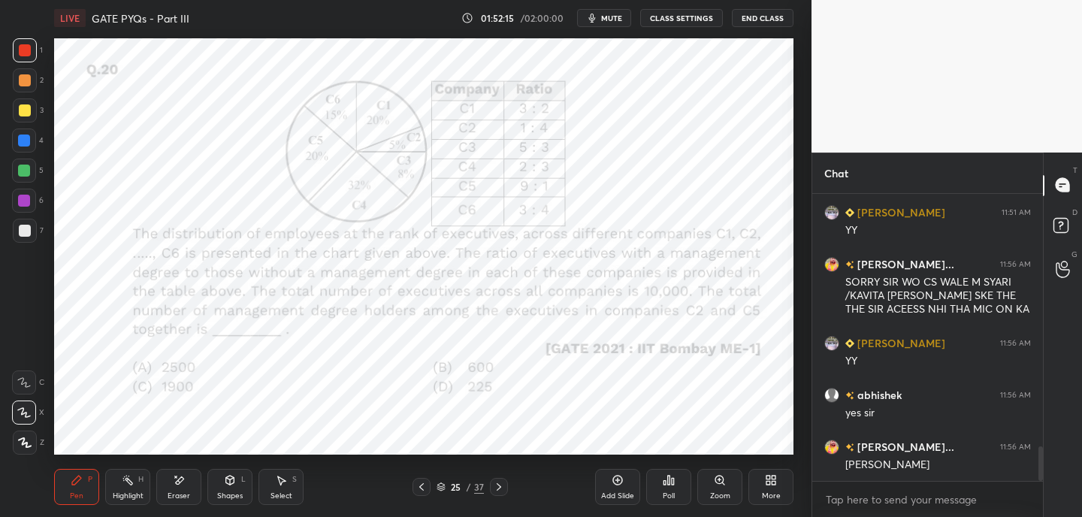
click at [428, 489] on div at bounding box center [421, 487] width 18 height 18
click at [431, 492] on div "24 / 37" at bounding box center [459, 487] width 95 height 18
click at [425, 486] on icon at bounding box center [421, 487] width 12 height 12
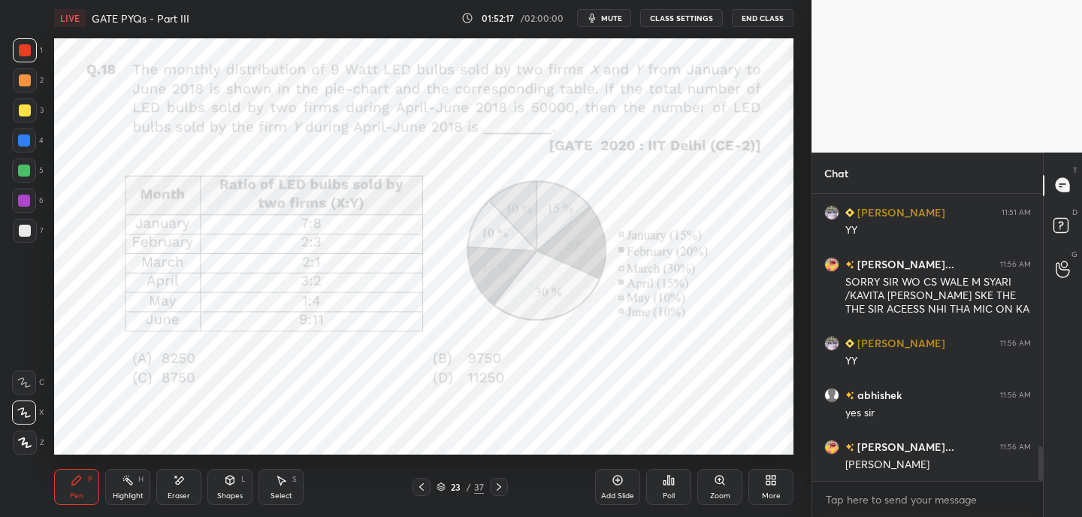
click at [416, 489] on icon at bounding box center [421, 487] width 12 height 12
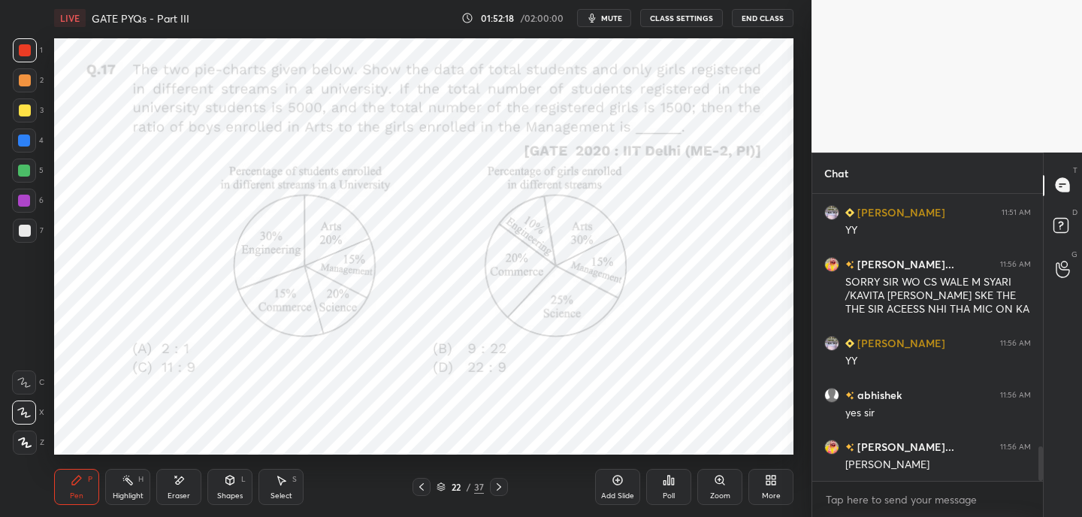
click at [412, 494] on div at bounding box center [421, 487] width 18 height 18
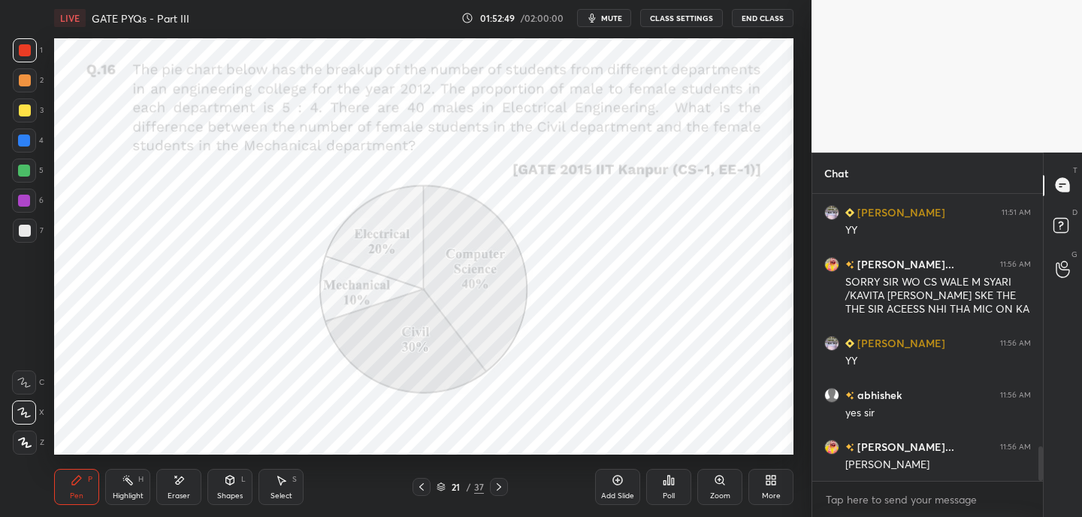
scroll to position [2144, 0]
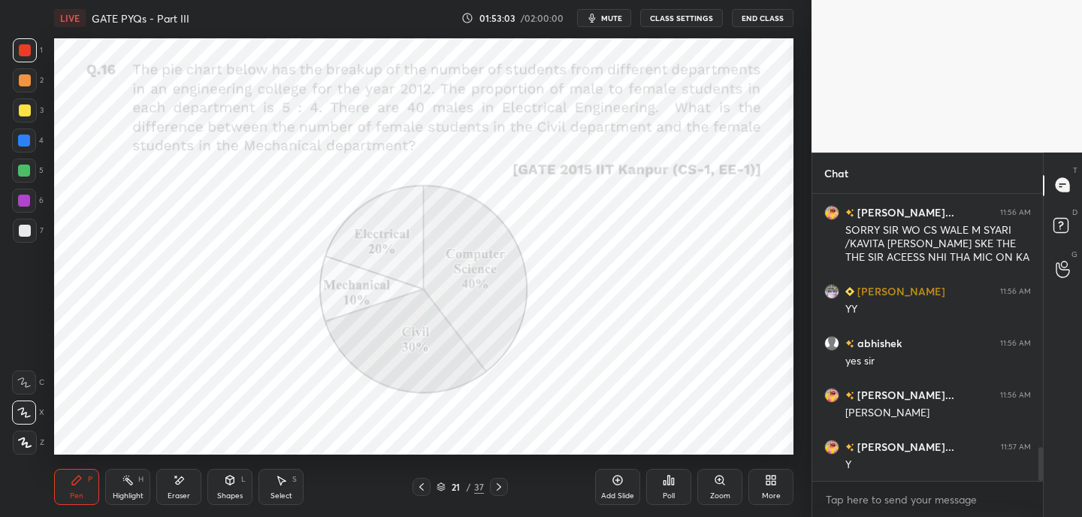
click at [494, 488] on icon at bounding box center [499, 487] width 12 height 12
click at [494, 490] on icon at bounding box center [499, 487] width 12 height 12
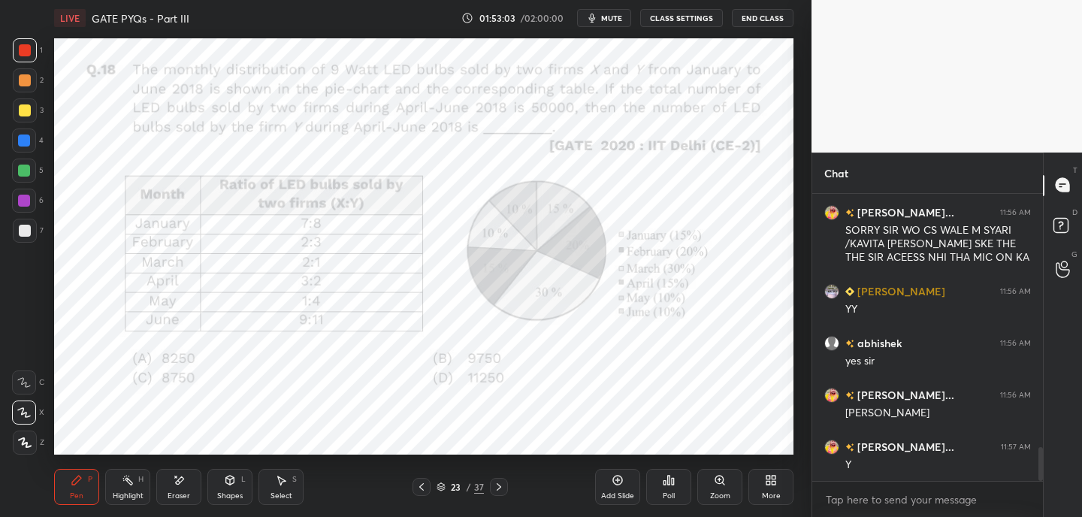
click at [495, 490] on icon at bounding box center [499, 487] width 12 height 12
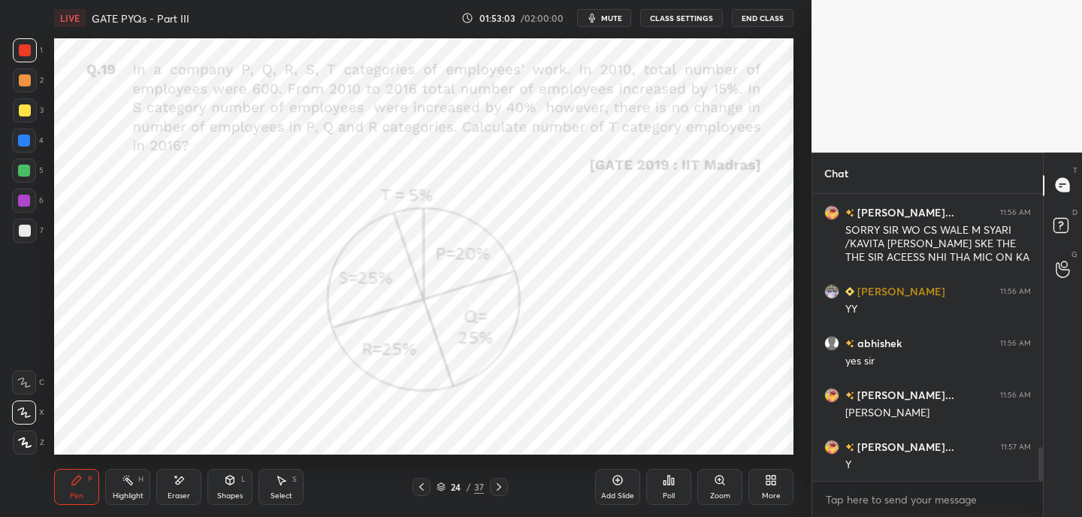
click at [495, 492] on icon at bounding box center [499, 487] width 12 height 12
click at [494, 493] on div at bounding box center [499, 487] width 18 height 18
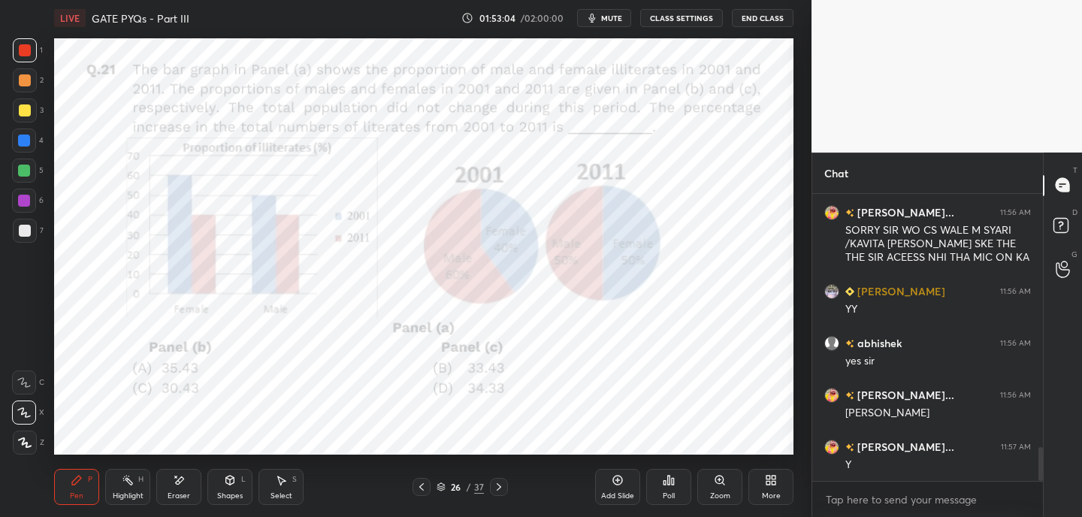
click at [494, 497] on div "Pen P Highlight H Eraser Shapes L Select S 26 / 37 Add Slide Poll Zoom More" at bounding box center [423, 487] width 739 height 60
click at [497, 491] on icon at bounding box center [499, 487] width 12 height 12
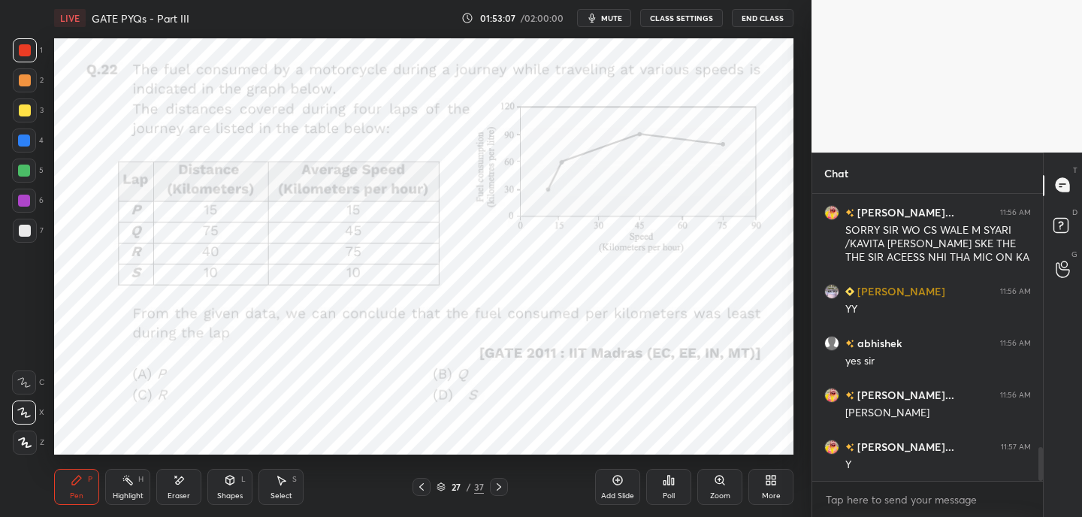
click at [606, 14] on span "mute" at bounding box center [611, 18] width 21 height 11
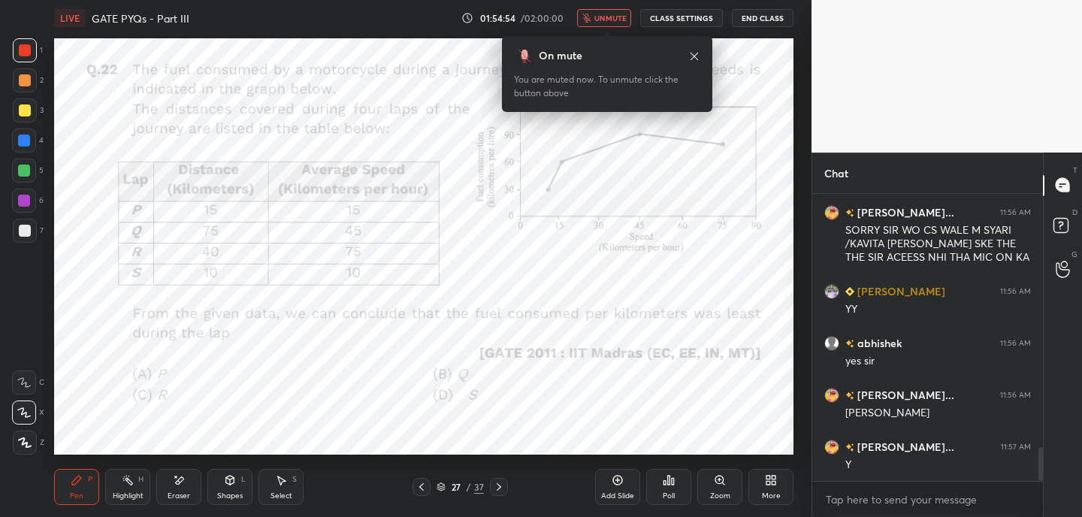
drag, startPoint x: 695, startPoint y: 56, endPoint x: 690, endPoint y: 38, distance: 19.5
click at [695, 57] on icon at bounding box center [694, 56] width 12 height 12
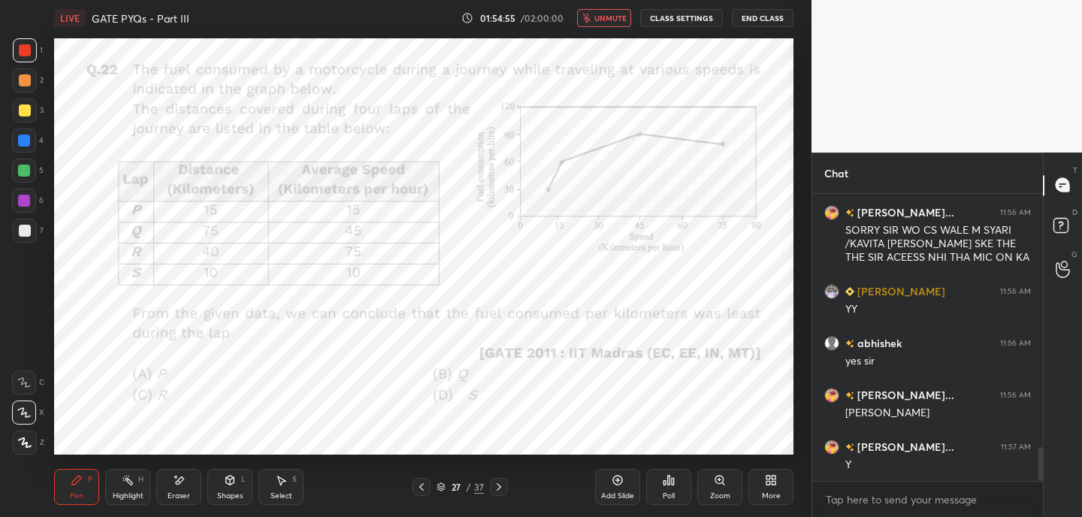
click at [621, 19] on span "unmute" at bounding box center [610, 18] width 32 height 11
click at [186, 482] on div "Eraser" at bounding box center [178, 487] width 45 height 36
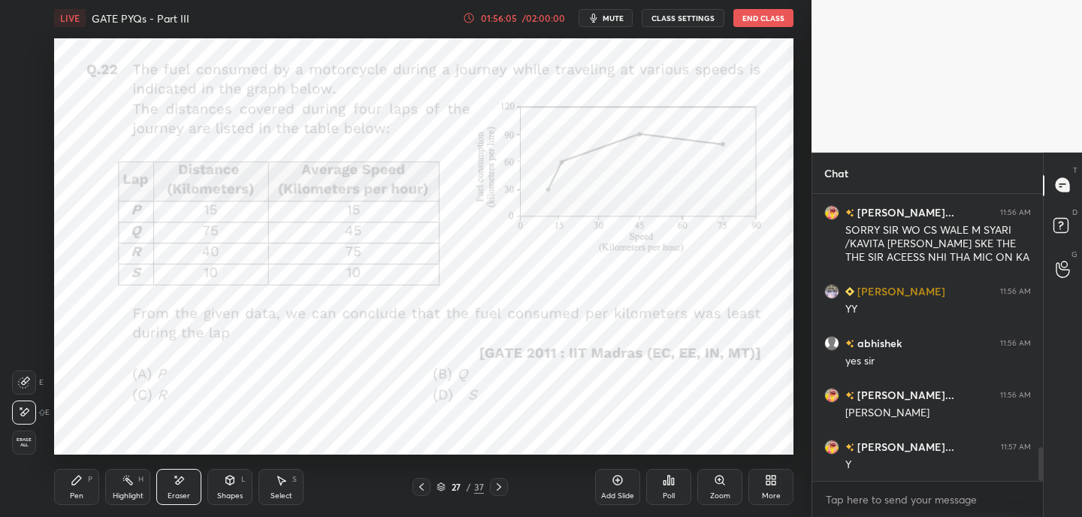
click at [78, 494] on div "Pen" at bounding box center [77, 496] width 14 height 8
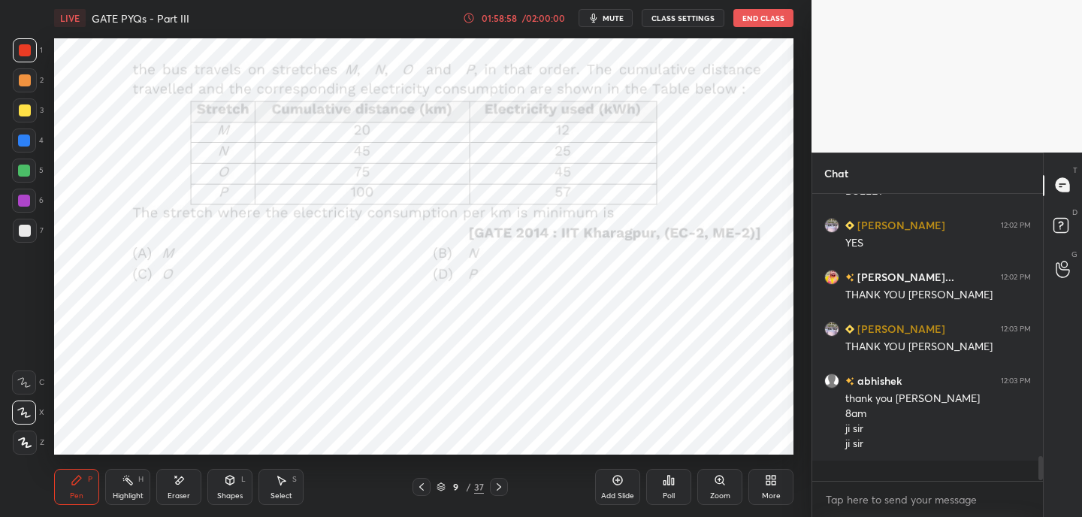
scroll to position [2766, 0]
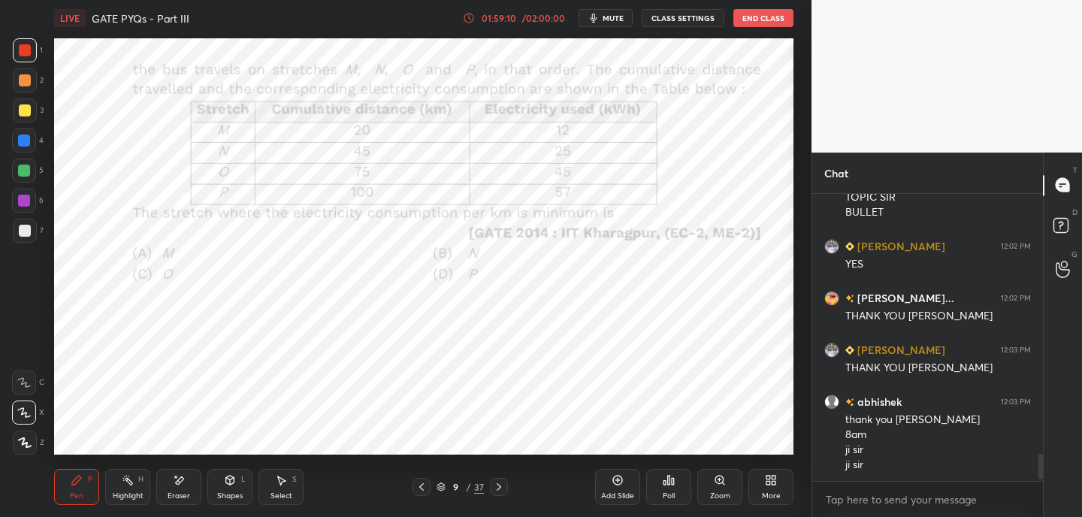
click at [775, 14] on button "End Class" at bounding box center [763, 18] width 60 height 18
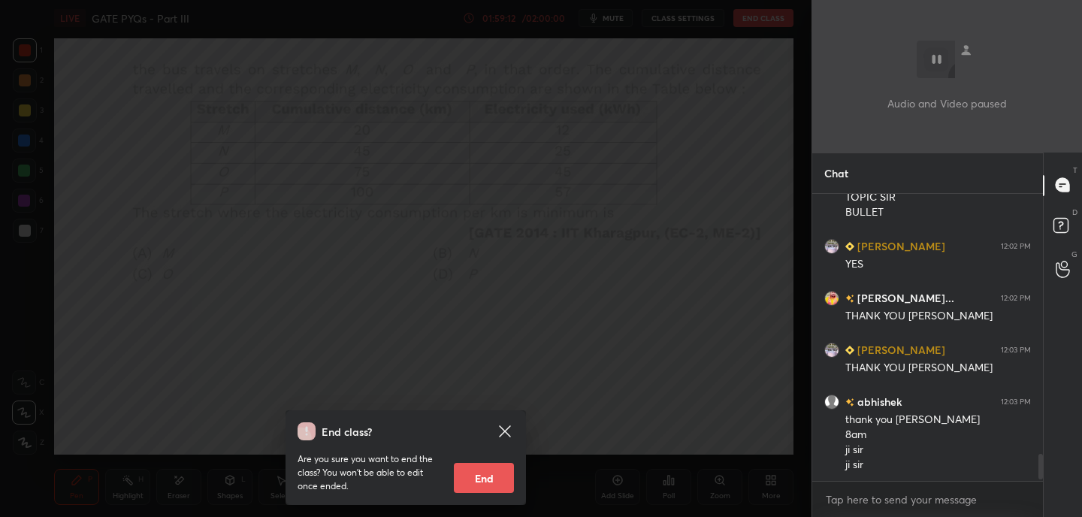
click at [480, 480] on button "End" at bounding box center [484, 478] width 60 height 30
type textarea "x"
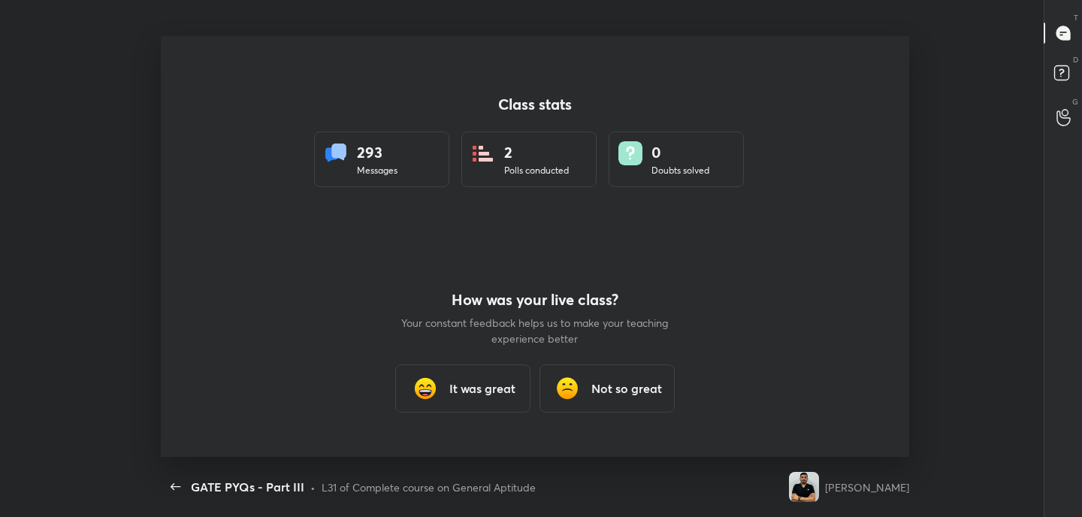
scroll to position [421, 1070]
click at [486, 399] on div "It was great" at bounding box center [462, 388] width 135 height 48
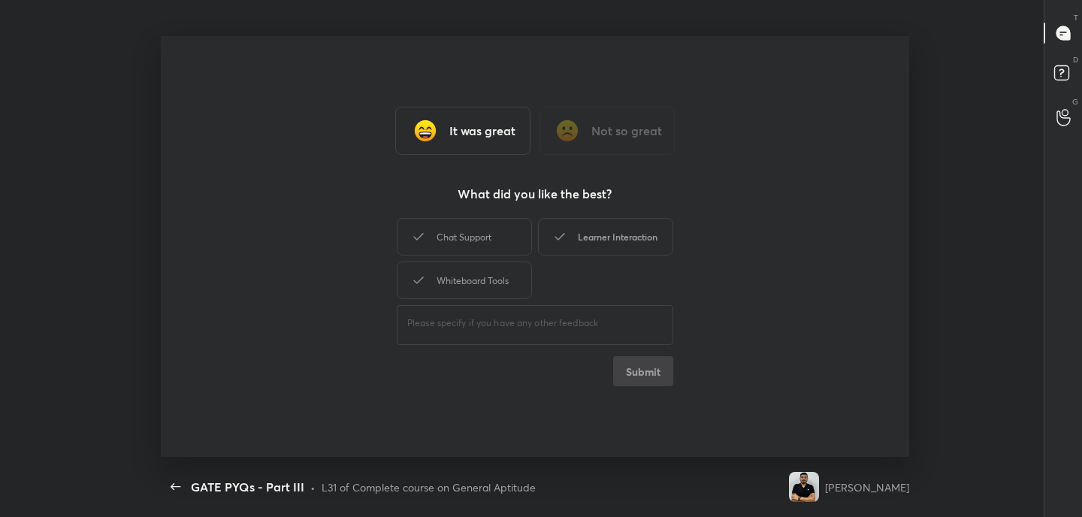
click at [627, 237] on div "Learner Interaction" at bounding box center [605, 237] width 135 height 38
click at [655, 372] on button "Submit" at bounding box center [643, 371] width 60 height 30
